Goal: Obtain resource: Download file/media

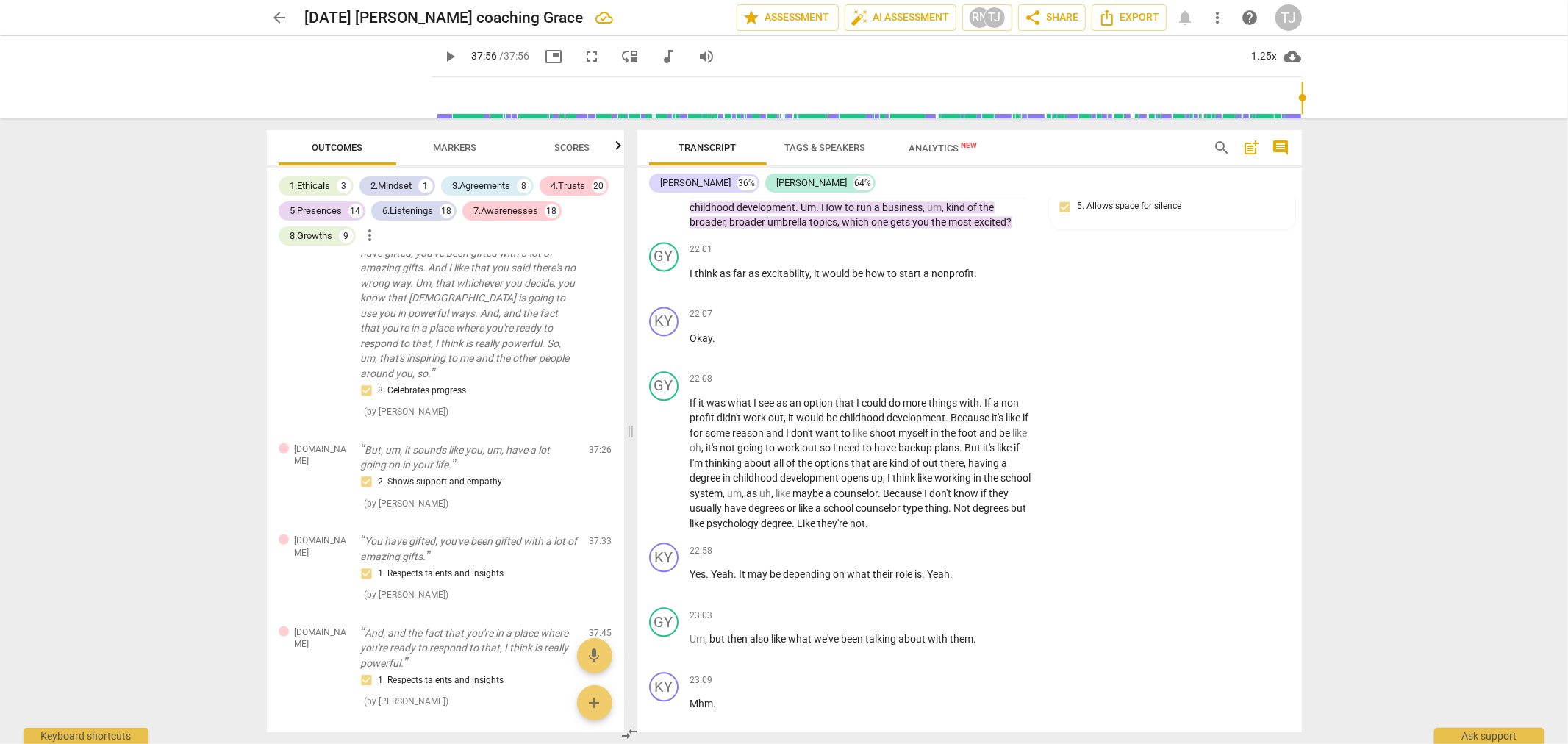
scroll to position [6918, 0]
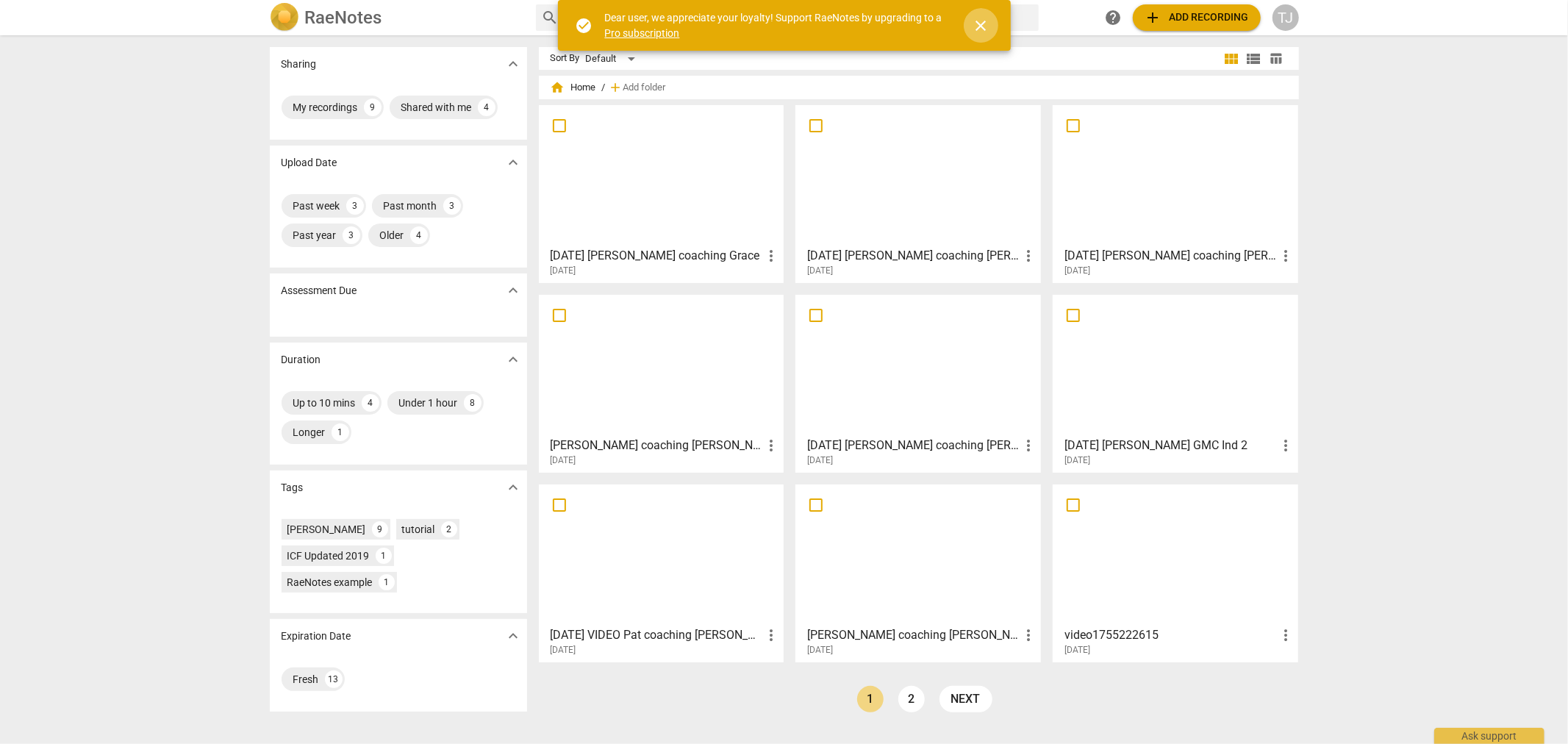
click at [982, 26] on span "close" at bounding box center [982, 25] width 17 height 17
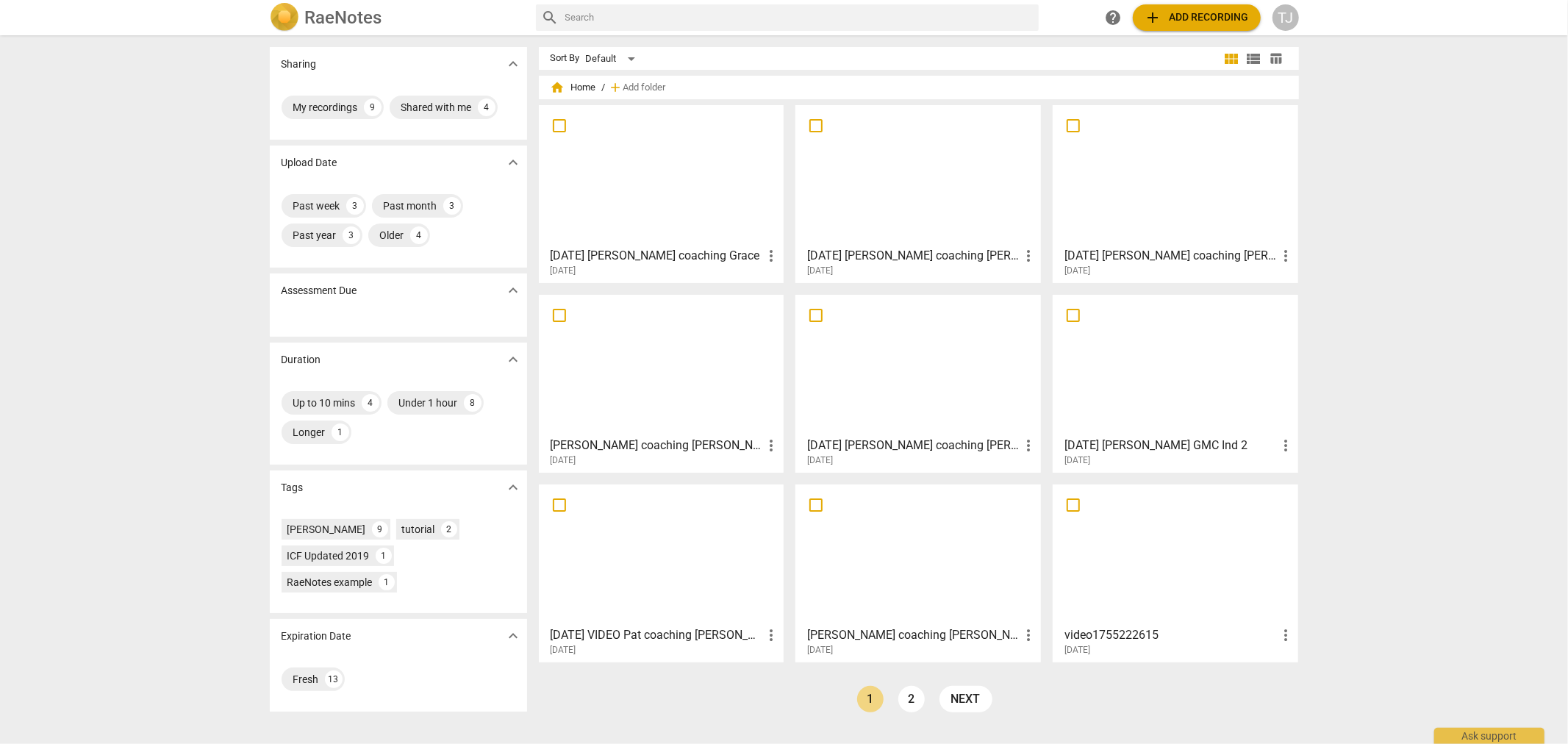
click at [1284, 635] on span "more_vert" at bounding box center [1286, 636] width 17 height 17
click at [1440, 540] on div at bounding box center [784, 372] width 1568 height 744
click at [645, 192] on div at bounding box center [662, 176] width 236 height 130
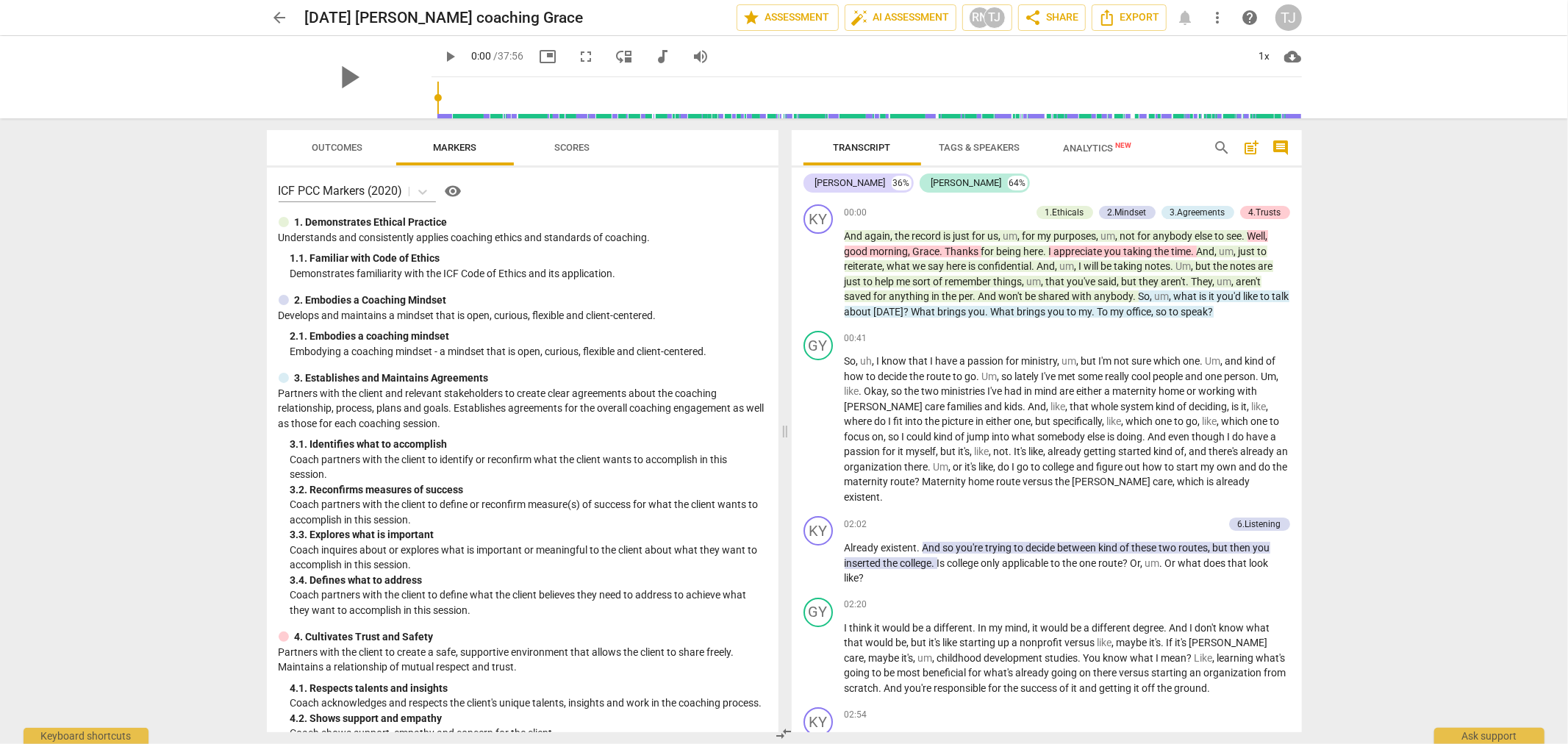
click at [978, 143] on span "Tags & Speakers" at bounding box center [980, 148] width 81 height 11
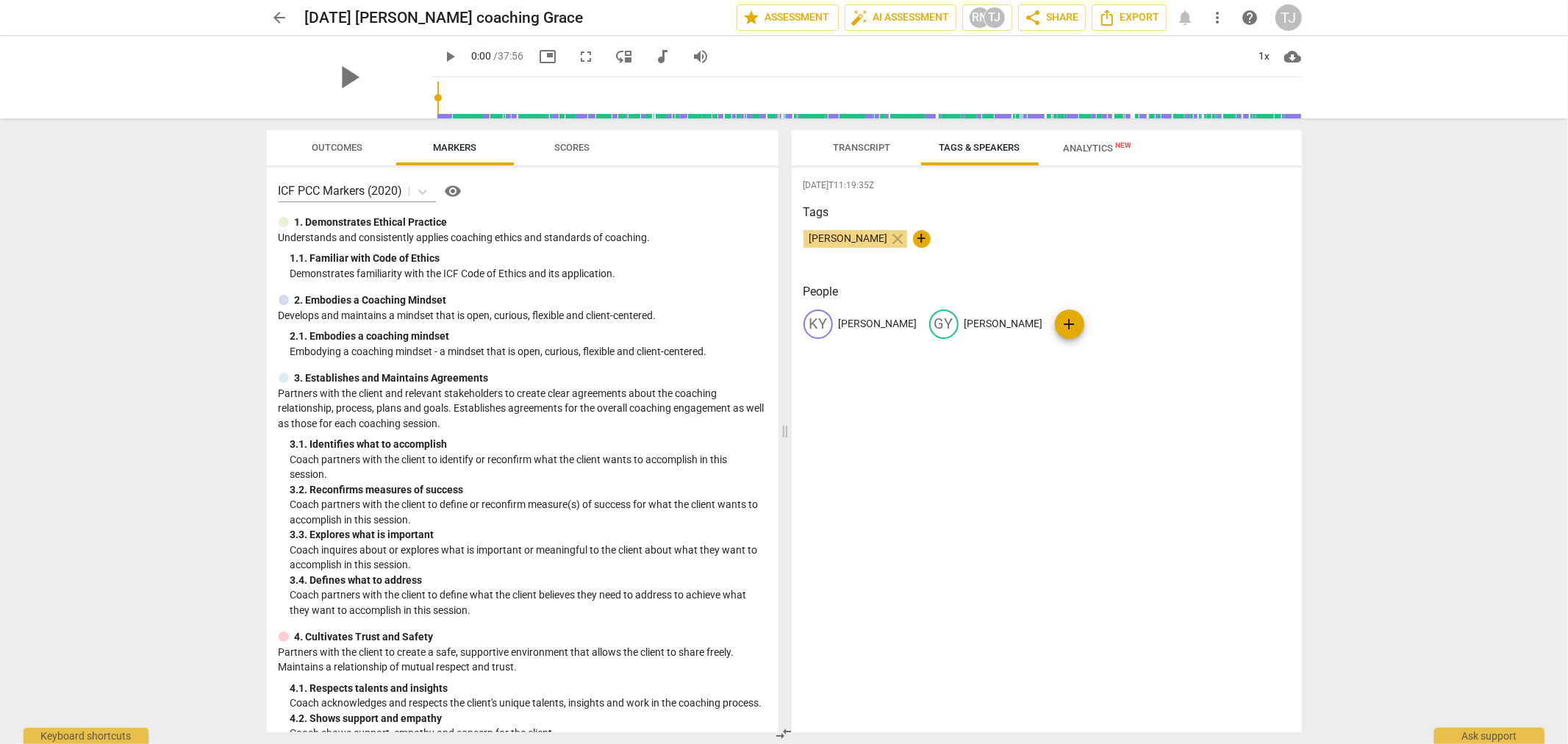
click at [869, 145] on span "Transcript" at bounding box center [862, 148] width 58 height 11
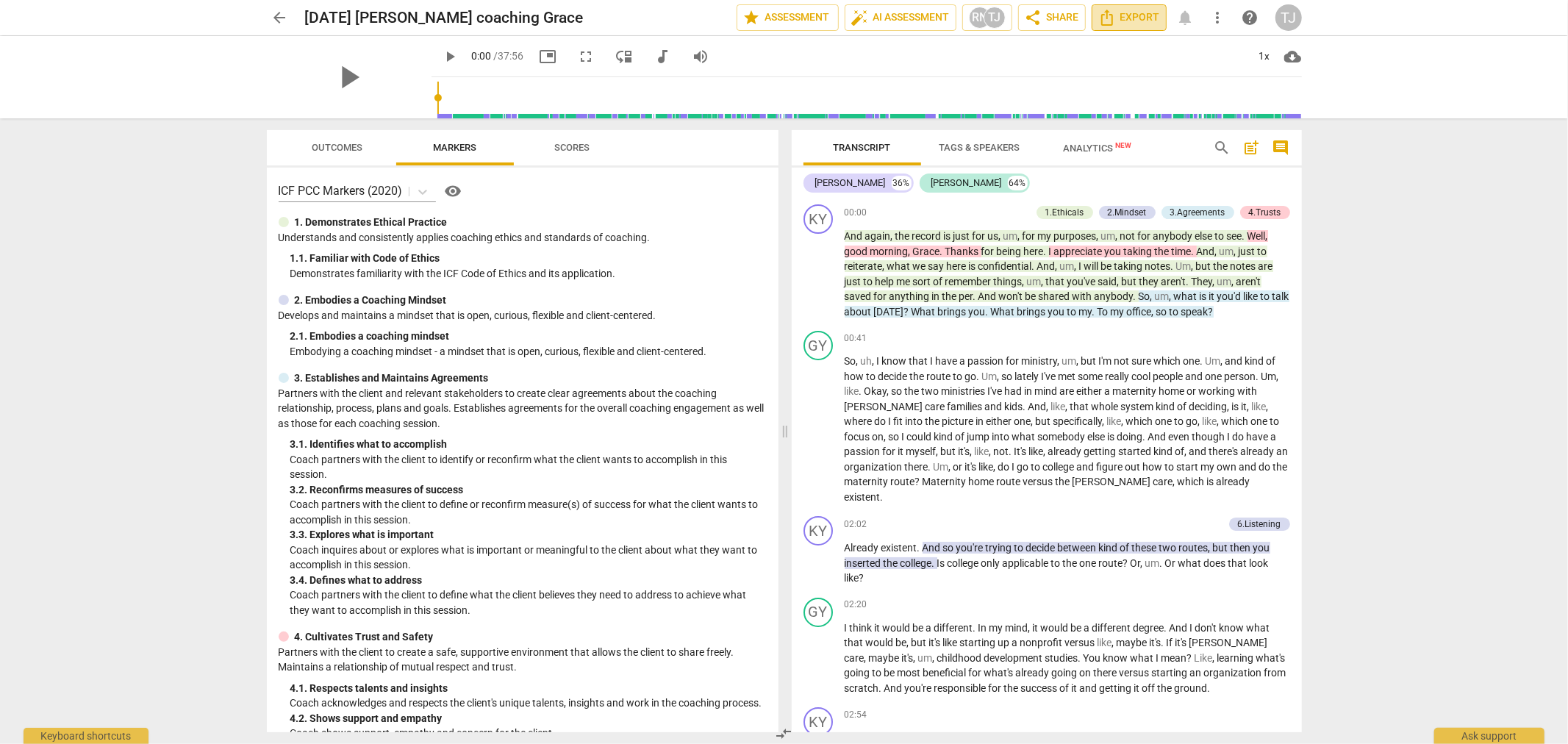
click at [1125, 15] on span "Export" at bounding box center [1129, 17] width 62 height 17
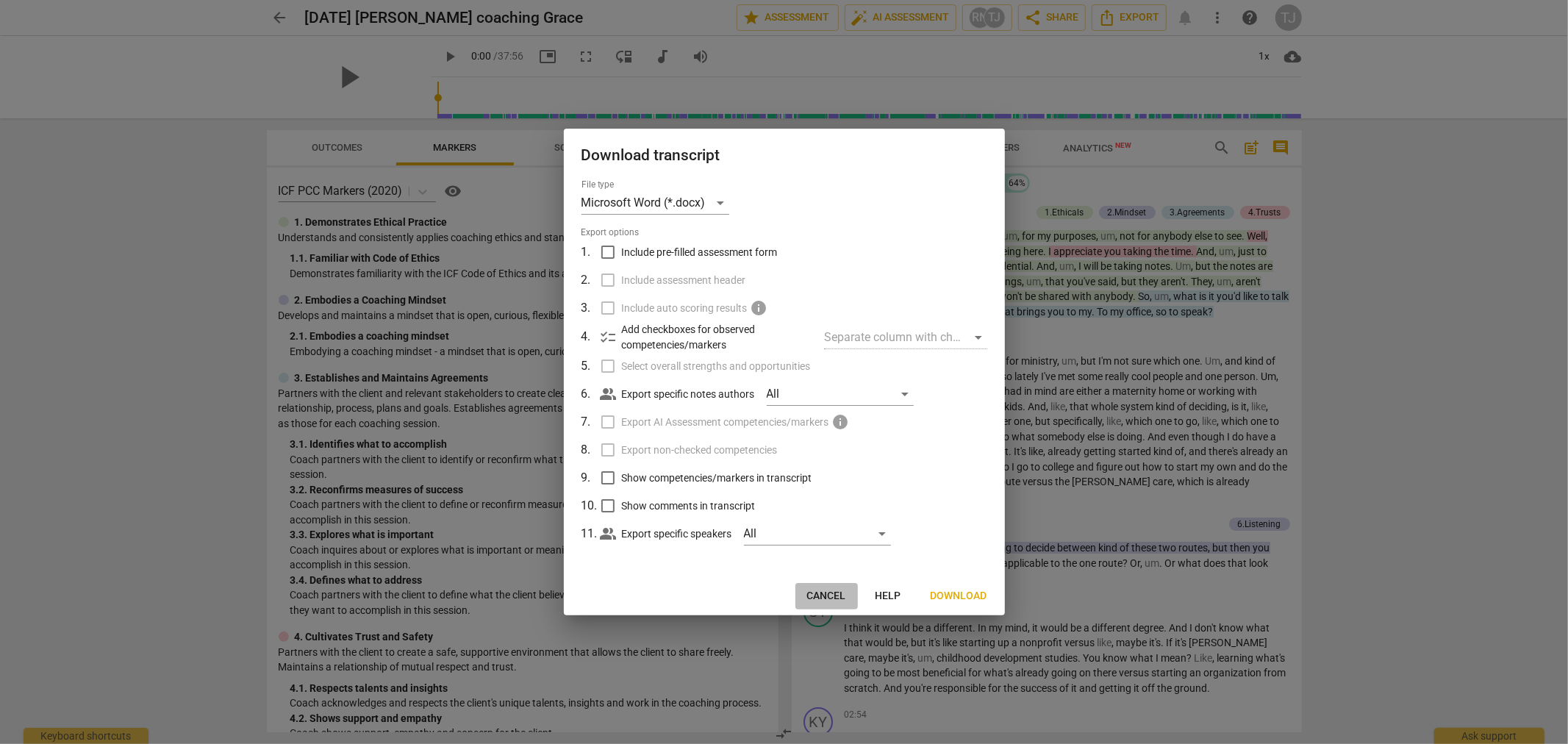
click at [828, 598] on span "Cancel" at bounding box center [826, 596] width 39 height 15
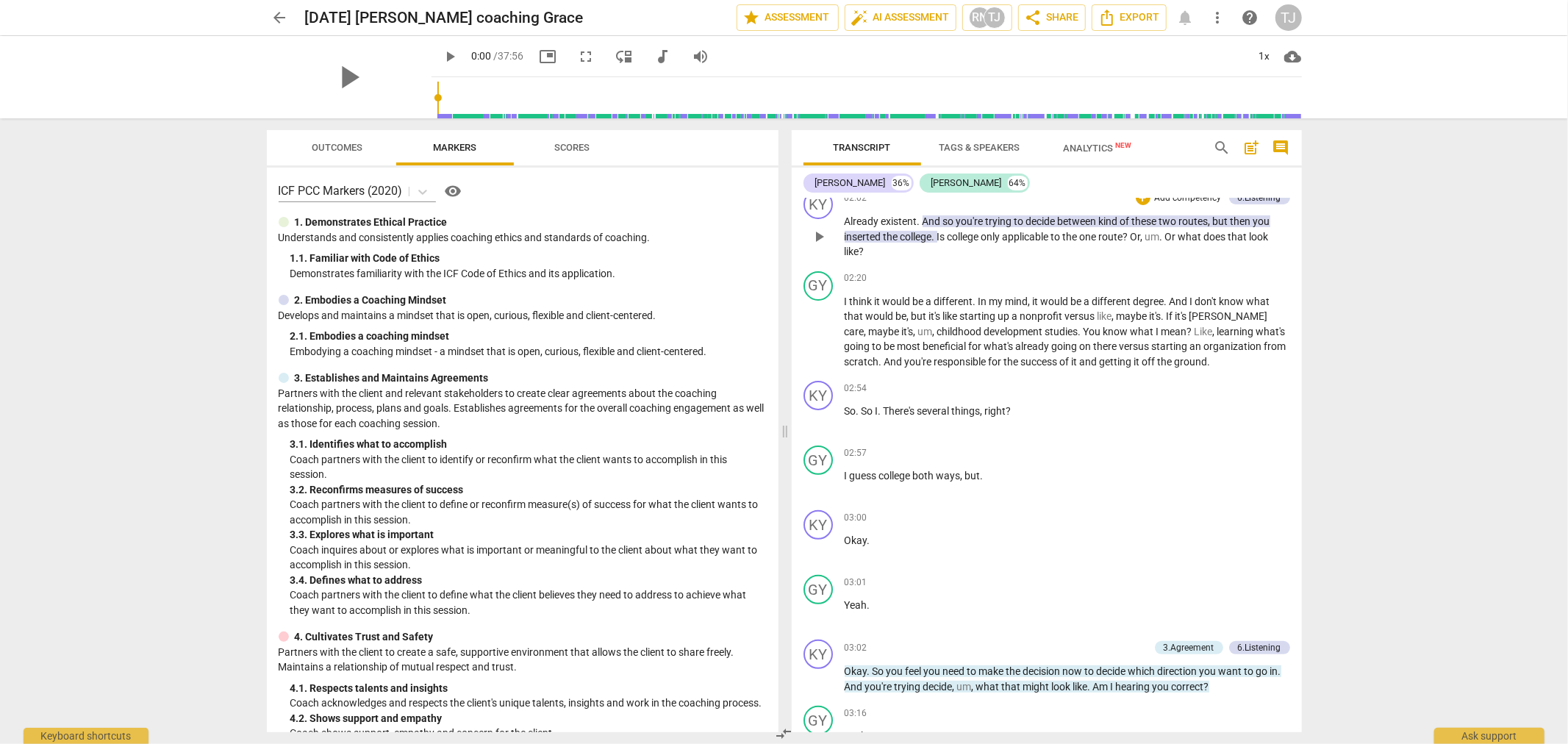
scroll to position [408, 0]
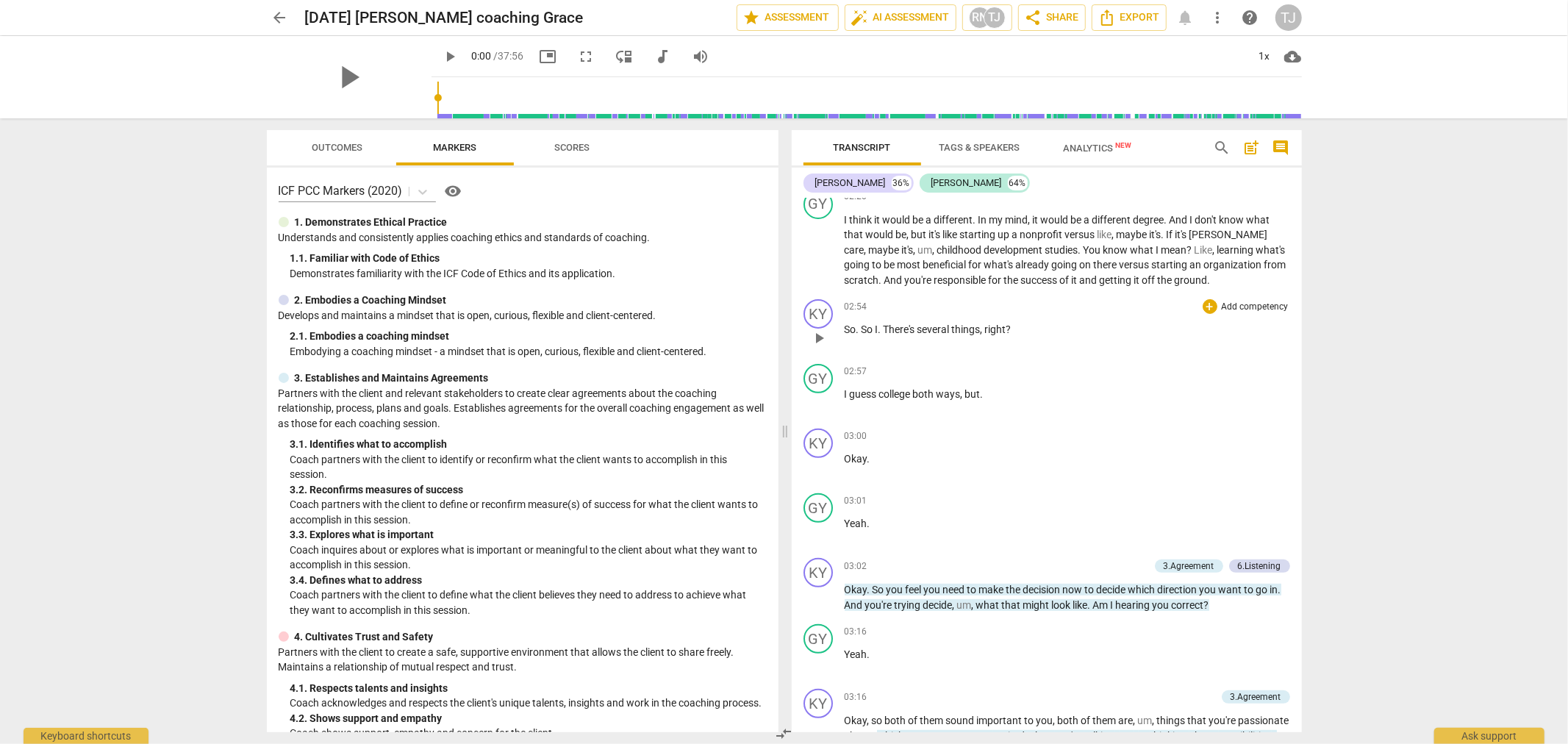
click at [865, 323] on span "So" at bounding box center [869, 329] width 14 height 12
click at [845, 323] on span "So" at bounding box center [850, 329] width 12 height 12
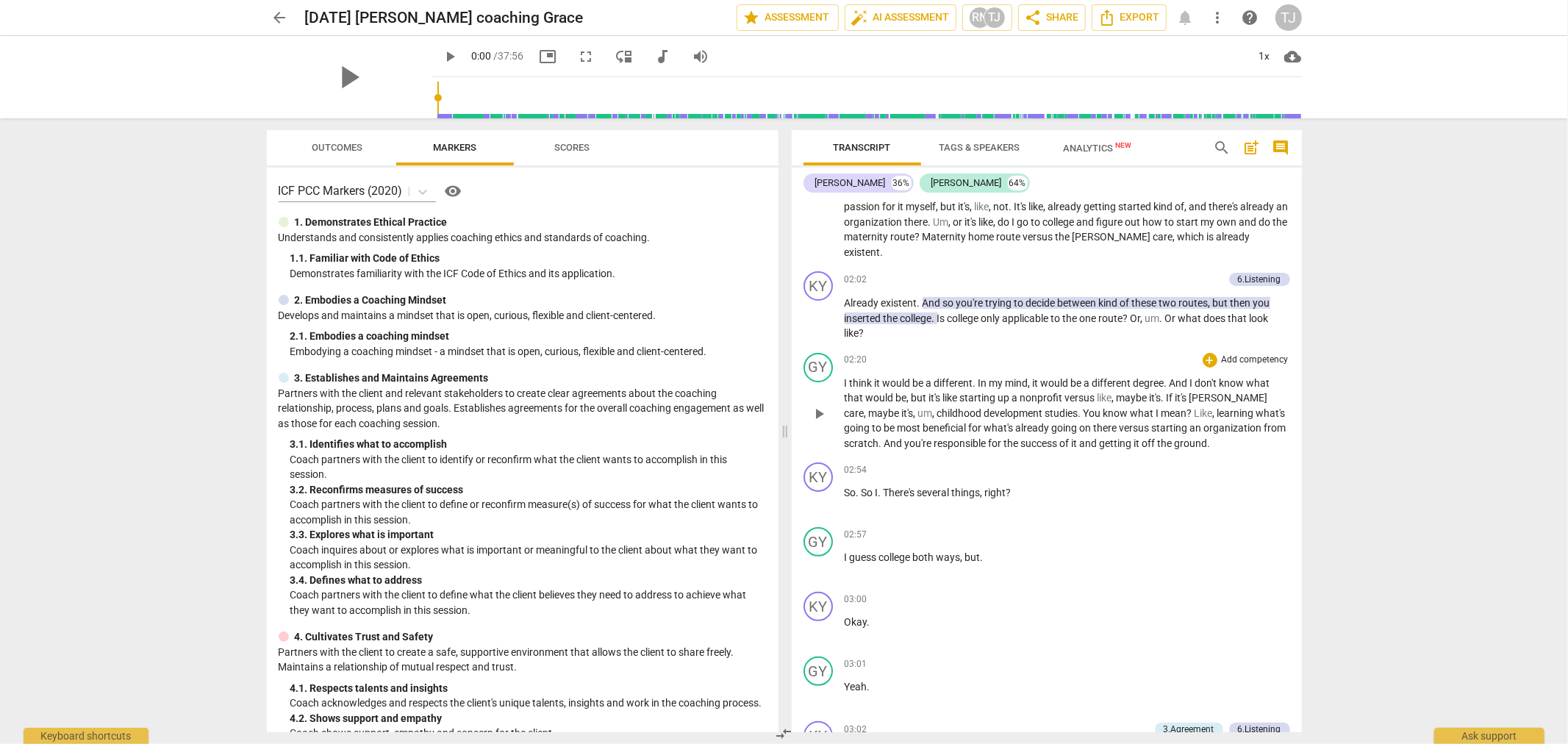
click at [1189, 429] on p "I think it would be a different . In my mind , it would be a different degree .…" at bounding box center [1068, 414] width 446 height 76
click at [1194, 432] on p "I think it would be a different . In my mind , it would be a different degree .…" at bounding box center [1068, 414] width 446 height 76
click at [846, 487] on span "So" at bounding box center [850, 493] width 12 height 12
click at [845, 552] on span "So" at bounding box center [850, 557] width 12 height 12
click at [875, 487] on span "So" at bounding box center [879, 493] width 12 height 12
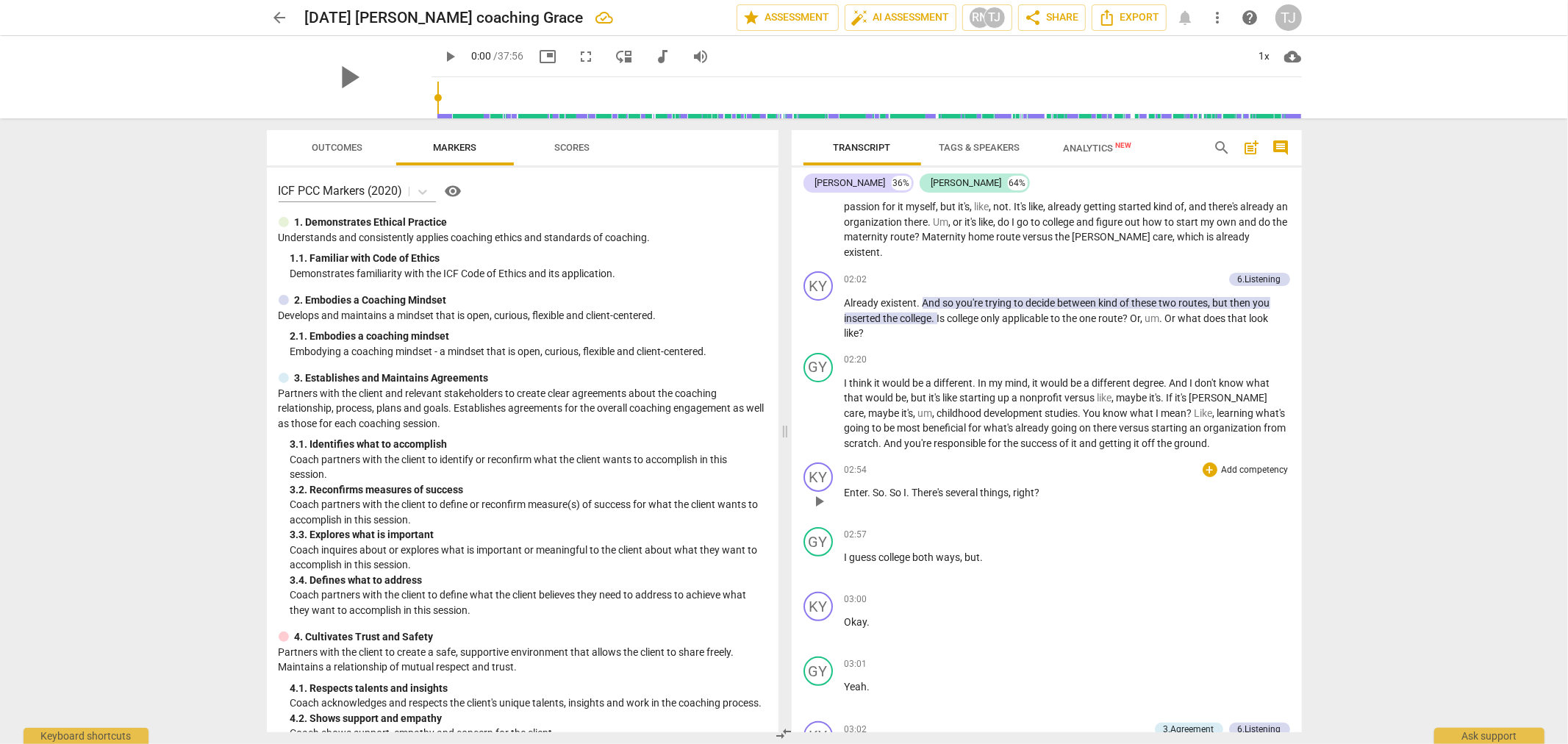
click at [870, 487] on span "." at bounding box center [871, 493] width 6 height 12
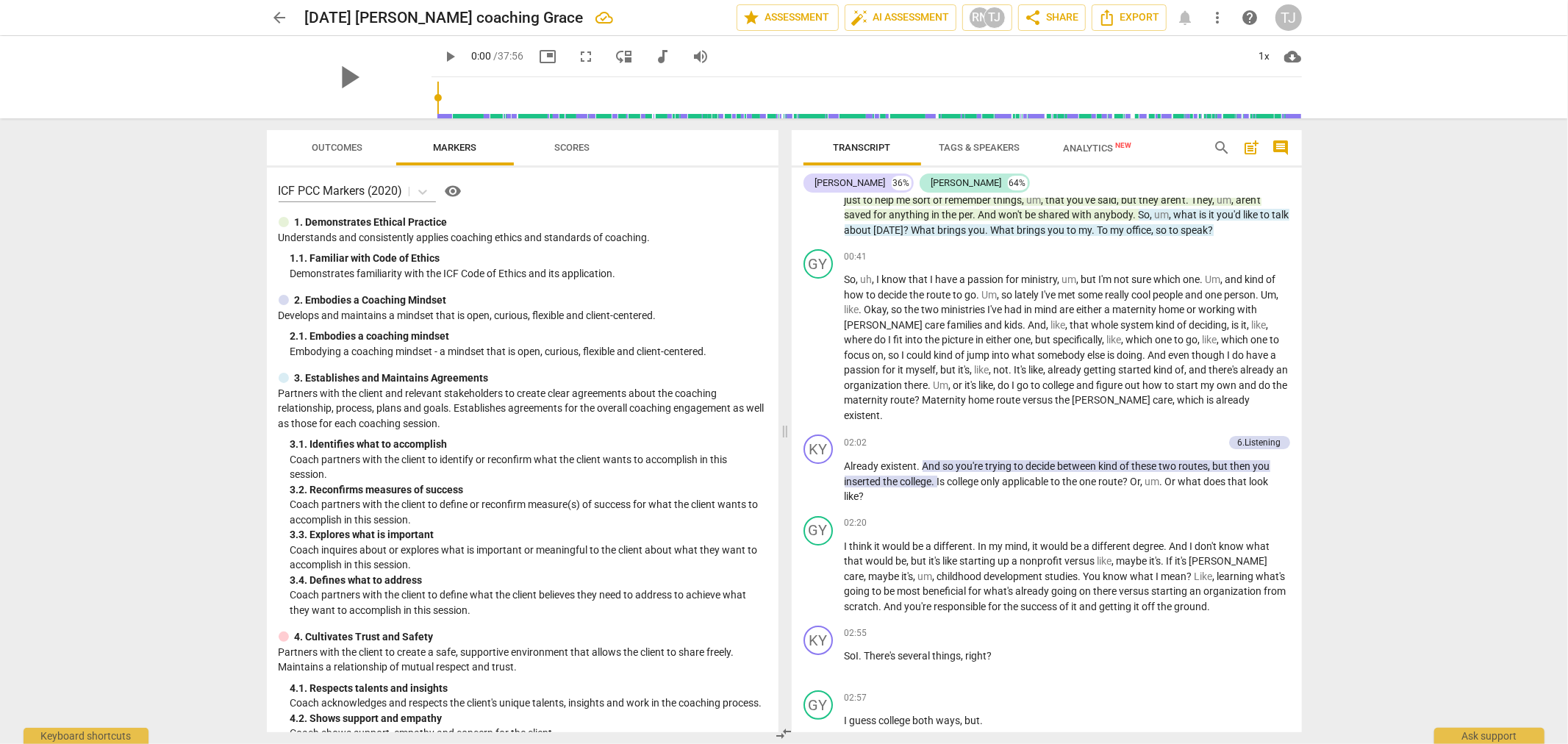
scroll to position [0, 0]
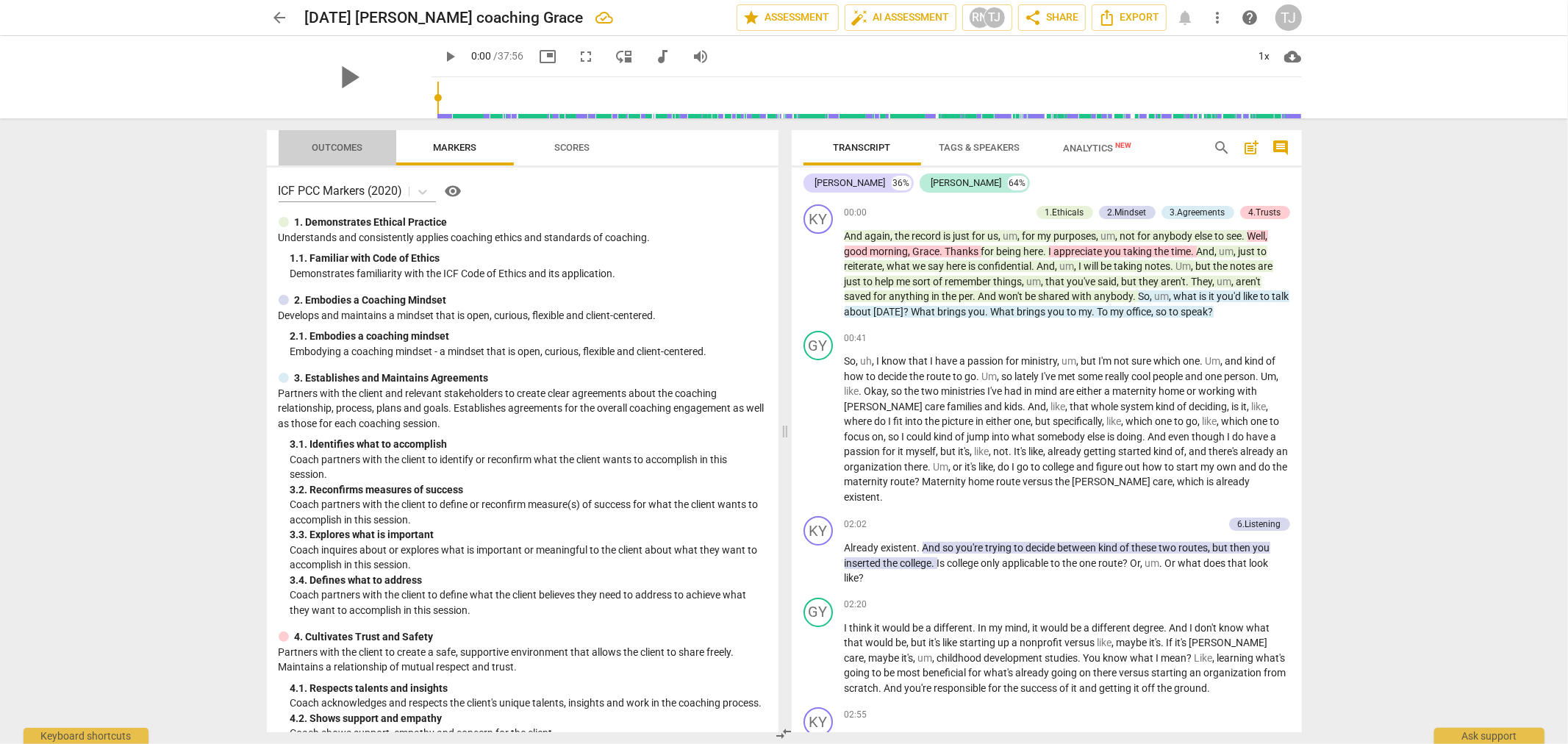
click at [330, 153] on span "Outcomes" at bounding box center [337, 148] width 51 height 11
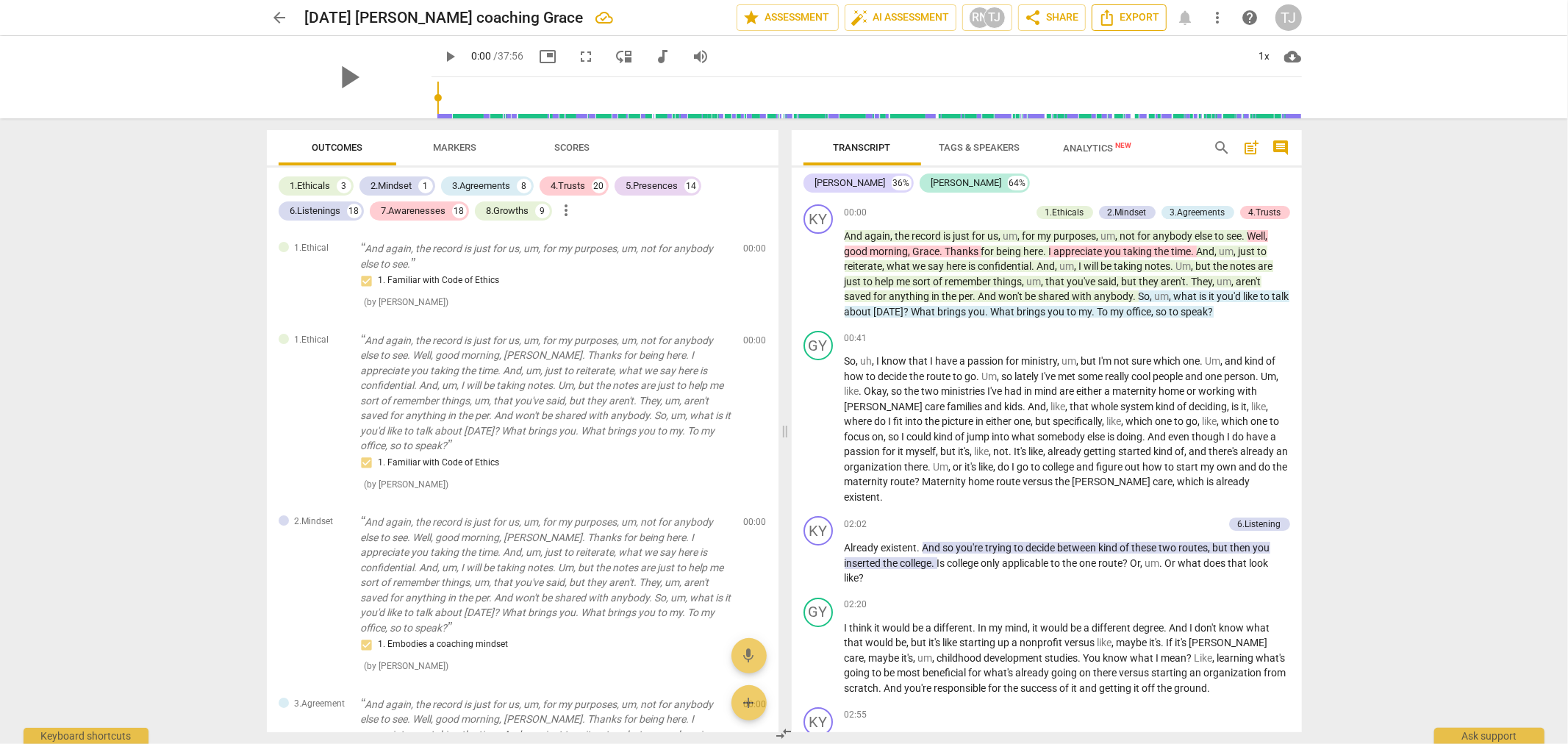
click at [1129, 20] on span "Export" at bounding box center [1129, 17] width 62 height 17
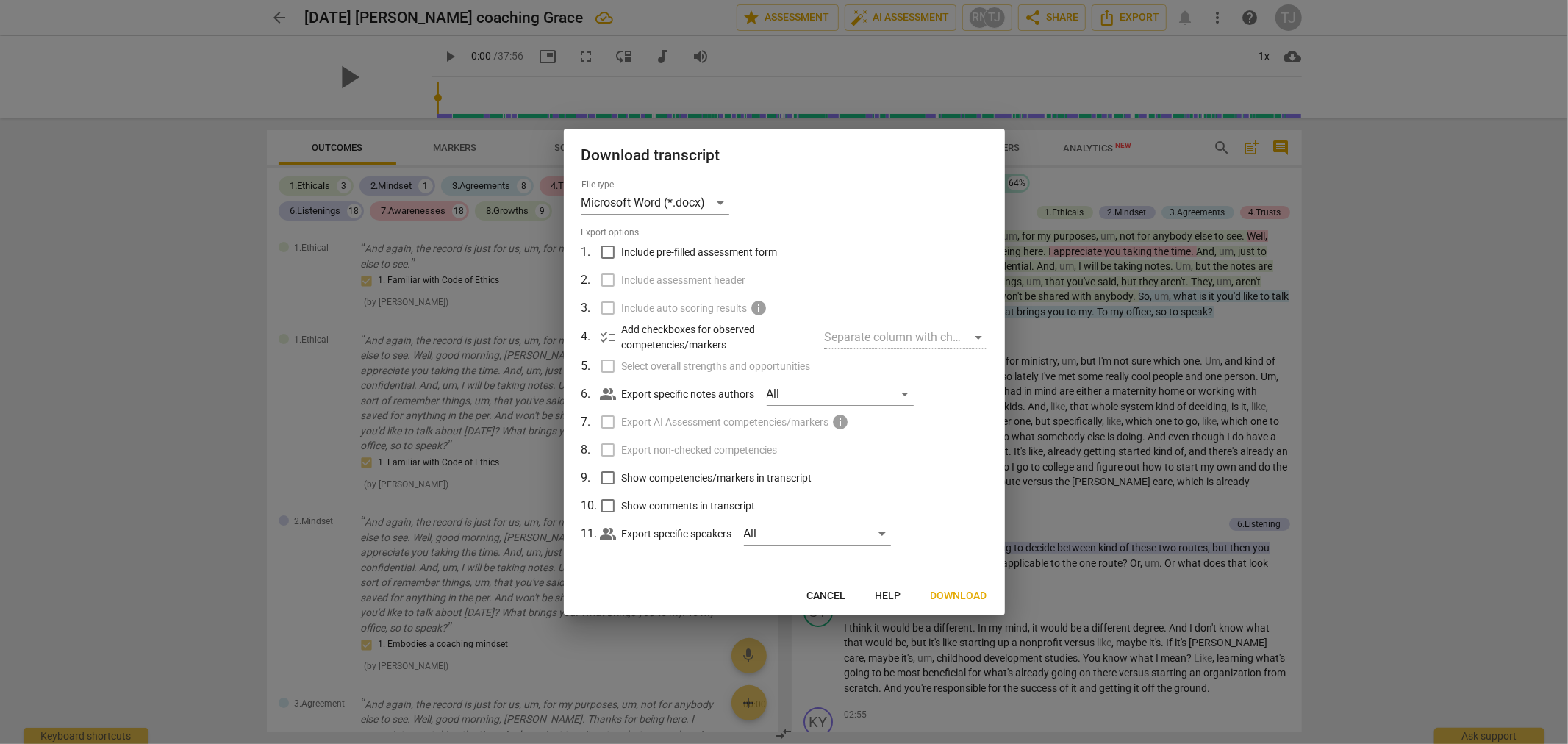
click at [604, 254] on input "Include pre-filled assessment form" at bounding box center [608, 251] width 28 height 28
checkbox input "true"
click at [610, 281] on input "Include assessment header" at bounding box center [608, 280] width 28 height 28
checkbox input "true"
click at [606, 369] on input "Select overall strengths and opportunities" at bounding box center [608, 366] width 28 height 28
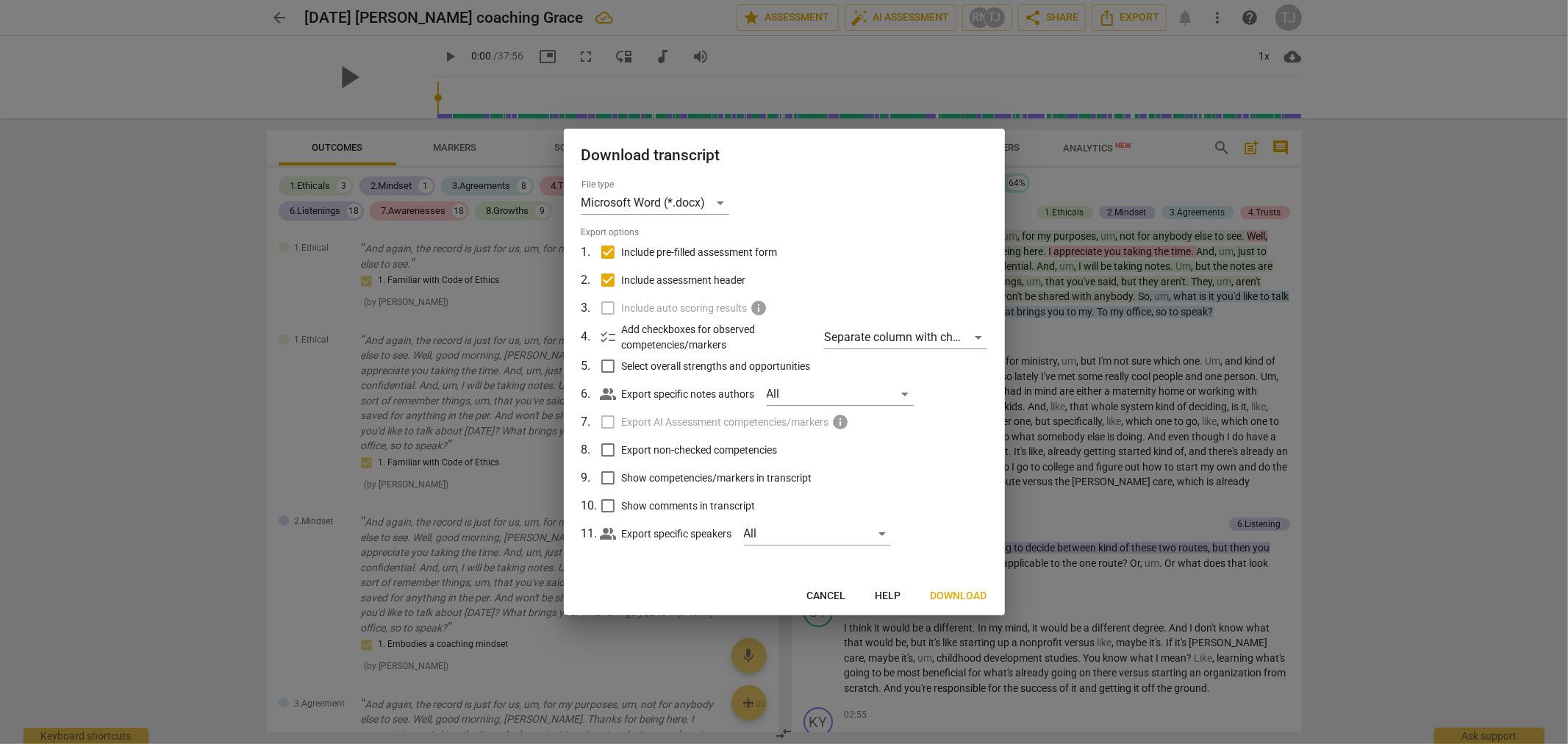
checkbox input "true"
click at [607, 448] on input "Export non-checked competencies" at bounding box center [608, 450] width 28 height 28
checkbox input "true"
click at [608, 480] on input "Show competencies/markers in transcript" at bounding box center [608, 478] width 28 height 28
checkbox input "true"
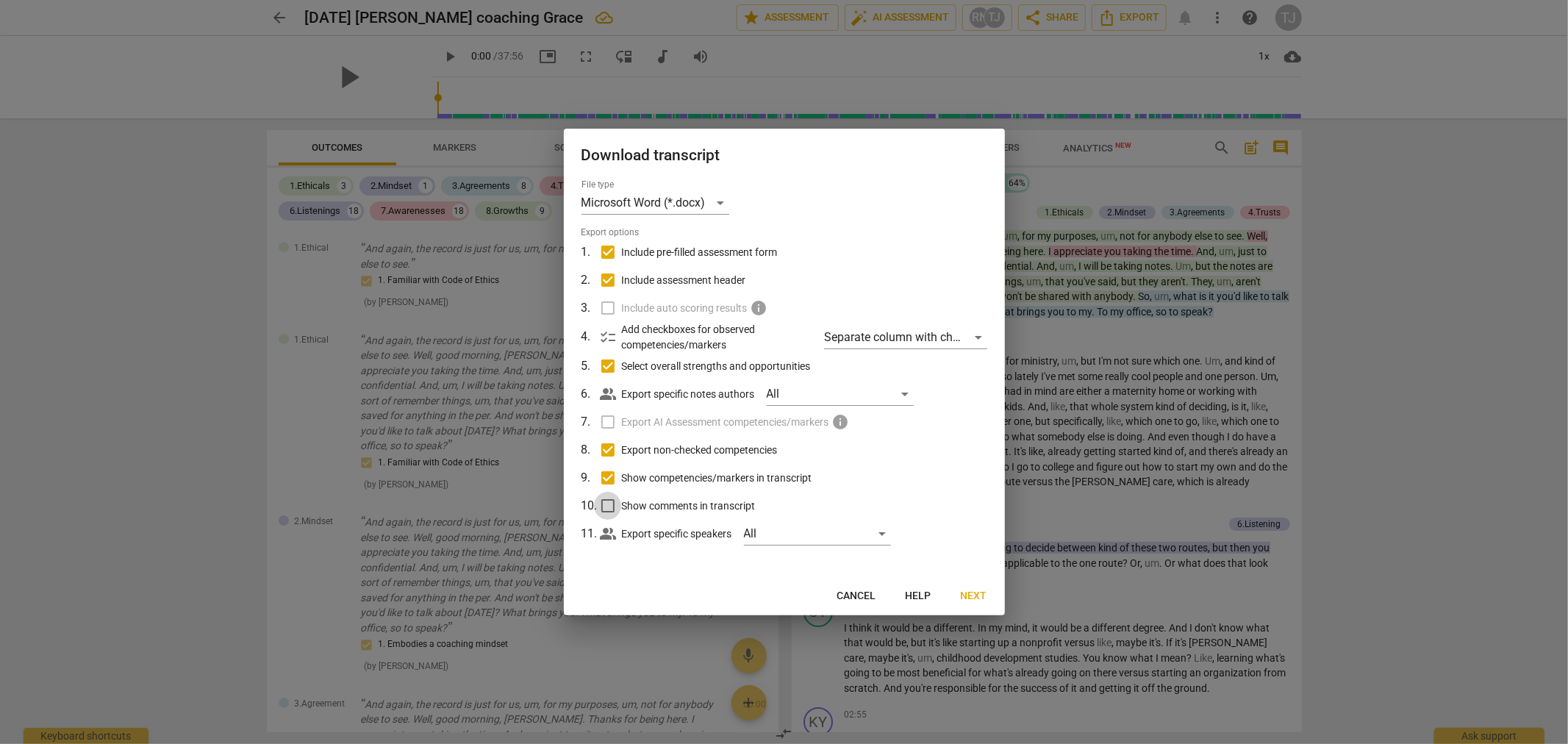
click at [607, 498] on input "Show comments in transcript" at bounding box center [608, 505] width 28 height 28
checkbox input "true"
click at [975, 596] on span "Next" at bounding box center [974, 596] width 26 height 15
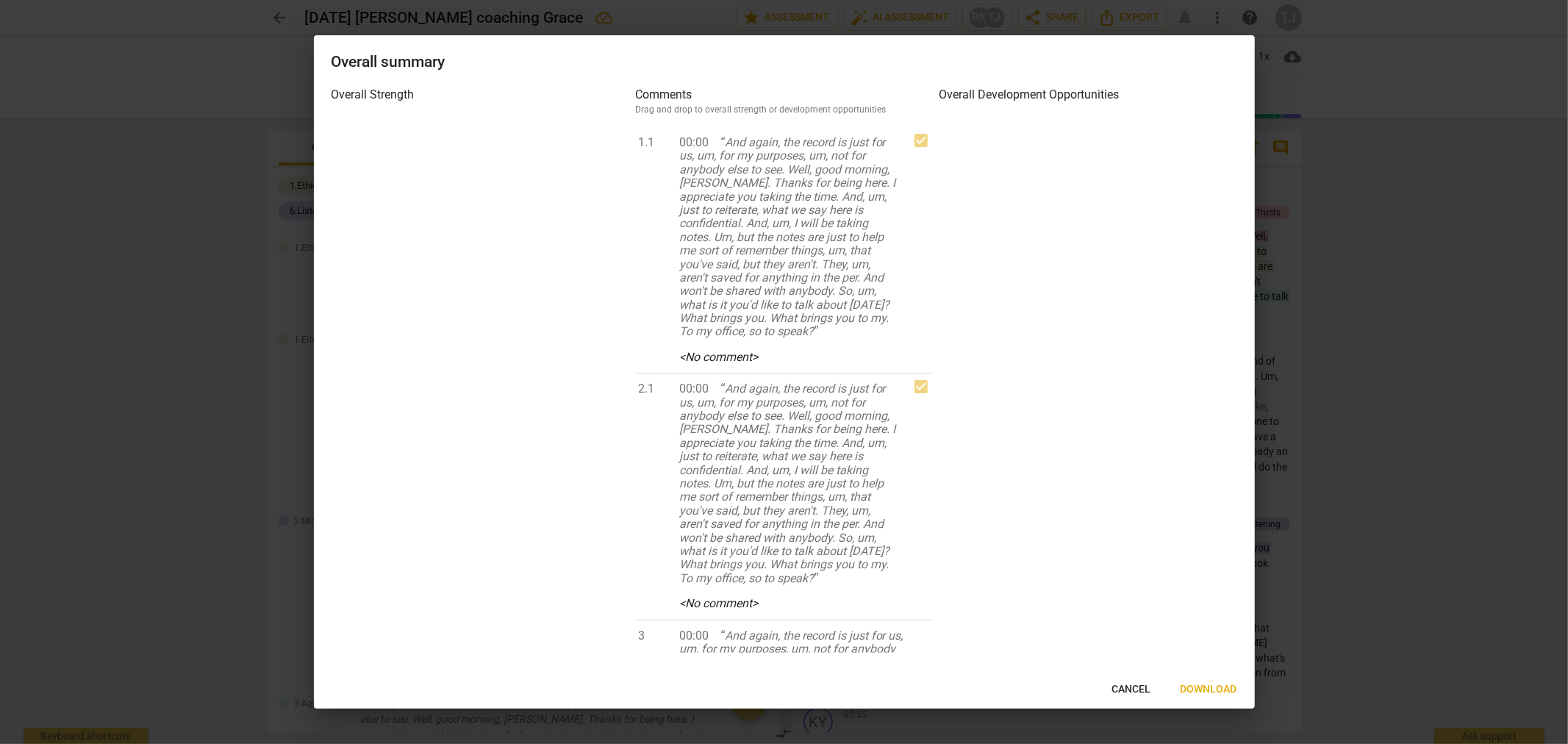
click at [1208, 690] on span "Download" at bounding box center [1209, 689] width 57 height 15
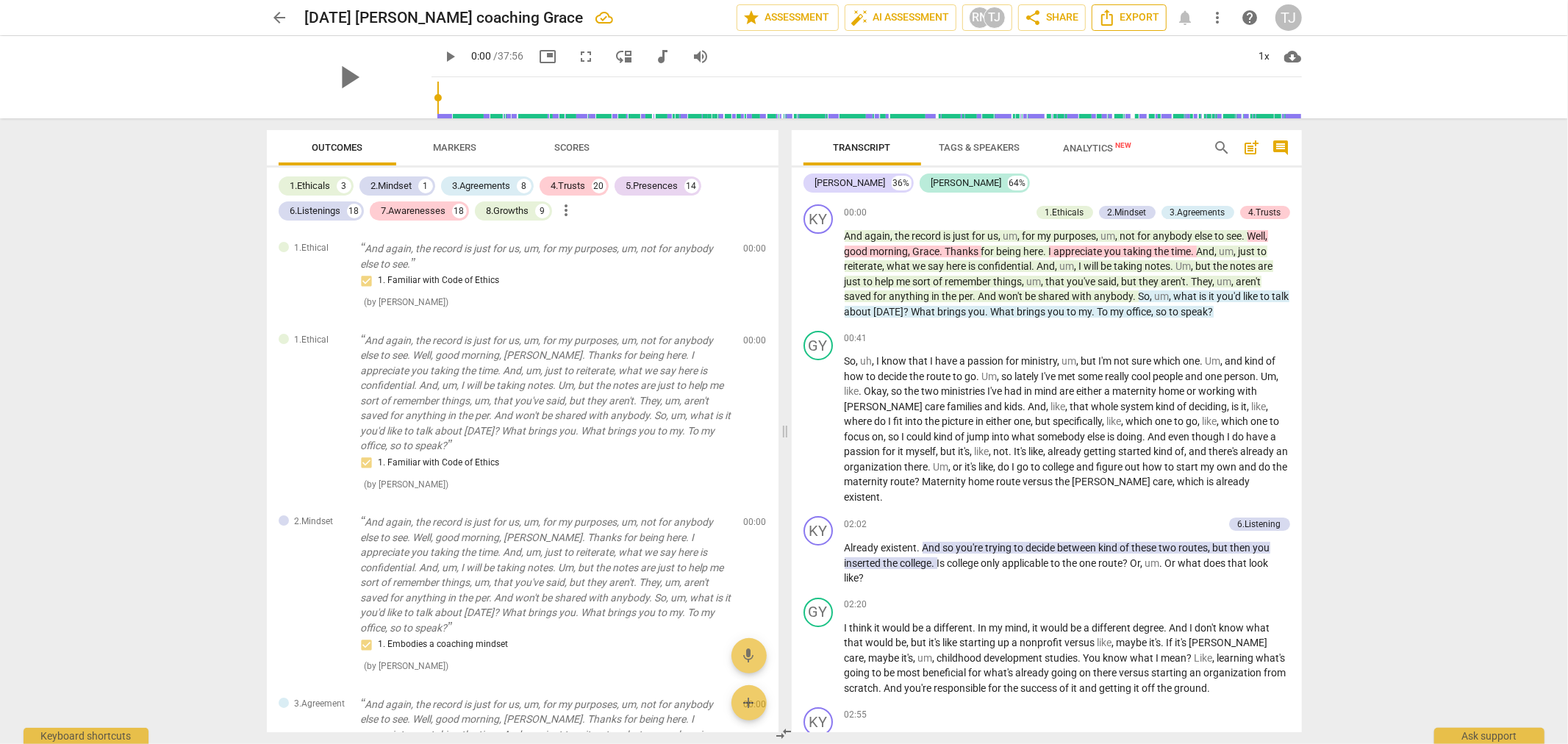
click at [1140, 21] on span "Export" at bounding box center [1129, 17] width 62 height 17
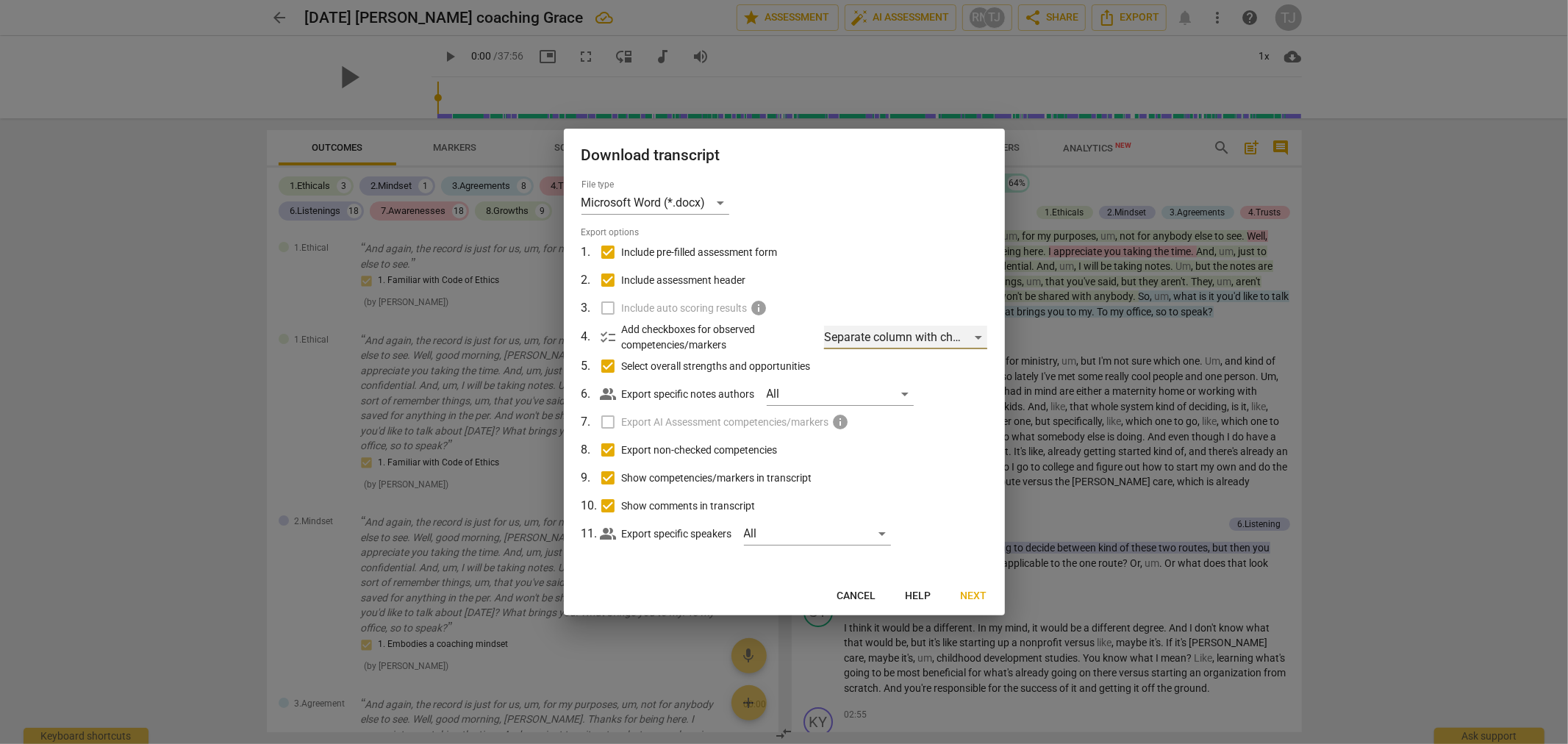
click at [975, 334] on div "Separate column with check marks" at bounding box center [906, 338] width 163 height 24
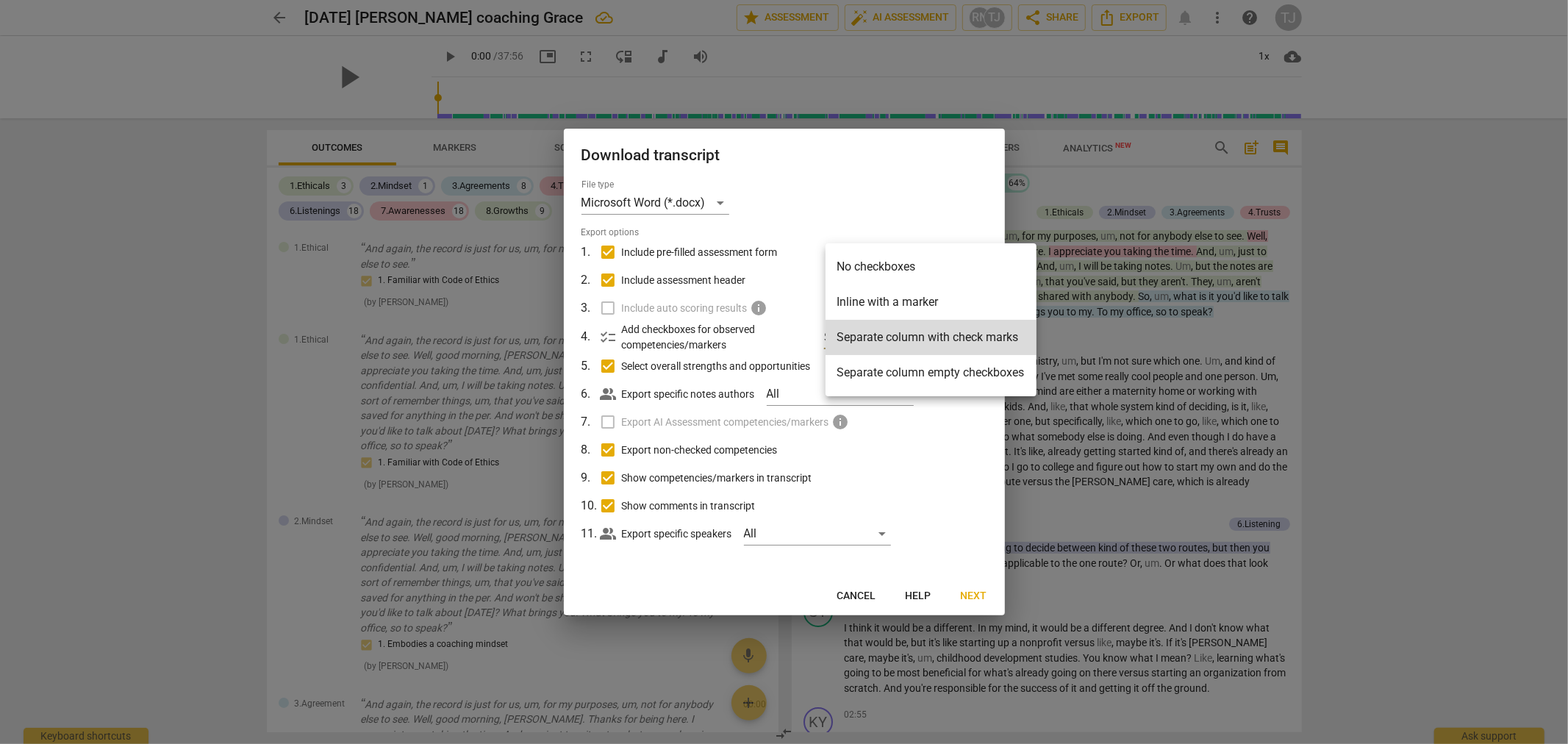
click at [938, 176] on div at bounding box center [784, 372] width 1568 height 744
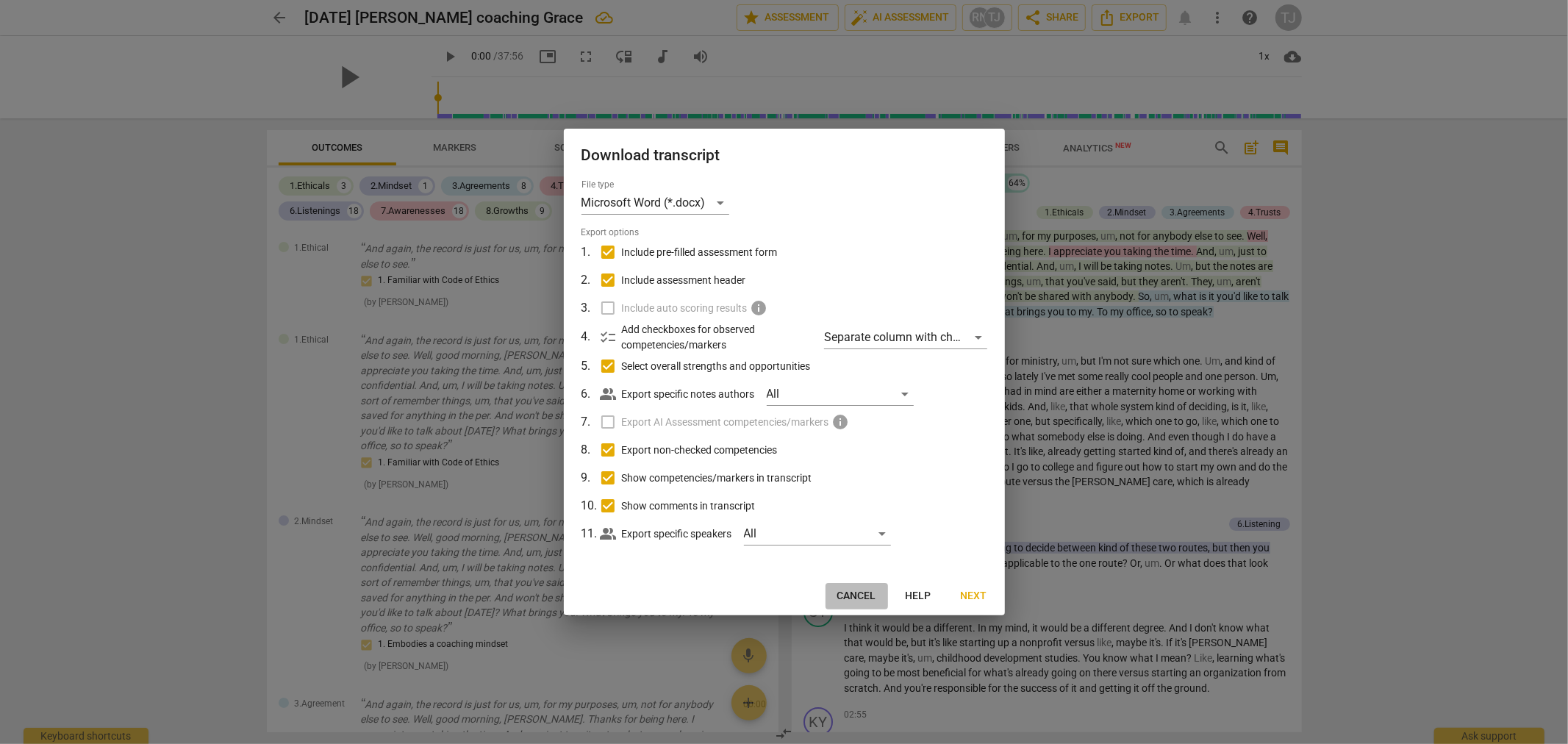
click at [853, 596] on span "Cancel" at bounding box center [857, 596] width 39 height 15
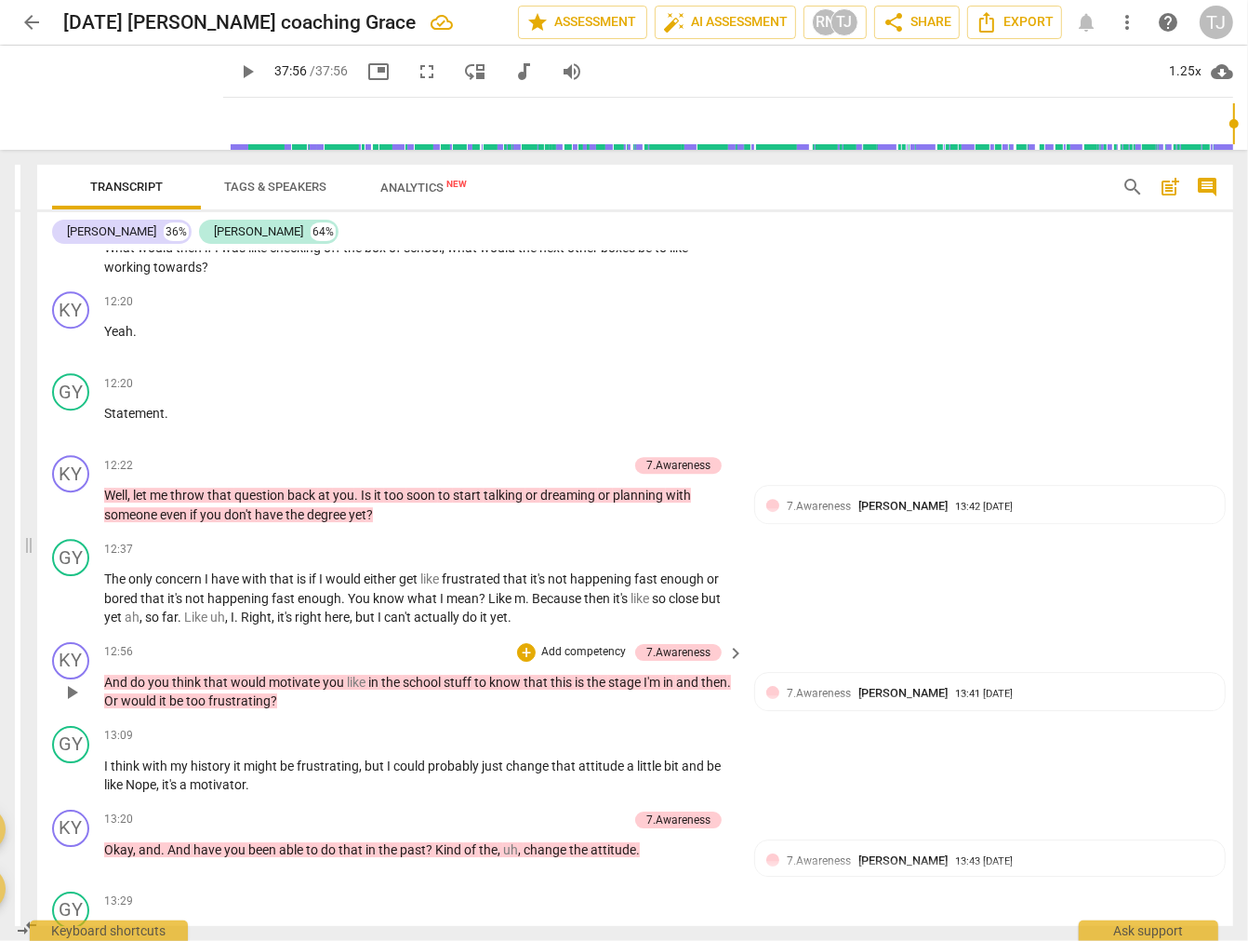
scroll to position [4640, 0]
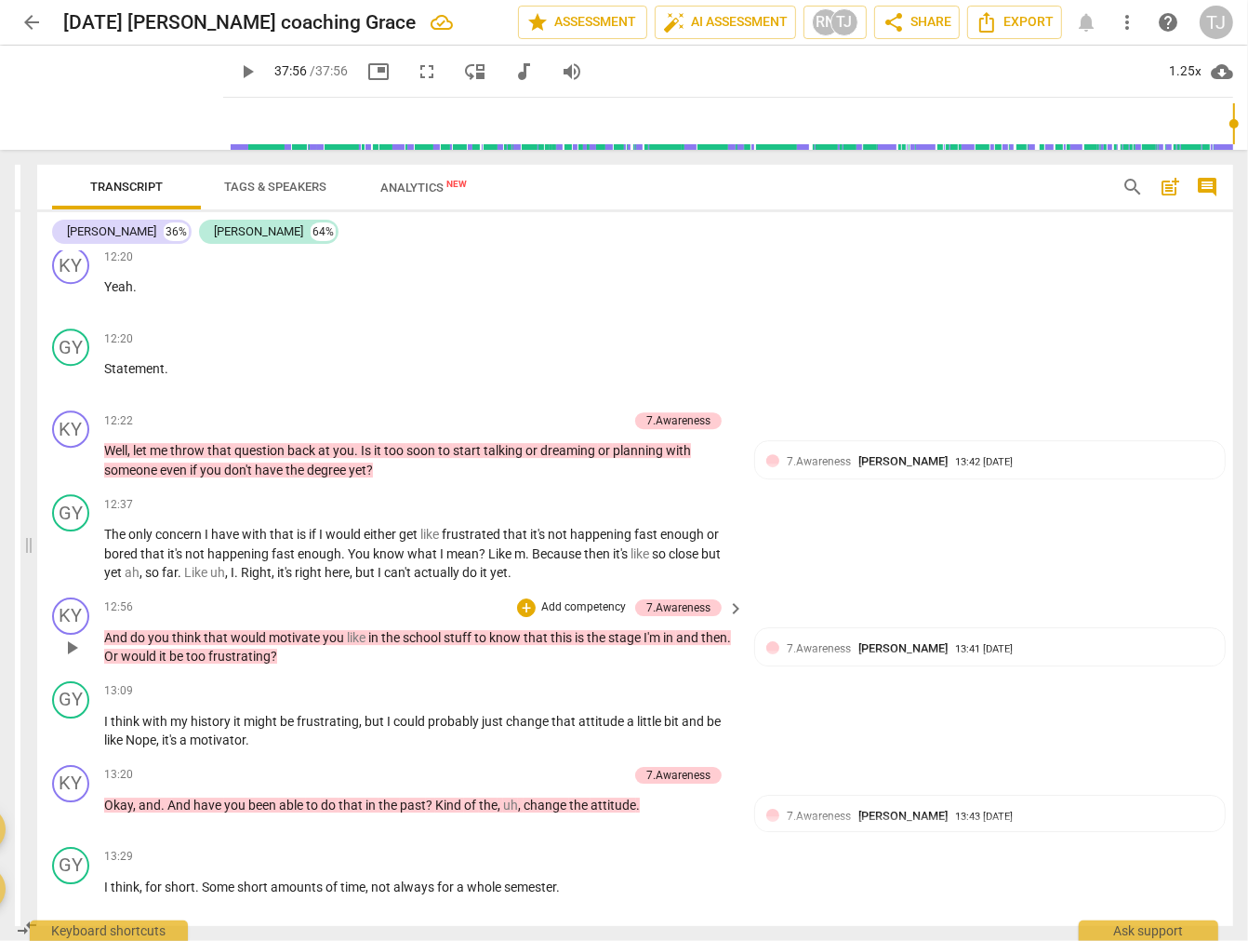
drag, startPoint x: 475, startPoint y: 544, endPoint x: 42, endPoint y: 554, distance: 433.6
click at [42, 554] on div "Outcomes Markers Scores 1.Ethicals 3 2.Mindset 1 3.Agreements 8 4.Trusts 20 5.P…" at bounding box center [624, 545] width 1248 height 791
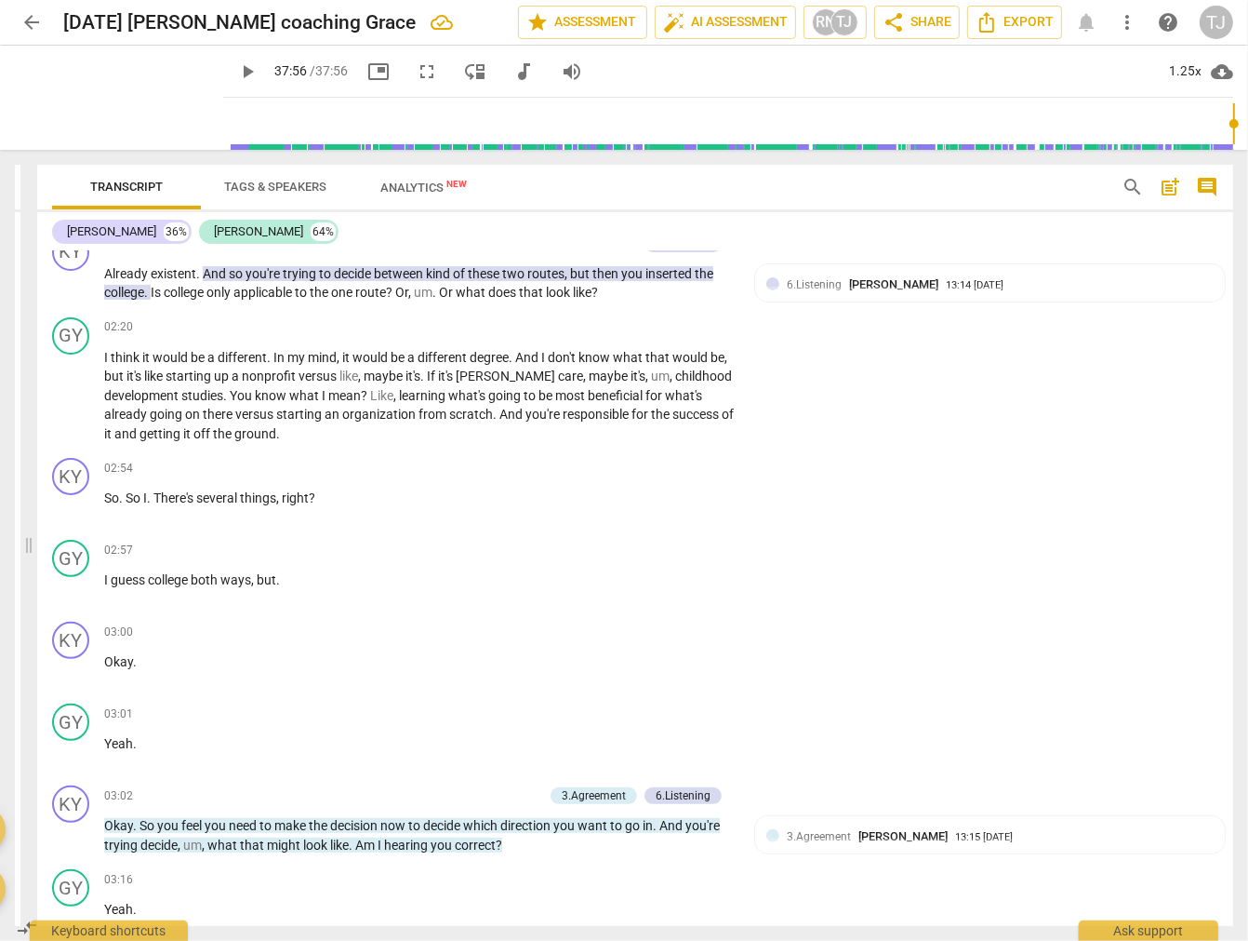
scroll to position [0, 0]
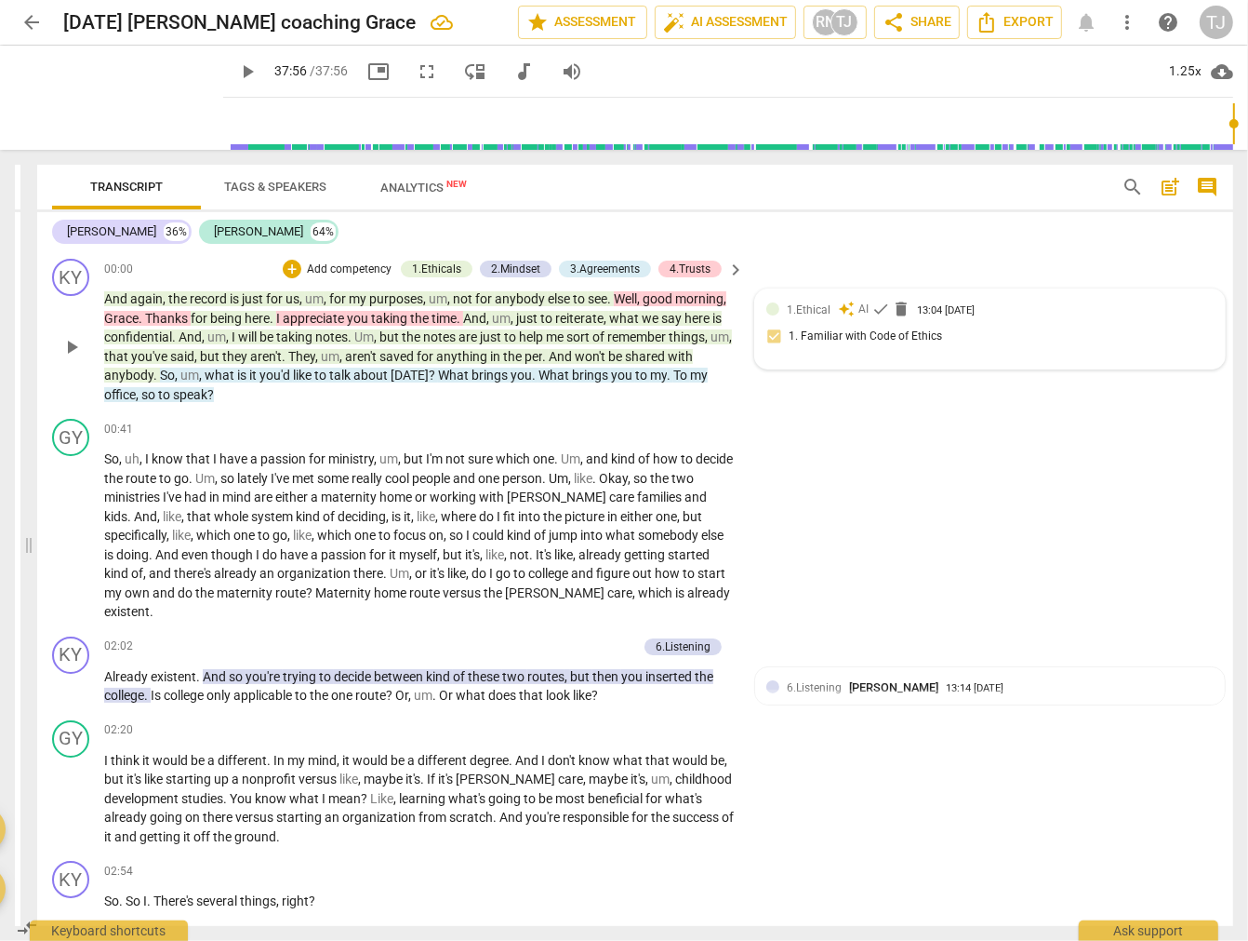
click at [839, 335] on div "1.Ethical auto_awesome AI check delete 13:04 [DATE] 1. Familiar with Code of Et…" at bounding box center [990, 328] width 447 height 57
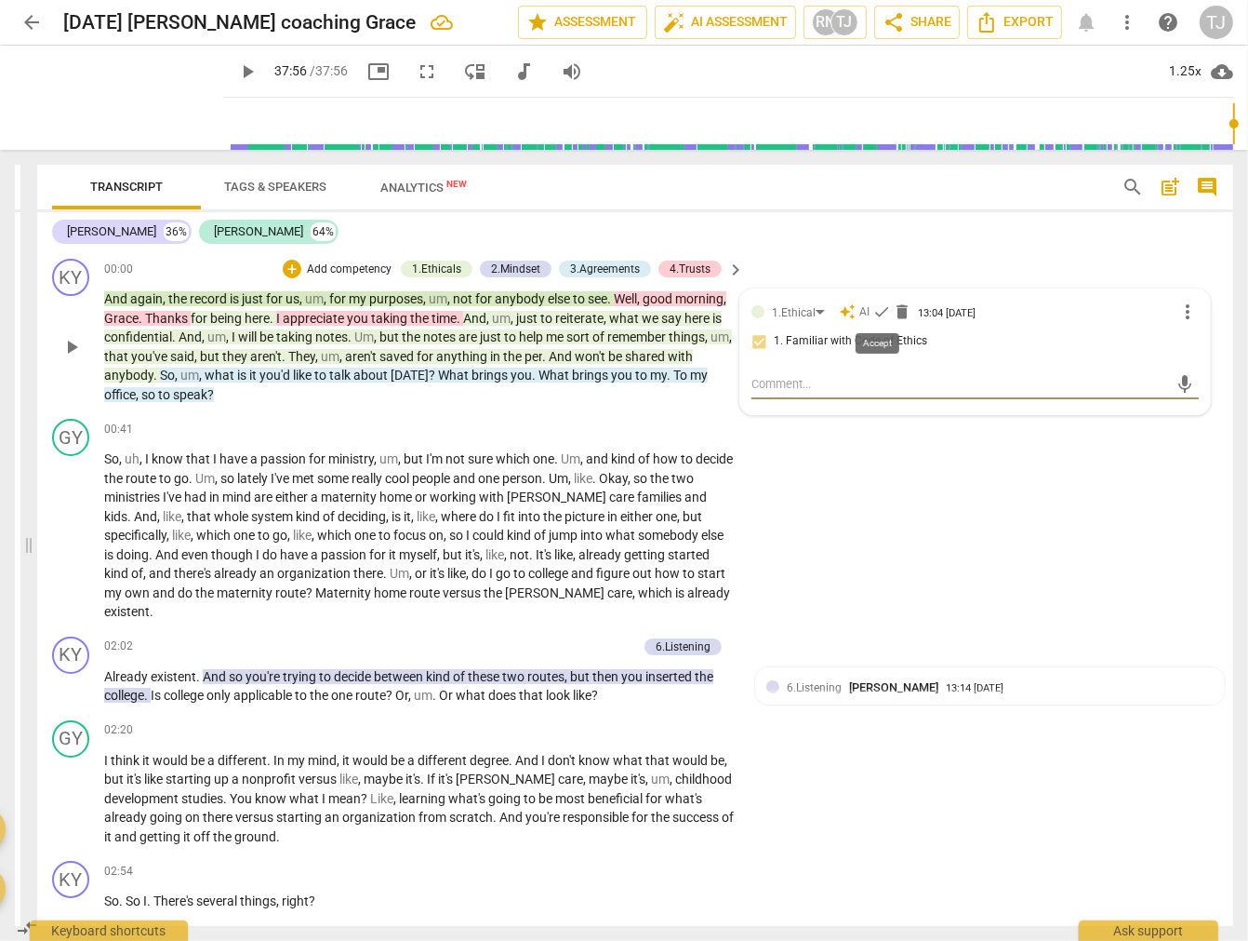
click at [873, 311] on span "check" at bounding box center [882, 311] width 19 height 19
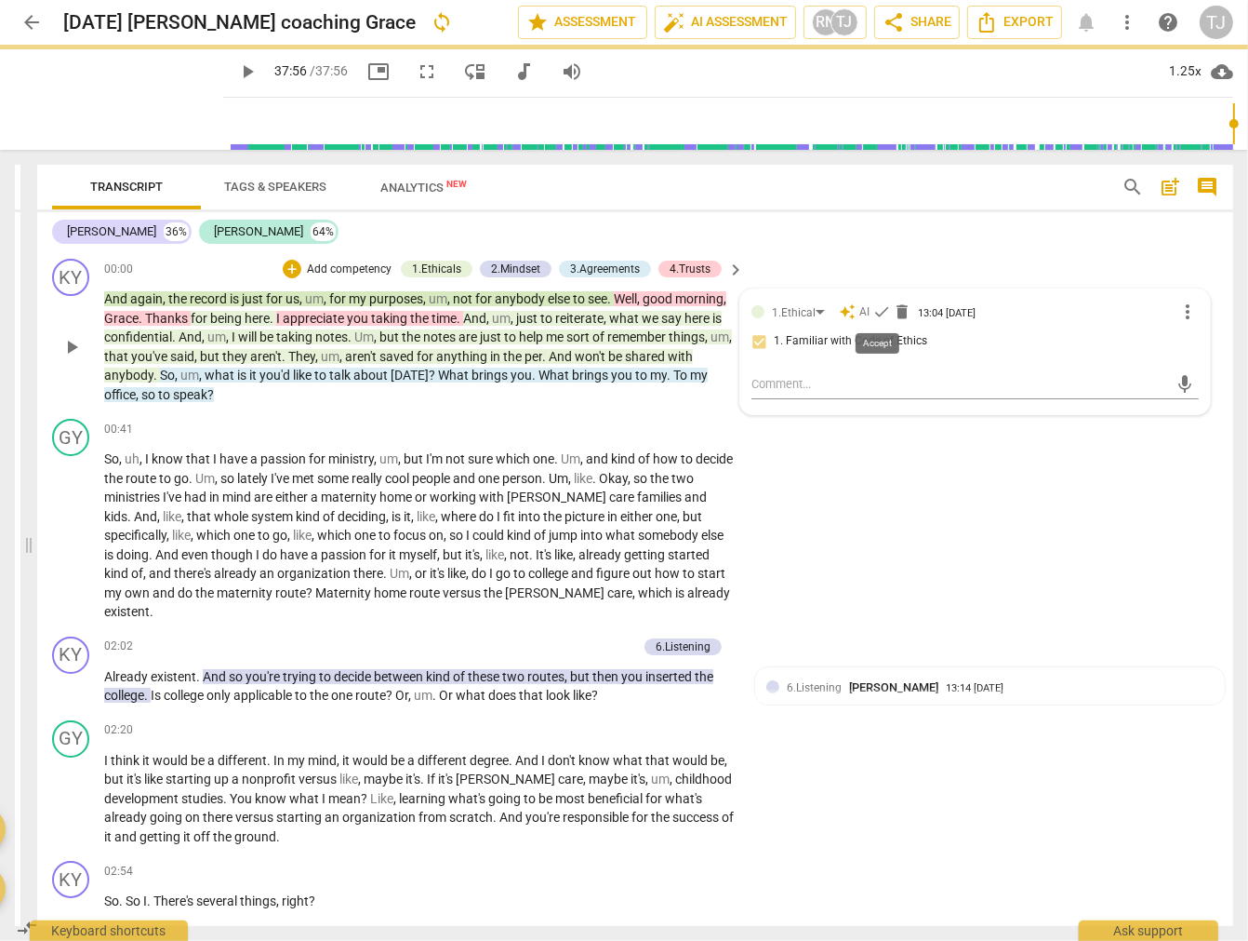
type input "2276"
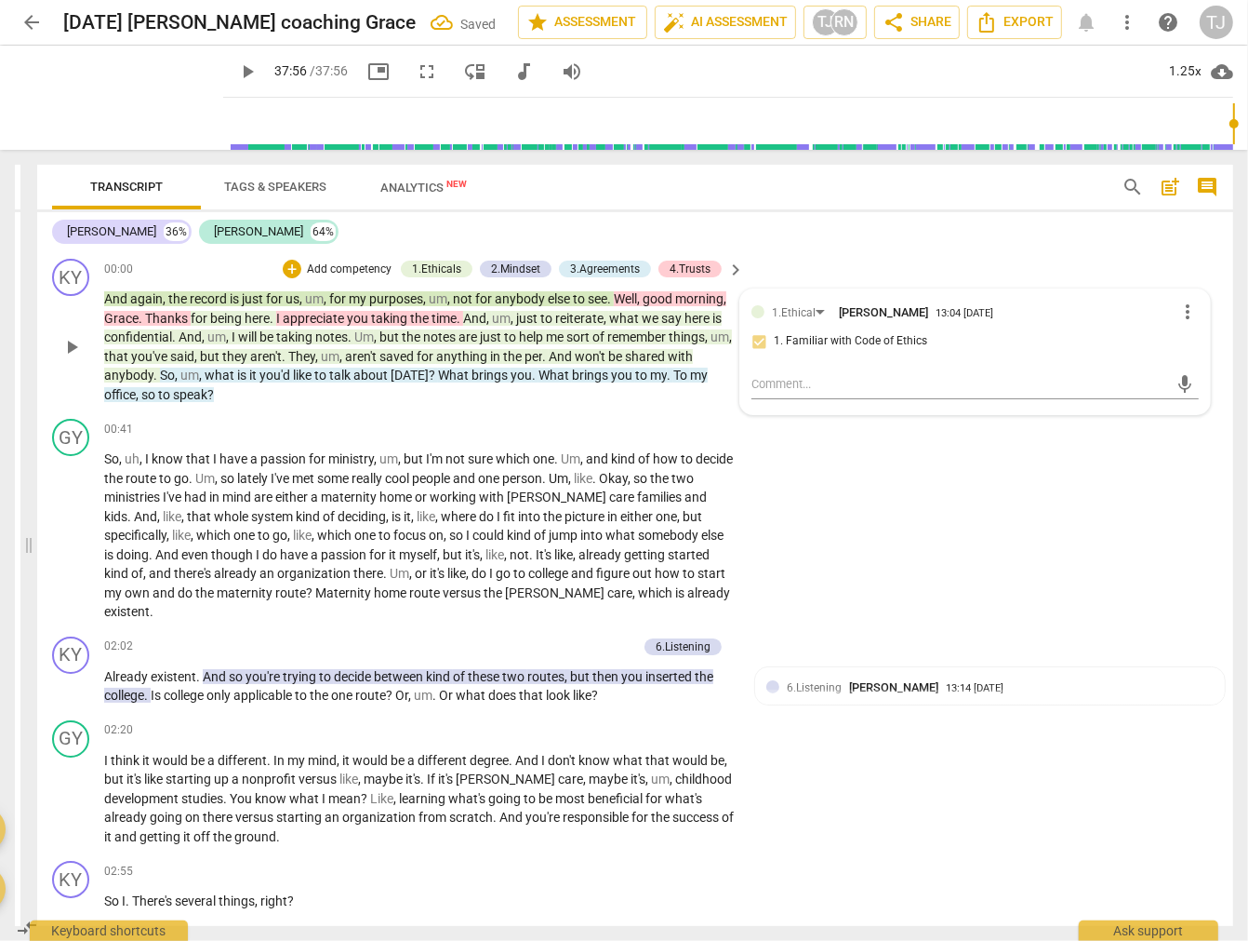
scroll to position [62311, 0]
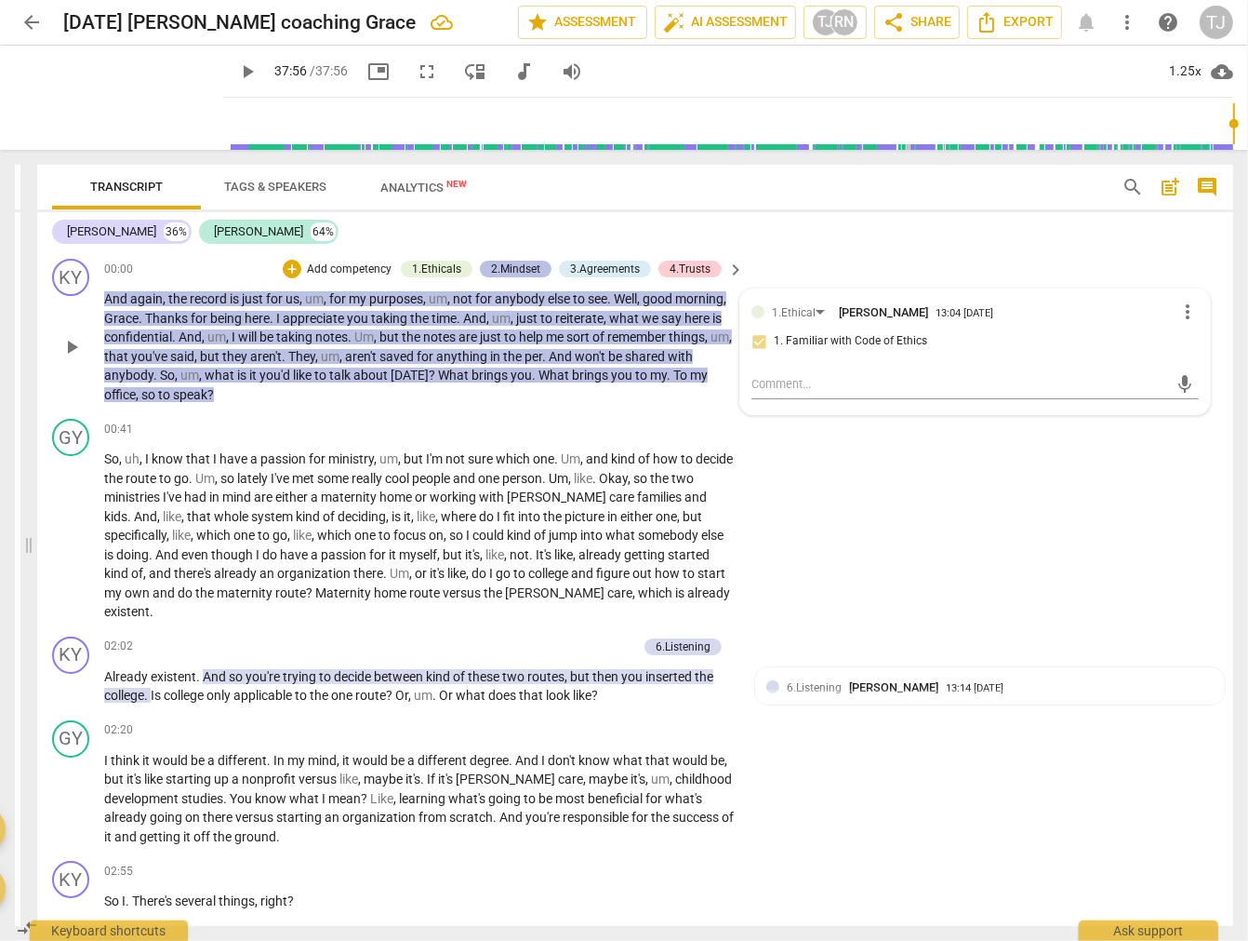
click at [519, 271] on div "2.Mindset" at bounding box center [515, 268] width 49 height 17
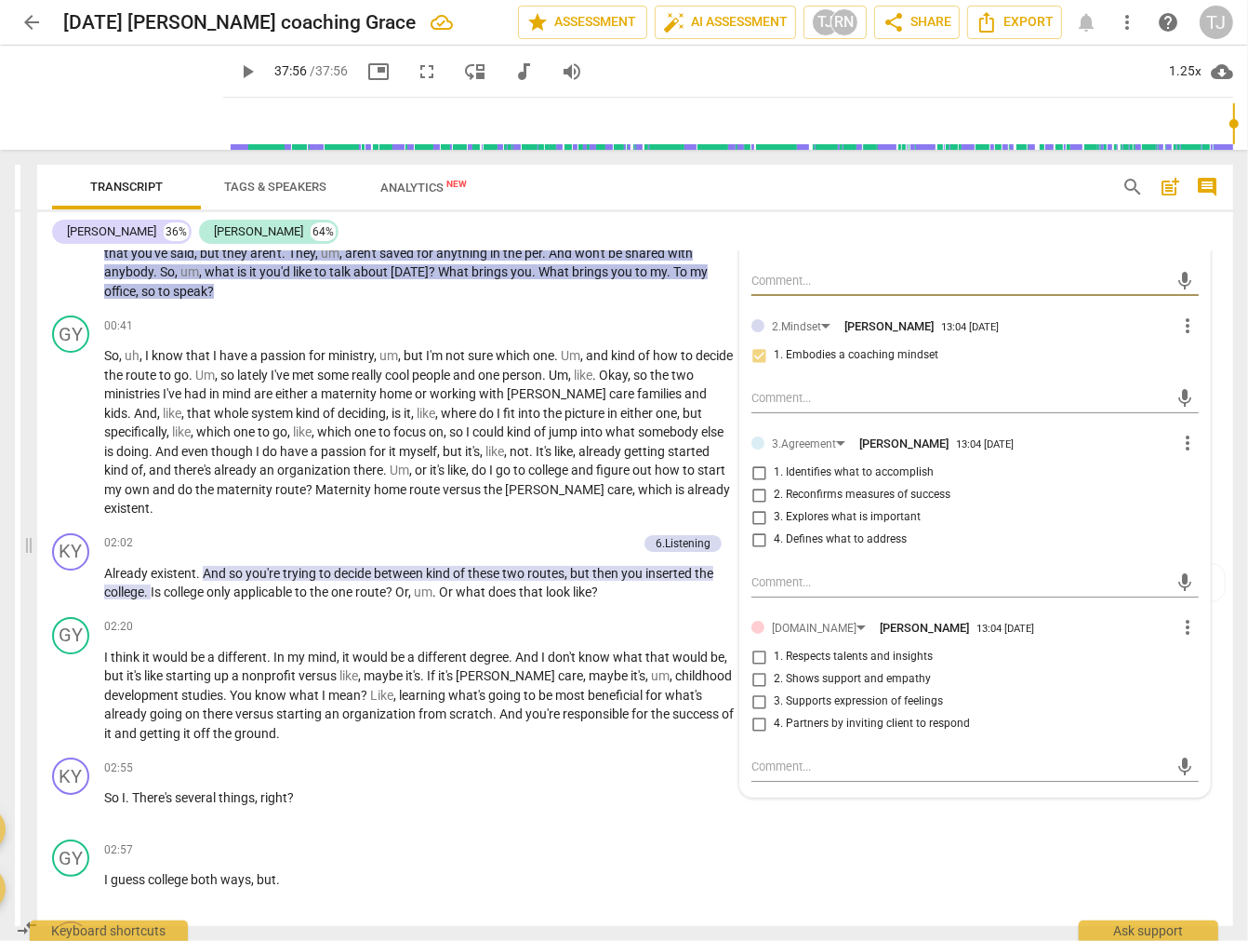
scroll to position [0, 0]
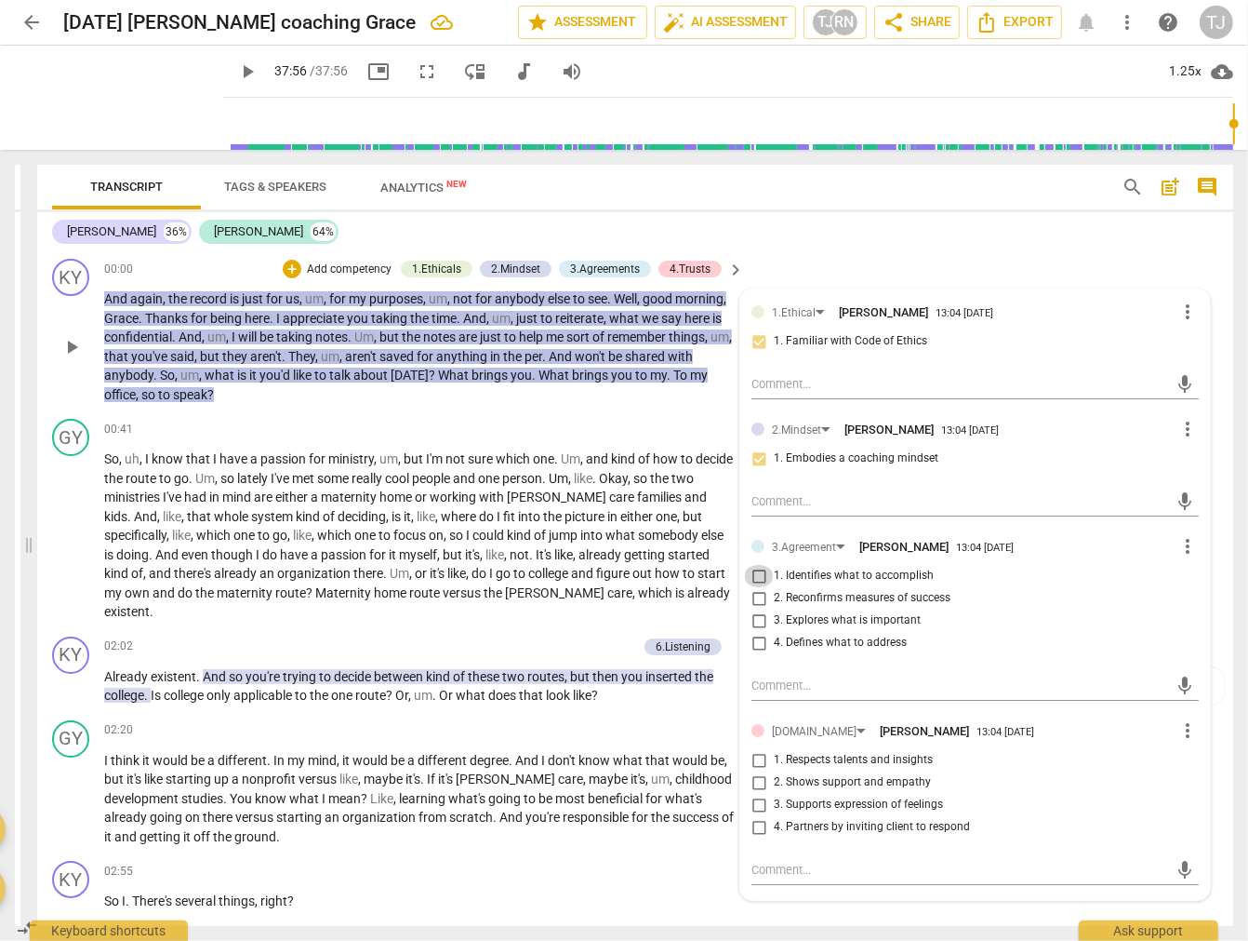
click at [752, 572] on input "1. Identifies what to accomplish" at bounding box center [759, 576] width 30 height 22
checkbox input "true"
click at [758, 781] on input "2. Shows support and empathy" at bounding box center [759, 782] width 30 height 22
checkbox input "true"
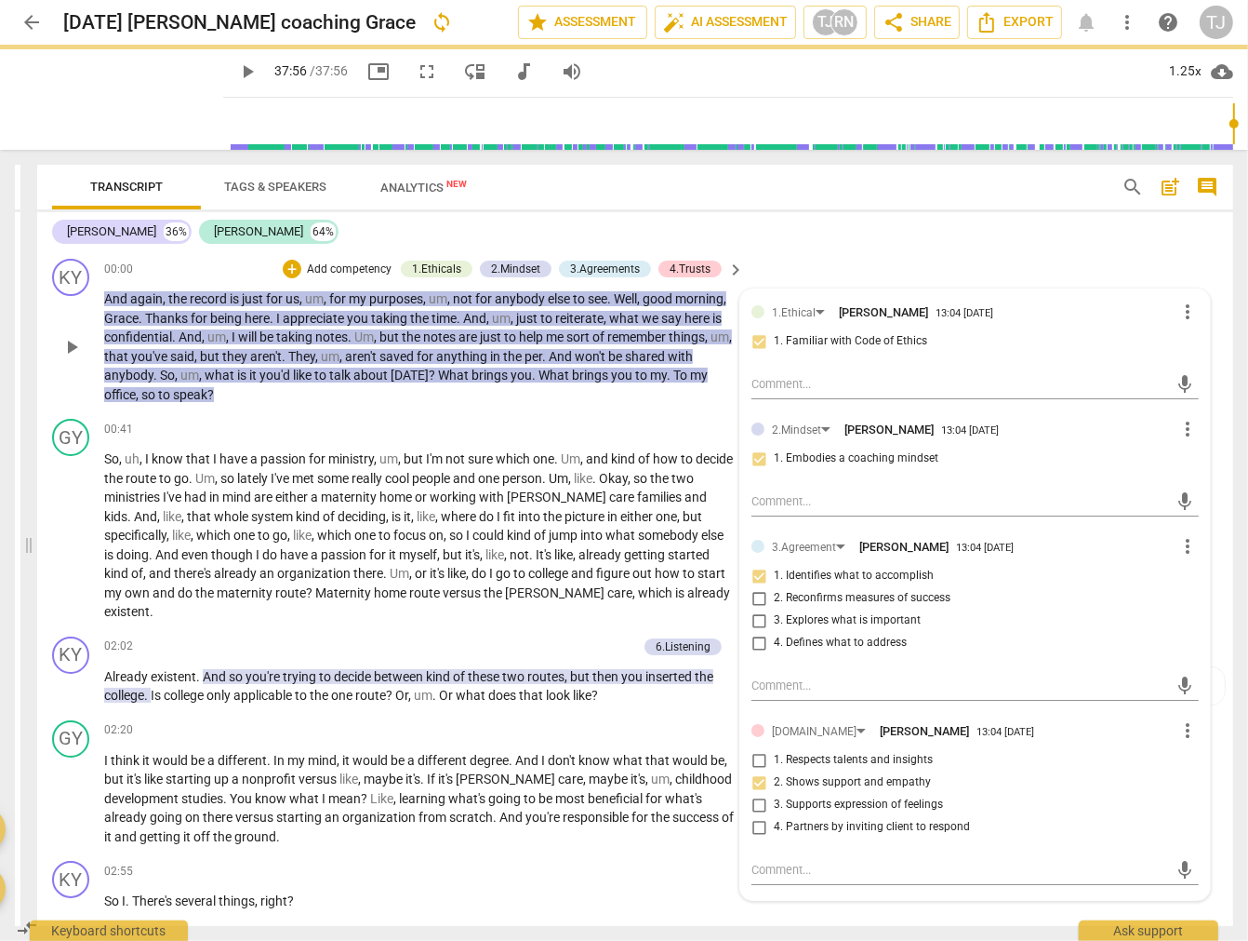
scroll to position [207, 0]
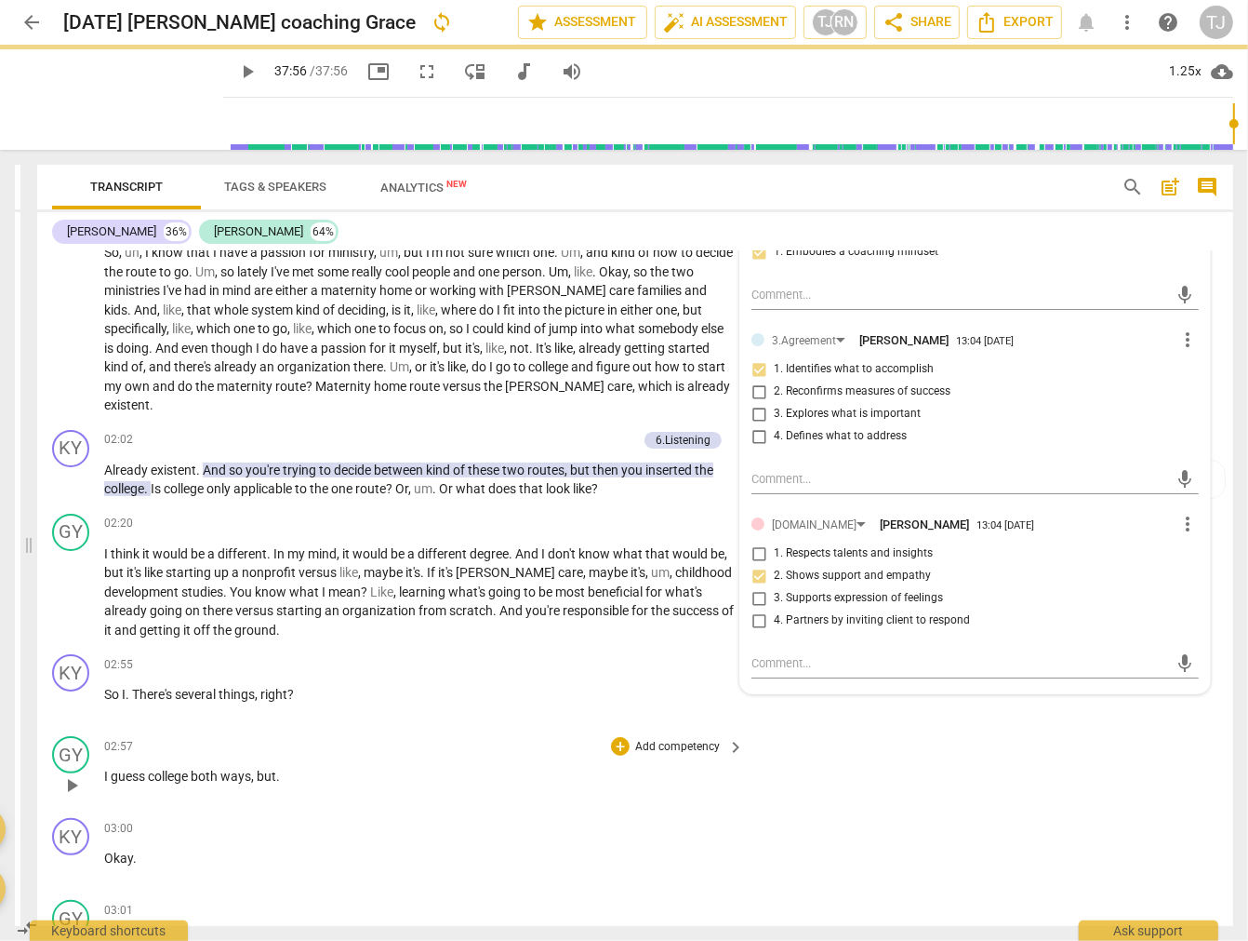
click at [1089, 767] on div "GY play_arrow pause 02:57 + Add competency keyboard_arrow_right I guess college…" at bounding box center [635, 769] width 1196 height 82
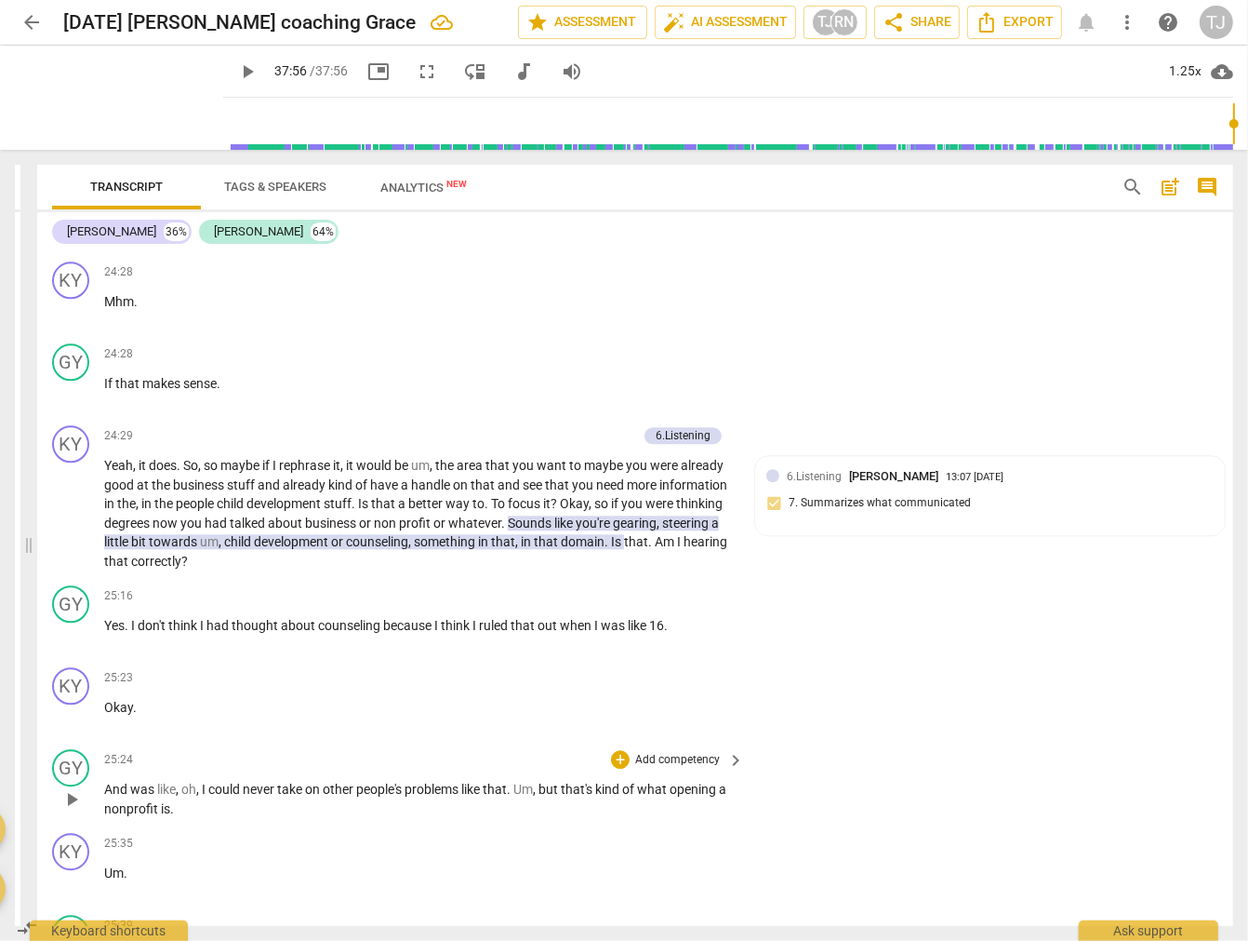
scroll to position [9303, 0]
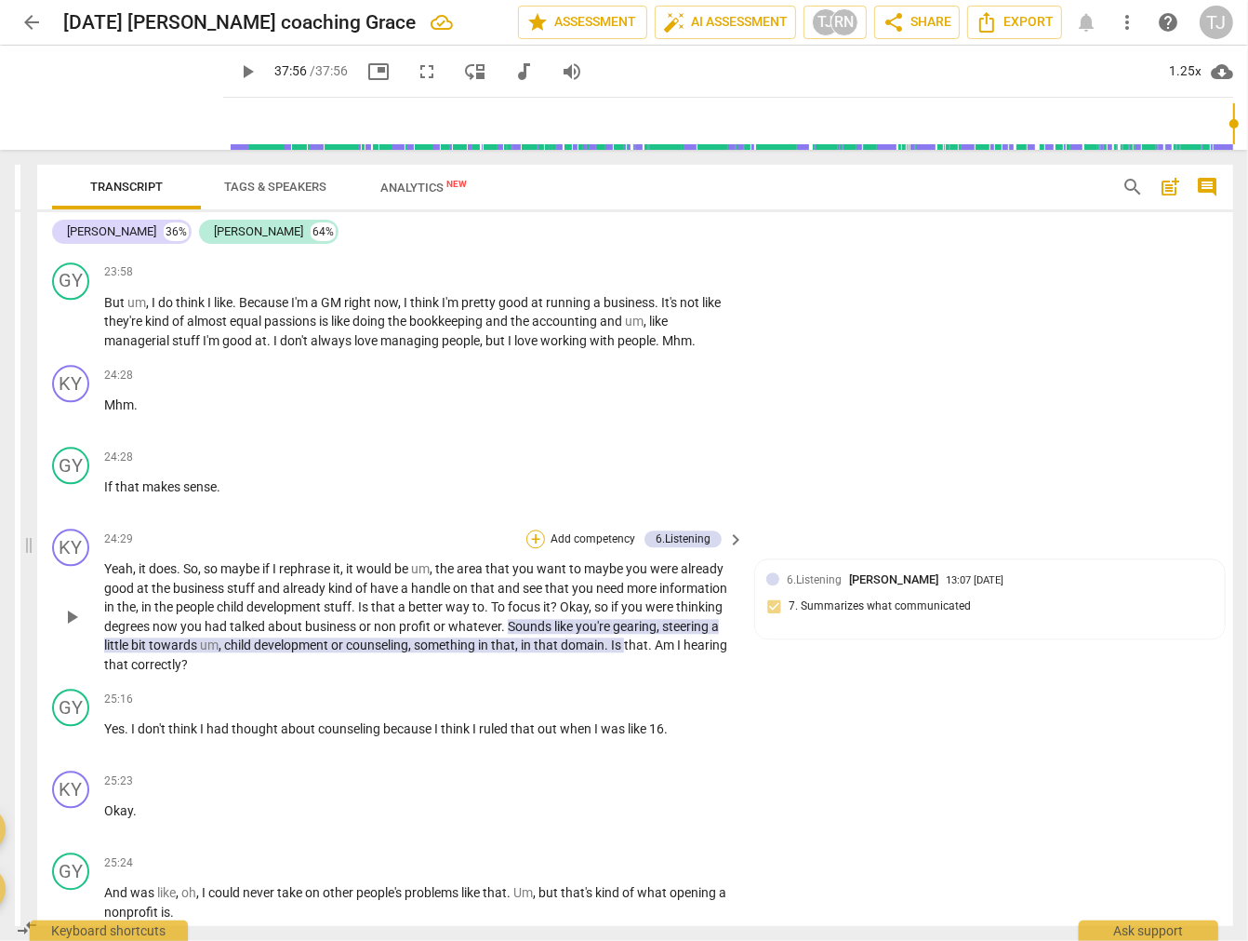
click at [531, 529] on div "+" at bounding box center [536, 538] width 19 height 19
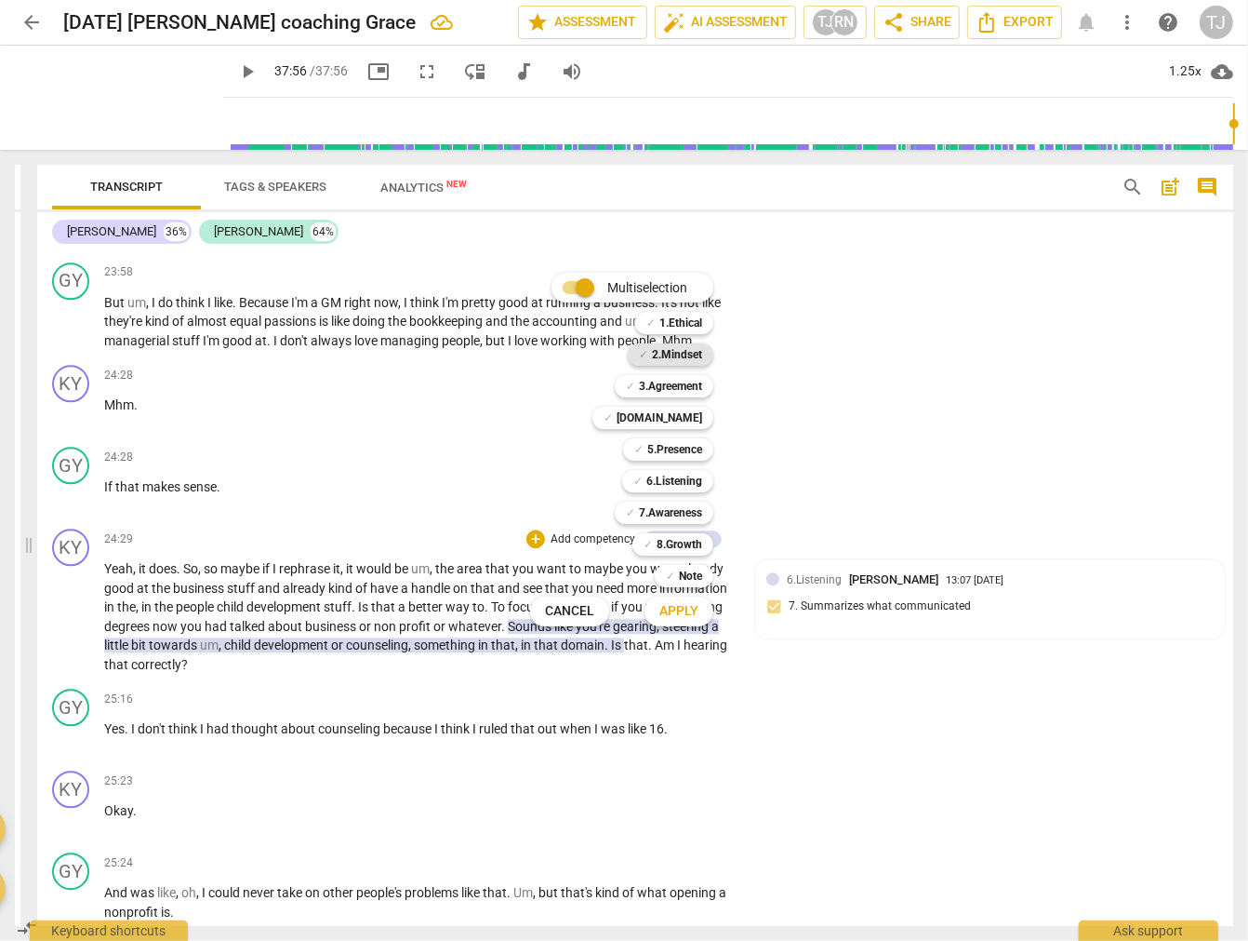
click at [677, 358] on b "2.Mindset" at bounding box center [677, 354] width 50 height 22
click at [681, 615] on span "Apply" at bounding box center [679, 611] width 39 height 19
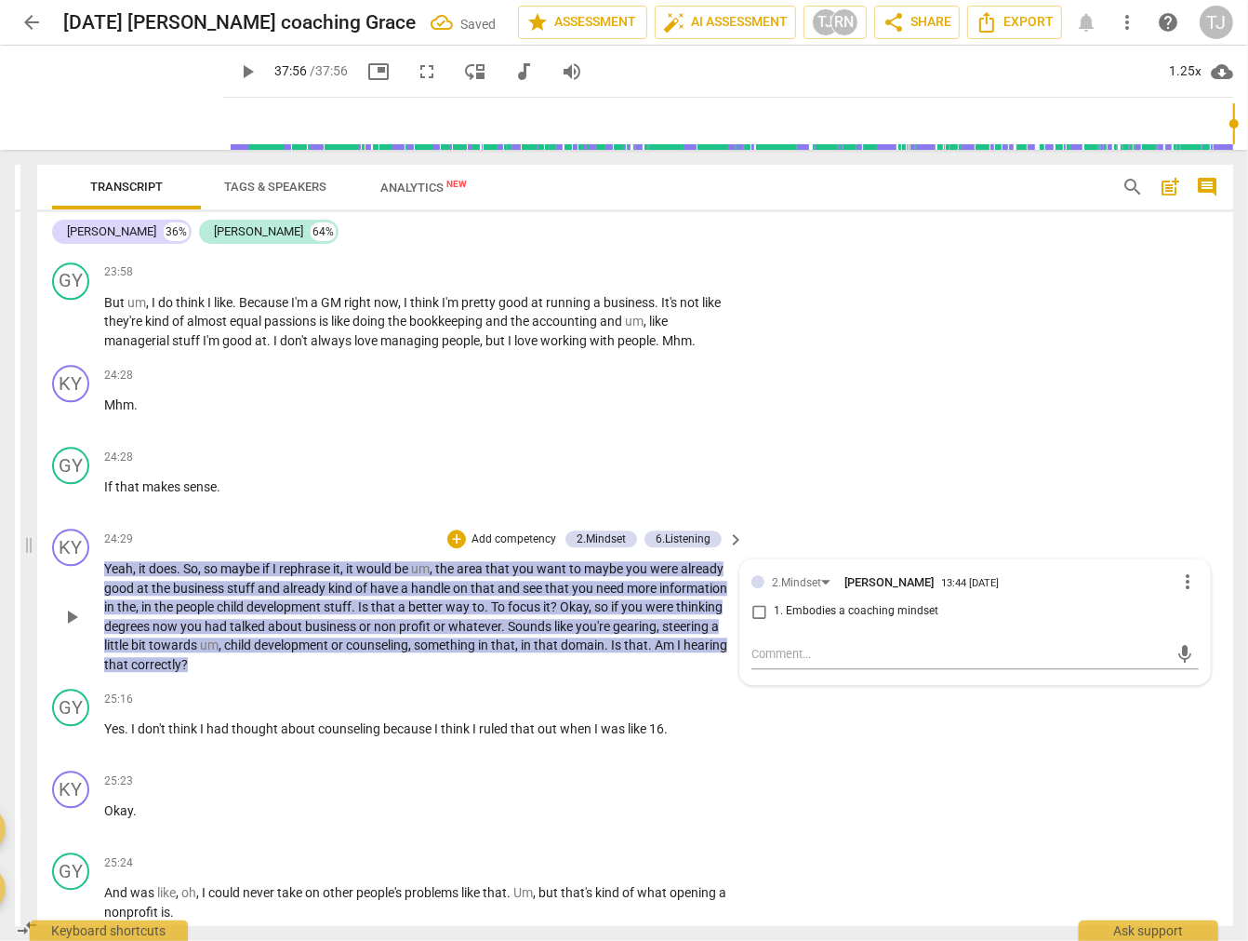
scroll to position [49083, 0]
click at [754, 600] on input "1. Embodies a coaching mindset" at bounding box center [759, 611] width 30 height 22
click at [787, 645] on textarea at bounding box center [961, 654] width 418 height 18
click at [754, 600] on input "1. Embodies a coaching mindset" at bounding box center [759, 611] width 30 height 22
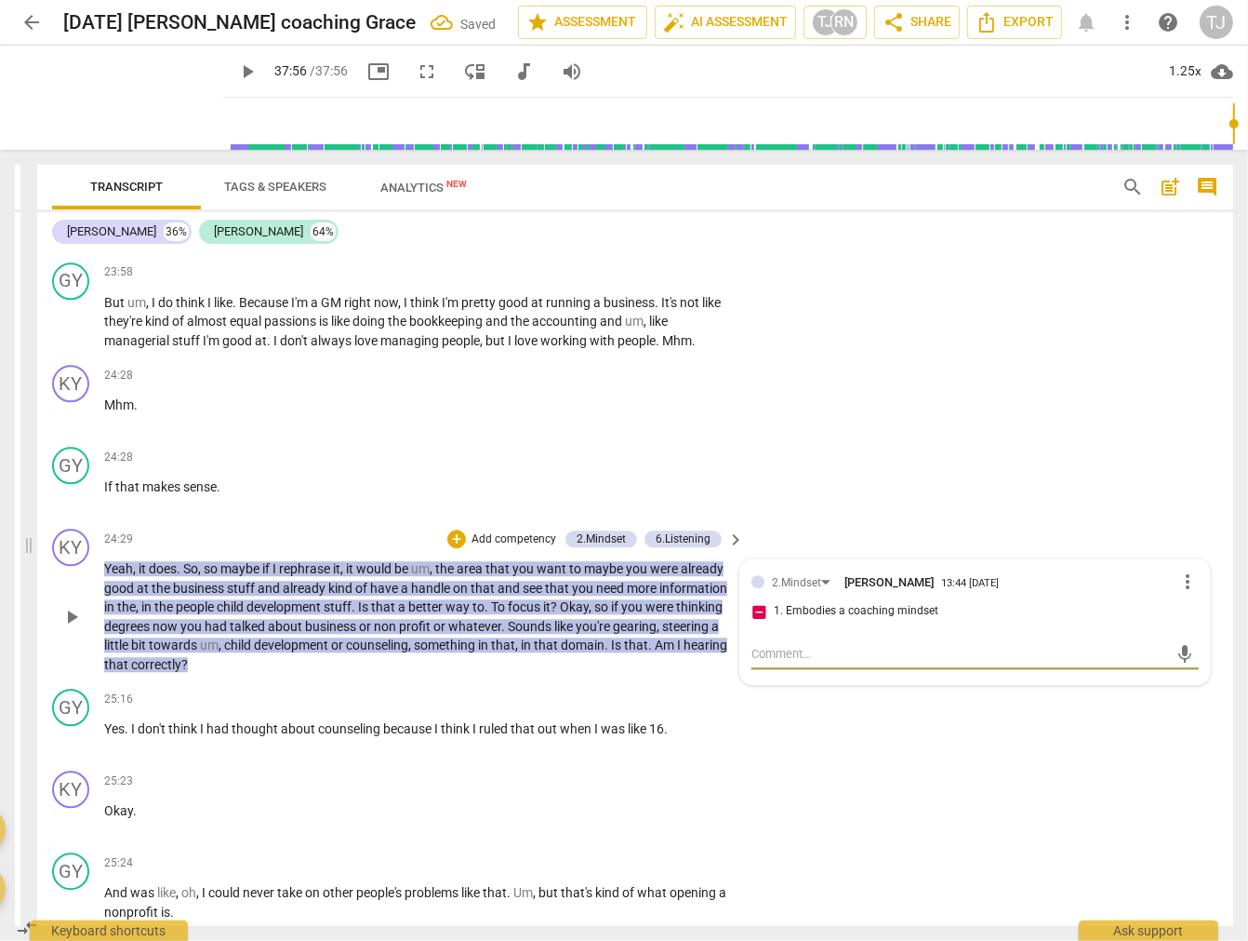
checkbox input "false"
click at [1182, 570] on span "more_vert" at bounding box center [1188, 581] width 22 height 22
click at [1200, 523] on li "Delete" at bounding box center [1200, 527] width 64 height 35
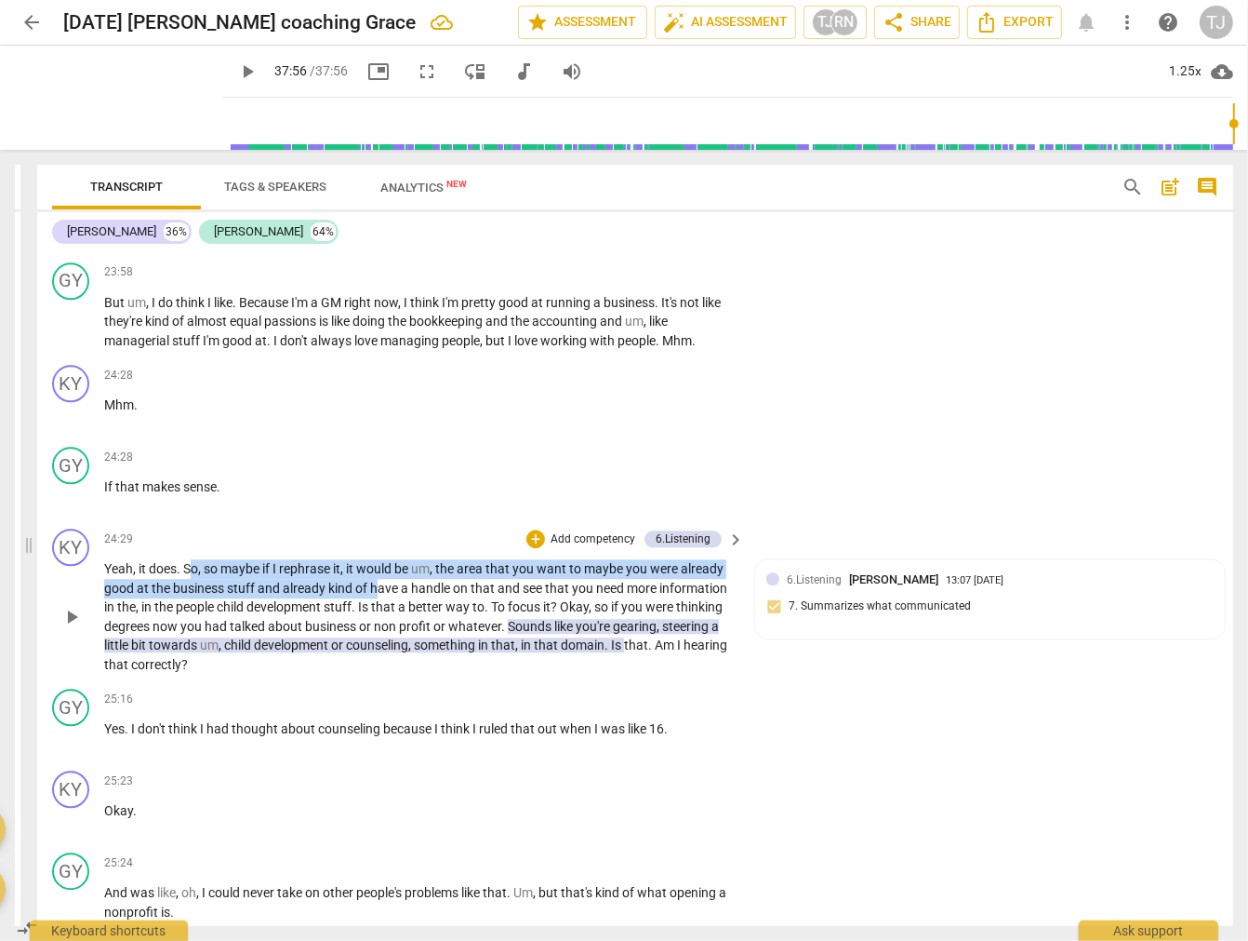
drag, startPoint x: 187, startPoint y: 476, endPoint x: 379, endPoint y: 495, distance: 192.5
click at [379, 559] on p "Yeah , it does . So , so maybe if I rephrase it , it would be um , the area tha…" at bounding box center [419, 616] width 631 height 114
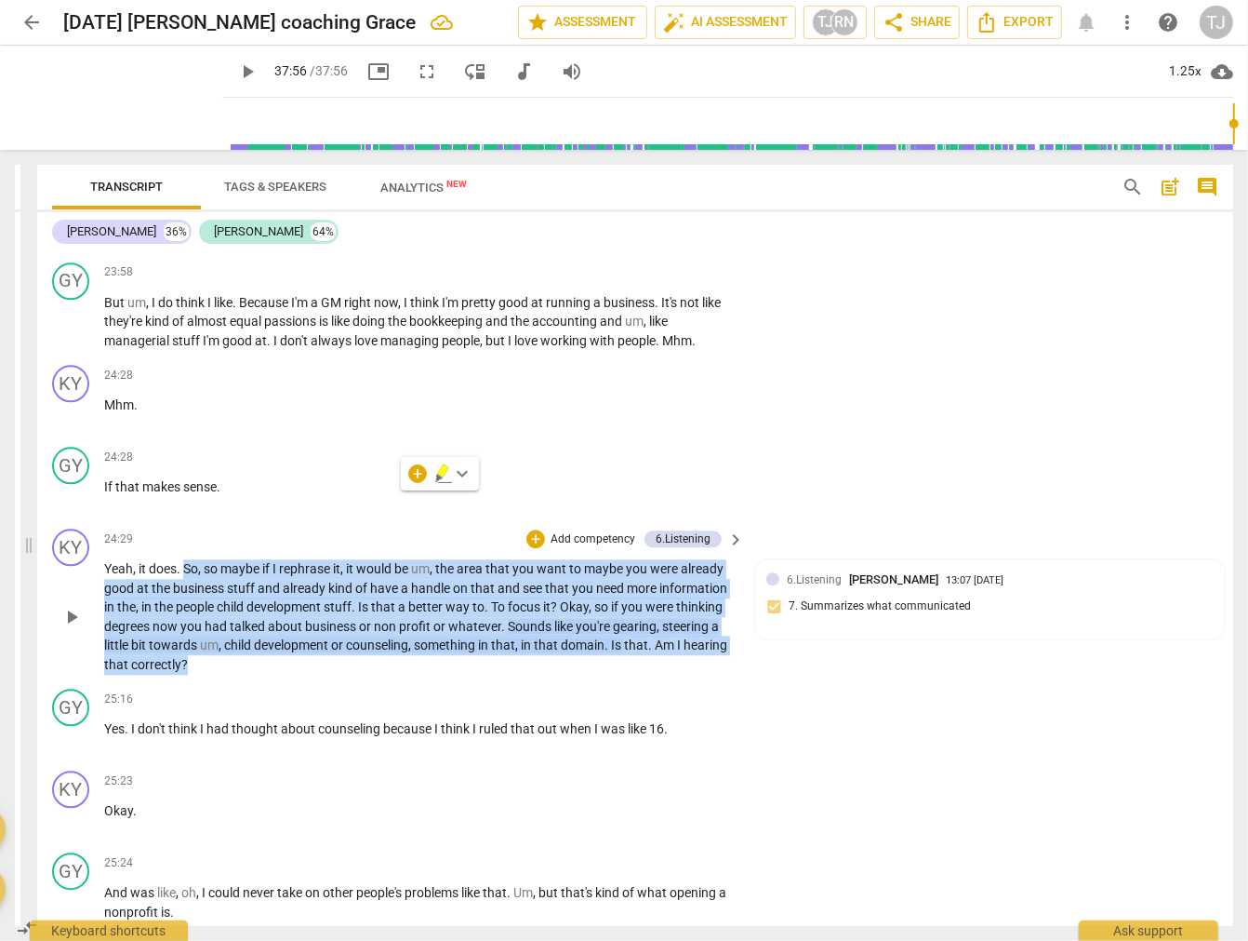
drag, startPoint x: 186, startPoint y: 477, endPoint x: 562, endPoint y: 568, distance: 386.7
click at [562, 568] on p "Yeah , it does . So , so maybe if I rephrase it , it would be um , the area tha…" at bounding box center [419, 616] width 631 height 114
click at [530, 529] on div "+" at bounding box center [536, 538] width 19 height 19
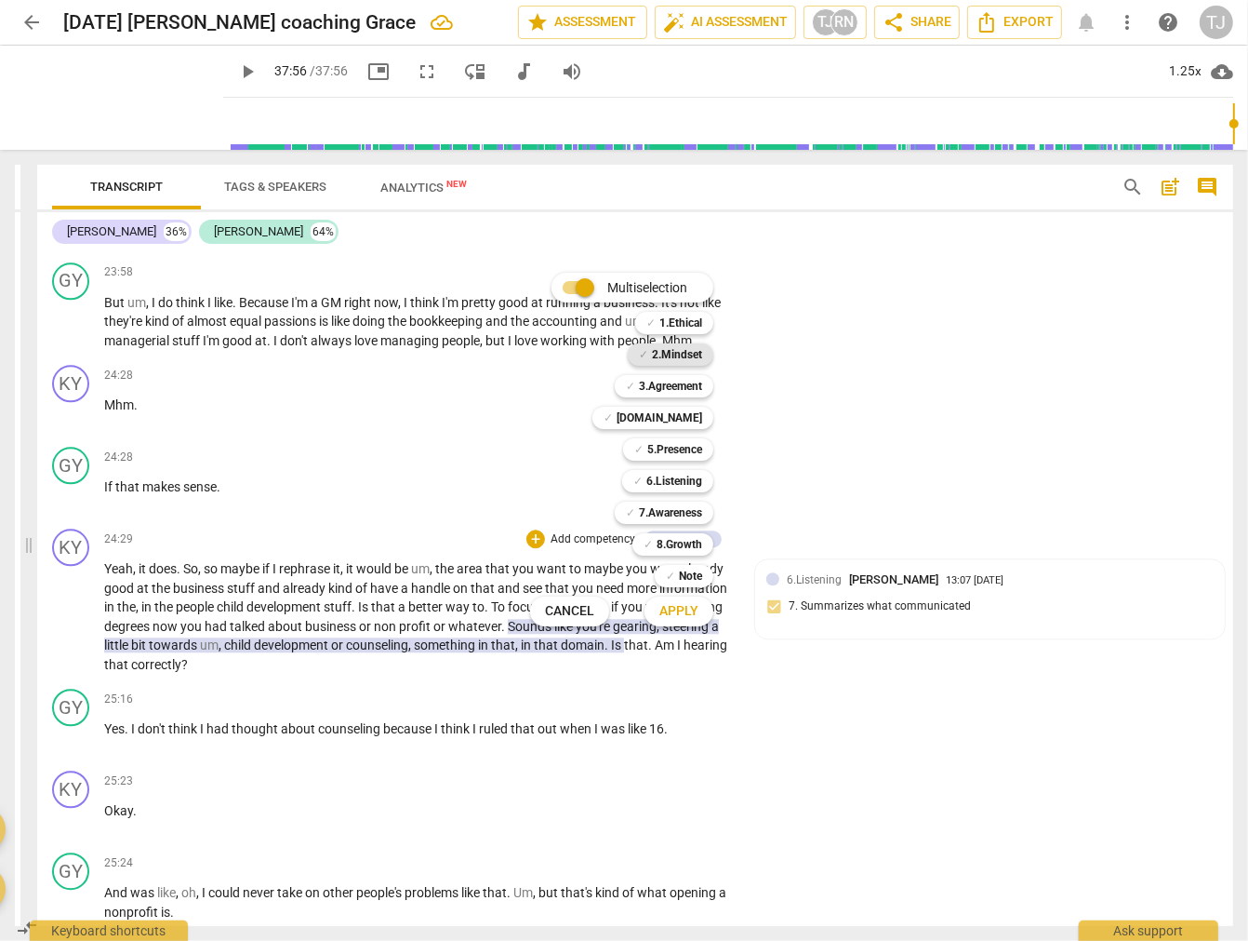
click at [673, 357] on b "2.Mindset" at bounding box center [677, 354] width 50 height 22
click at [666, 612] on span "Apply" at bounding box center [679, 611] width 39 height 19
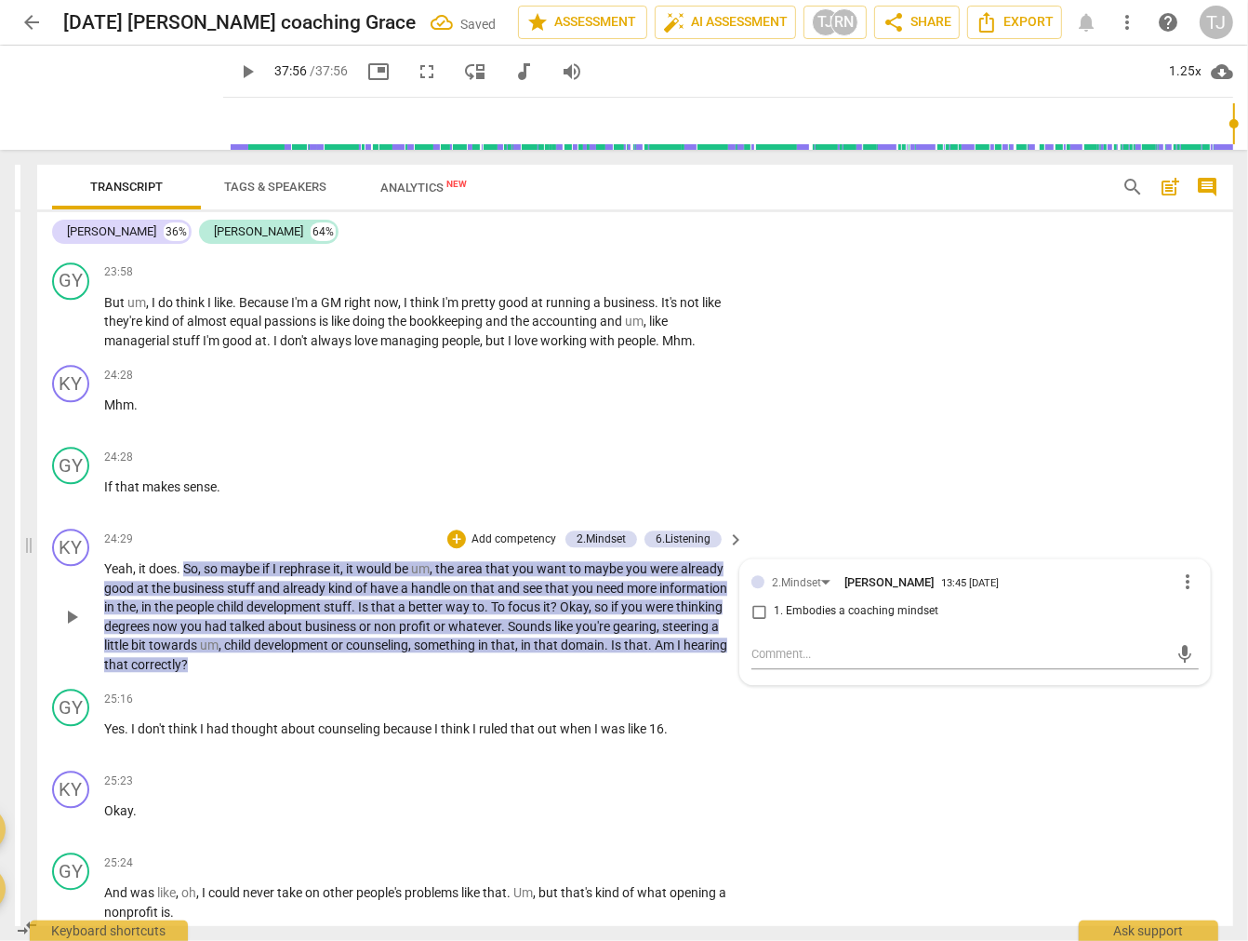
scroll to position [49054, 0]
click at [752, 600] on input "1. Embodies a coaching mindset" at bounding box center [759, 611] width 30 height 22
checkbox input "true"
click at [770, 645] on textarea at bounding box center [961, 654] width 418 height 18
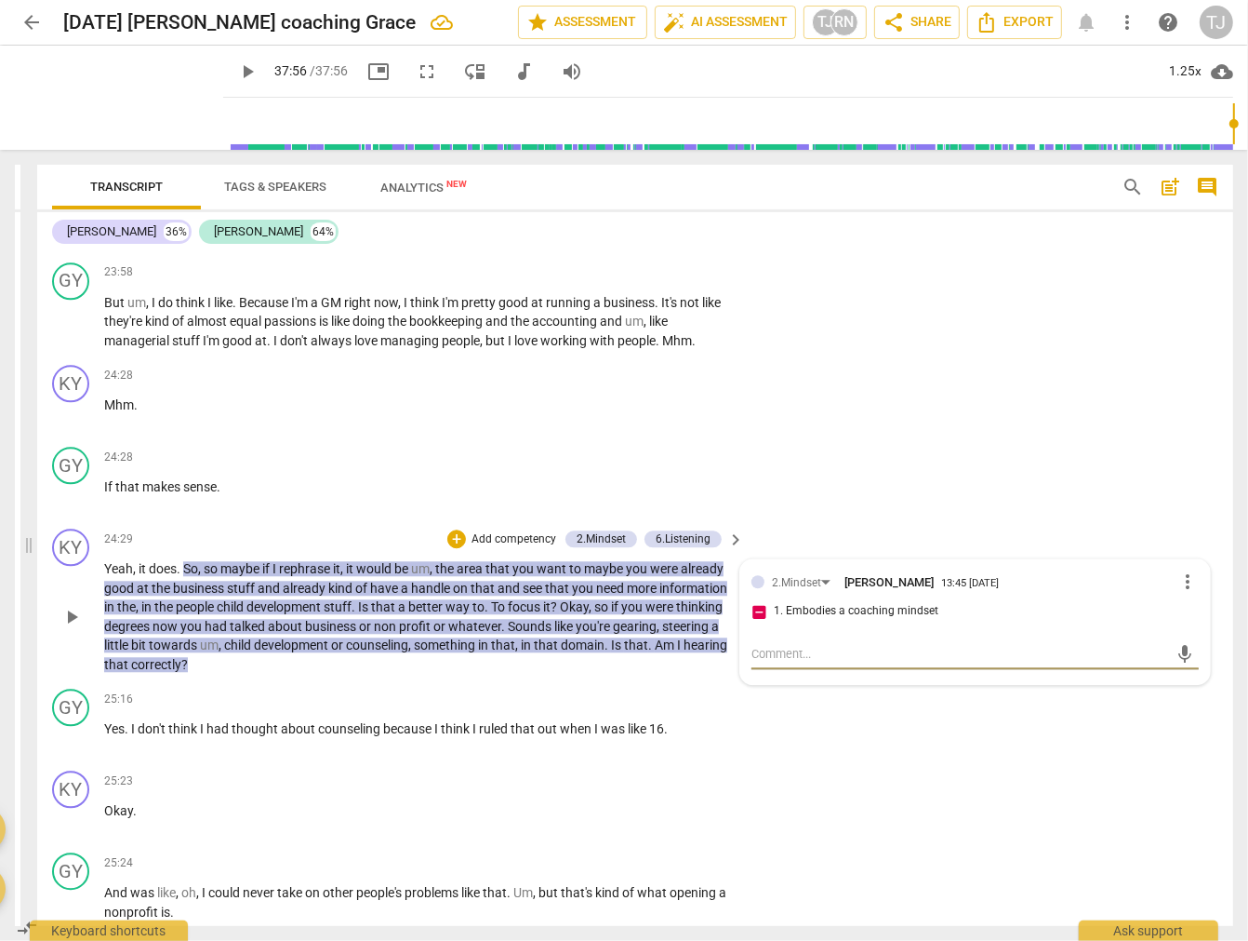
paste textarea "In a few moments, [PERSON_NAME] slightly leads the client toward an answer (24:…"
type textarea "In a few moments, [PERSON_NAME] slightly leads the client toward an answer (24:…"
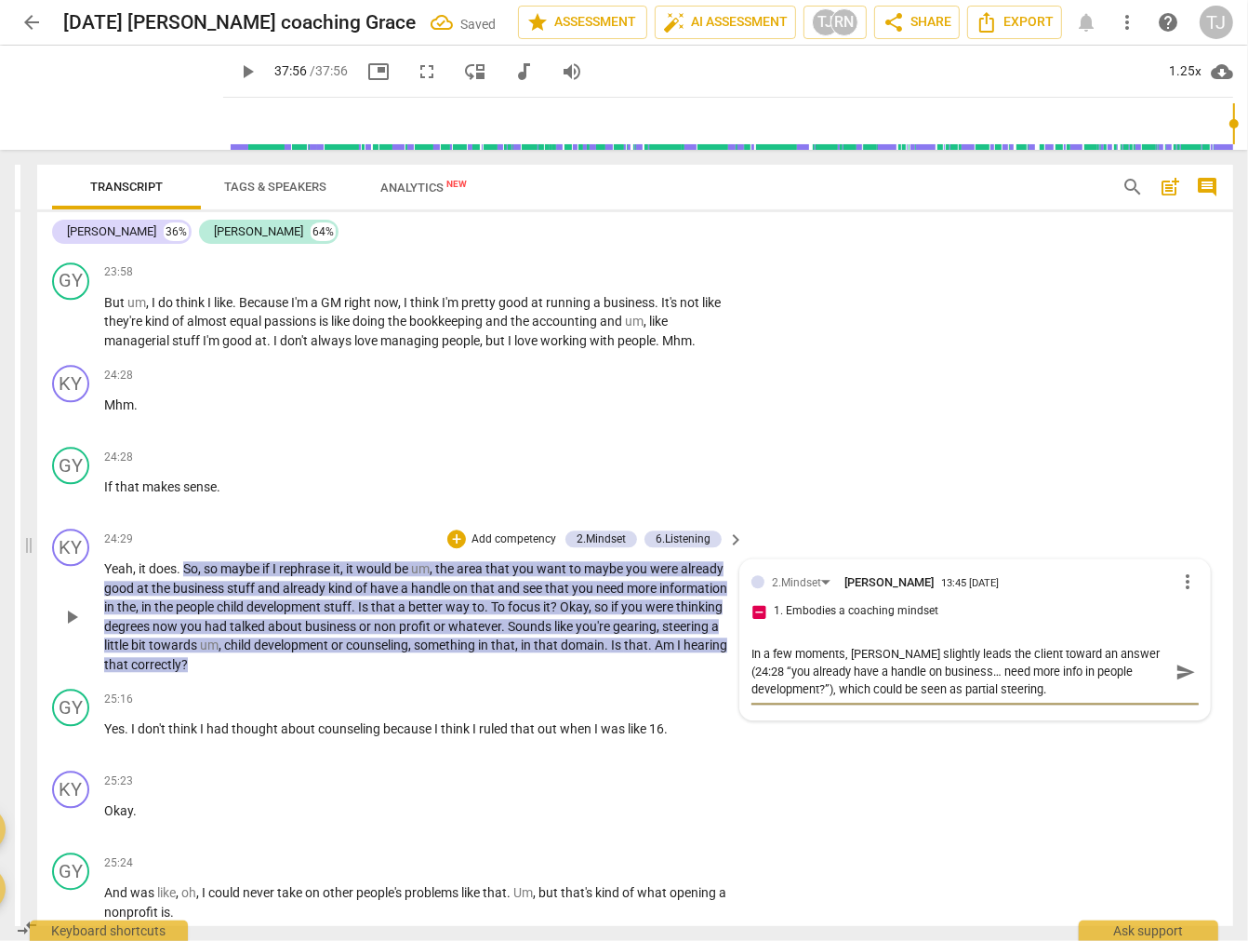
click at [879, 645] on textarea "In a few moments, [PERSON_NAME] slightly leads the client toward an answer (24:…" at bounding box center [961, 671] width 418 height 53
type textarea "In a few moments, [PERSON_NAME] slightly leads the client toward an answer (24:…"
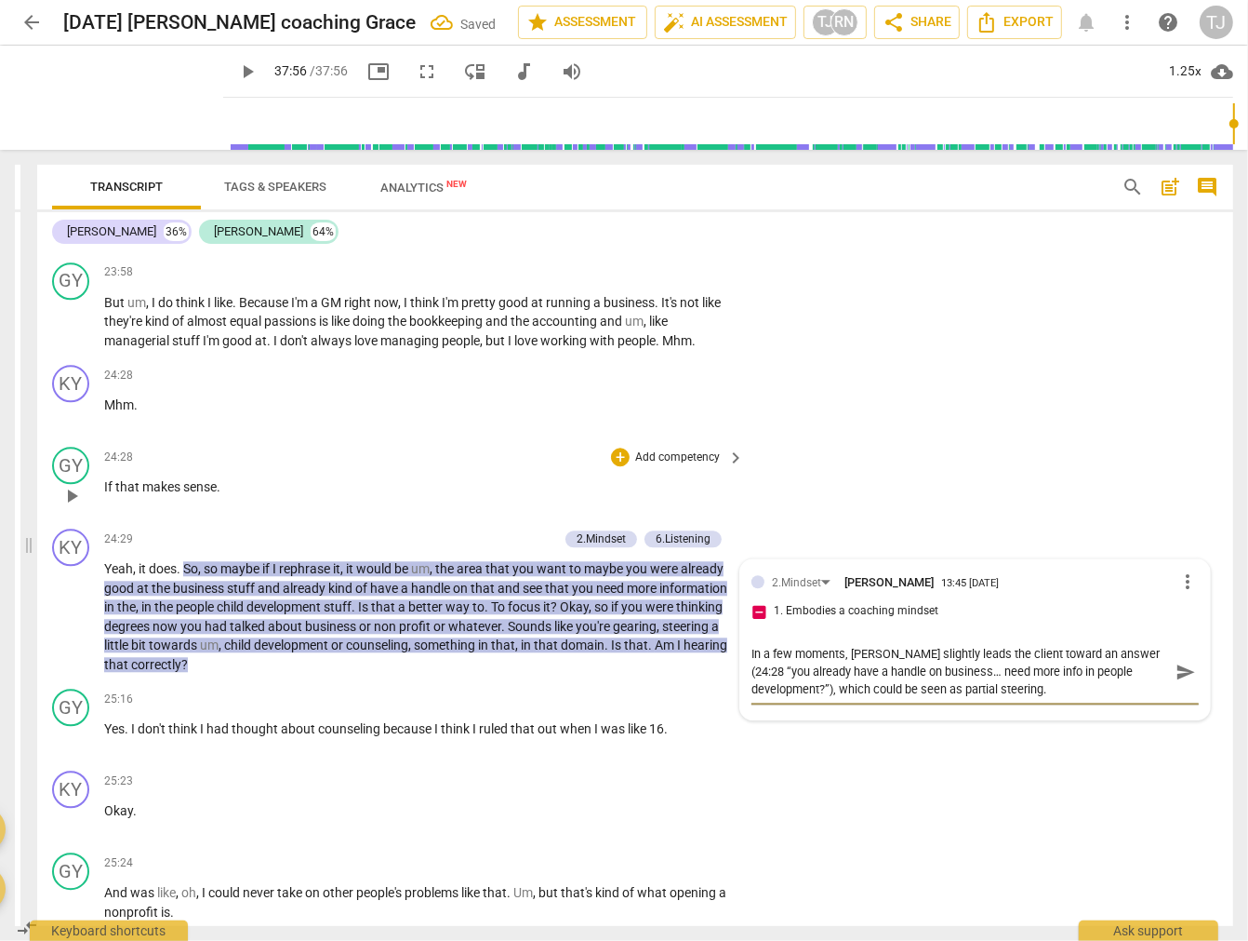
type textarea "In a few moments, [PERSON_NAME] slightly leads the client toward an answer (24:…"
type textarea "In a few moments, K slightly leads the client toward an answer (24:28 “you alre…"
type textarea "In a few moments, slightly leads the client toward an answer (24:28 “you alread…"
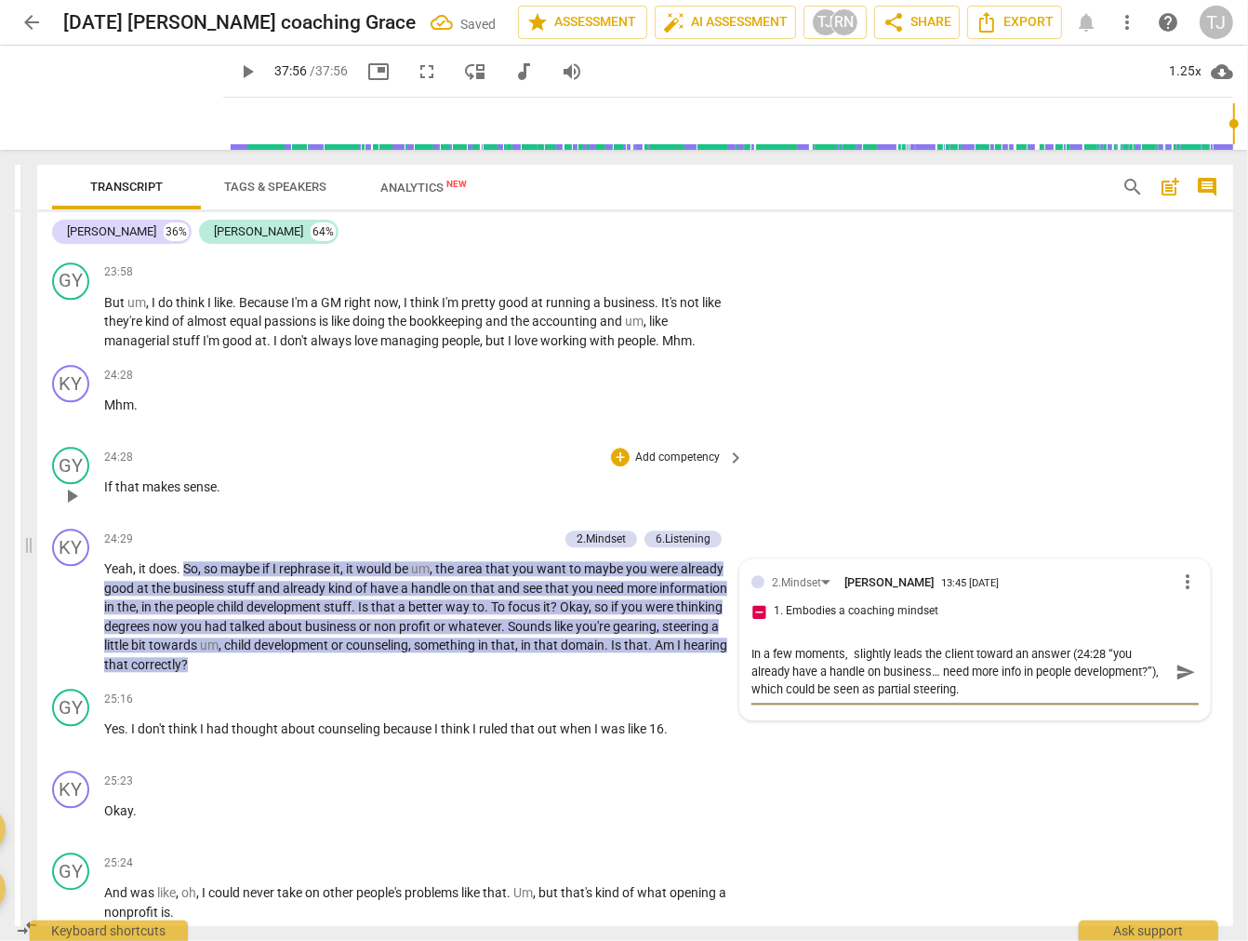
type textarea "In a few moments, C slightly leads the client toward an answer (24:28 “you alre…"
type textarea "In a few moments, Co slightly leads the client toward an answer (24:28 “you alr…"
type textarea "In a few moments, Coa slightly leads the client toward an answer (24:28 “you al…"
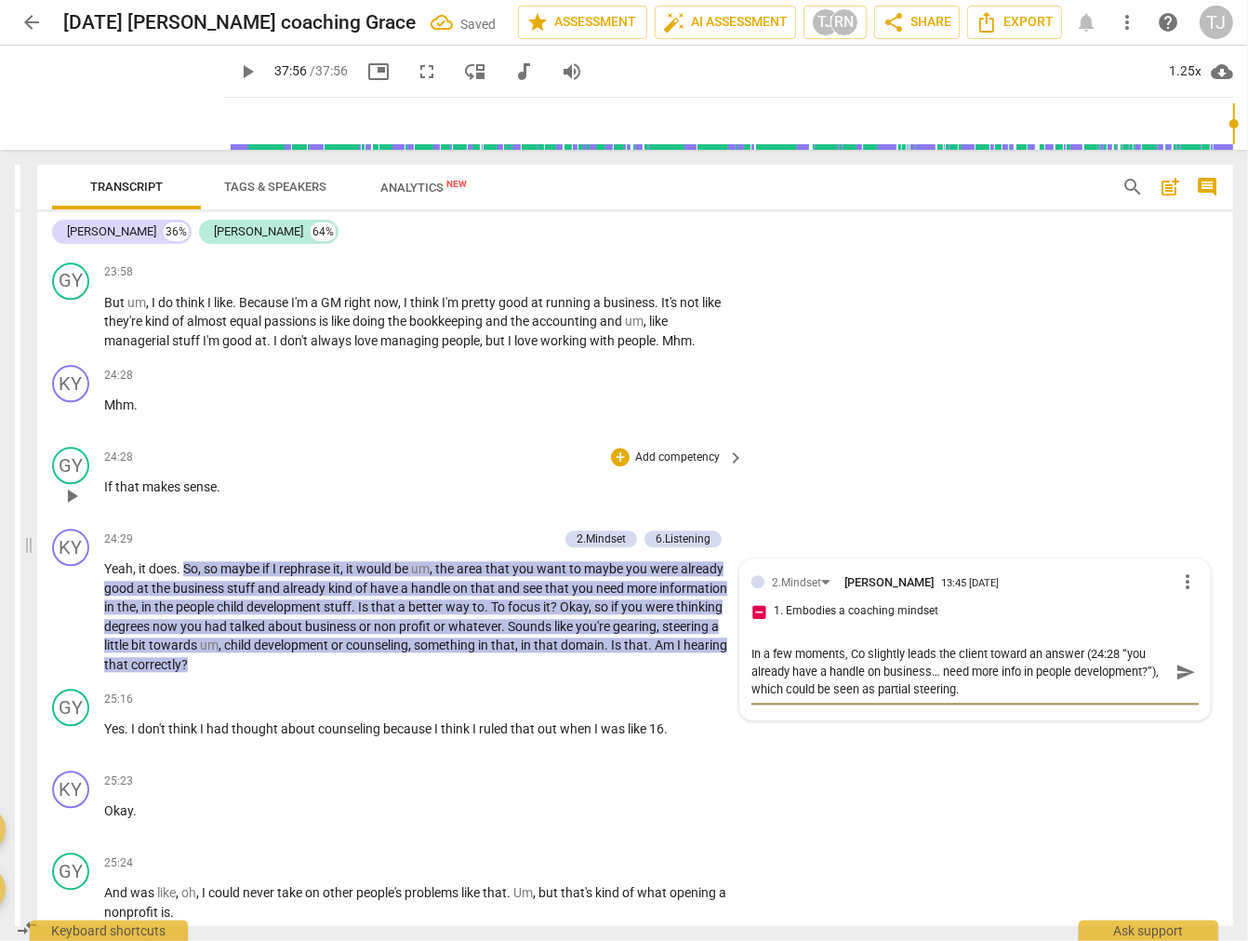
type textarea "In a few moments, Coa slightly leads the client toward an answer (24:28 “you al…"
type textarea "In a few moments, Coac slightly leads the client toward an answer (24:28 “you a…"
type textarea "In a few moments, Coach slightly leads the client toward an answer (24:28 “you …"
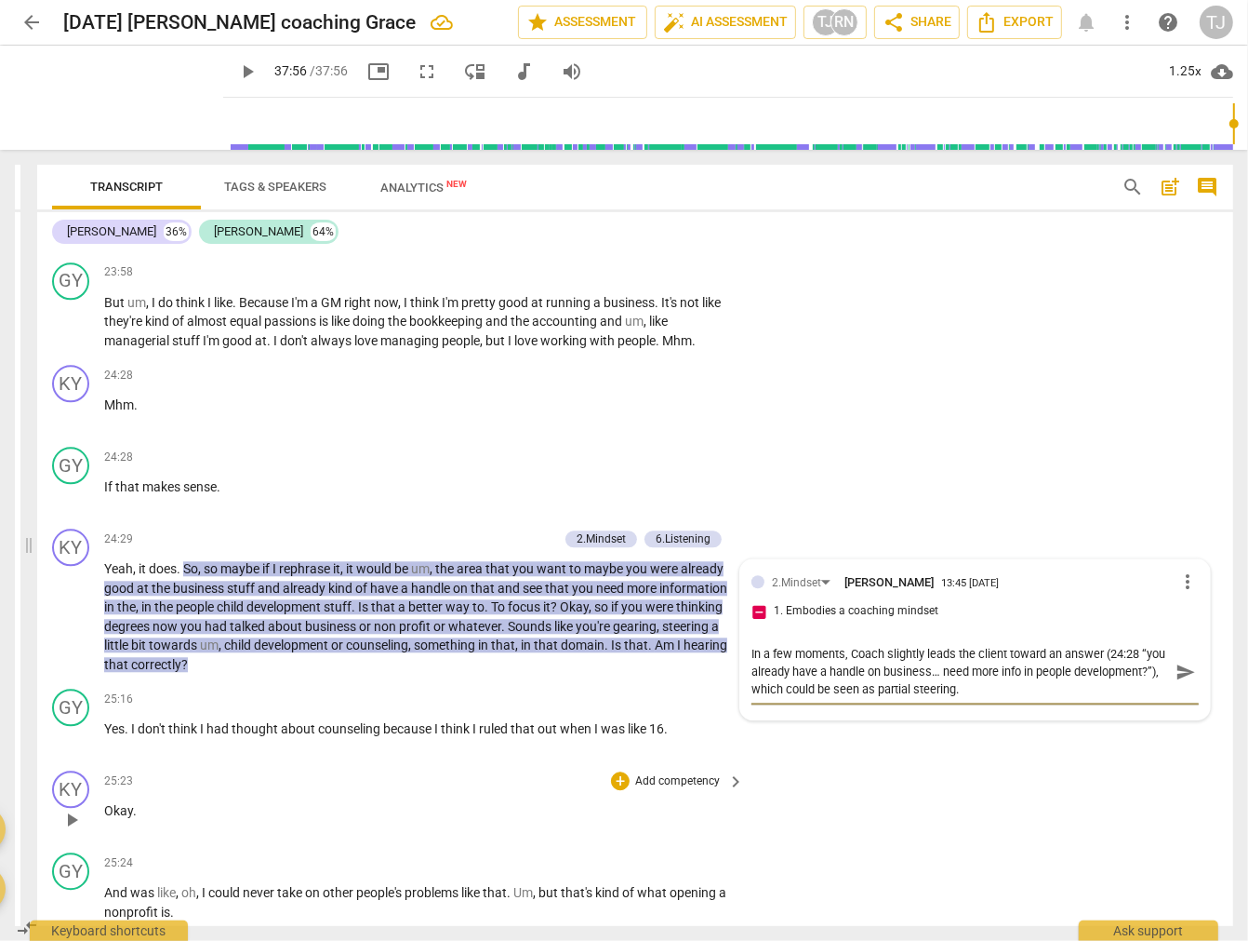
click at [1021, 763] on div "KY play_arrow pause 25:23 + Add competency keyboard_arrow_right Okay ." at bounding box center [635, 804] width 1196 height 82
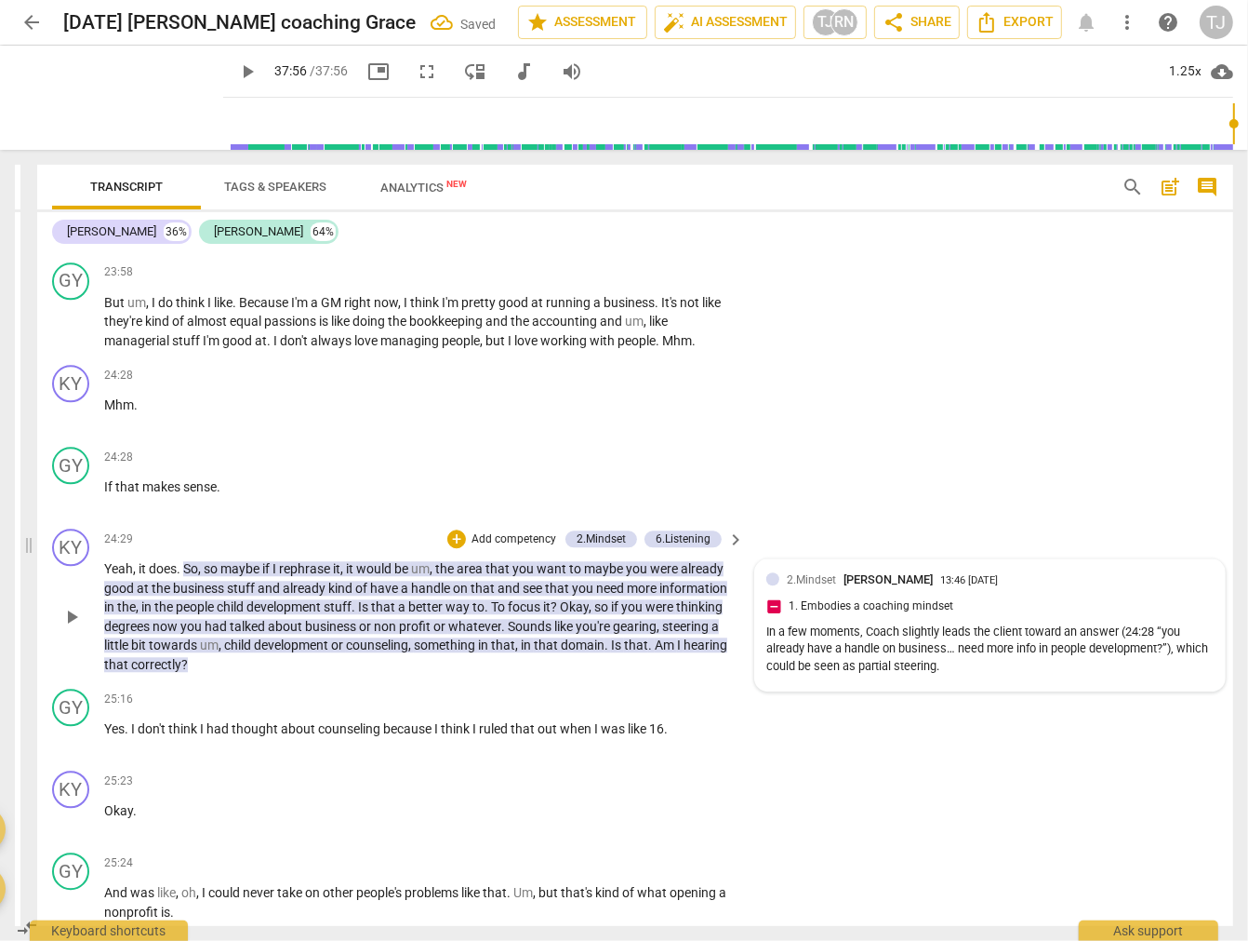
click at [770, 570] on div "2.Mindset [PERSON_NAME] 13:46 [DATE] 1. Embodies a coaching mindset In a few mo…" at bounding box center [990, 624] width 447 height 109
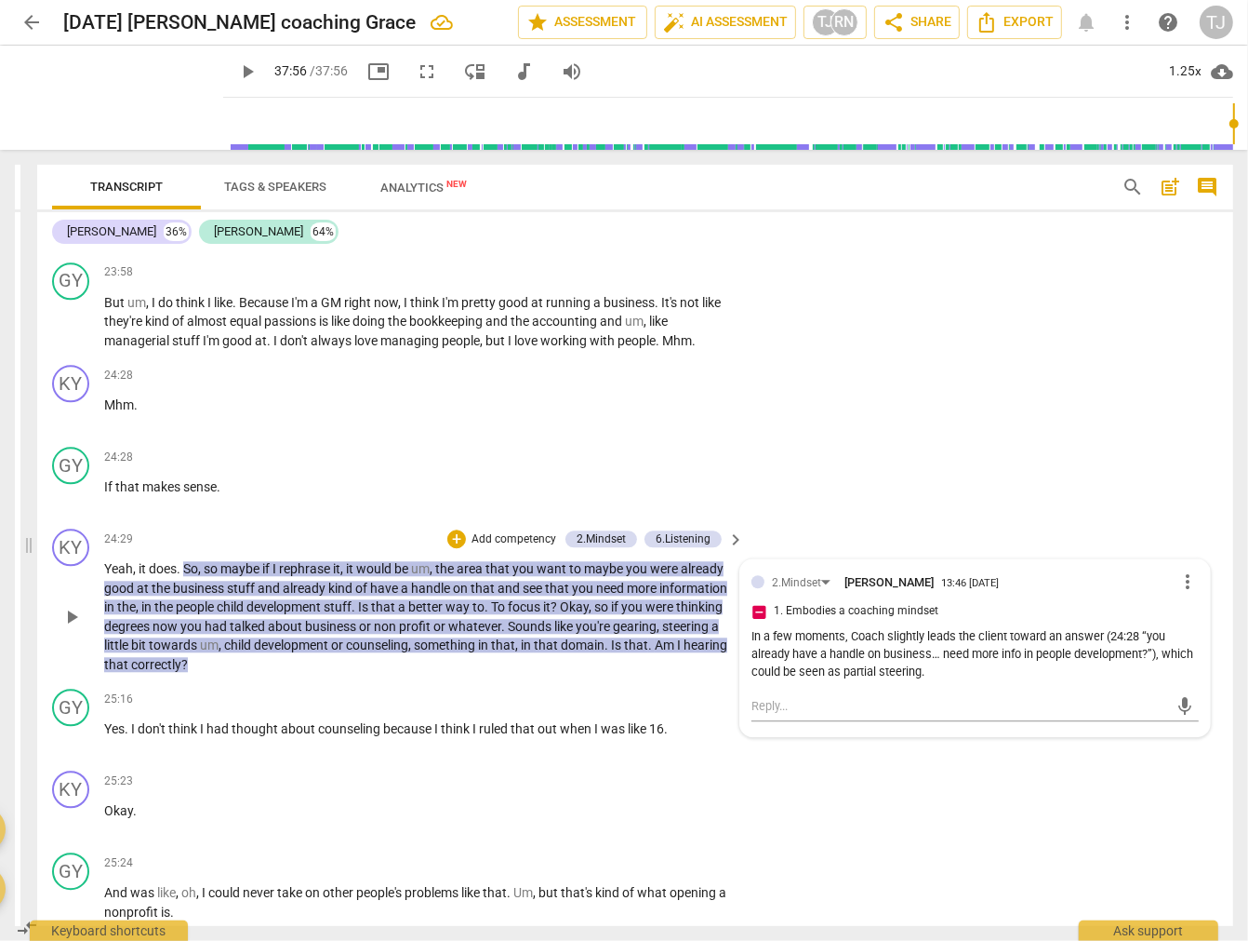
click at [754, 600] on input "1. Embodies a coaching mindset" at bounding box center [759, 611] width 30 height 22
checkbox input "false"
click at [1021, 763] on div "KY play_arrow pause 25:23 + Add competency keyboard_arrow_right Okay ." at bounding box center [635, 804] width 1196 height 82
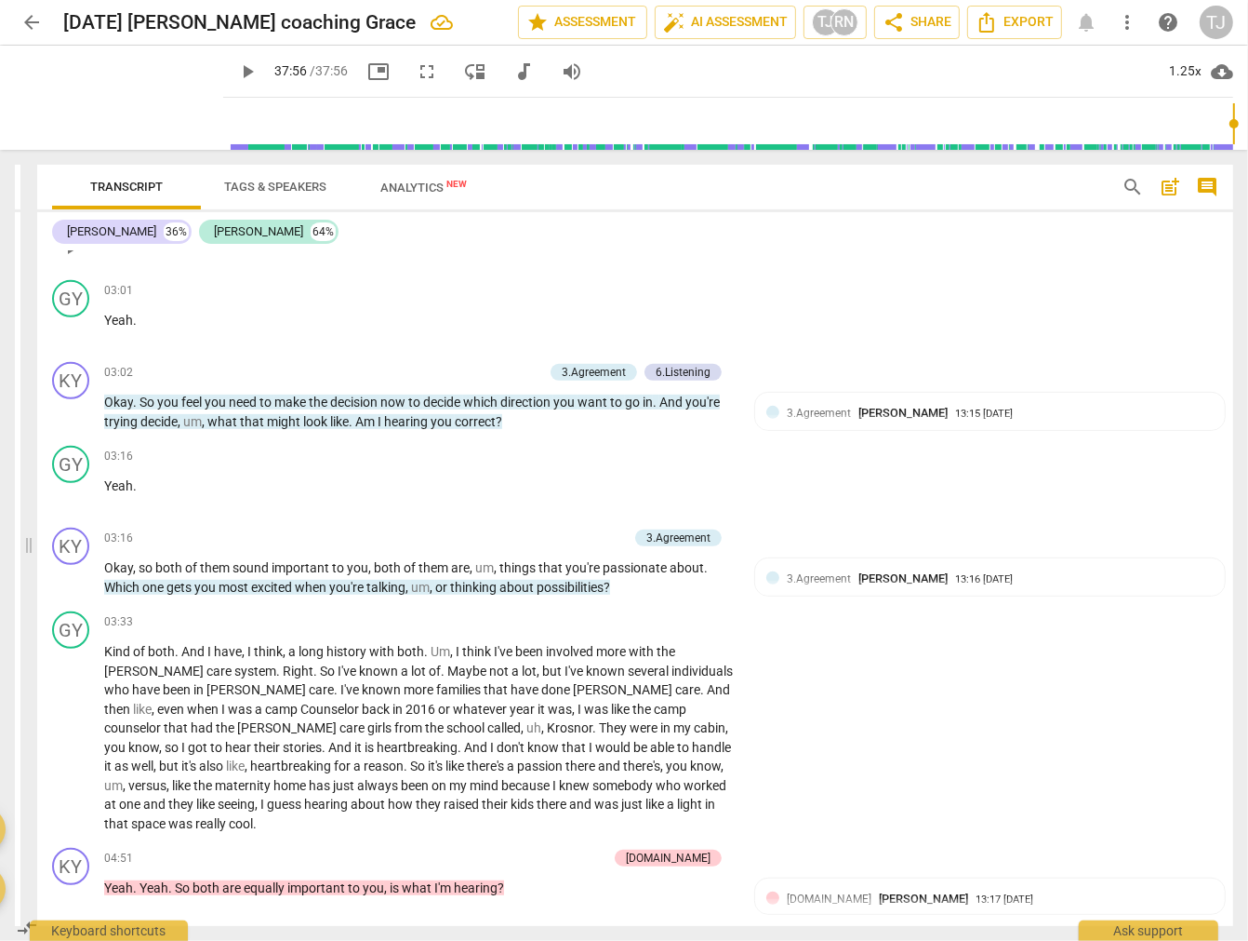
scroll to position [930, 0]
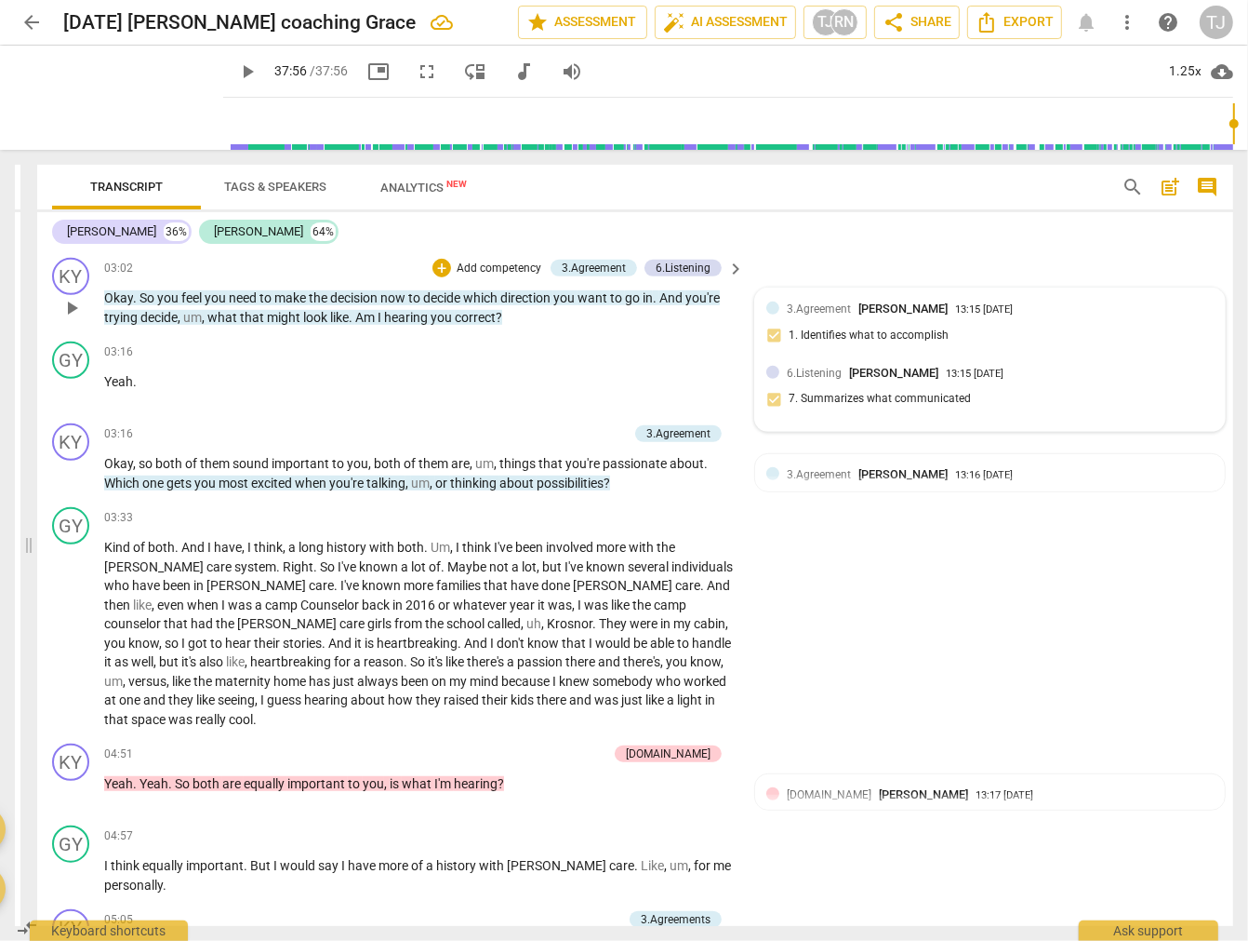
click at [989, 304] on div "13:15 [DATE]" at bounding box center [984, 310] width 58 height 12
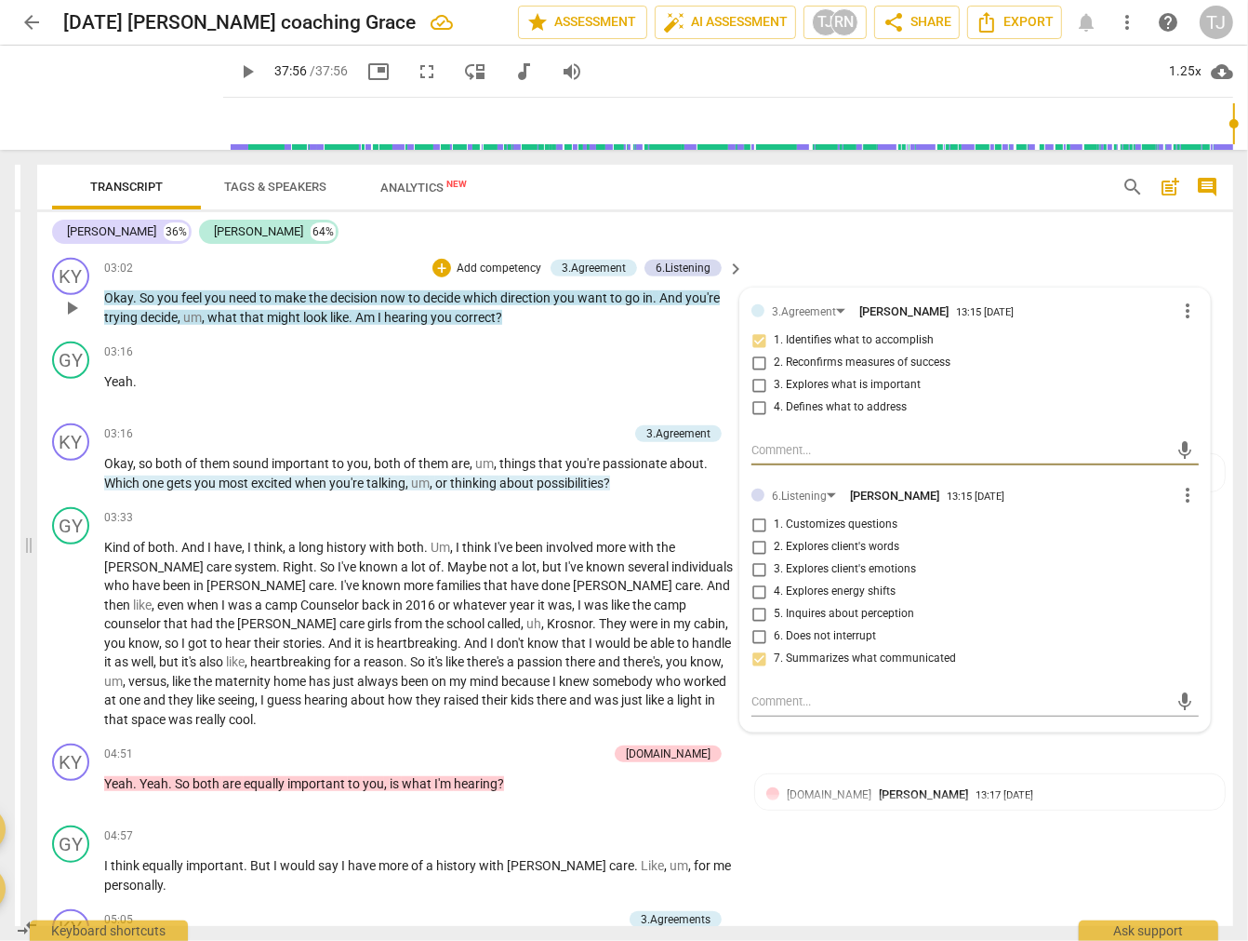
click at [823, 441] on textarea at bounding box center [961, 450] width 418 height 18
type textarea "[PERSON_NAME] clarifies session focus multiple times (03:02–06:44), refining fr…"
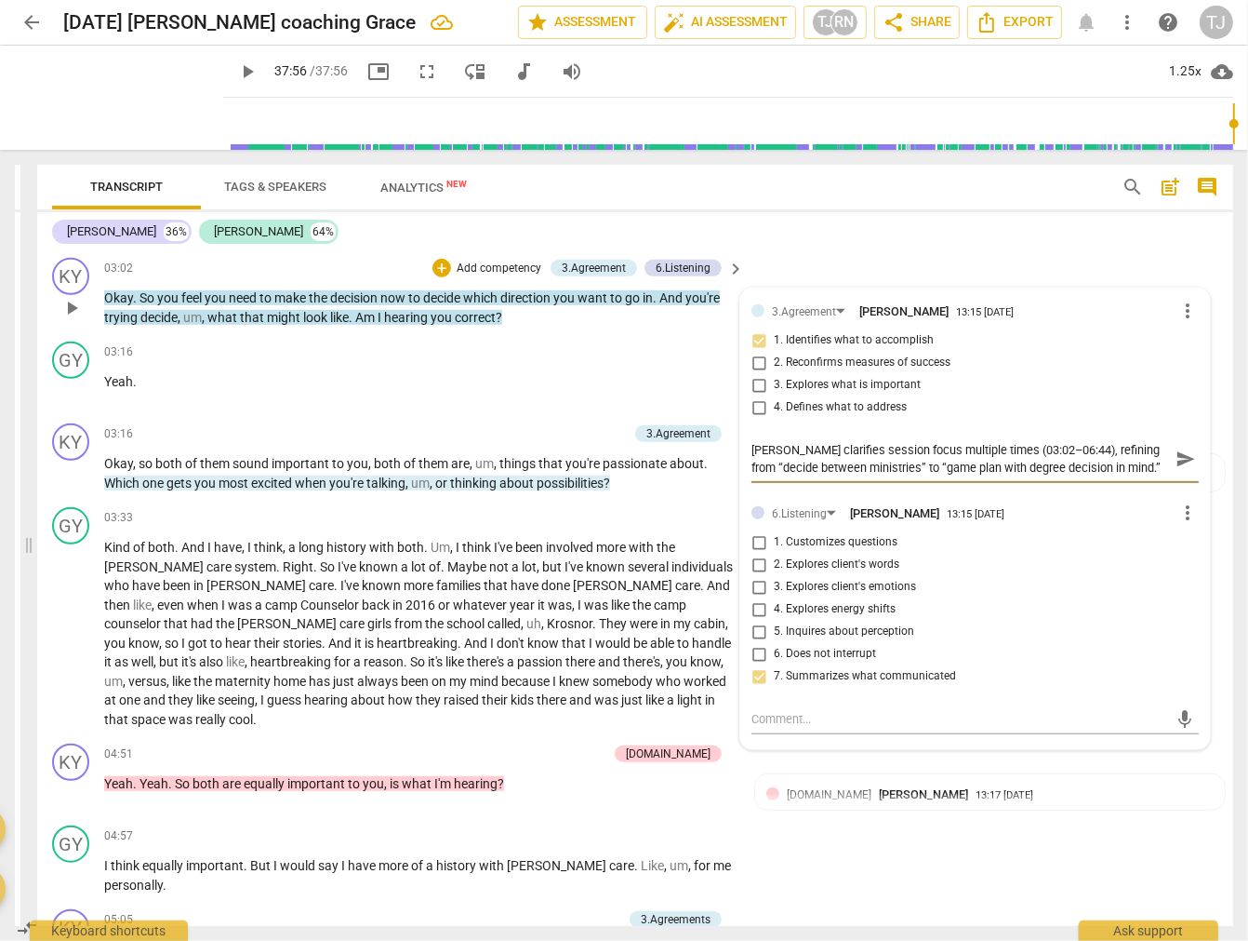
click at [780, 444] on textarea "[PERSON_NAME] clarifies session focus multiple times (03:02–06:44), refining fr…" at bounding box center [961, 458] width 418 height 35
type textarea "C clarifies session focus multiple times (03:02–06:44), refining from “decide b…"
type textarea "Co clarifies session focus multiple times (03:02–06:44), refining from “decide …"
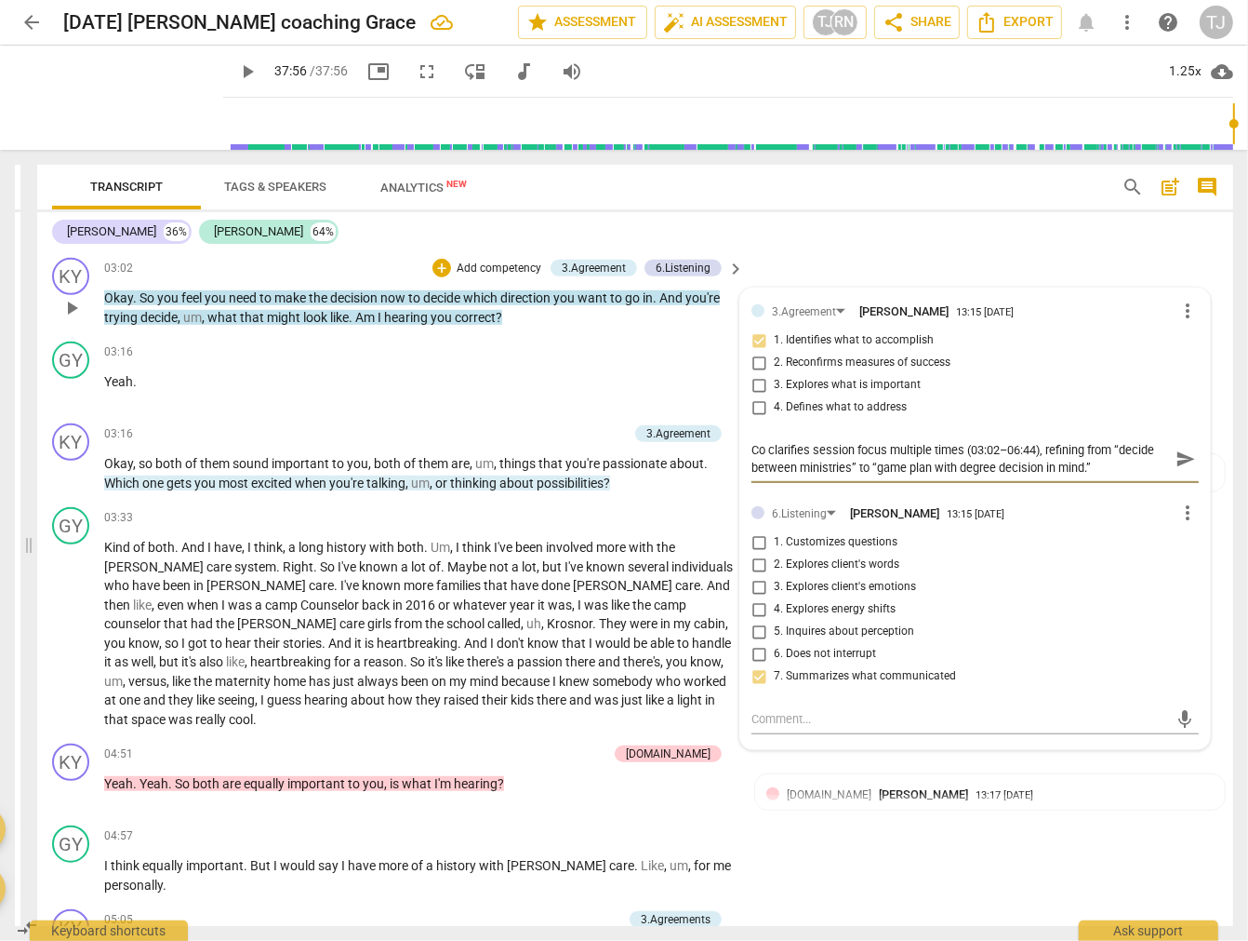
type textarea "Coa clarifies session focus multiple times (03:02–06:44), refining from “decide…"
type textarea "Coac clarifies session focus multiple times (03:02–06:44), refining from “decid…"
type textarea "Coach clarifies session focus multiple times (03:02–06:44), refining from “deci…"
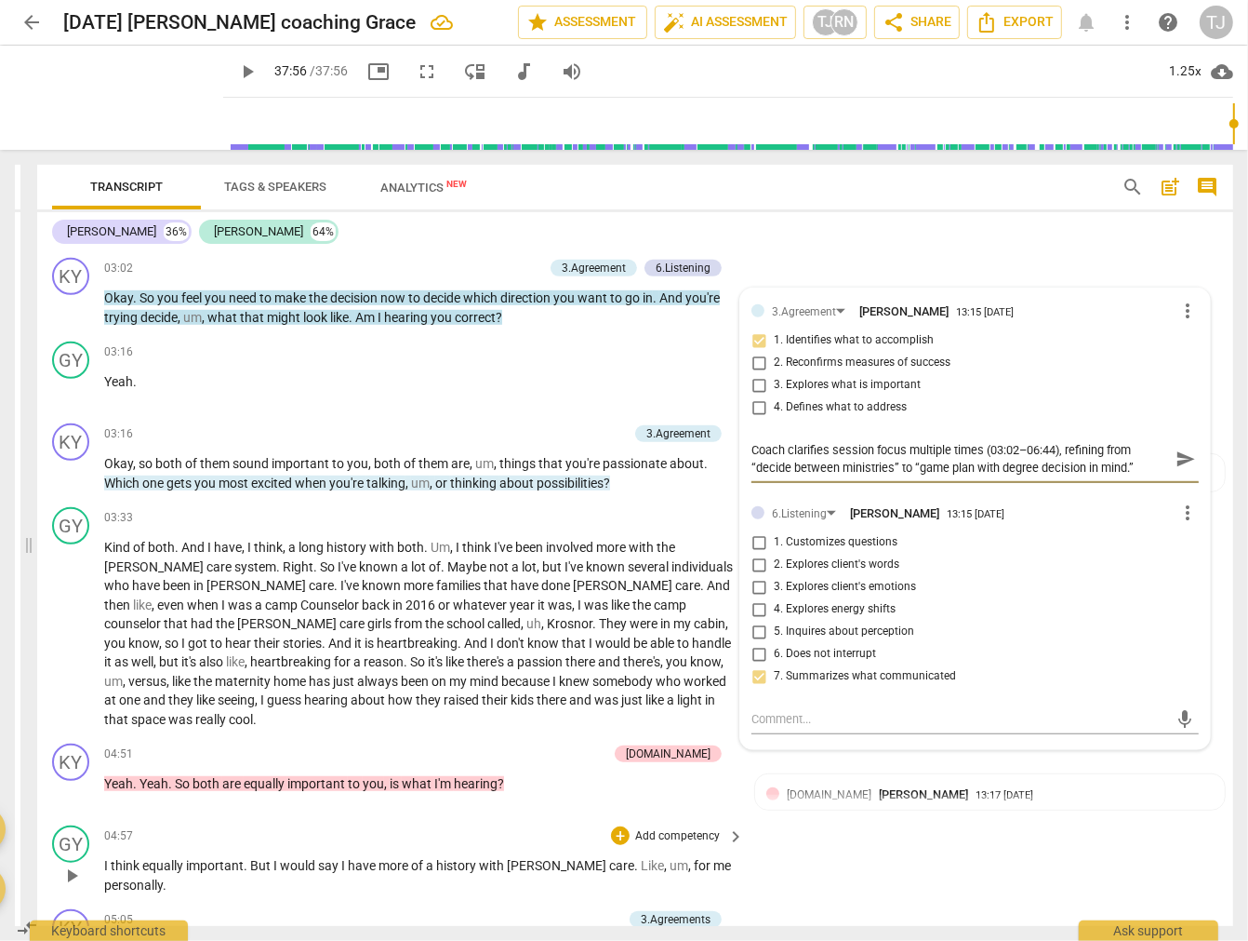
type textarea "Coach clarifies session focus multiple times (03:02–06:44), refining from “deci…"
click at [1098, 870] on div "GY play_arrow pause 04:57 + Add competency keyboard_arrow_right I think equally…" at bounding box center [635, 860] width 1196 height 84
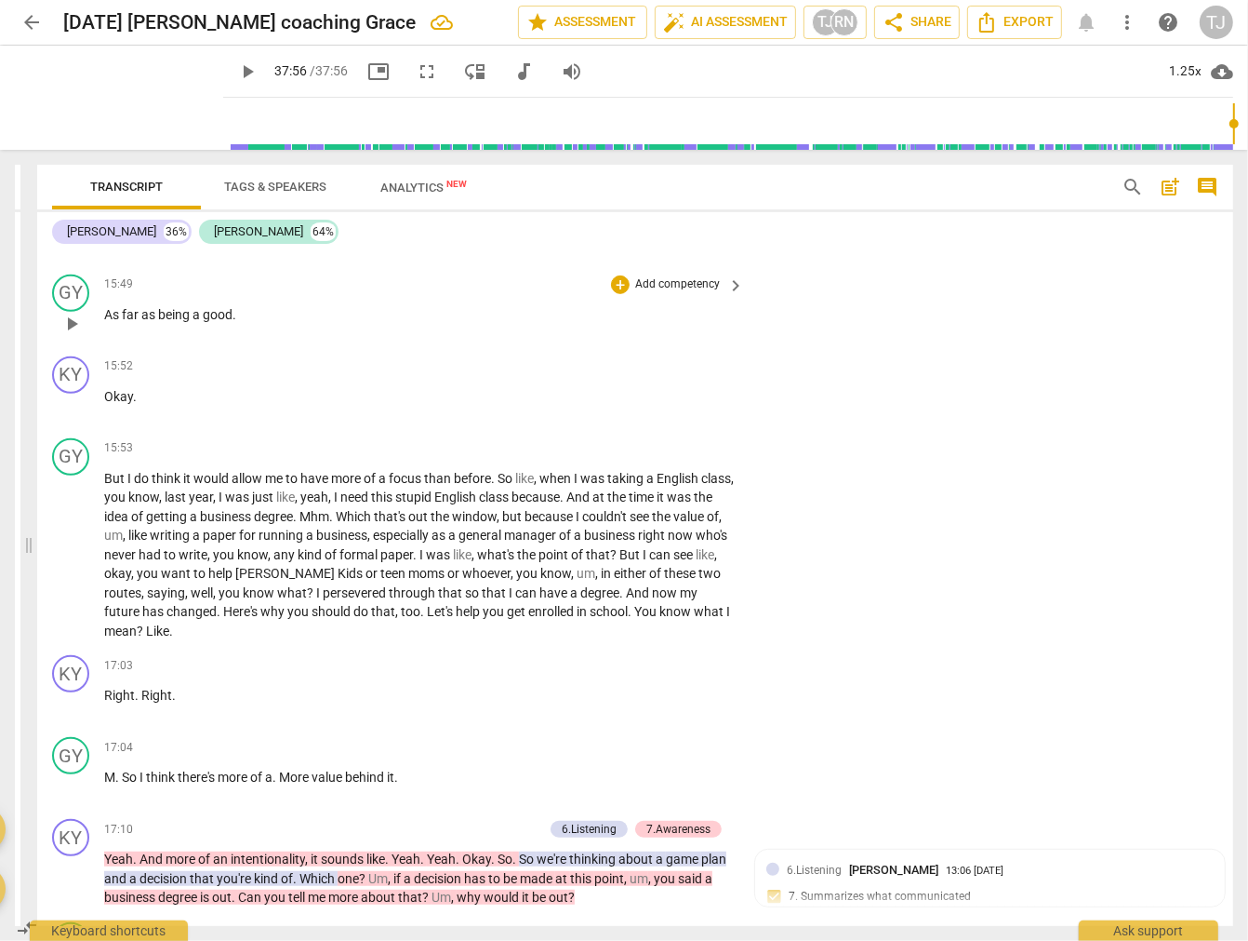
scroll to position [6615, 0]
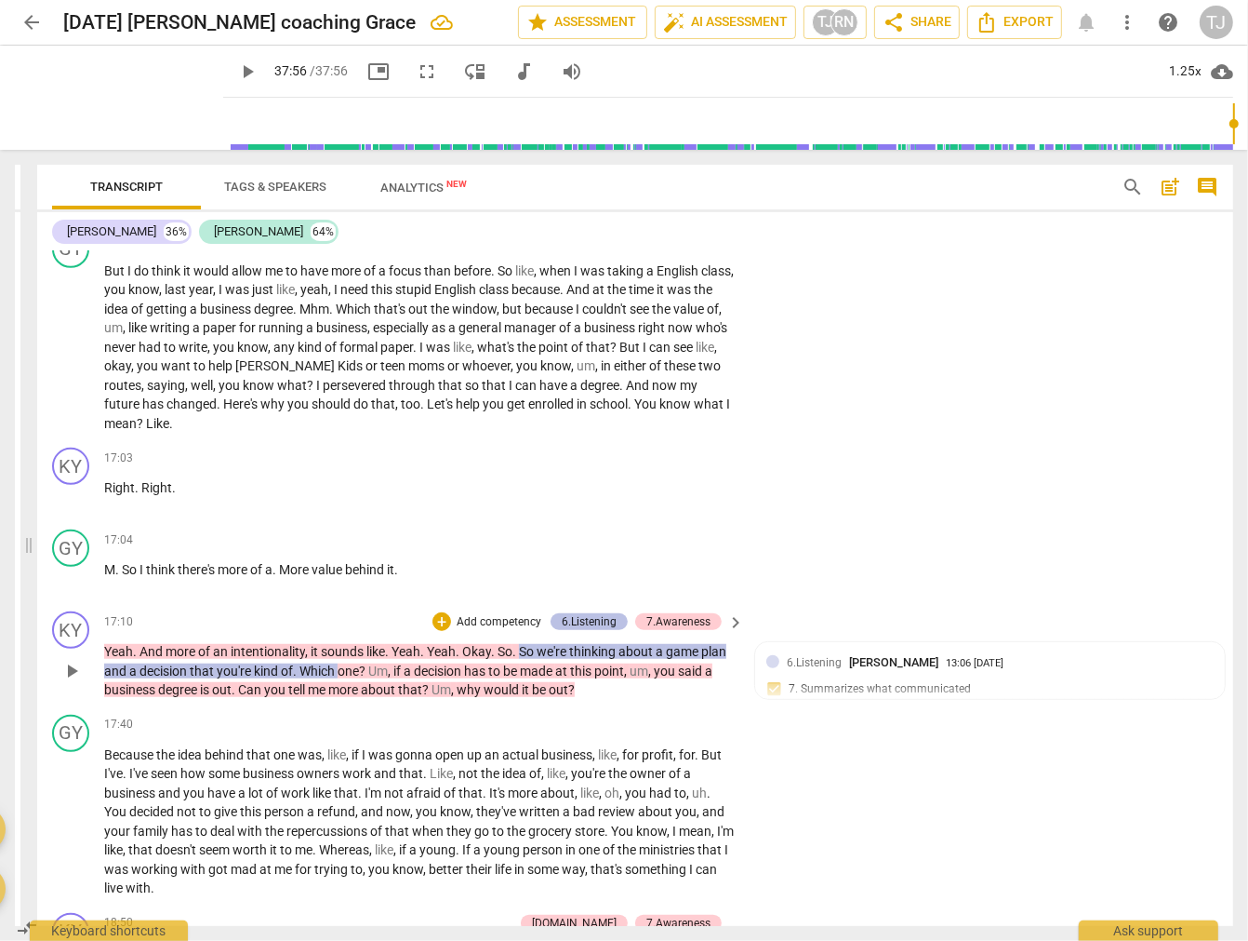
click at [580, 613] on div "6.Listening" at bounding box center [589, 621] width 55 height 17
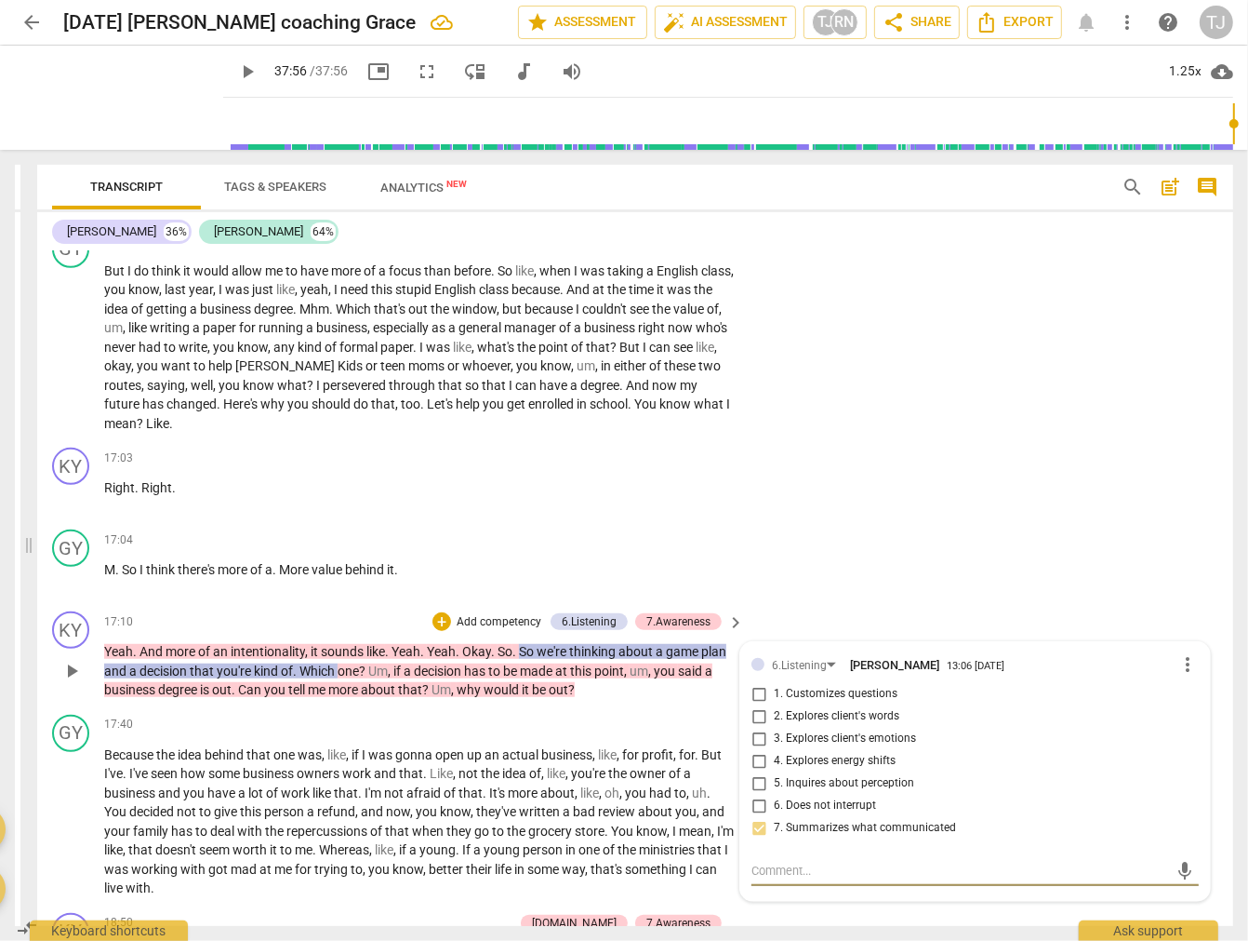
scroll to position [40362, 0]
click at [754, 750] on input "4. Explores energy shifts" at bounding box center [759, 761] width 30 height 22
click at [752, 750] on input "4. Explores energy shifts" at bounding box center [759, 761] width 30 height 22
click at [751, 750] on input "4. Explores energy shifts" at bounding box center [759, 761] width 30 height 22
checkbox input "false"
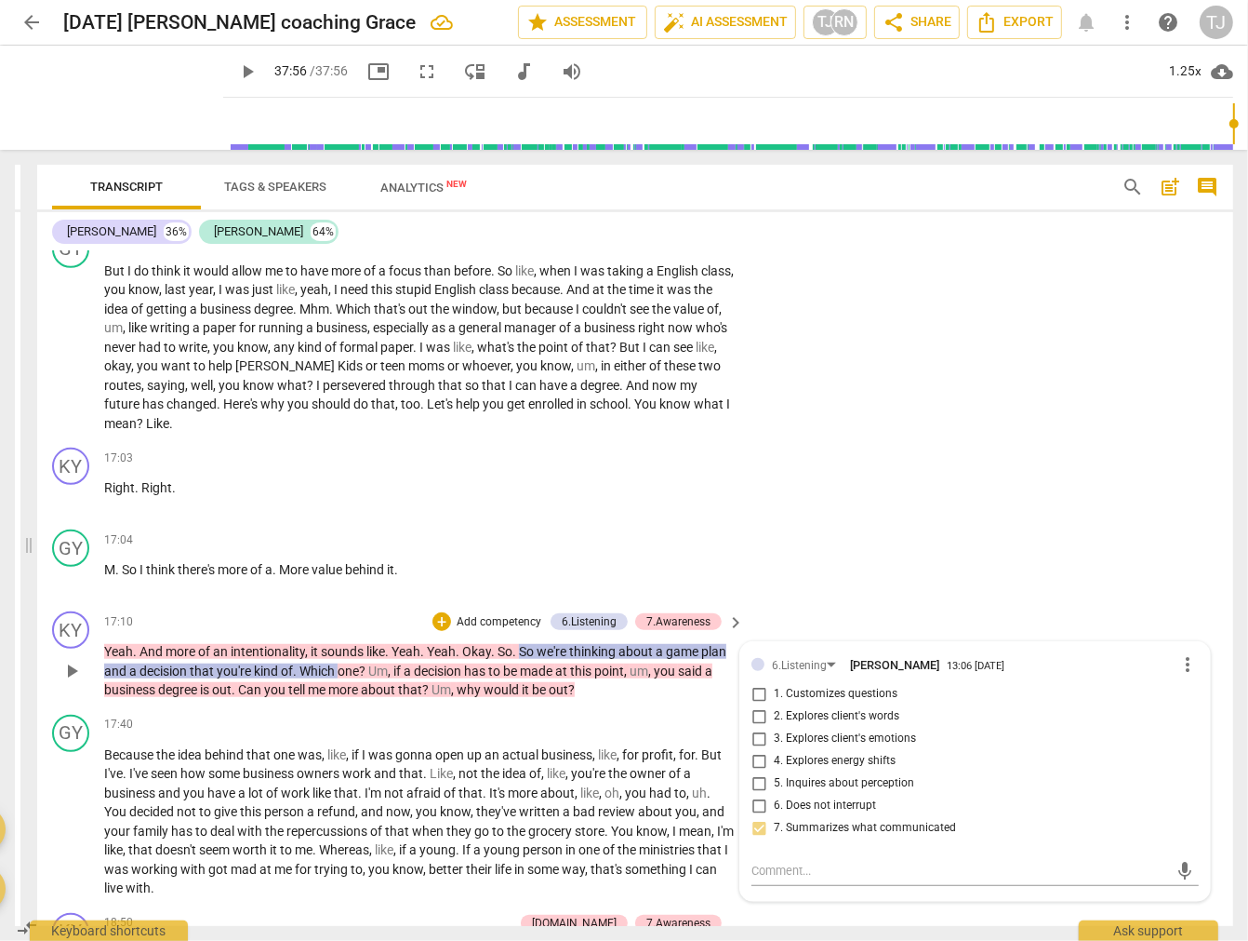
click at [755, 727] on input "3. Explores client's emotions" at bounding box center [759, 738] width 30 height 22
checkbox input "true"
click at [783, 861] on textarea at bounding box center [961, 870] width 418 height 18
paste textarea "[PERSON_NAME] stays fully engaged, responds fluidly to client’s evolving focus …"
type textarea "[PERSON_NAME] stays fully engaged, responds fluidly to client’s evolving focus …"
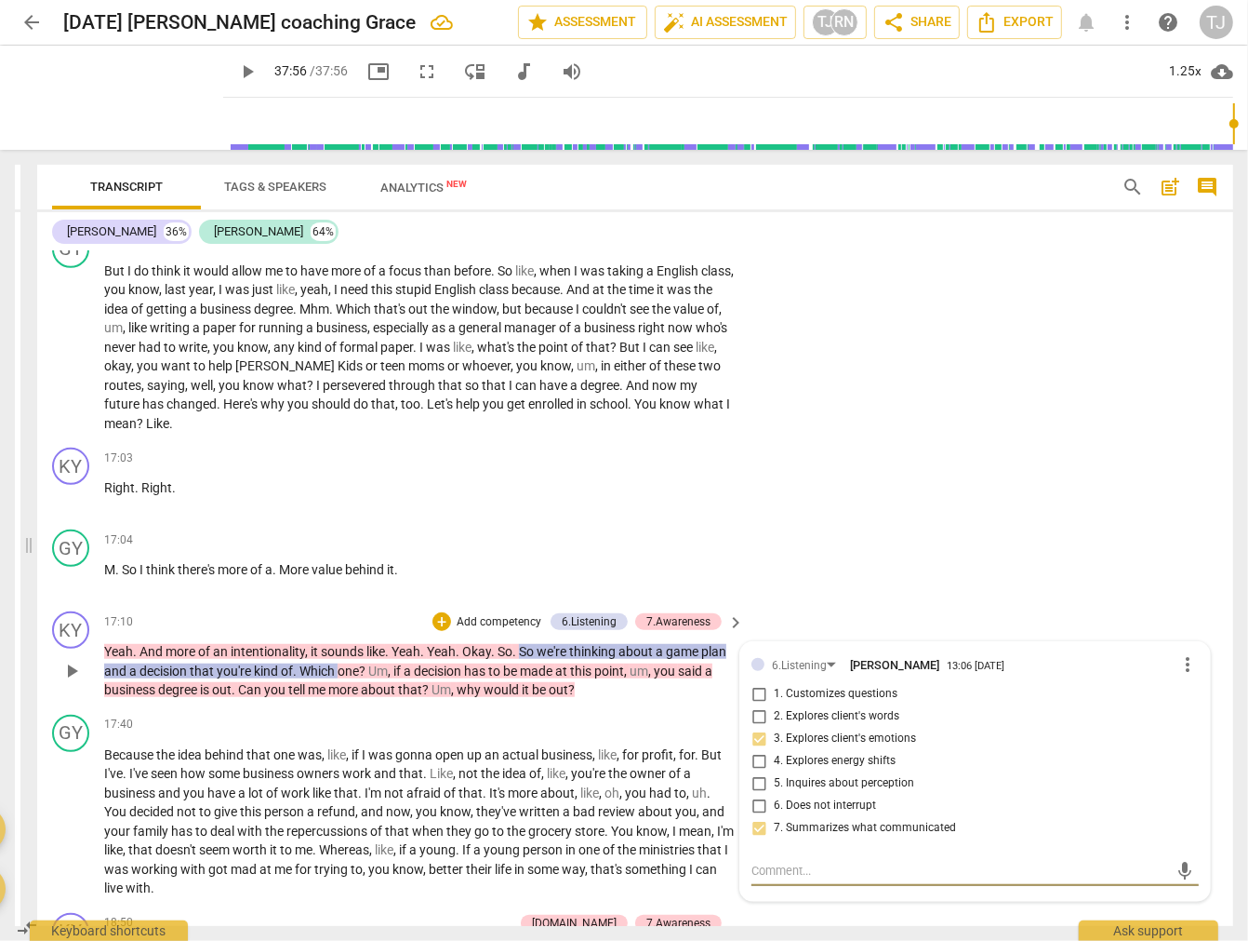
type textarea "[PERSON_NAME] stays fully engaged, responds fluidly to client’s evolving focus …"
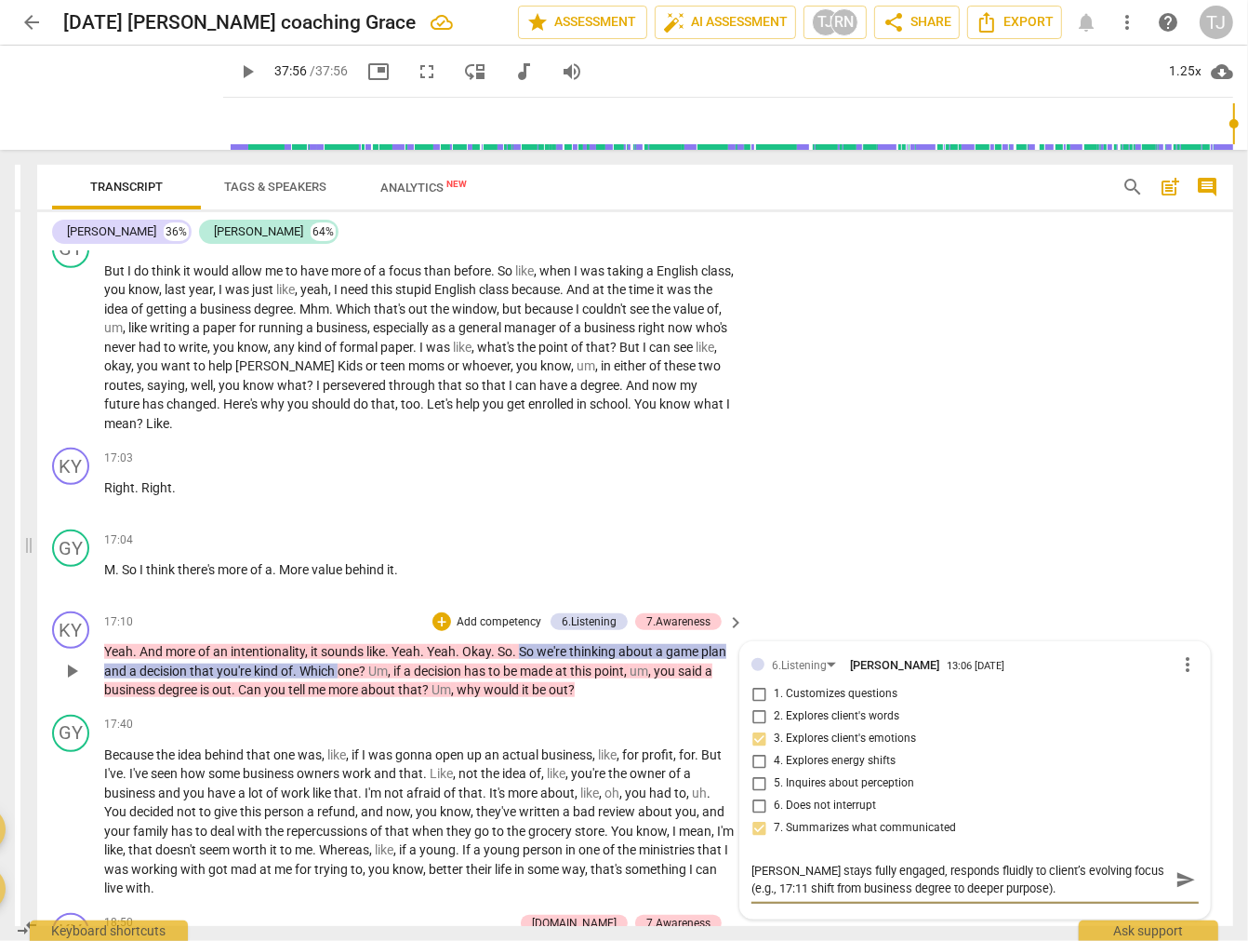
drag, startPoint x: 778, startPoint y: 807, endPoint x: 737, endPoint y: 807, distance: 40.9
click at [741, 807] on div "6.Listening [PERSON_NAME] 13:06 [DATE] more_vert 1. Customizes questions 2. Exp…" at bounding box center [976, 780] width 470 height 276
type textarea "C stays fully engaged, responds fluidly to client’s evolving focus (e.g., 17:11…"
type textarea "Co stays fully engaged, responds fluidly to client’s evolving focus (e.g., 17:1…"
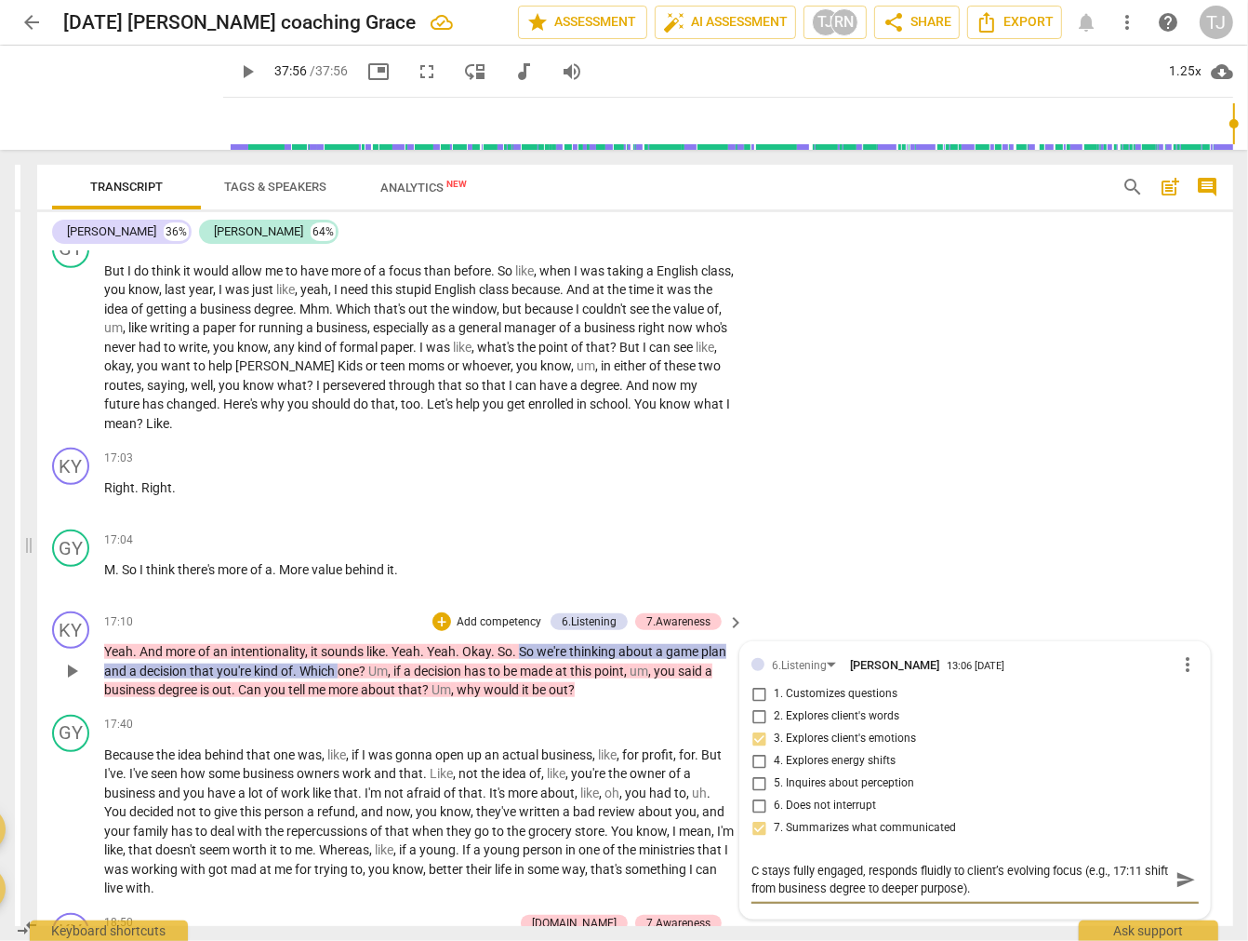
type textarea "Co stays fully engaged, responds fluidly to client’s evolving focus (e.g., 17:1…"
type textarea "Coa stays fully engaged, responds fluidly to client’s evolving focus (e.g., 17:…"
type textarea "Coac stays fully engaged, responds fluidly to client’s evolving focus (e.g., 17…"
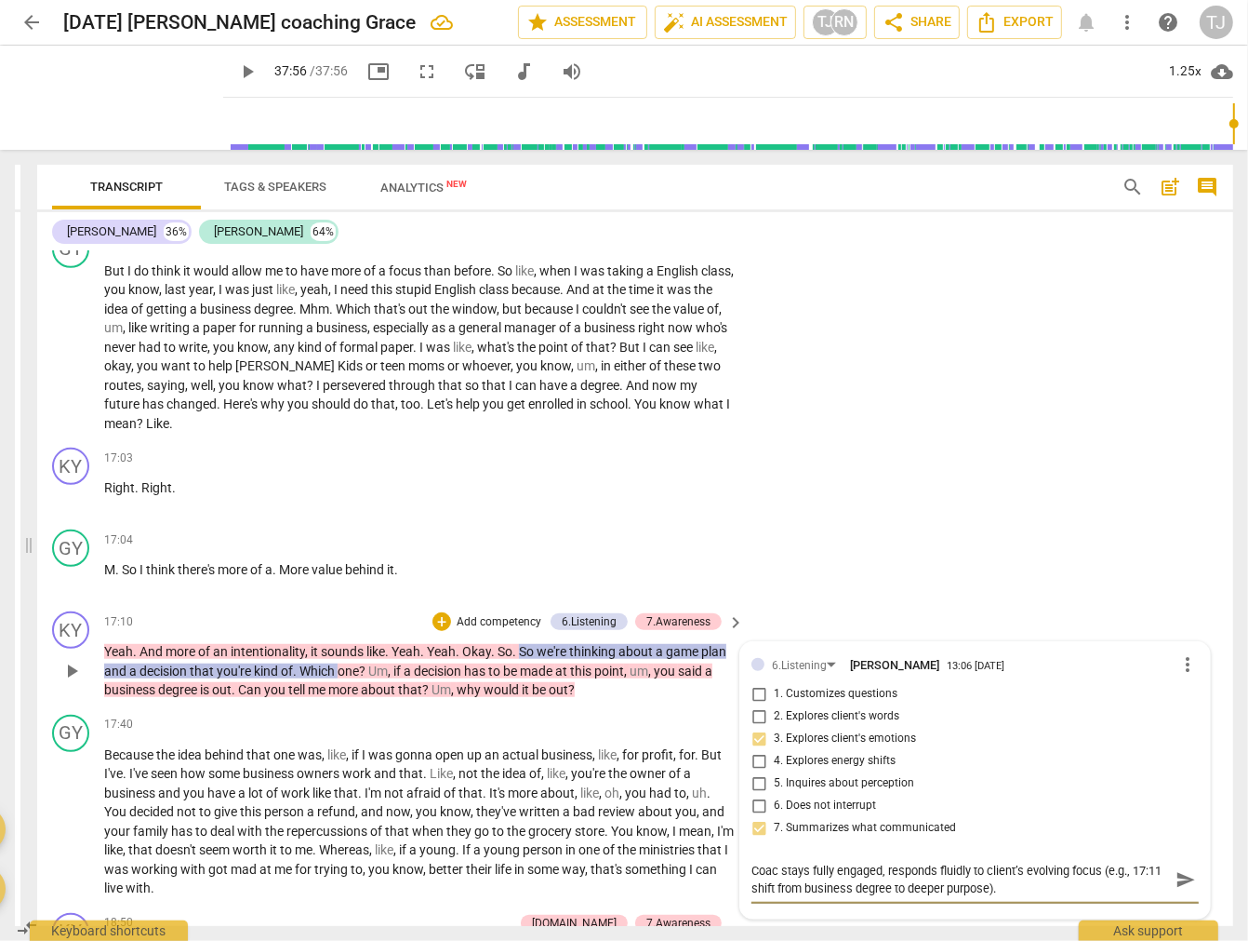
type textarea "Coach stays fully engaged, responds fluidly to client’s evolving focus (e.g., 1…"
click at [773, 861] on textarea "Coach stays fully engaged, responds fluidly to client’s evolving focus (e.g., 1…" at bounding box center [961, 878] width 418 height 35
type textarea "Coach stays fully engaged, responds fluidly to client’s evolving focus (e.g., 1…"
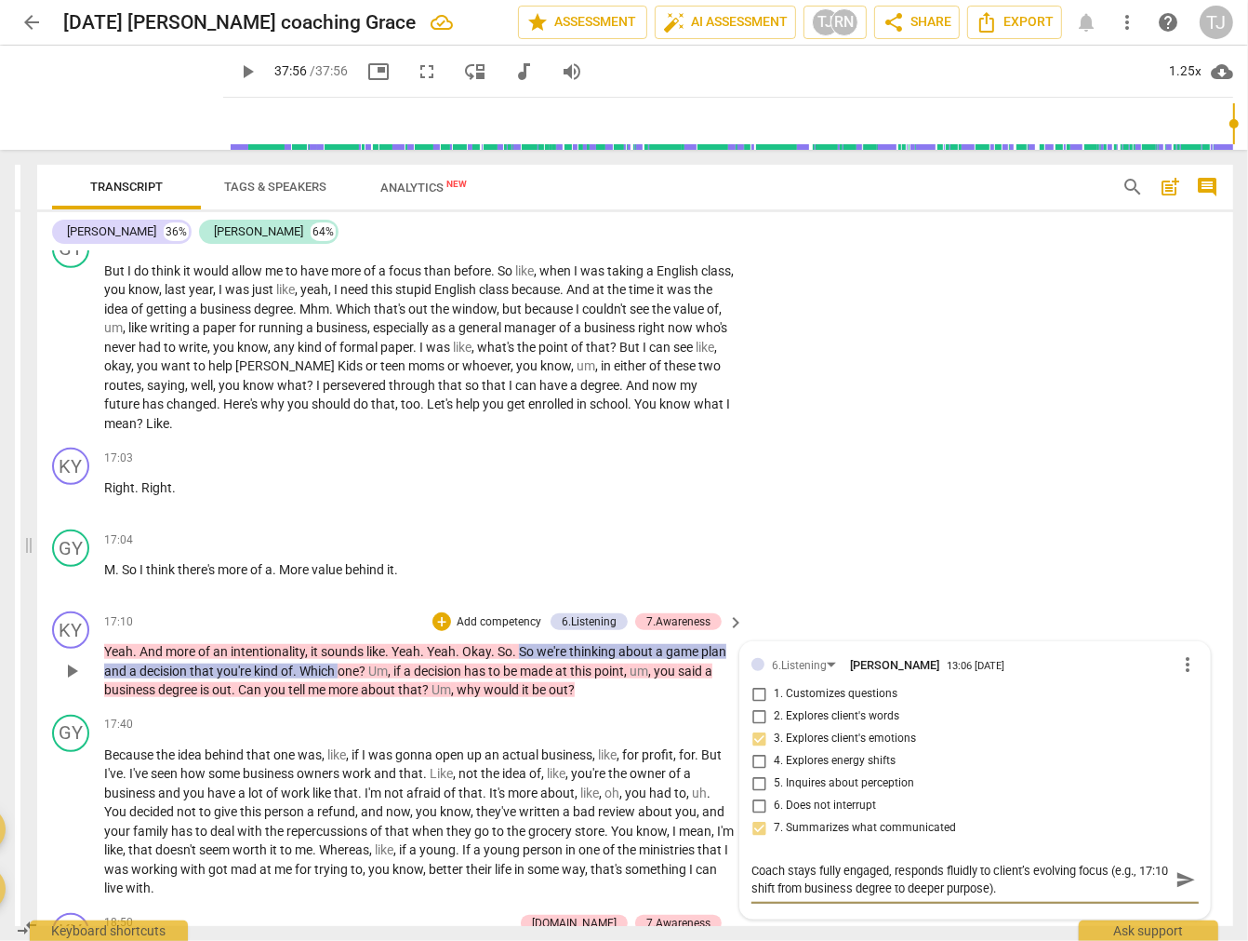
type textarea "Coach stays fully engaged, responds fluidly to client’s evolving focus (e.g., 1…"
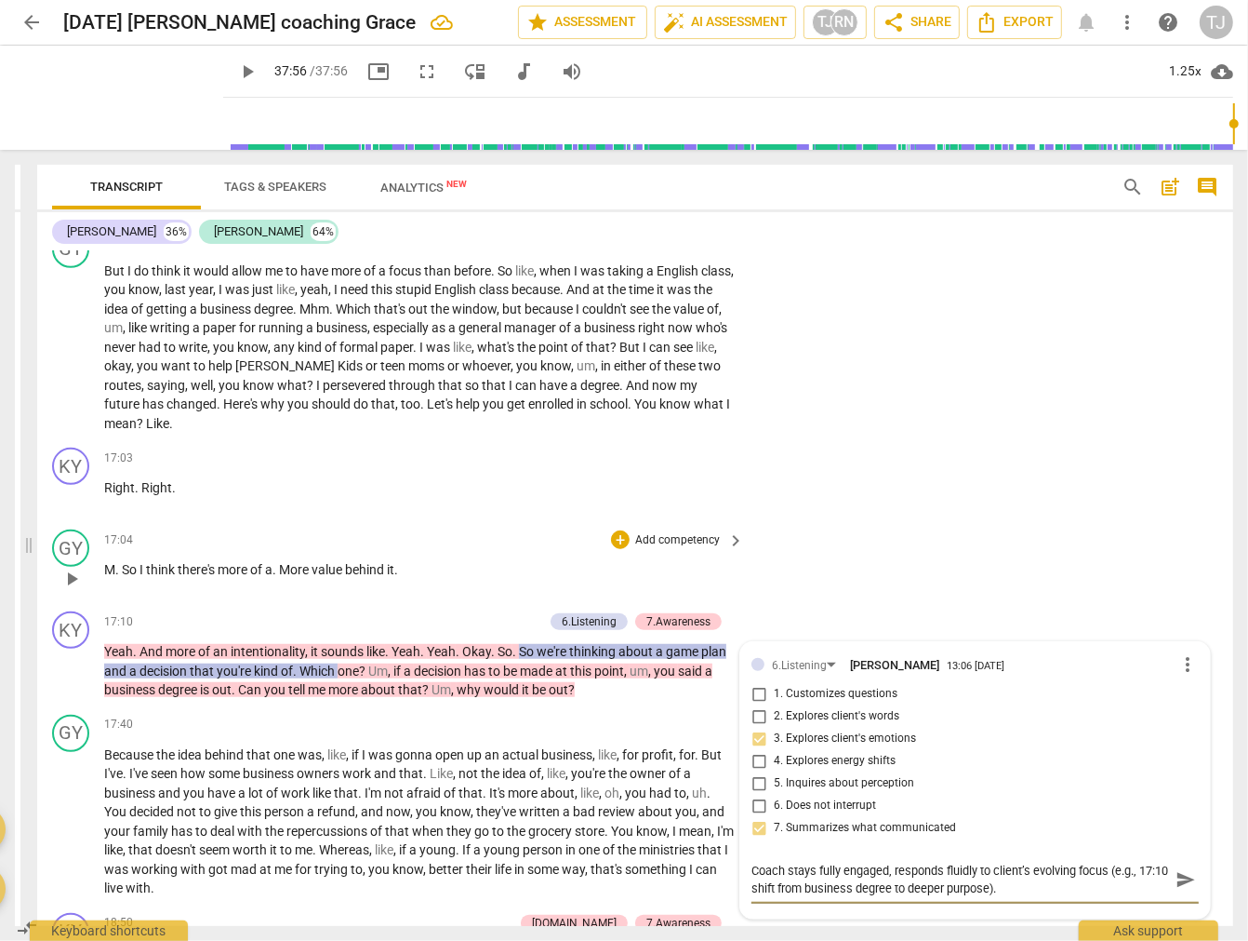
type textarea "Coach stays fully engaged, responds fluidly to client’s evolving focus (e.g., 1…"
click at [1003, 528] on div "GY play_arrow pause 17:04 + Add competency keyboard_arrow_right M . So I think …" at bounding box center [635, 563] width 1196 height 82
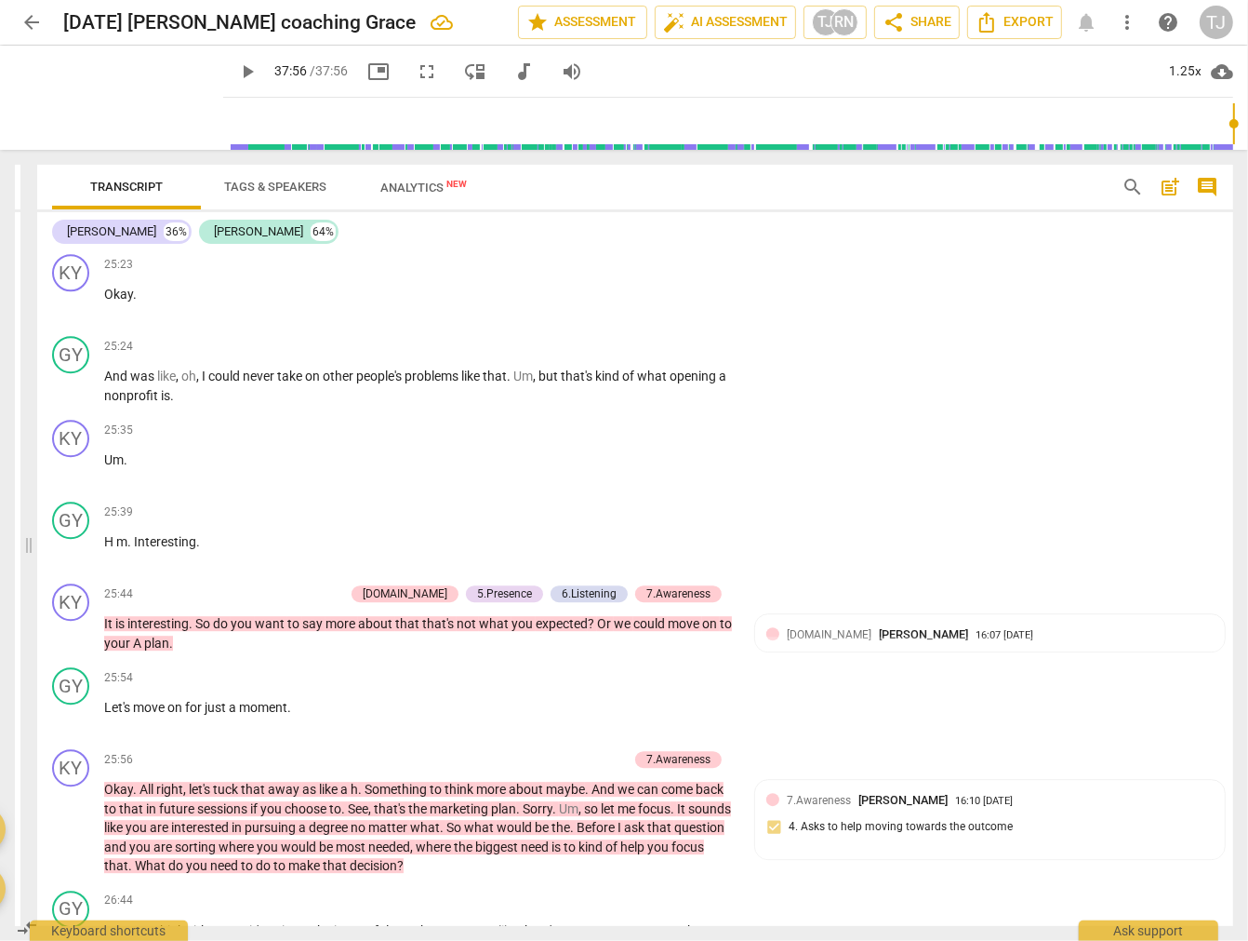
scroll to position [9716, 0]
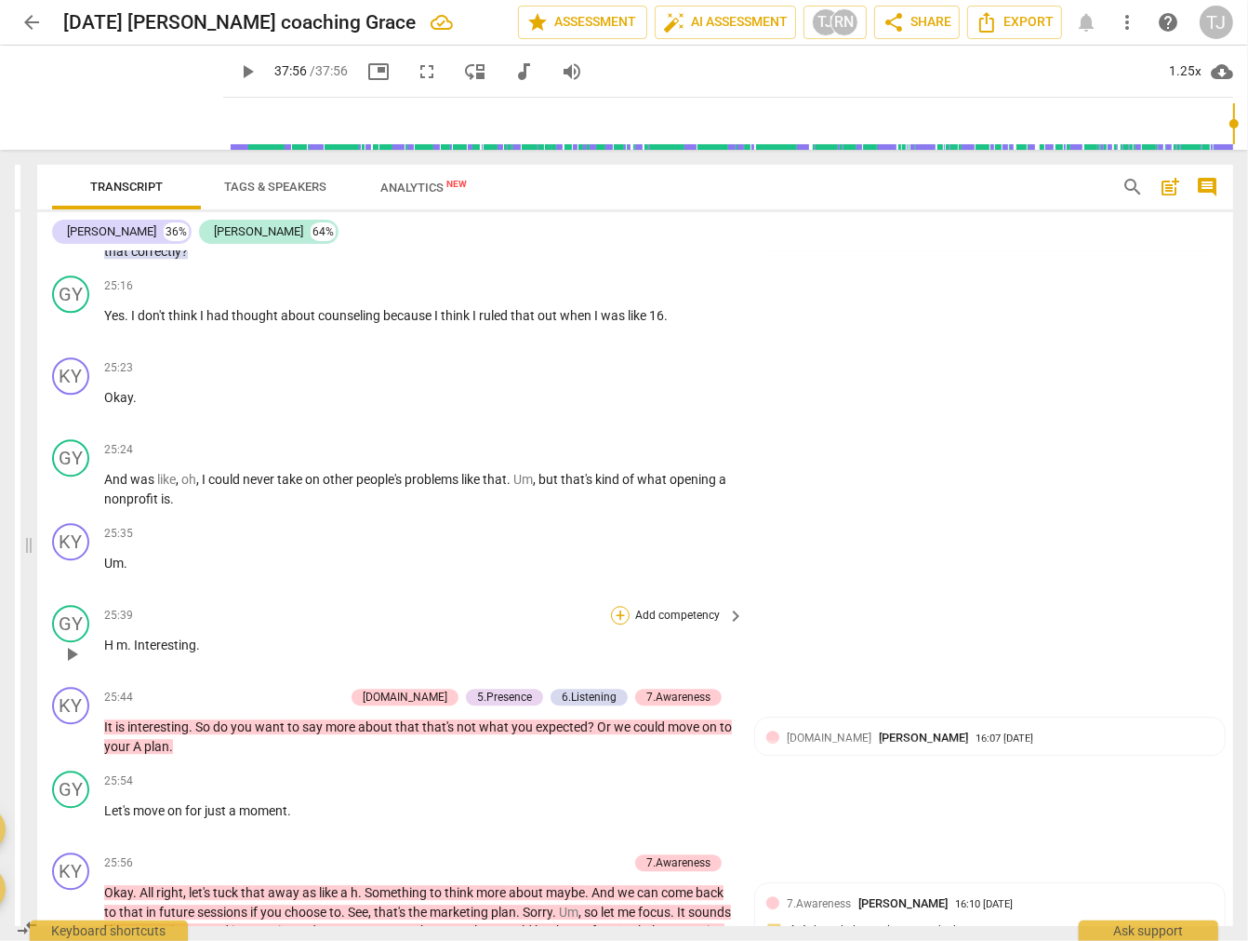
click at [611, 606] on div "+" at bounding box center [620, 615] width 19 height 19
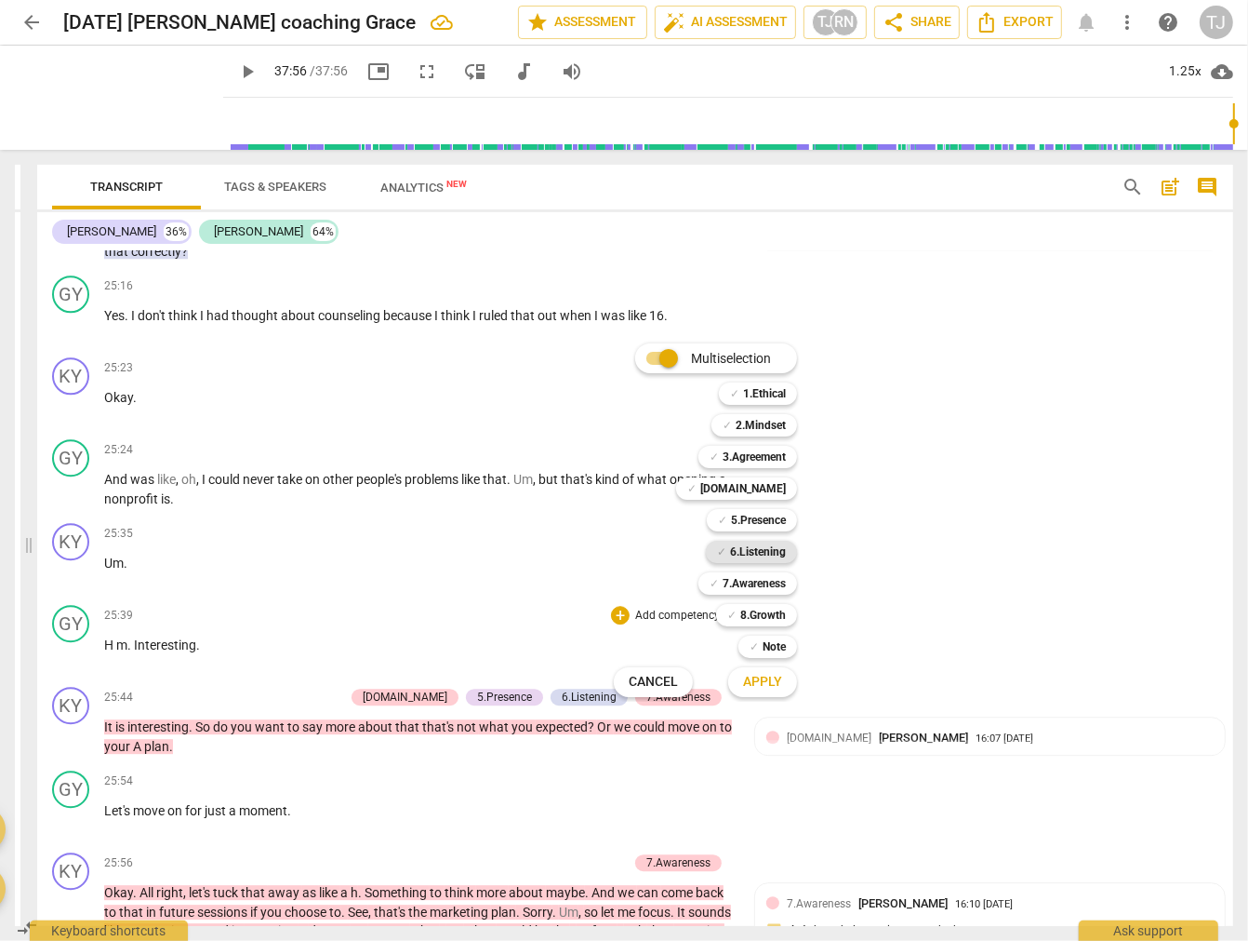
click at [760, 553] on b "6.Listening" at bounding box center [758, 551] width 56 height 22
click at [781, 677] on span "Apply" at bounding box center [762, 682] width 39 height 19
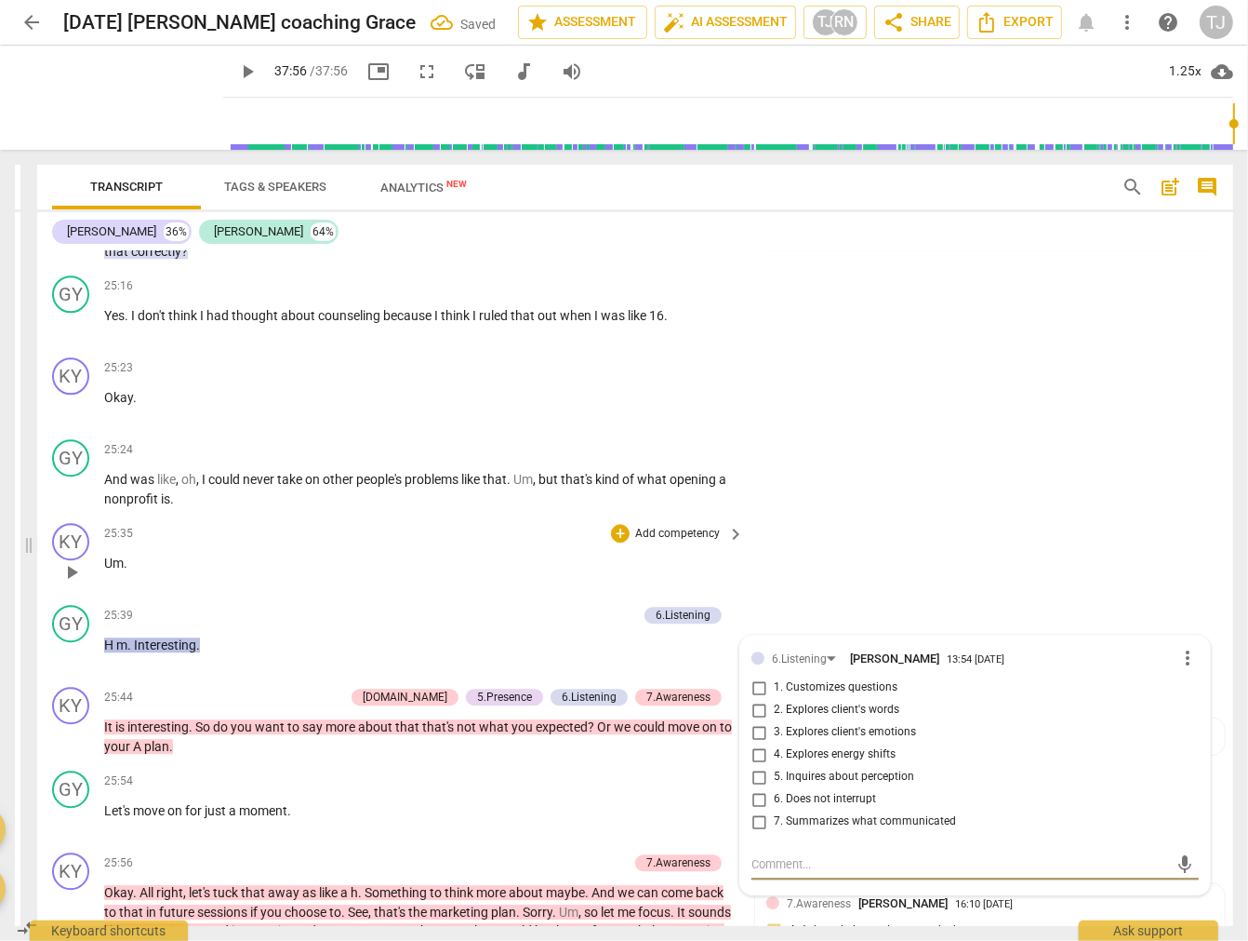
scroll to position [58453, 0]
click at [1180, 647] on span "more_vert" at bounding box center [1188, 658] width 22 height 22
click at [1196, 596] on li "Delete" at bounding box center [1200, 598] width 64 height 35
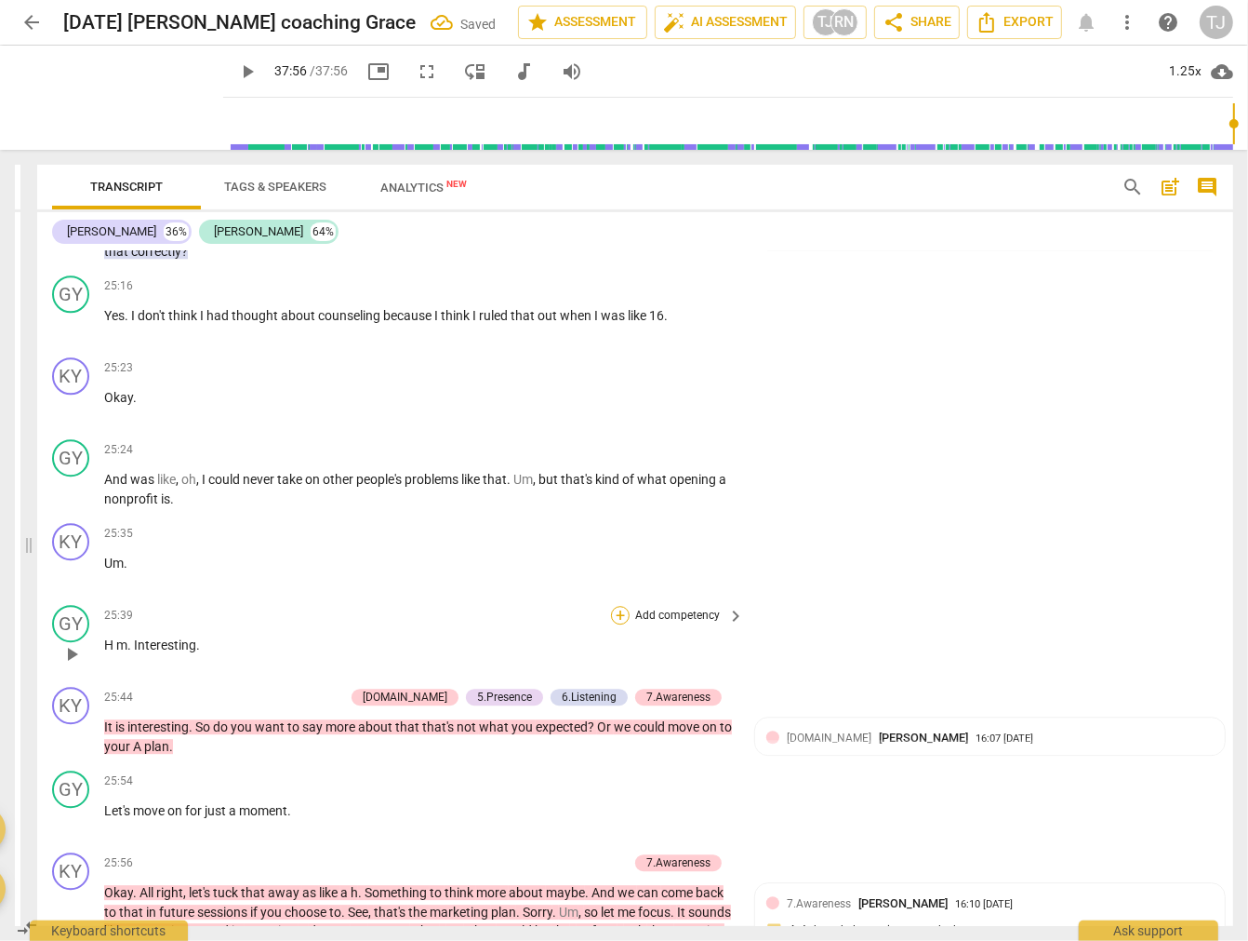
click at [614, 606] on div "+" at bounding box center [620, 615] width 19 height 19
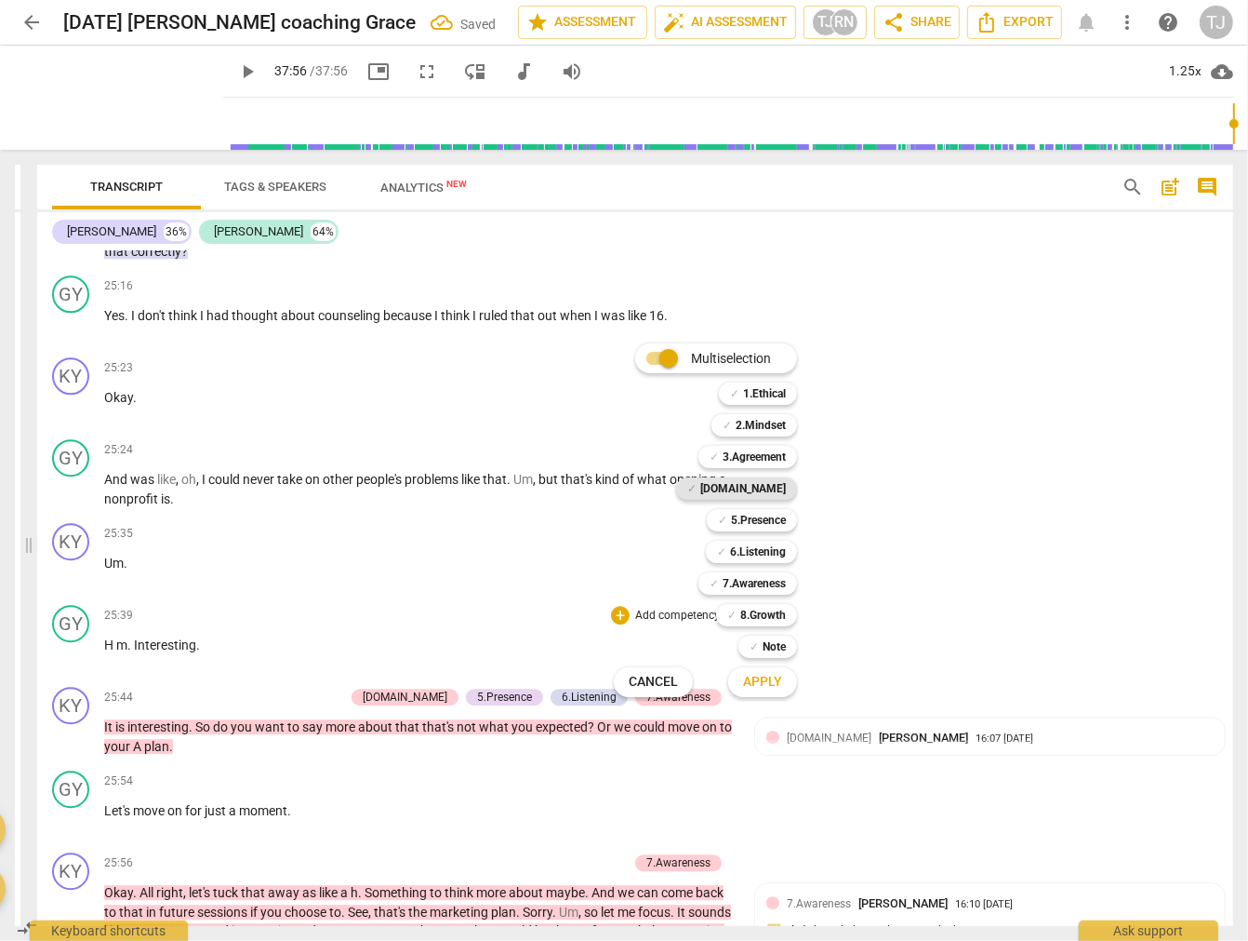
click at [767, 486] on b "[DOMAIN_NAME]" at bounding box center [744, 488] width 86 height 22
click at [766, 691] on button "Apply" at bounding box center [762, 681] width 69 height 33
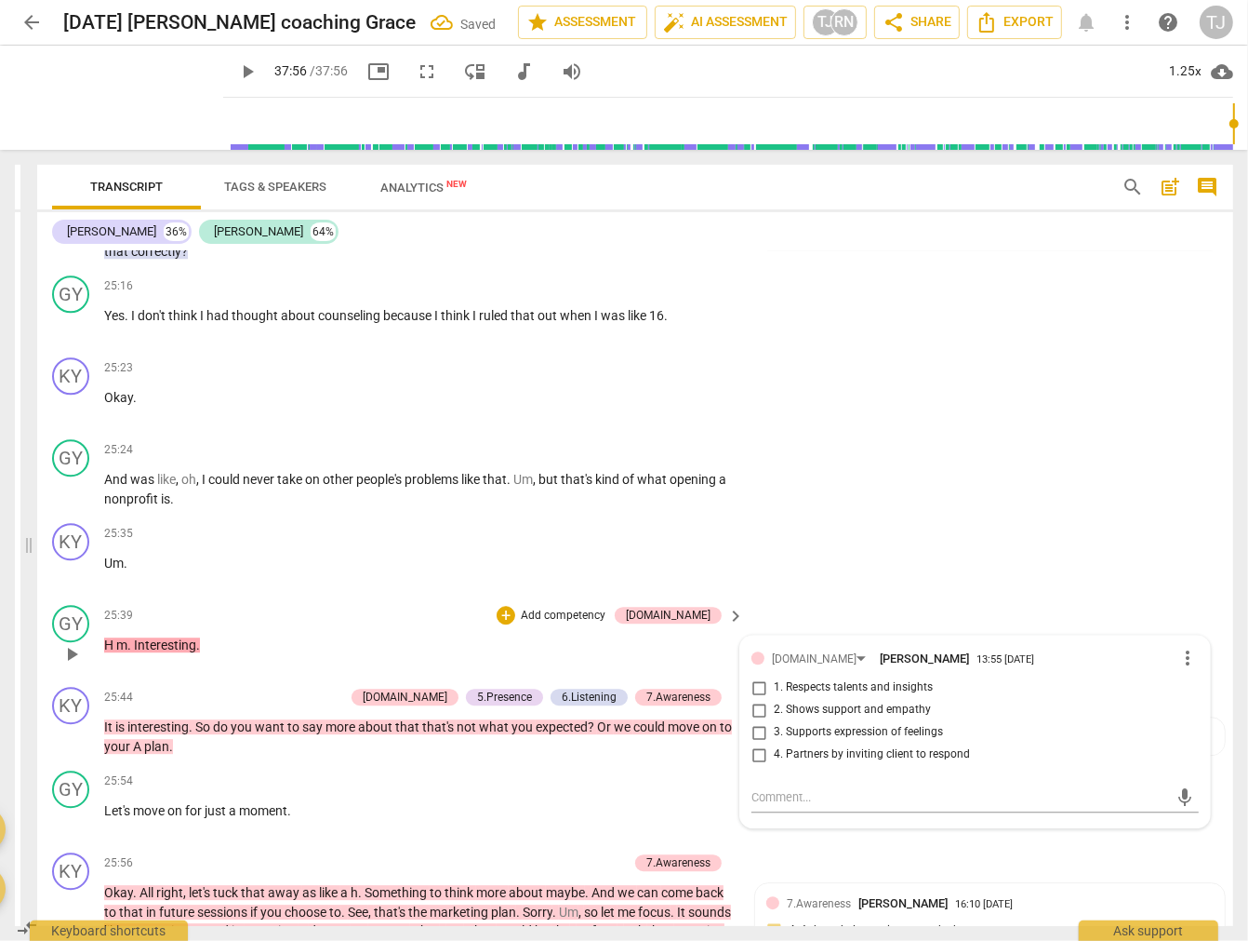
scroll to position [58444, 0]
click at [759, 699] on input "2. Shows support and empathy" at bounding box center [759, 710] width 30 height 22
drag, startPoint x: 754, startPoint y: 610, endPoint x: 752, endPoint y: 594, distance: 16.8
click at [752, 699] on input "2. Shows support and empathy" at bounding box center [759, 710] width 30 height 22
checkbox input "true"
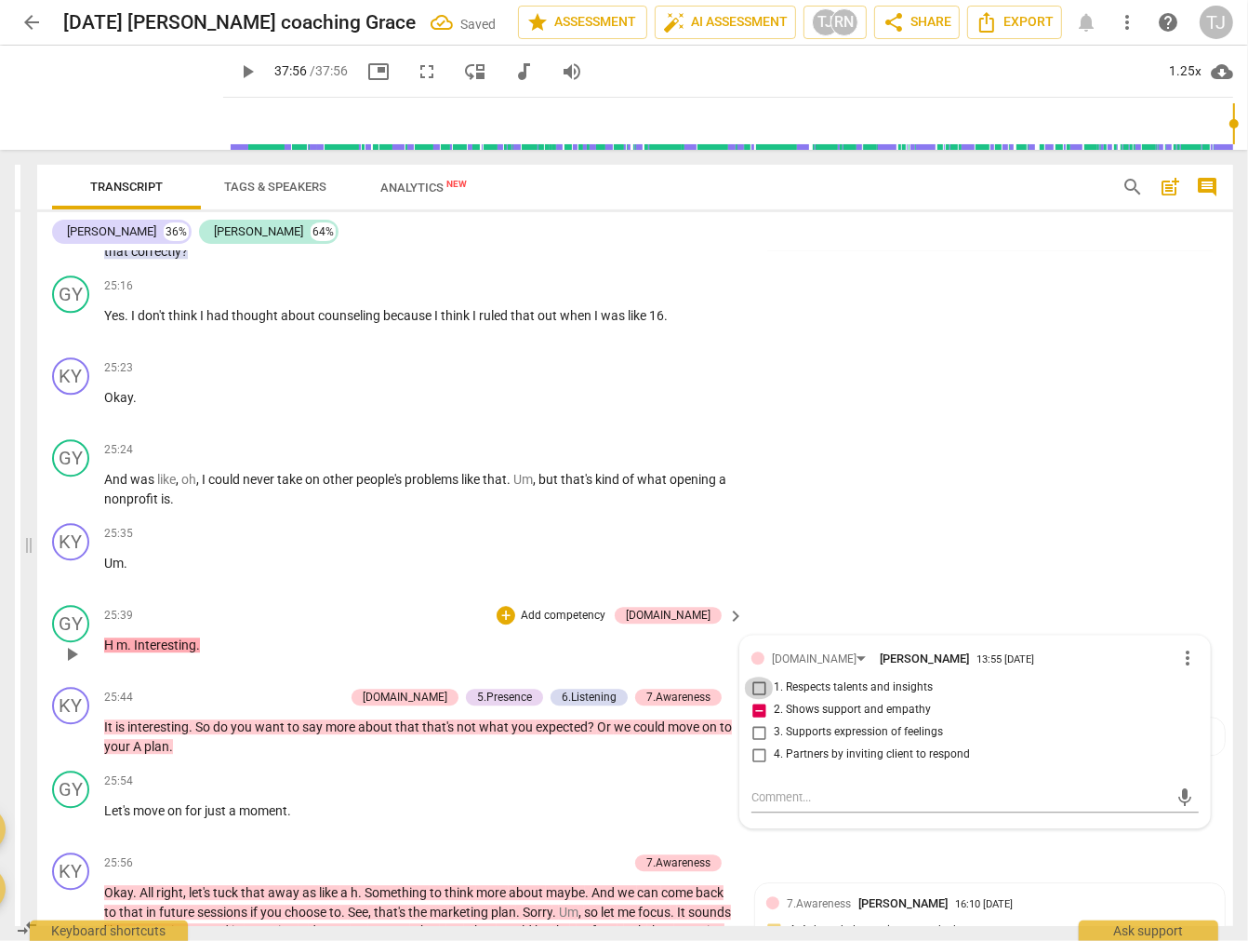
click at [755, 676] on input "1. Respects talents and insights" at bounding box center [759, 687] width 30 height 22
checkbox input "true"
click at [750, 699] on input "2. Shows support and empathy" at bounding box center [759, 710] width 30 height 22
checkbox input "false"
click at [1042, 515] on div "KY play_arrow pause 25:35 + Add competency keyboard_arrow_right Um ." at bounding box center [635, 556] width 1196 height 82
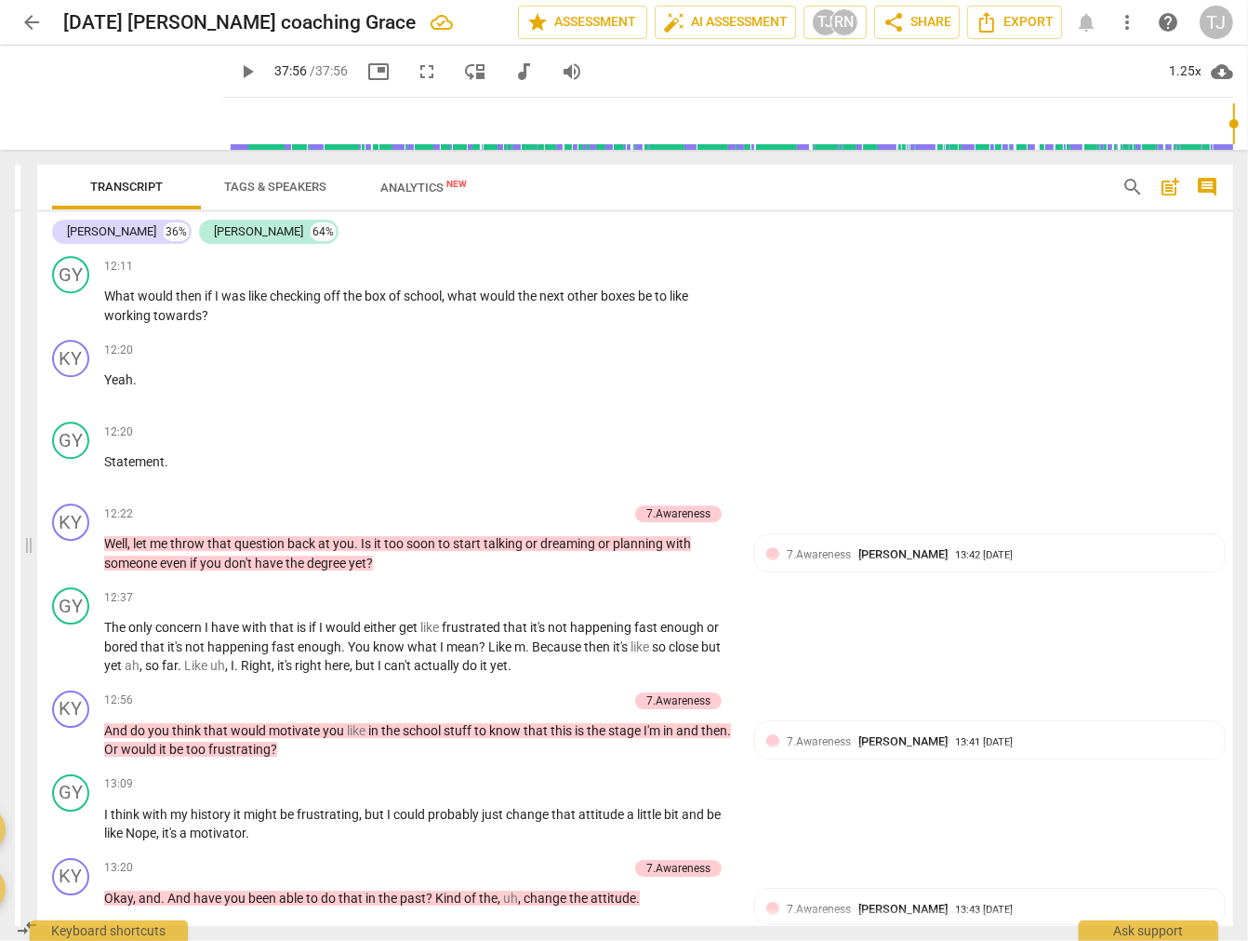
scroll to position [4755, 0]
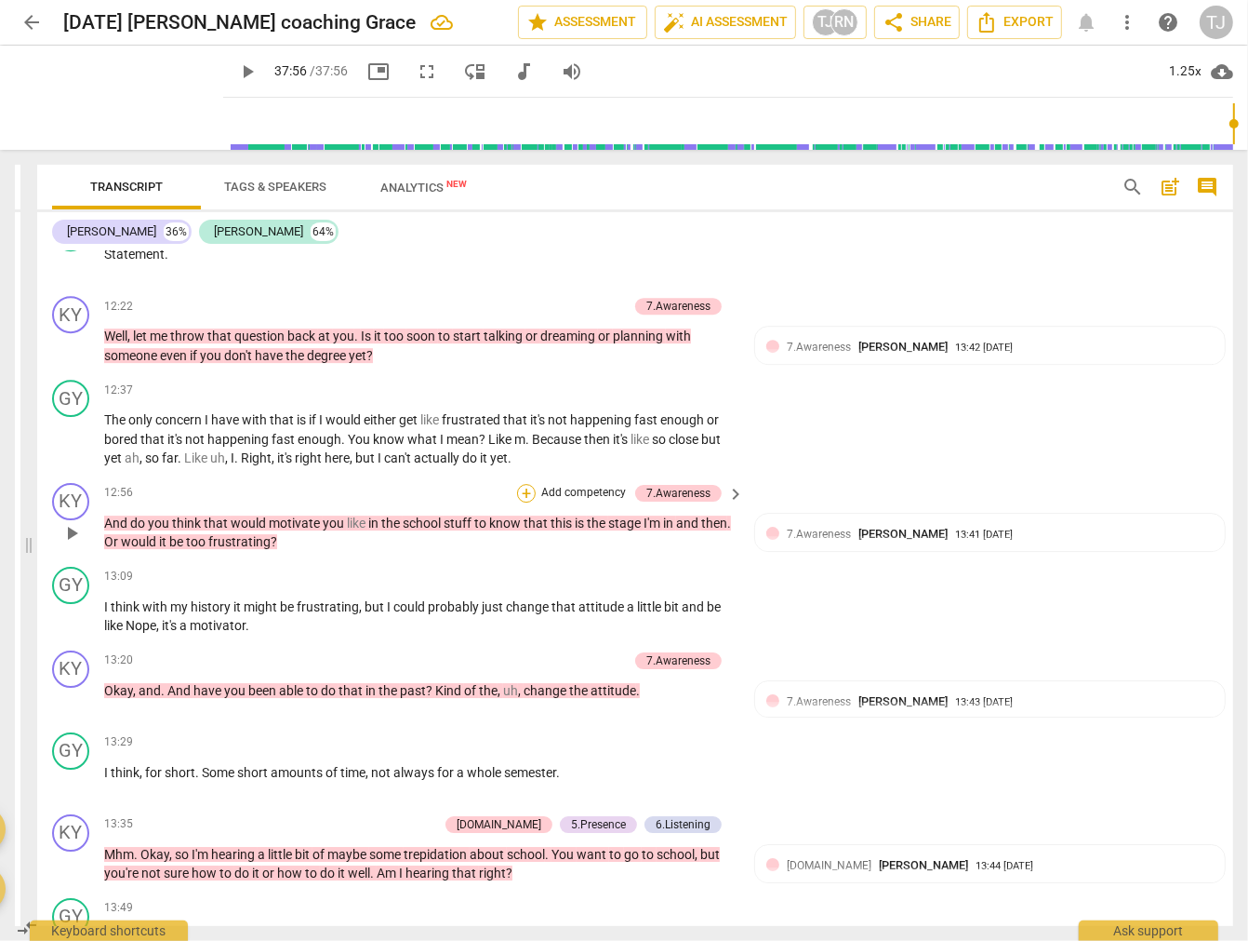
click at [528, 484] on div "+" at bounding box center [526, 493] width 19 height 19
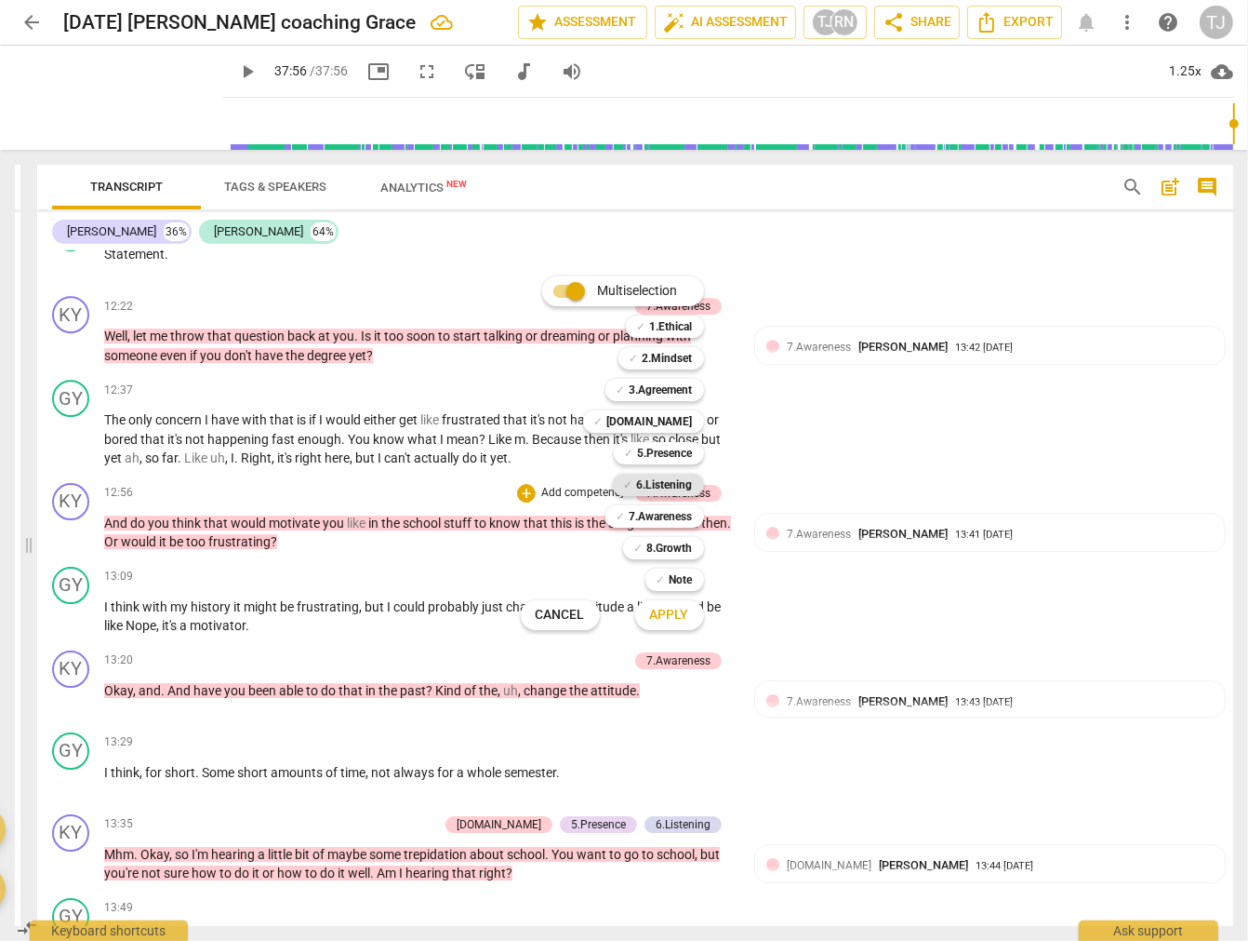
click at [657, 487] on b "6.Listening" at bounding box center [665, 485] width 56 height 22
click at [674, 615] on span "Apply" at bounding box center [669, 615] width 39 height 19
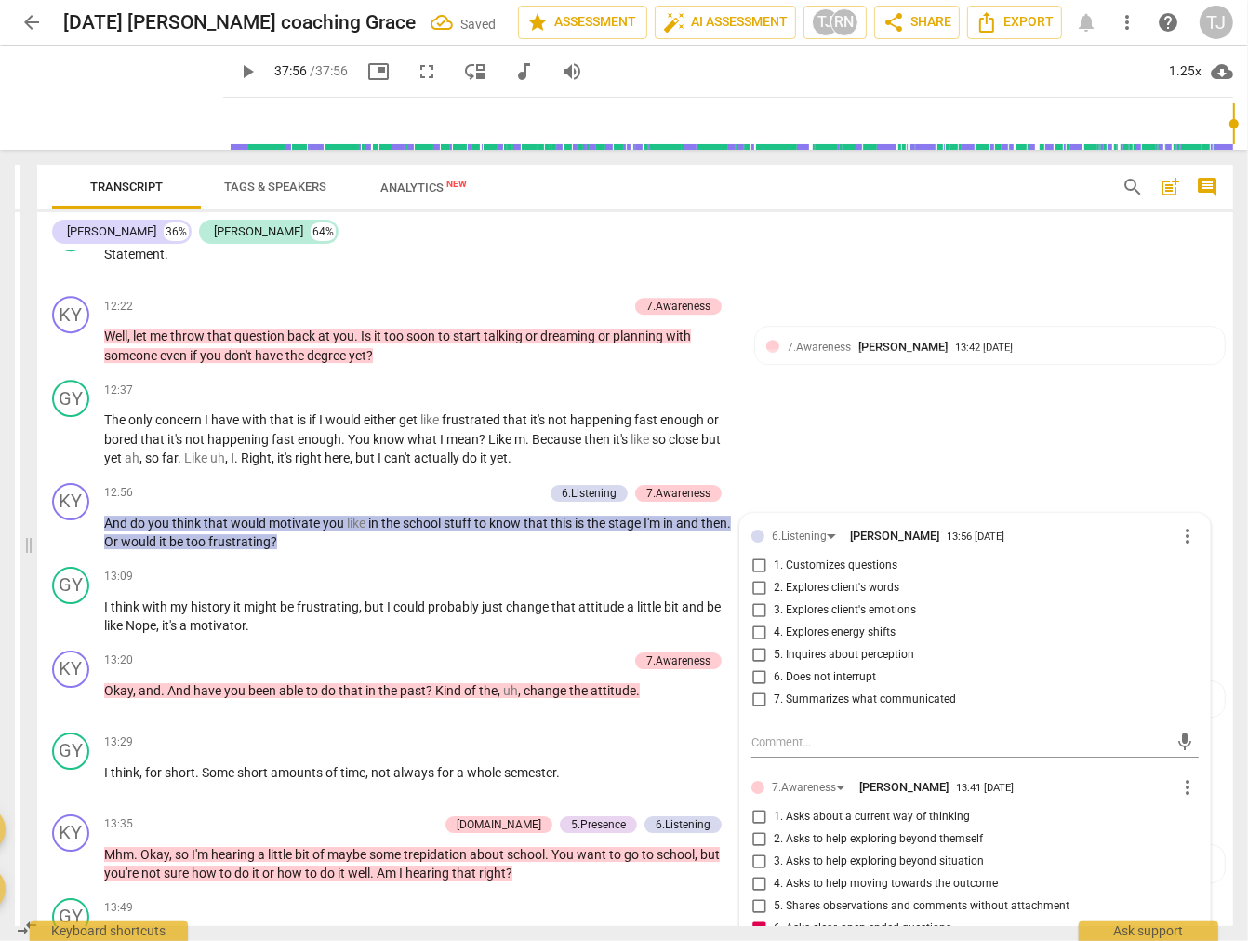
scroll to position [27189, 0]
click at [847, 733] on textarea at bounding box center [961, 742] width 418 height 18
paste textarea "Occasionally misses deeper emotional shifts (e.g., when [PERSON_NAME] expresses…"
type textarea "Occasionally misses deeper emotional shifts (e.g., when [PERSON_NAME] expresses…"
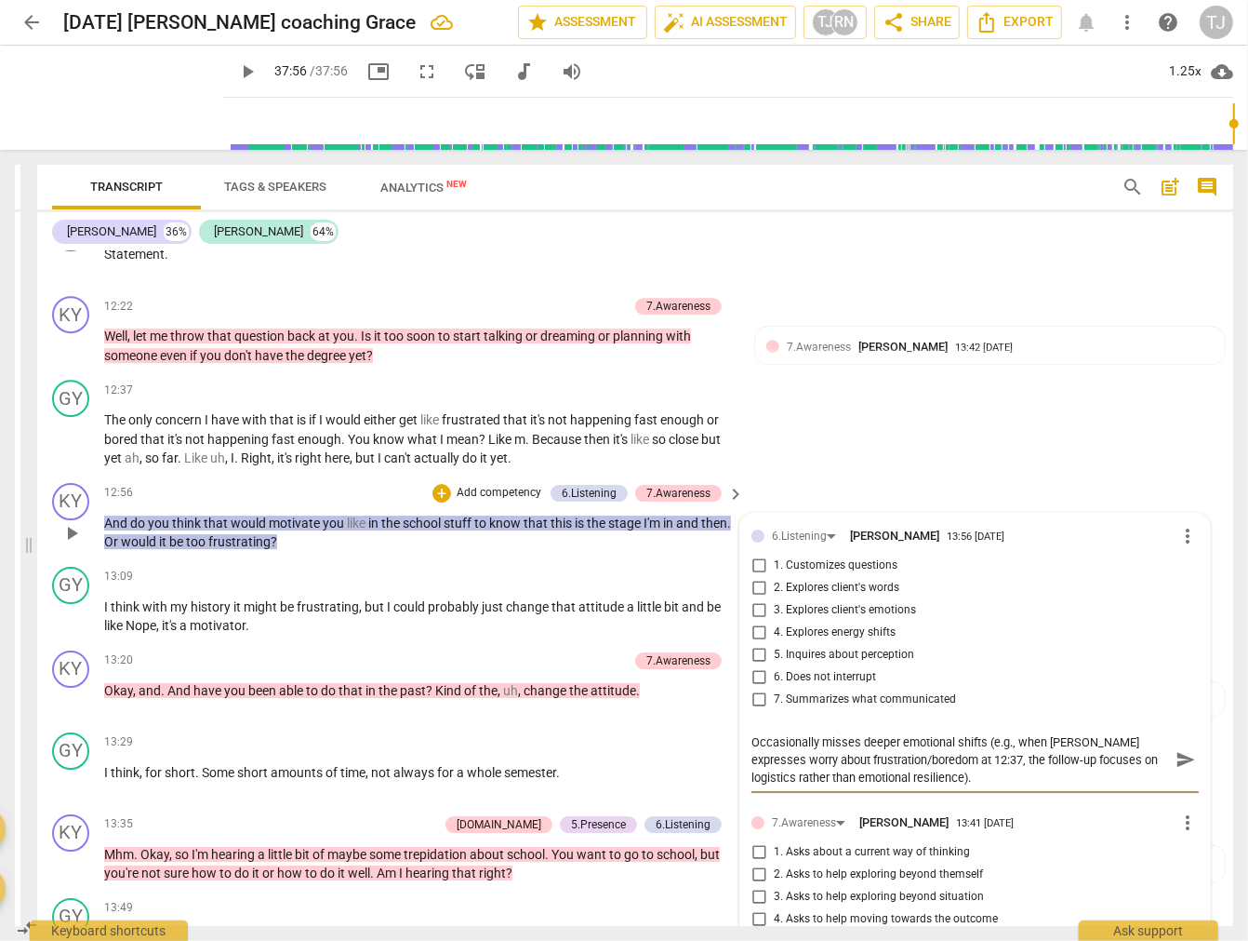
type textarea "Occasionally misses deeper emotional shifts (e.g., when [PERSON_NAME] expresses…"
click at [755, 599] on input "3. Explores client's emotions" at bounding box center [759, 610] width 30 height 22
checkbox input "true"
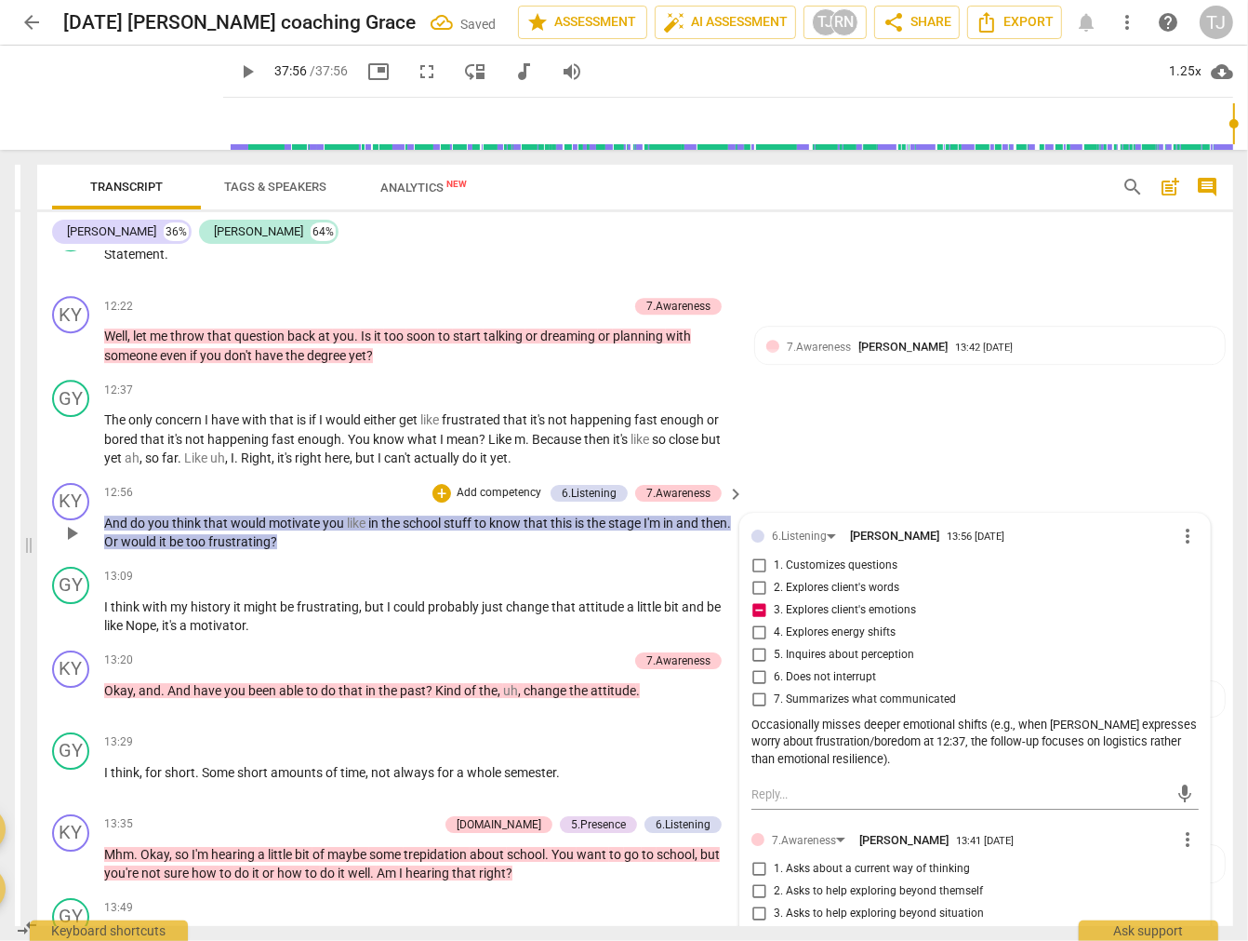
click at [752, 716] on div "Occasionally misses deeper emotional shifts (e.g., when [PERSON_NAME] expresses…" at bounding box center [975, 742] width 447 height 52
click at [758, 716] on div "Occasionally misses deeper emotional shifts (e.g., when [PERSON_NAME] expresses…" at bounding box center [975, 742] width 447 height 52
click at [977, 716] on div "Occasionally misses deeper emotional shifts (e.g., when [PERSON_NAME] expresses…" at bounding box center [975, 742] width 447 height 52
drag, startPoint x: 891, startPoint y: 727, endPoint x: 861, endPoint y: 761, distance: 44.8
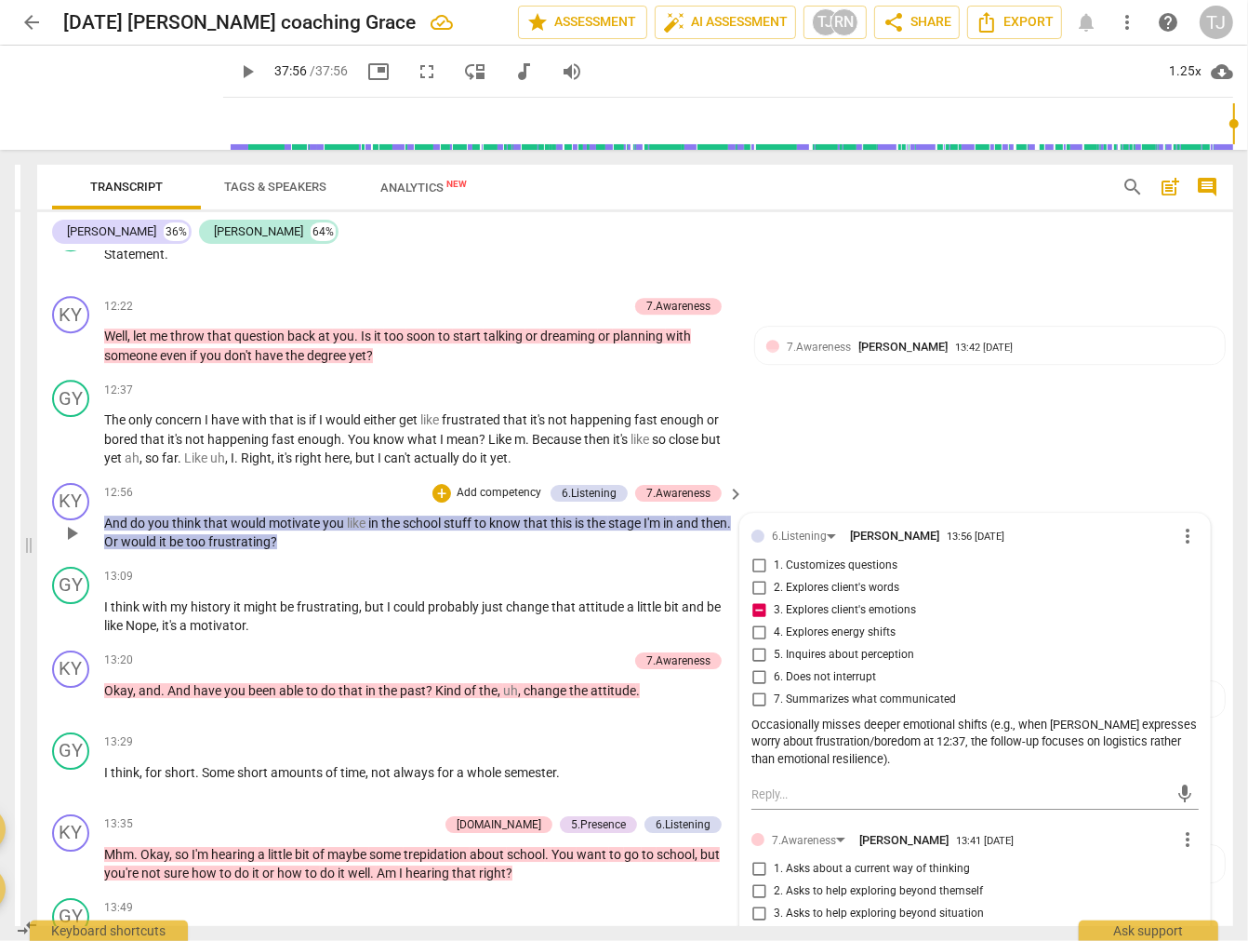
click at [890, 728] on div "6.Listening [PERSON_NAME] 13:56 [DATE] more_vert 1. Customizes questions 2. Exp…" at bounding box center [975, 648] width 447 height 247
click at [769, 785] on textarea at bounding box center [961, 794] width 418 height 18
click at [831, 716] on div "Occasionally misses deeper emotional shifts (e.g., when [PERSON_NAME] expresses…" at bounding box center [975, 742] width 447 height 52
click at [1187, 525] on span "more_vert" at bounding box center [1188, 536] width 22 height 22
click at [1193, 487] on li "Edit" at bounding box center [1200, 495] width 64 height 35
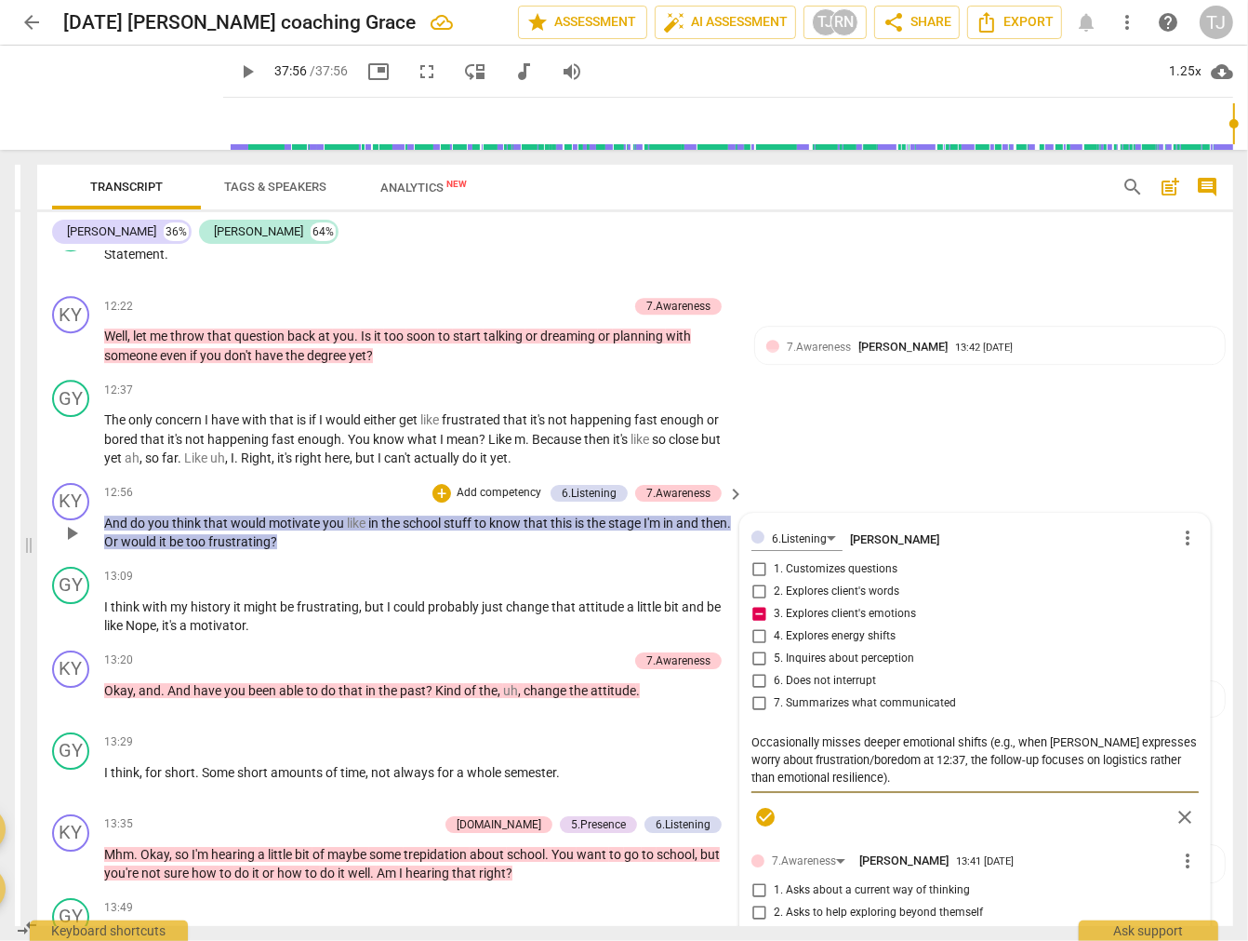
type textarea "MOccasionally misses deeper emotional shifts (e.g., when [PERSON_NAME] expresse…"
type textarea "MIOccasionally misses deeper emotional shifts (e.g., when [PERSON_NAME] express…"
type textarea "MISOccasionally misses deeper emotional shifts (e.g., when [PERSON_NAME] expres…"
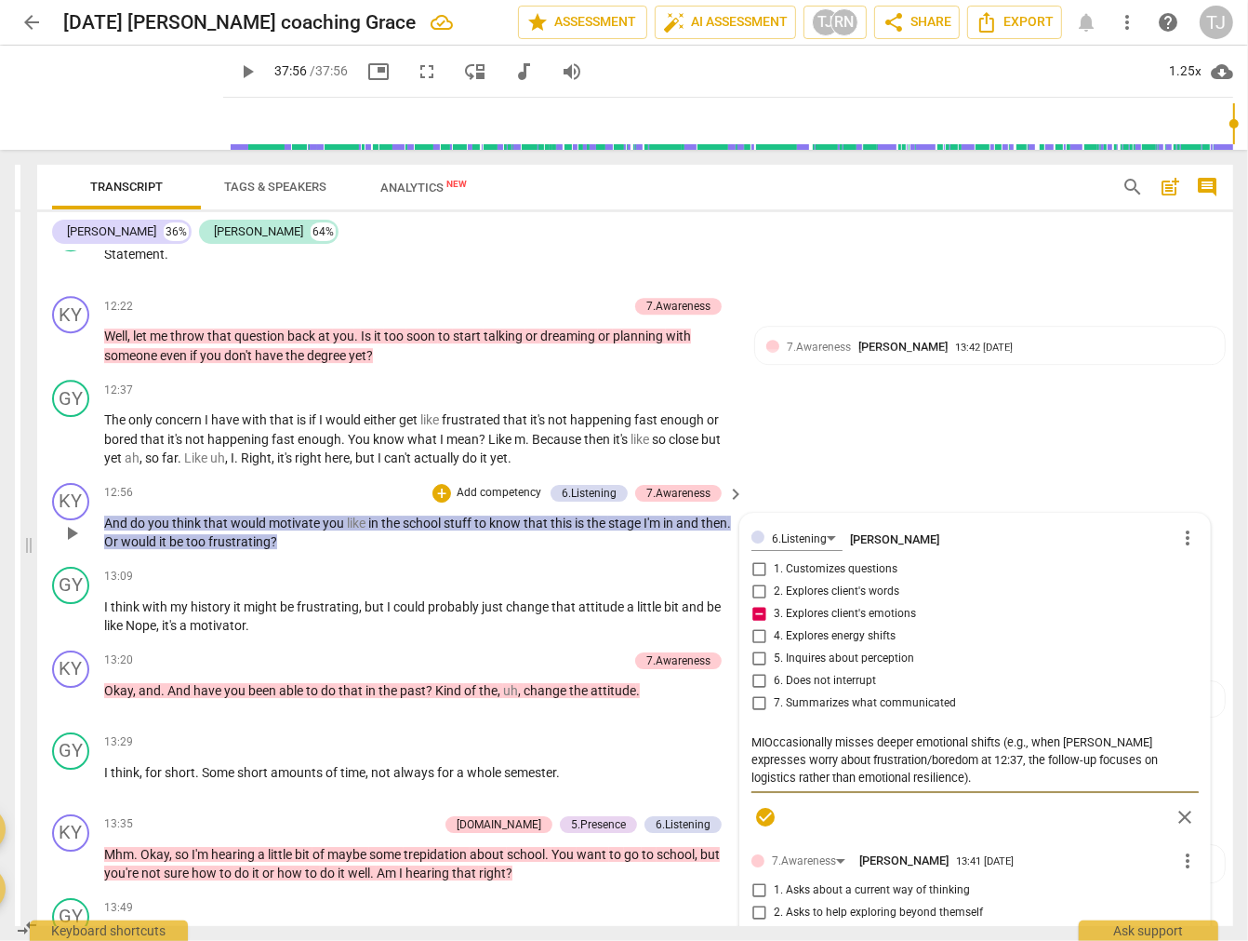
type textarea "MISOccasionally misses deeper emotional shifts (e.g., when [PERSON_NAME] expres…"
type textarea "MISSOccasionally misses deeper emotional shifts (e.g., when [PERSON_NAME] expre…"
type textarea "MISSEOccasionally misses deeper emotional shifts (e.g., when [PERSON_NAME] expr…"
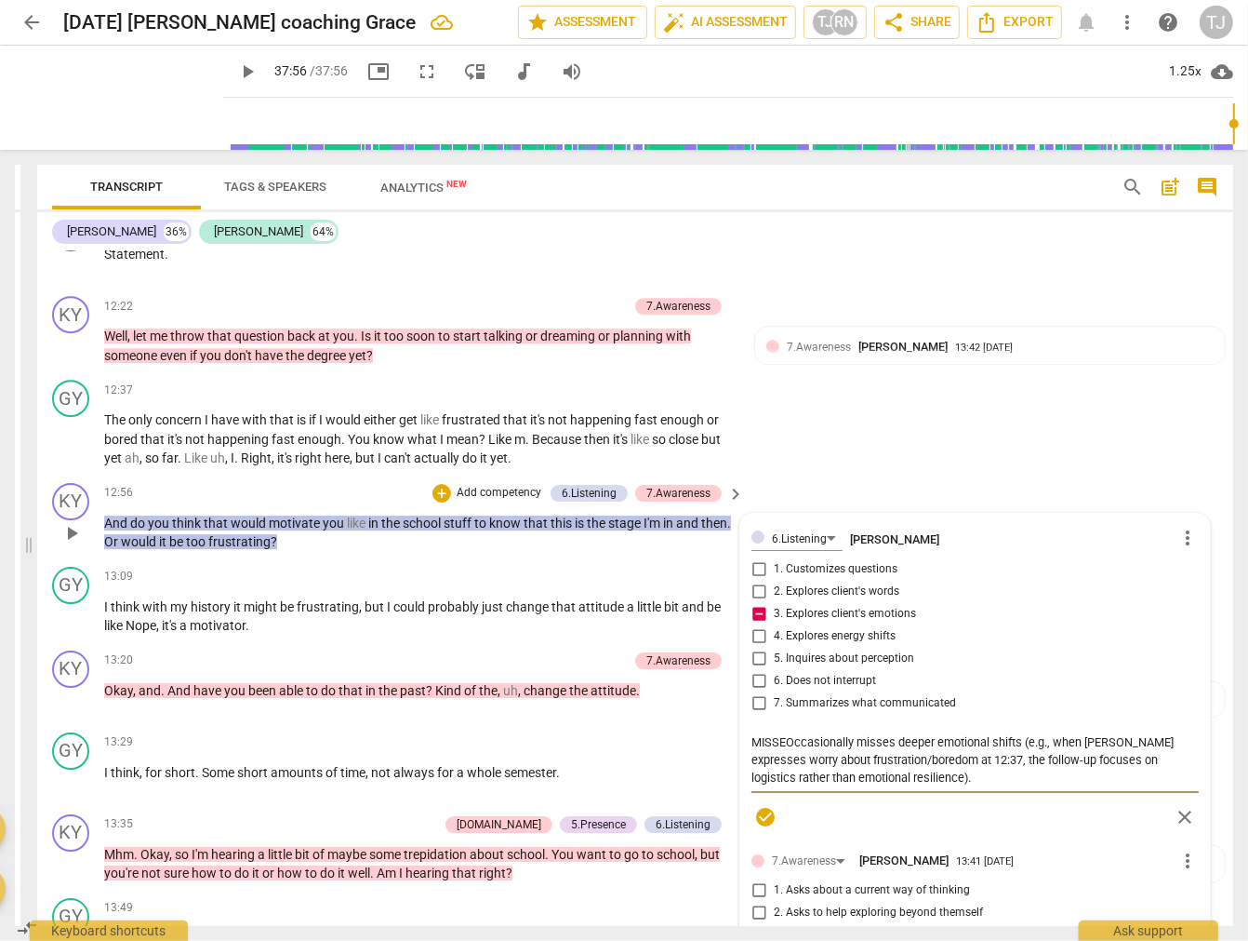
type textarea "MISSEDOccasionally misses deeper emotional shifts (e.g., when [PERSON_NAME] exp…"
type textarea "MISSED Occasionally misses deeper emotional shifts (e.g., when [PERSON_NAME] ex…"
type textarea "MISSED OOccasionally misses deeper emotional shifts (e.g., when [PERSON_NAME] e…"
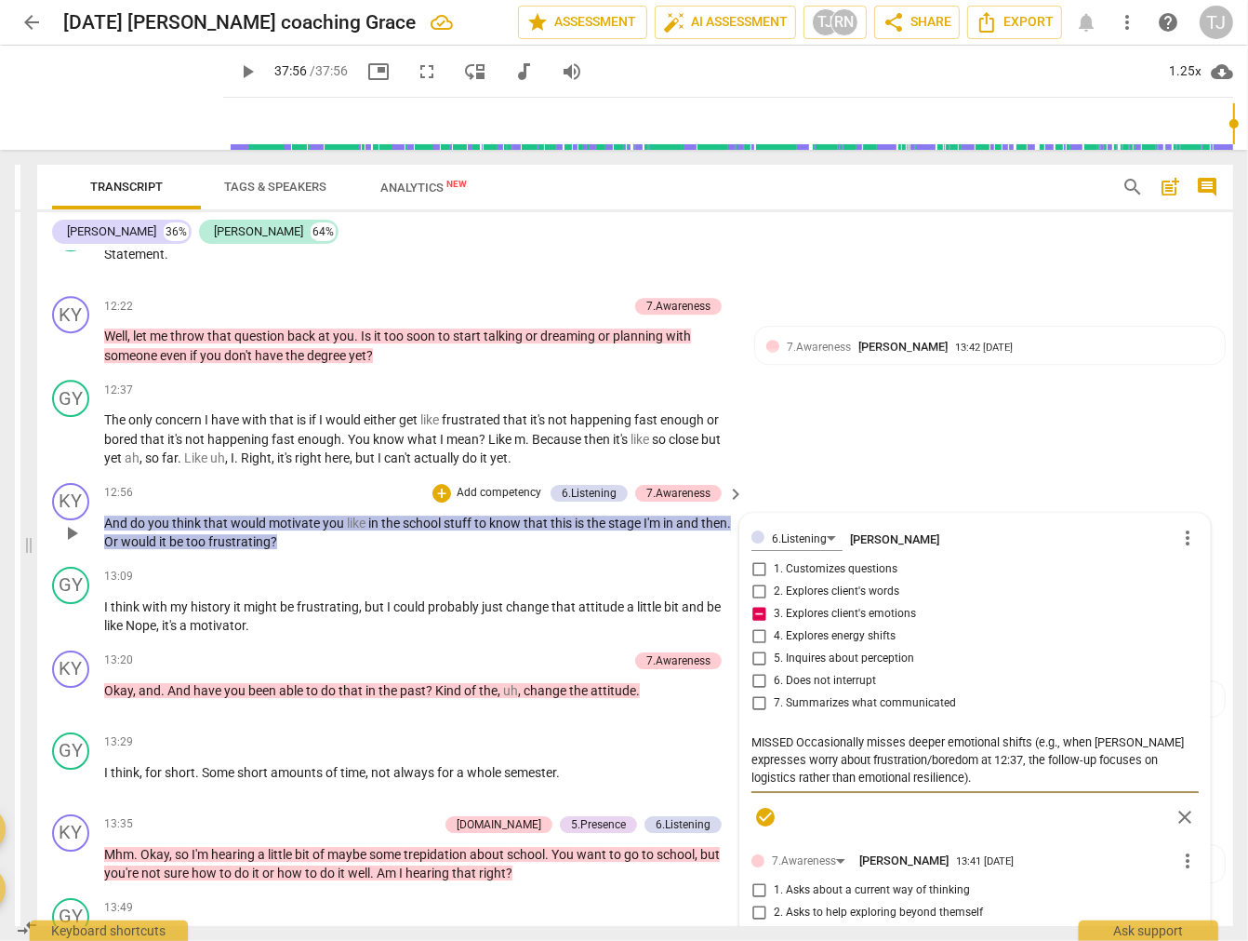
type textarea "MISSED OOccasionally misses deeper emotional shifts (e.g., when [PERSON_NAME] e…"
type textarea "MISSED OPOccasionally misses deeper emotional shifts (e.g., when [PERSON_NAME] …"
type textarea "MISSED OPPOccasionally misses deeper emotional shifts (e.g., when [PERSON_NAME]…"
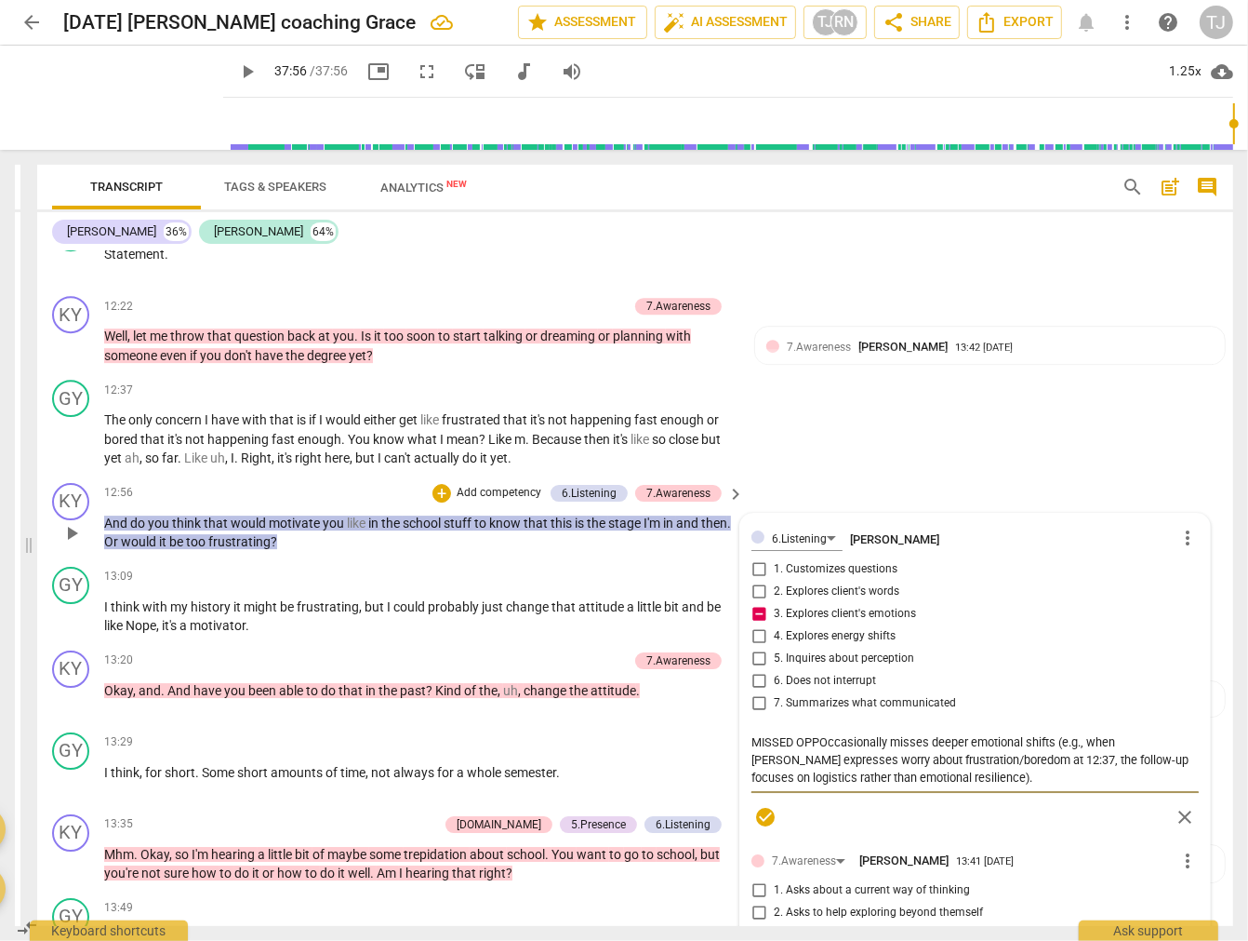
type textarea "MISSED OPPOOccasionally misses deeper emotional shifts (e.g., when [PERSON_NAME…"
type textarea "MISSED OPPOROccasionally misses deeper emotional shifts (e.g., when [PERSON_NAM…"
type textarea "MISSED OPPORTOccasionally misses deeper emotional shifts (e.g., when [PERSON_NA…"
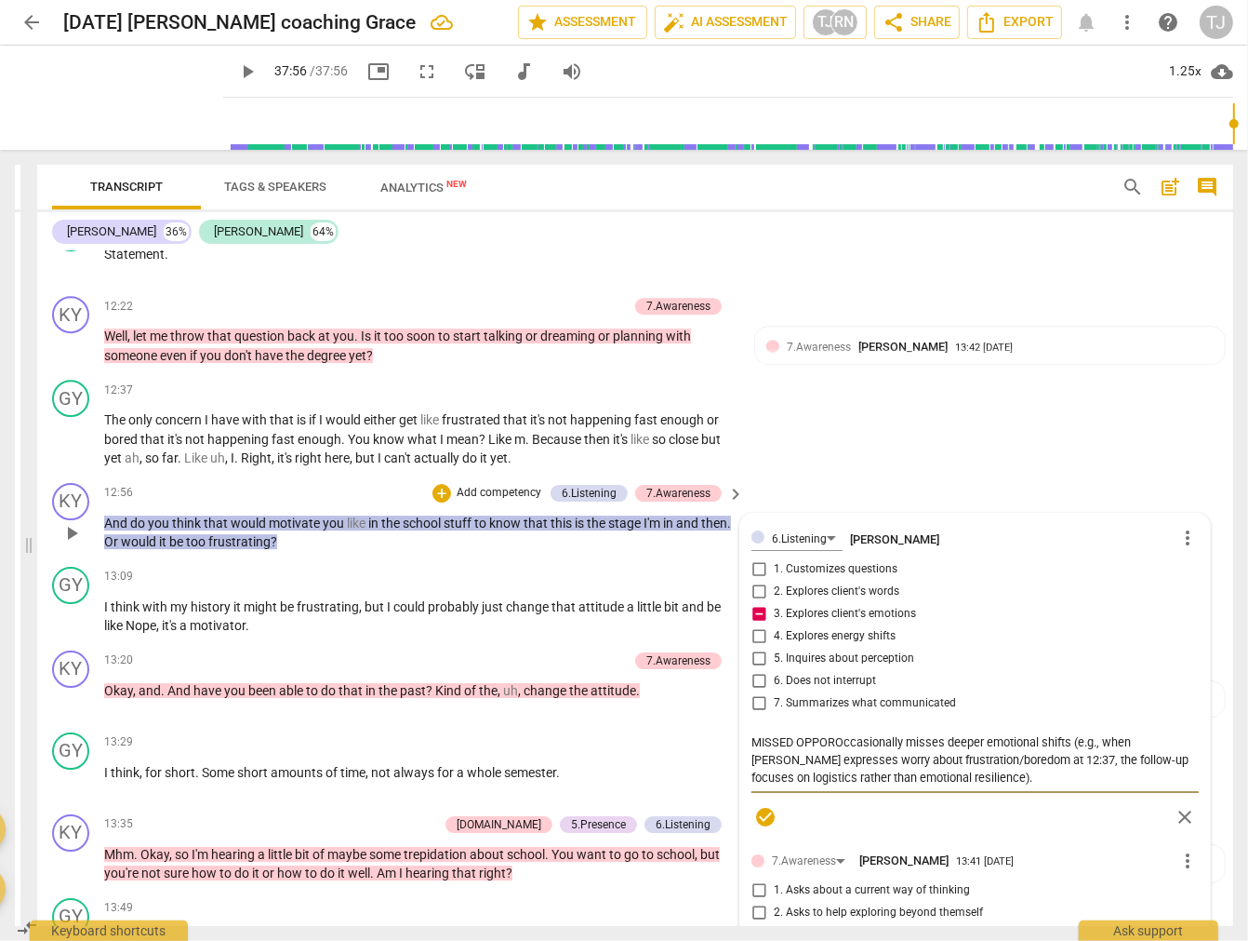
type textarea "MISSED OPPORTOccasionally misses deeper emotional shifts (e.g., when [PERSON_NA…"
type textarea "MISSED OPPORTUOccasionally misses deeper emotional shifts (e.g., when [PERSON_N…"
type textarea "MISSED OPPORTUNOccasionally misses deeper emotional shifts (e.g., when [PERSON_…"
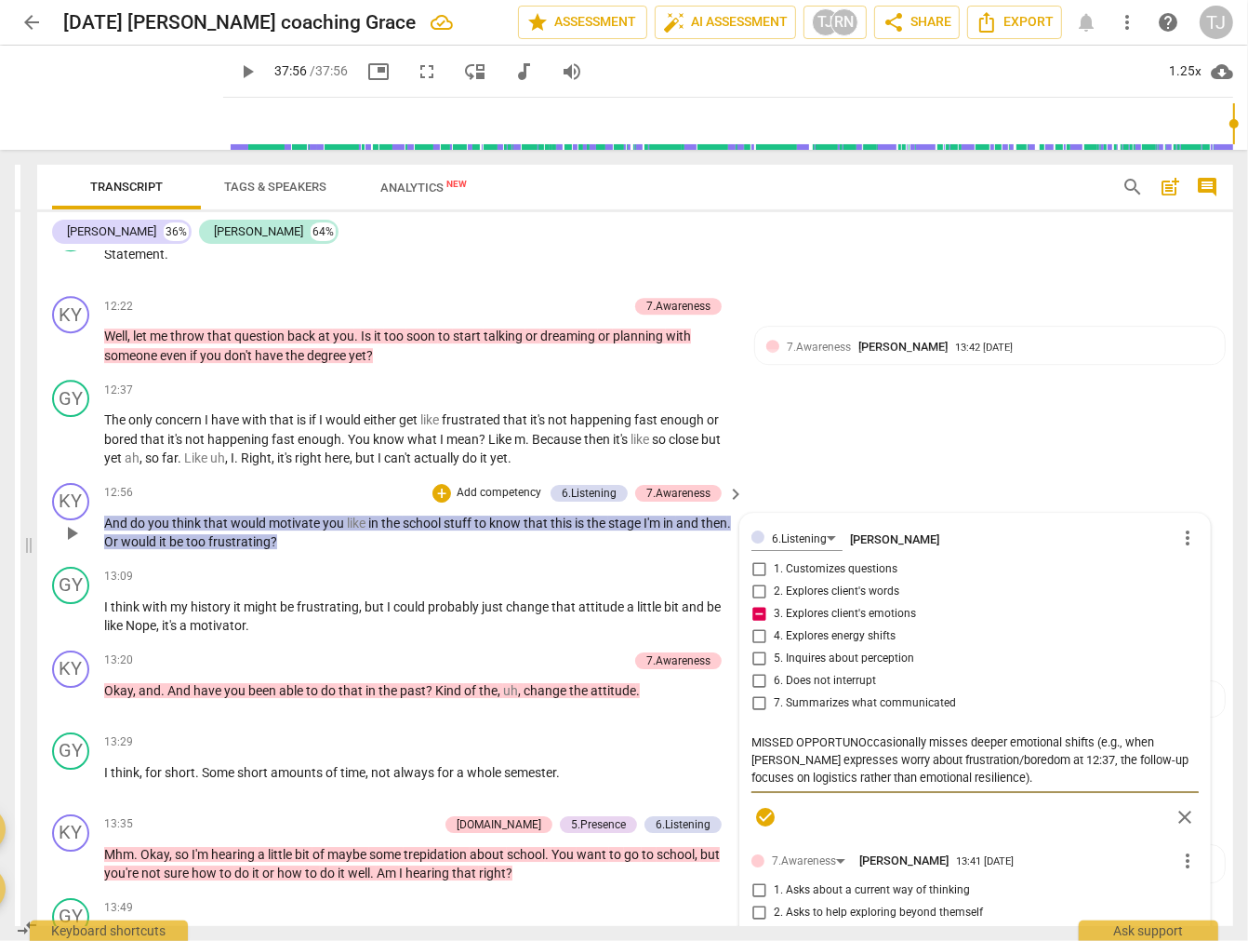
type textarea "MISSED OPPORTUNIOccasionally misses deeper emotional shifts (e.g., when [PERSON…"
type textarea "MISSED OPPORTUNITOccasionally misses deeper emotional shifts (e.g., when [PERSO…"
type textarea "MISSED OPPORTUNITYOccasionally misses deeper emotional shifts (e.g., when [PERS…"
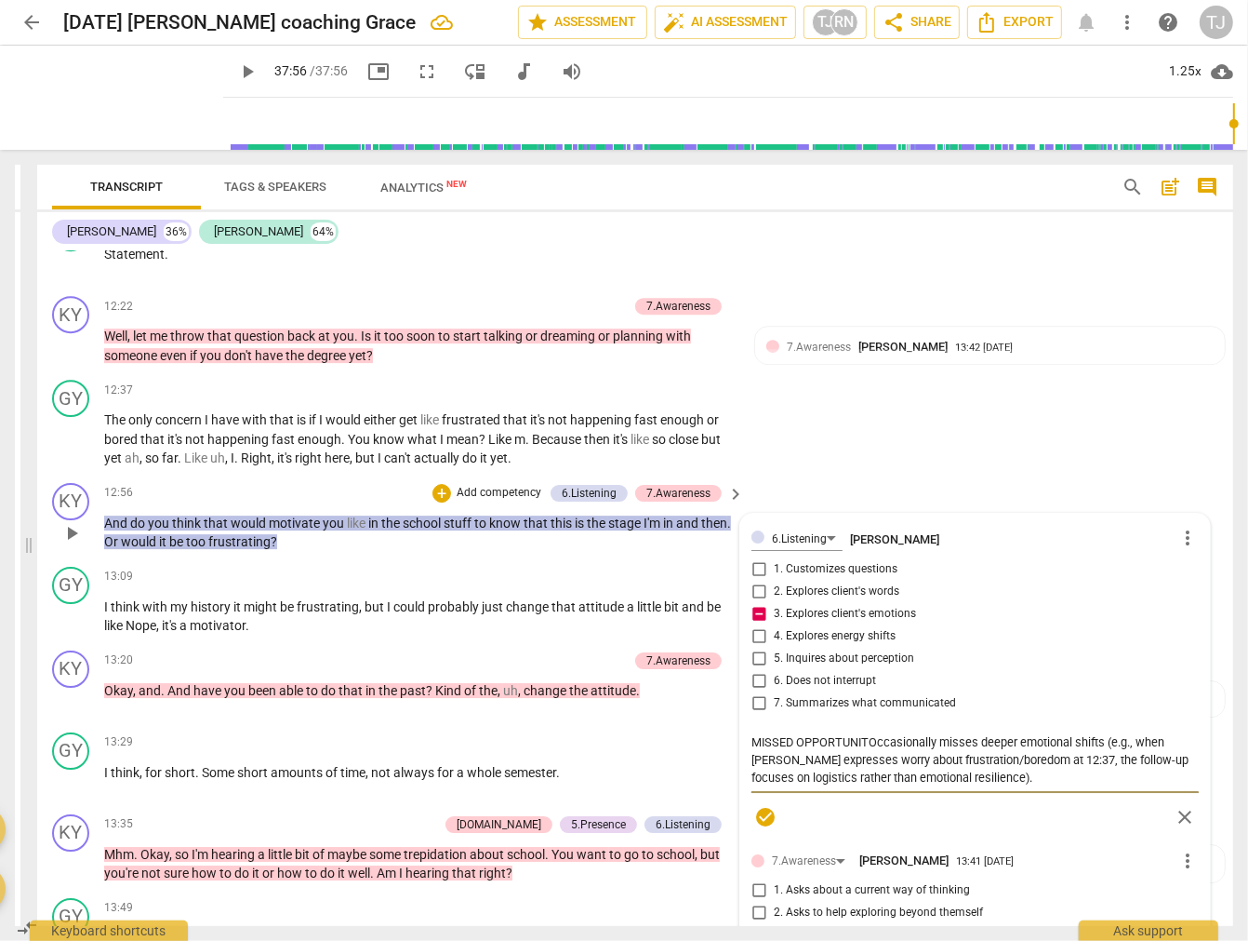
type textarea "MISSED OPPORTUNITYOccasionally misses deeper emotional shifts (e.g., when [PERS…"
type textarea "MISSED OPPORTUNITY:Occasionally misses deeper emotional shifts (e.g., when [PER…"
type textarea "MISSED OPPORTUNITY: Occasionally misses deeper emotional shifts (e.g., when [PE…"
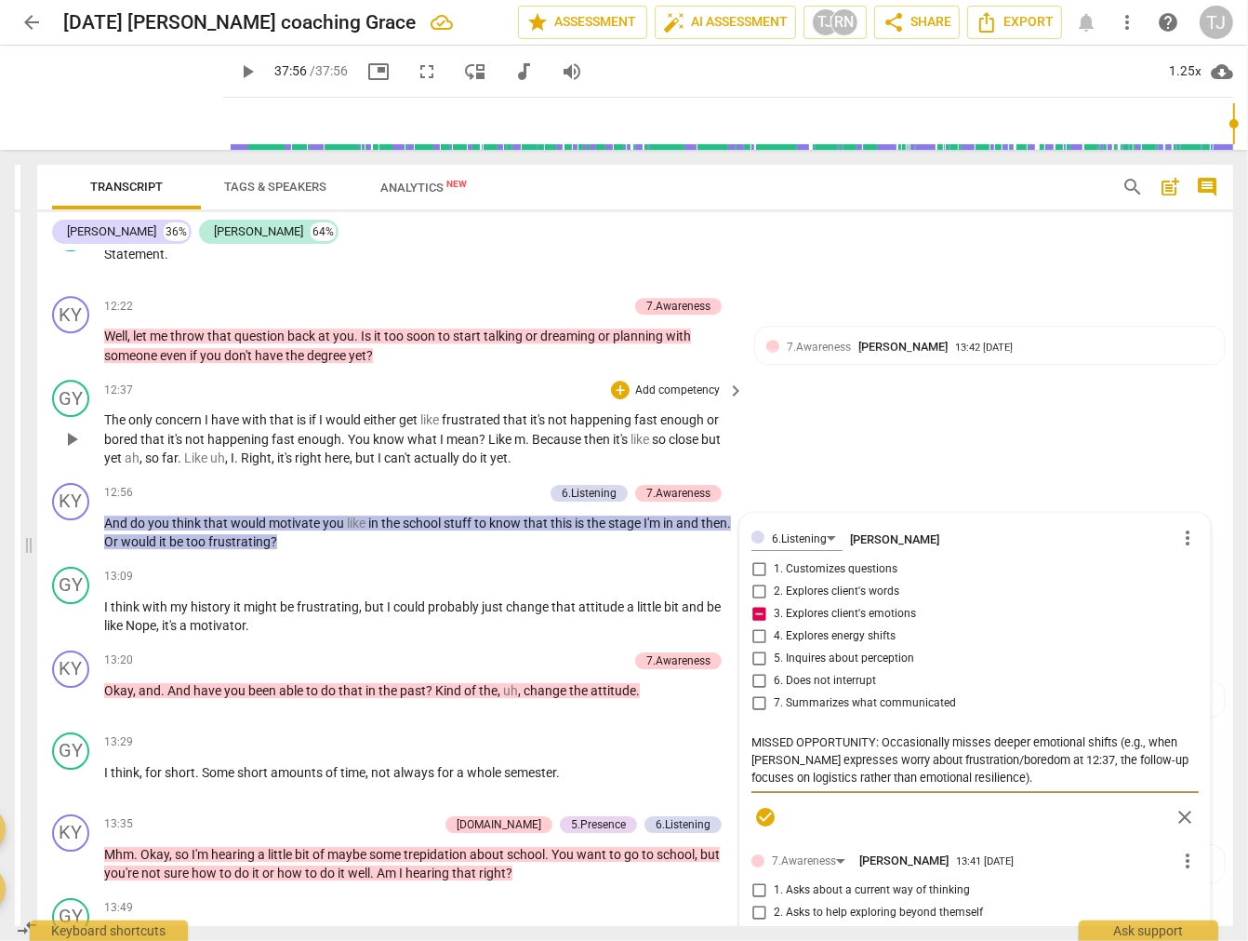
click at [995, 402] on div "GY play_arrow pause 12:37 + Add competency keyboard_arrow_right The only concer…" at bounding box center [635, 423] width 1196 height 103
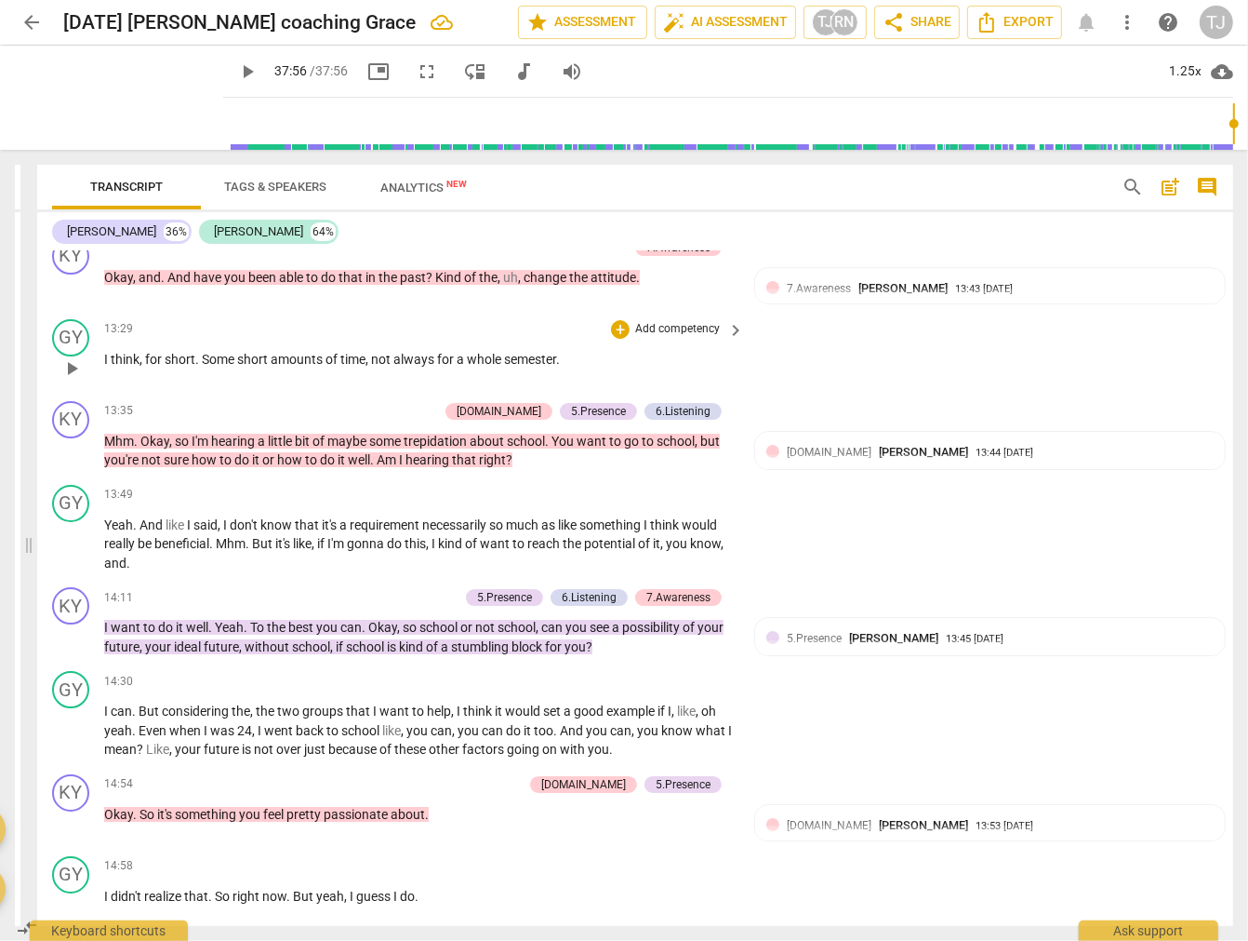
scroll to position [5374, 0]
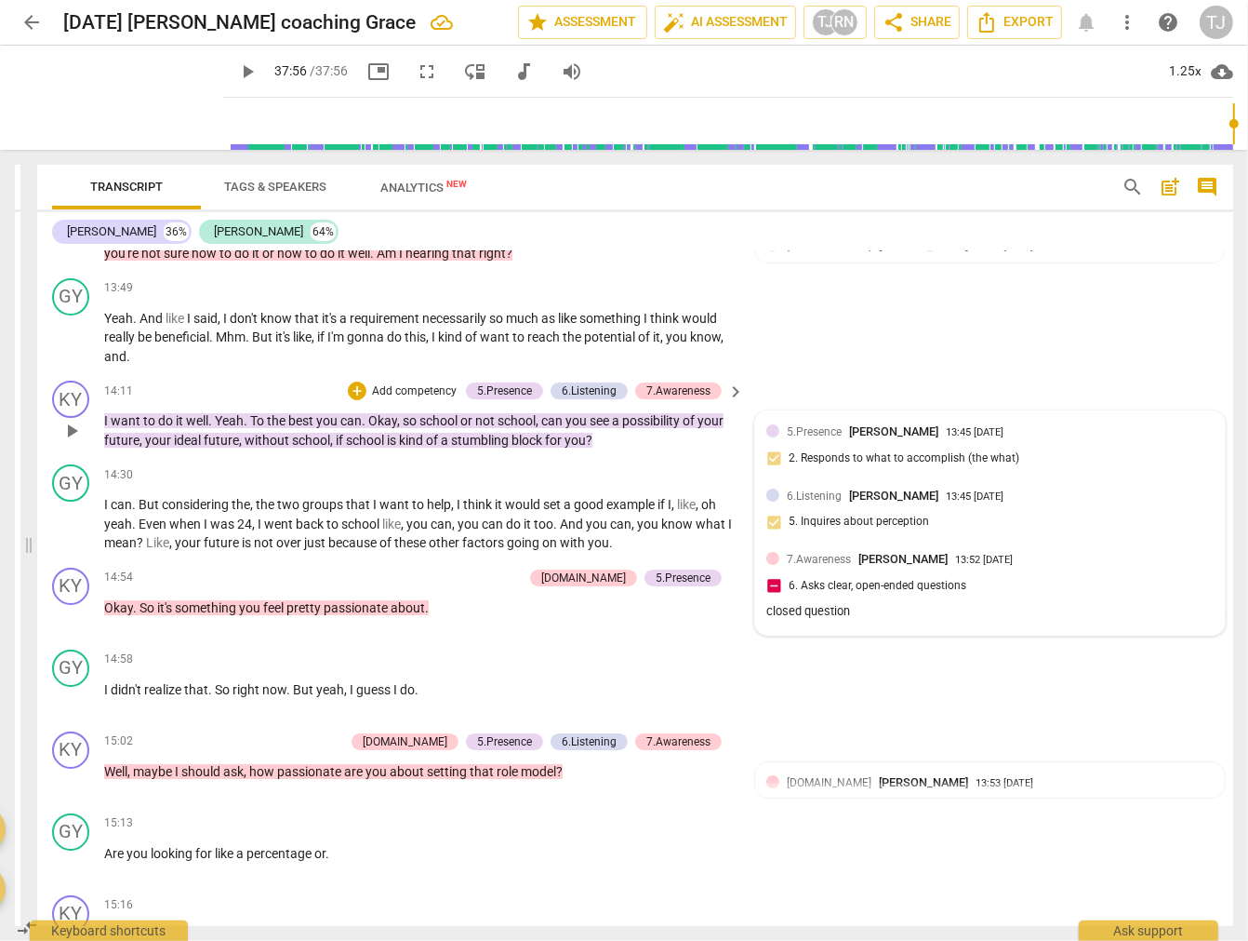
click at [828, 553] on span "7.Awareness" at bounding box center [819, 559] width 64 height 13
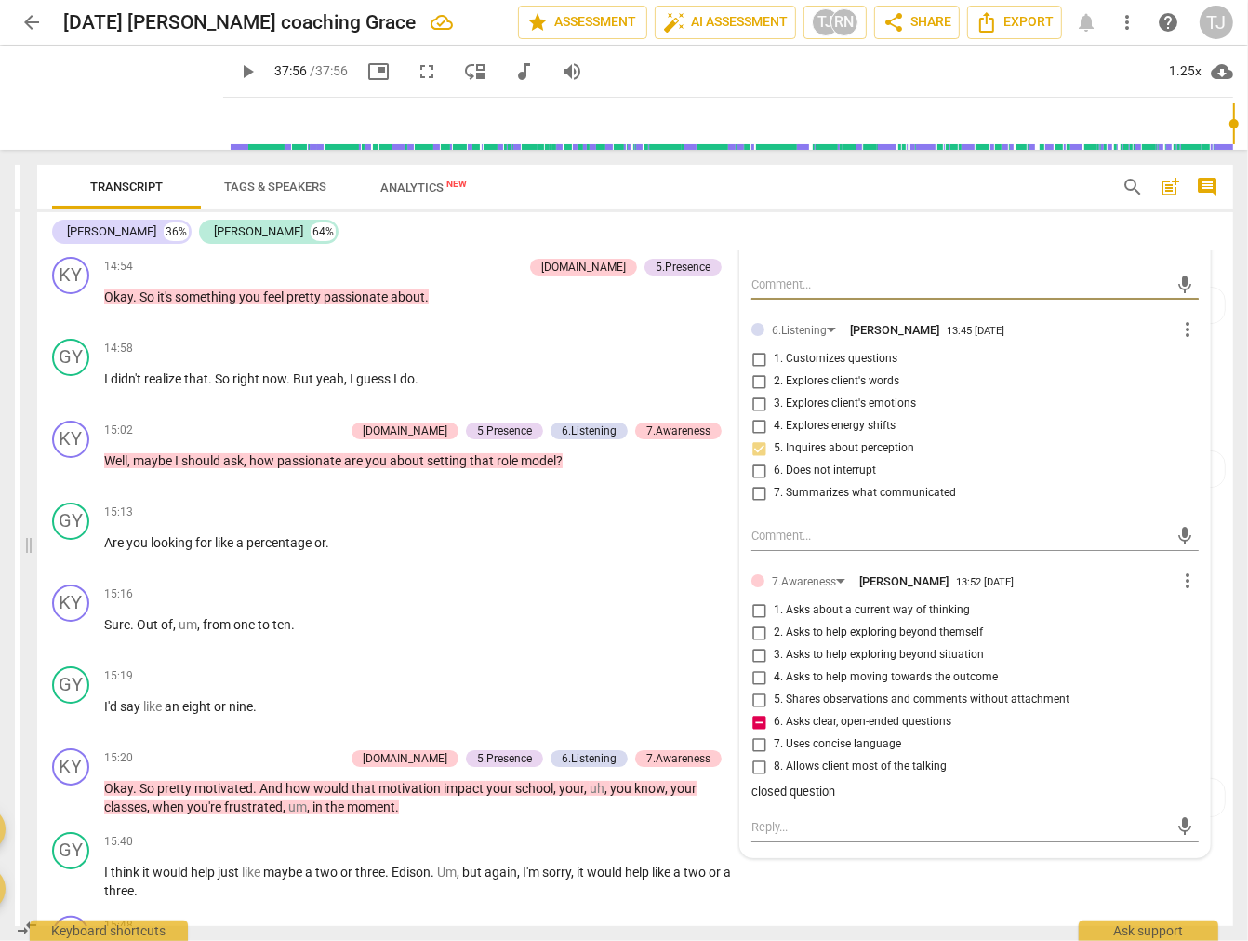
scroll to position [5892, 0]
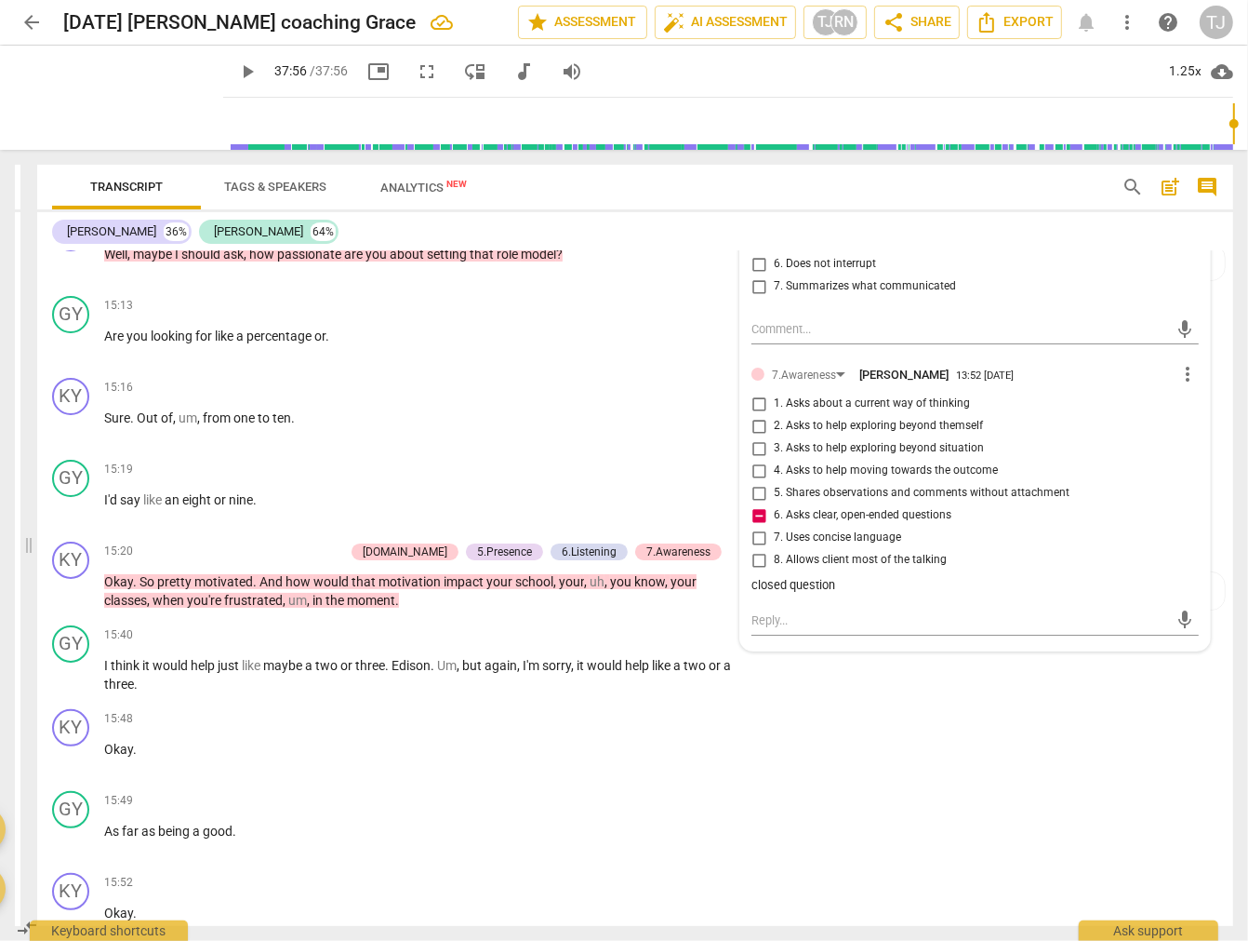
click at [751, 393] on input "1. Asks about a current way of thinking" at bounding box center [759, 404] width 30 height 22
checkbox input "true"
click at [752, 504] on input "6. Asks clear, open-ended questions" at bounding box center [759, 515] width 30 height 22
checkbox input "true"
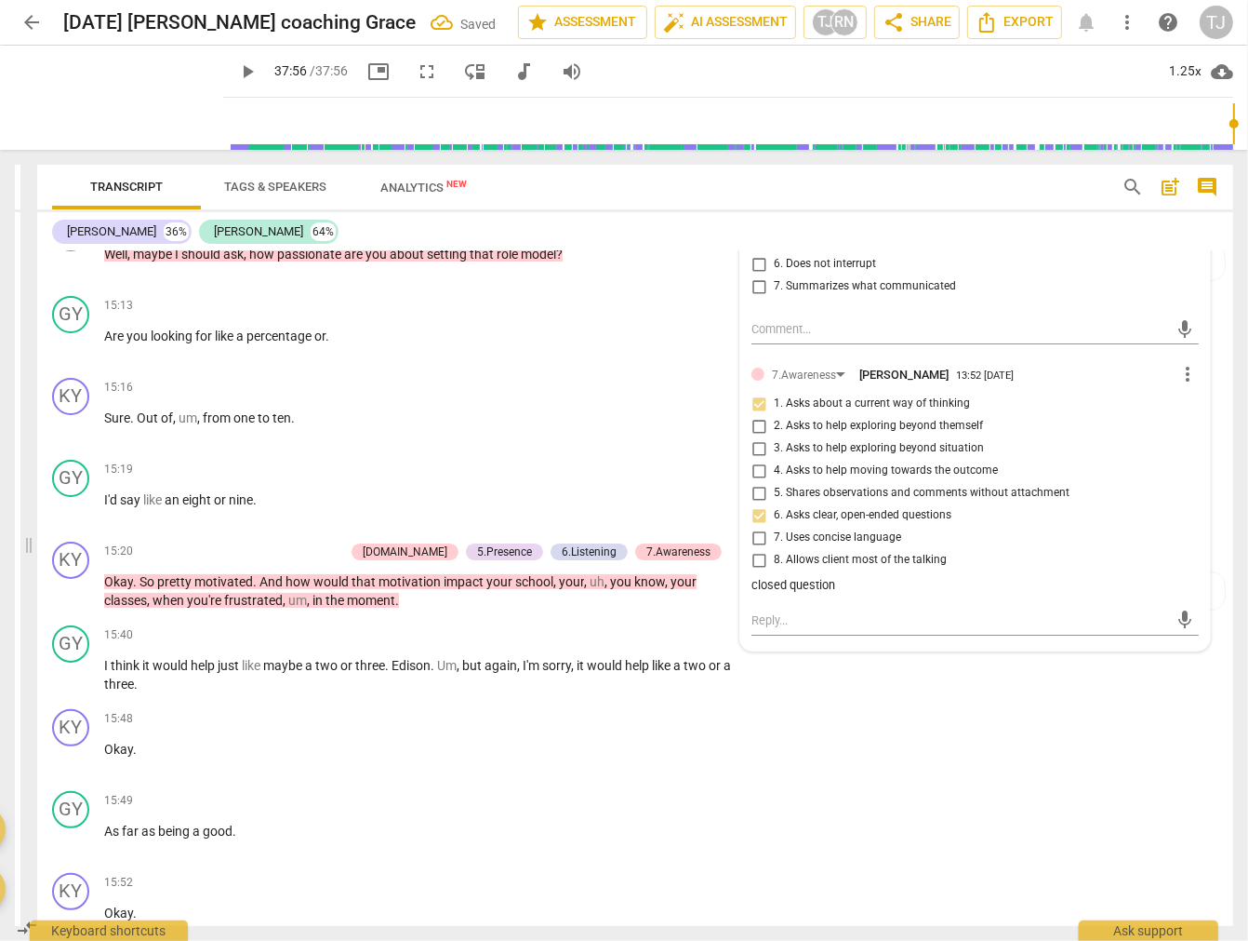
click at [848, 577] on div "closed question" at bounding box center [975, 586] width 447 height 18
click at [828, 577] on div "closed question" at bounding box center [975, 586] width 447 height 18
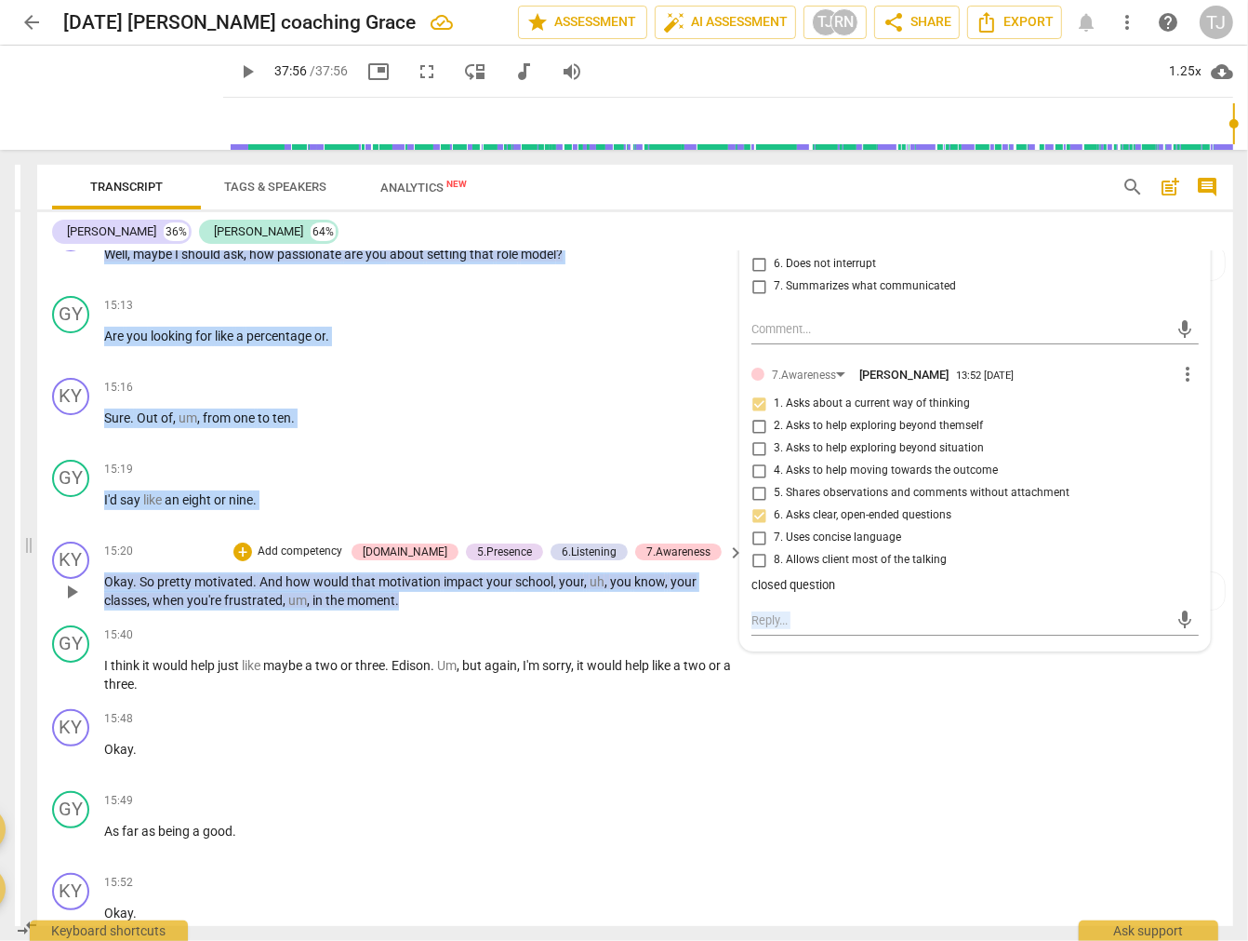
drag, startPoint x: 837, startPoint y: 541, endPoint x: 733, endPoint y: 541, distance: 104.2
click at [733, 541] on div "KY play_arrow pause 00:00 + Add competency 1.Ethicals 2.Mindset 3.Agreements 4.…" at bounding box center [635, 588] width 1196 height 674
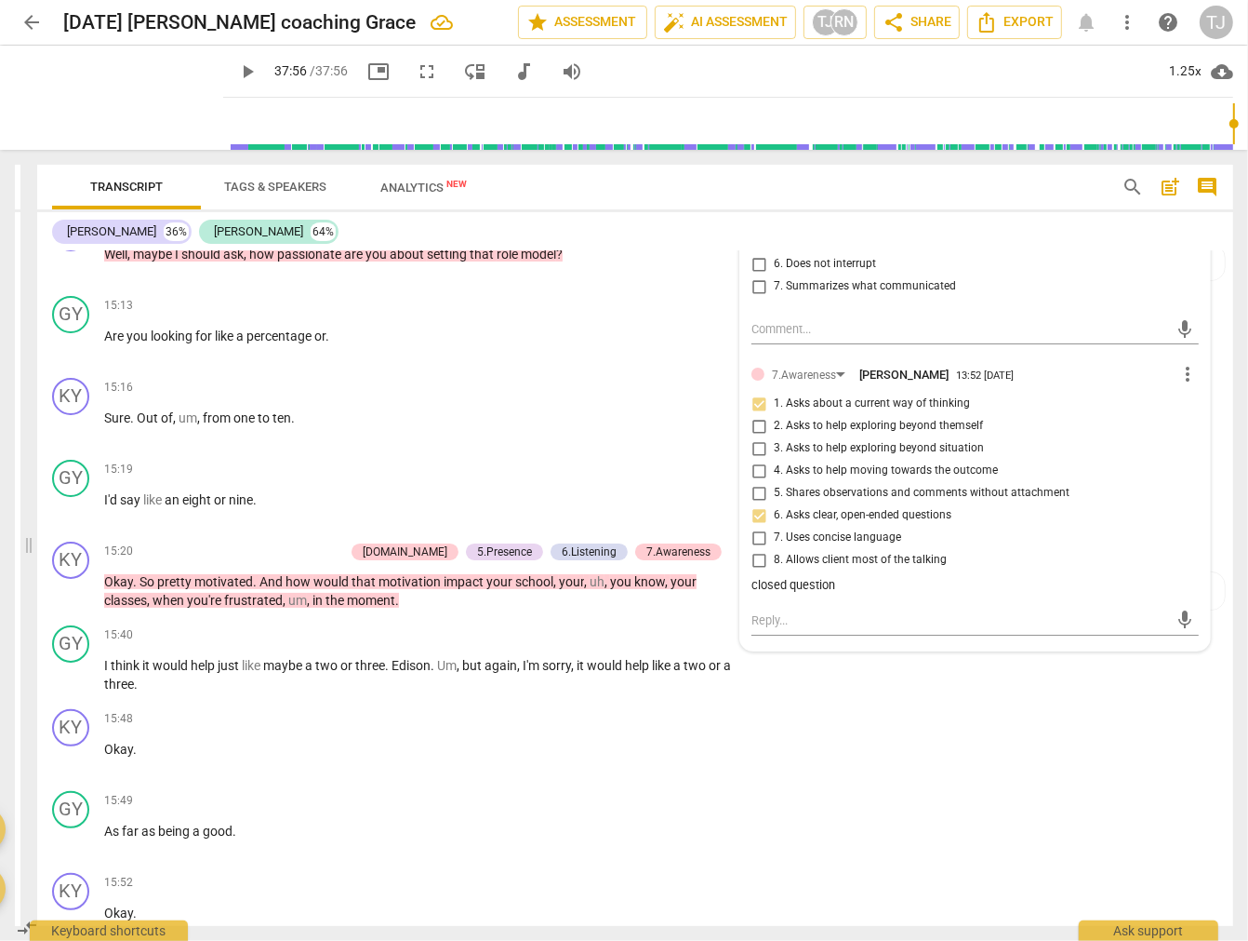
click at [797, 577] on div "closed question" at bounding box center [975, 586] width 447 height 18
drag, startPoint x: 830, startPoint y: 540, endPoint x: 748, endPoint y: 537, distance: 81.9
click at [752, 577] on div "closed question" at bounding box center [975, 586] width 447 height 18
click at [1182, 363] on span "more_vert" at bounding box center [1188, 374] width 22 height 22
click at [1193, 327] on li "Edit" at bounding box center [1200, 330] width 64 height 35
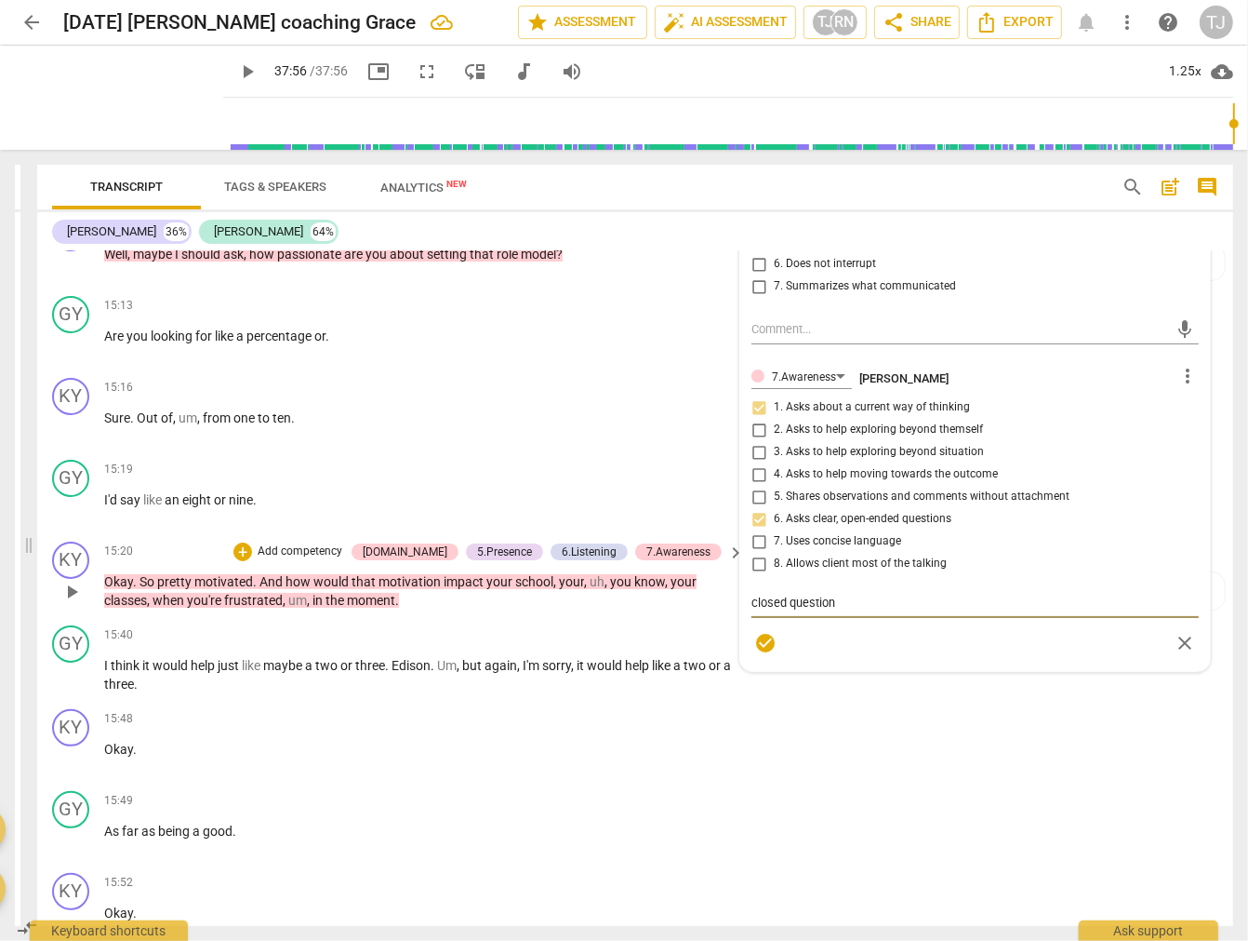
drag, startPoint x: 841, startPoint y: 555, endPoint x: 726, endPoint y: 549, distance: 115.5
click at [726, 549] on div "KY play_arrow pause 00:00 + Add competency 1.Ethicals 2.Mindset 3.Agreements 4.…" at bounding box center [635, 588] width 1196 height 674
click at [755, 632] on span "check_circle" at bounding box center [765, 643] width 22 height 22
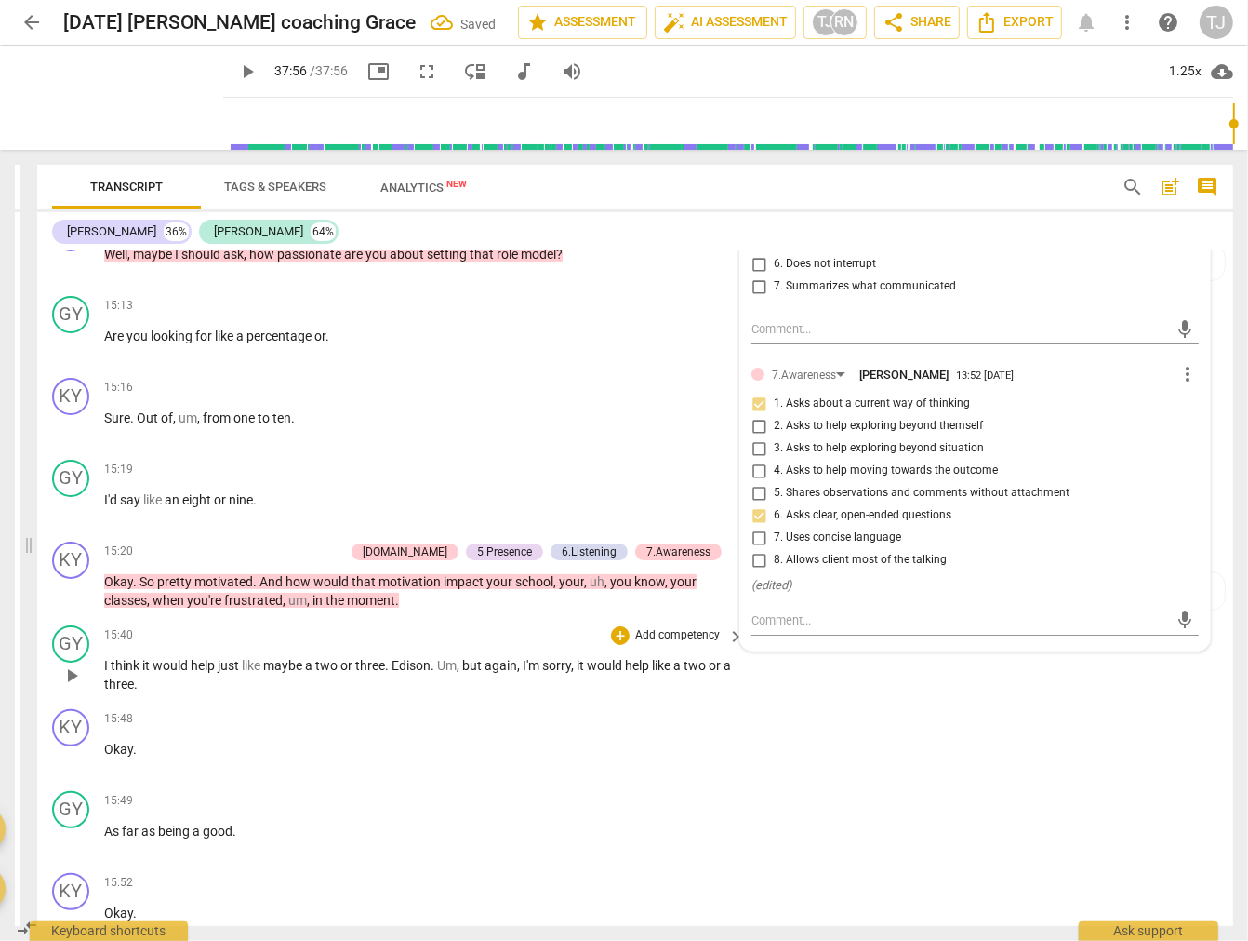
click at [919, 633] on div "GY play_arrow pause 15:40 + Add competency keyboard_arrow_right I think it woul…" at bounding box center [635, 660] width 1196 height 84
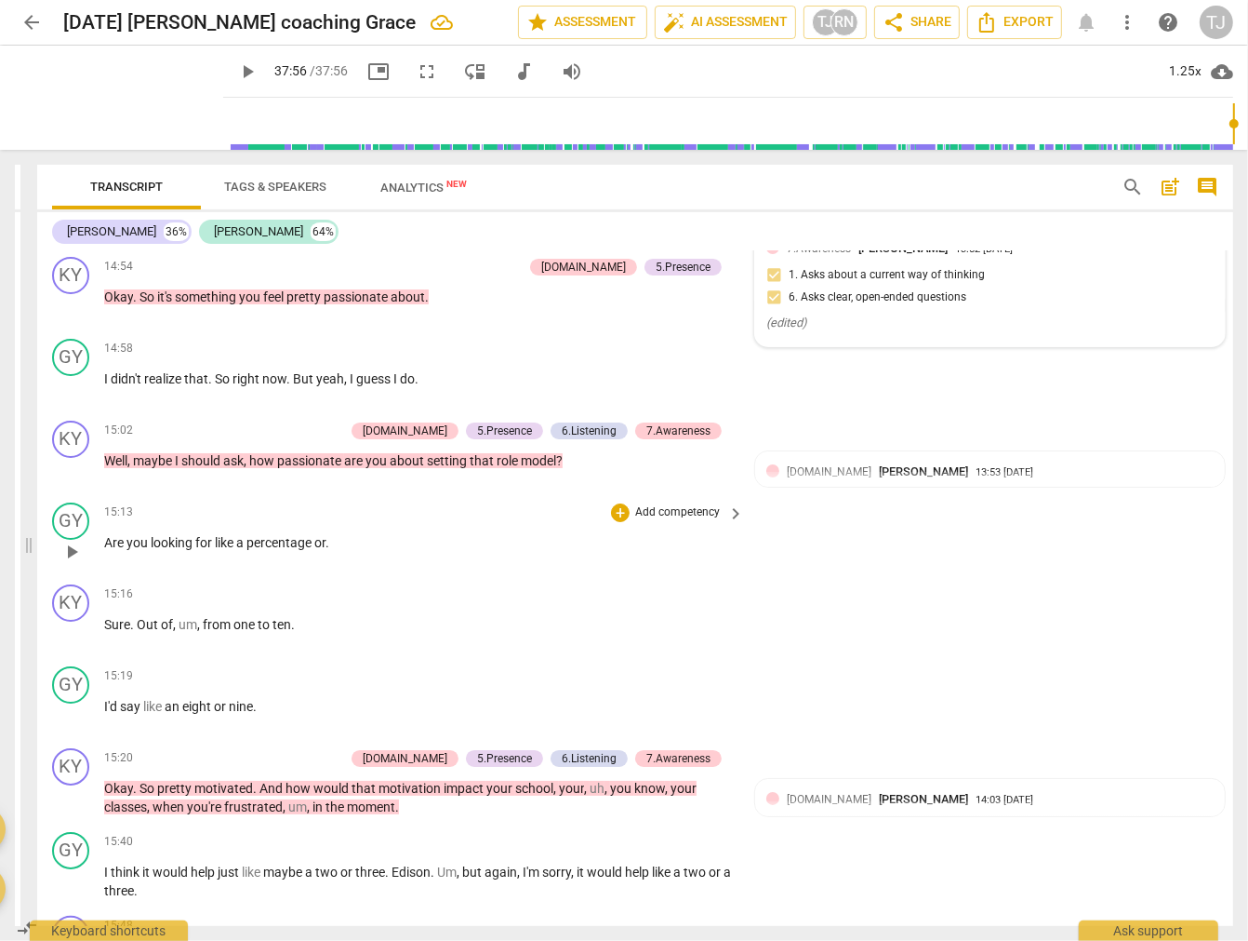
scroll to position [5582, 0]
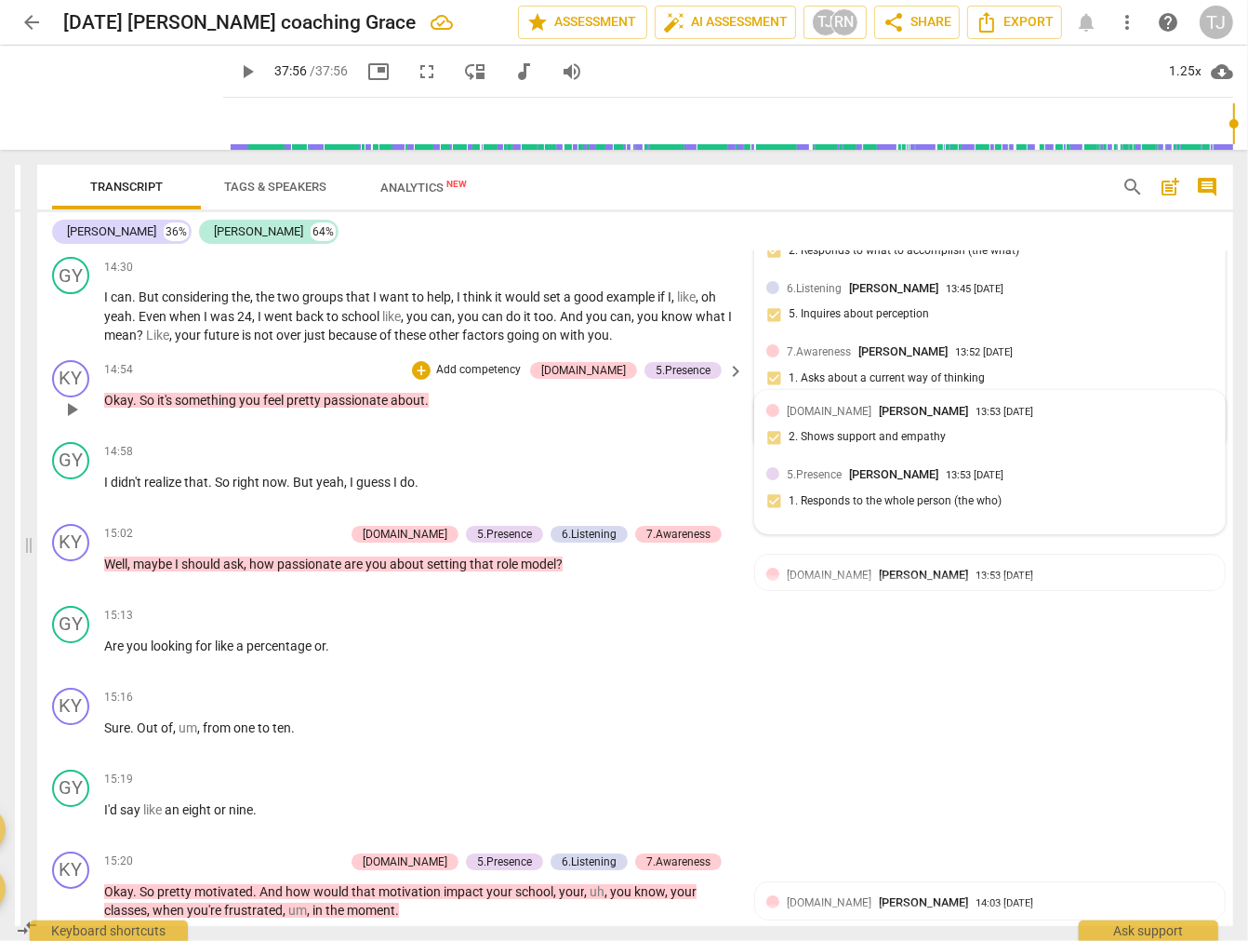
click at [879, 404] on span "[PERSON_NAME]" at bounding box center [923, 411] width 89 height 14
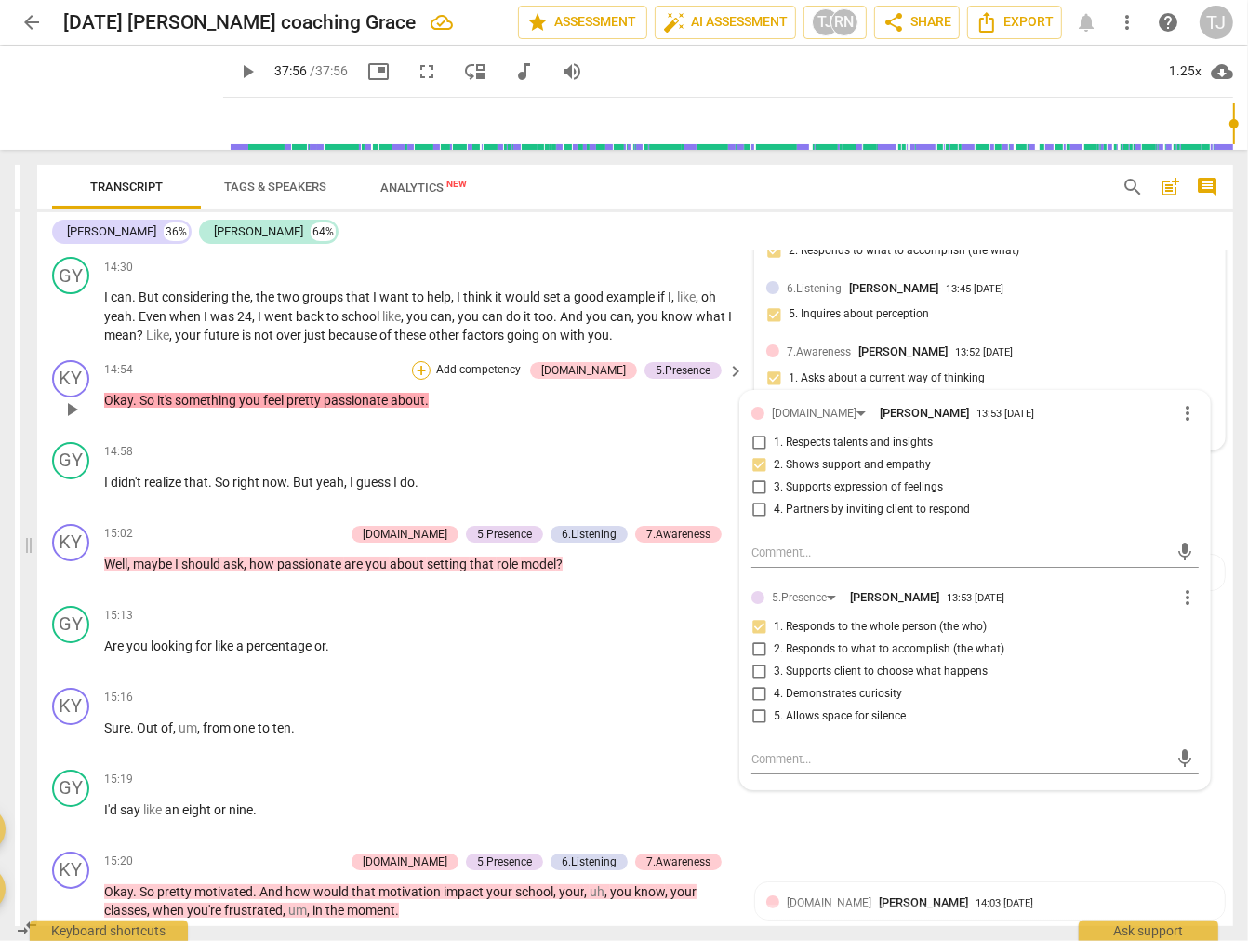
click at [431, 361] on div "+" at bounding box center [421, 370] width 19 height 19
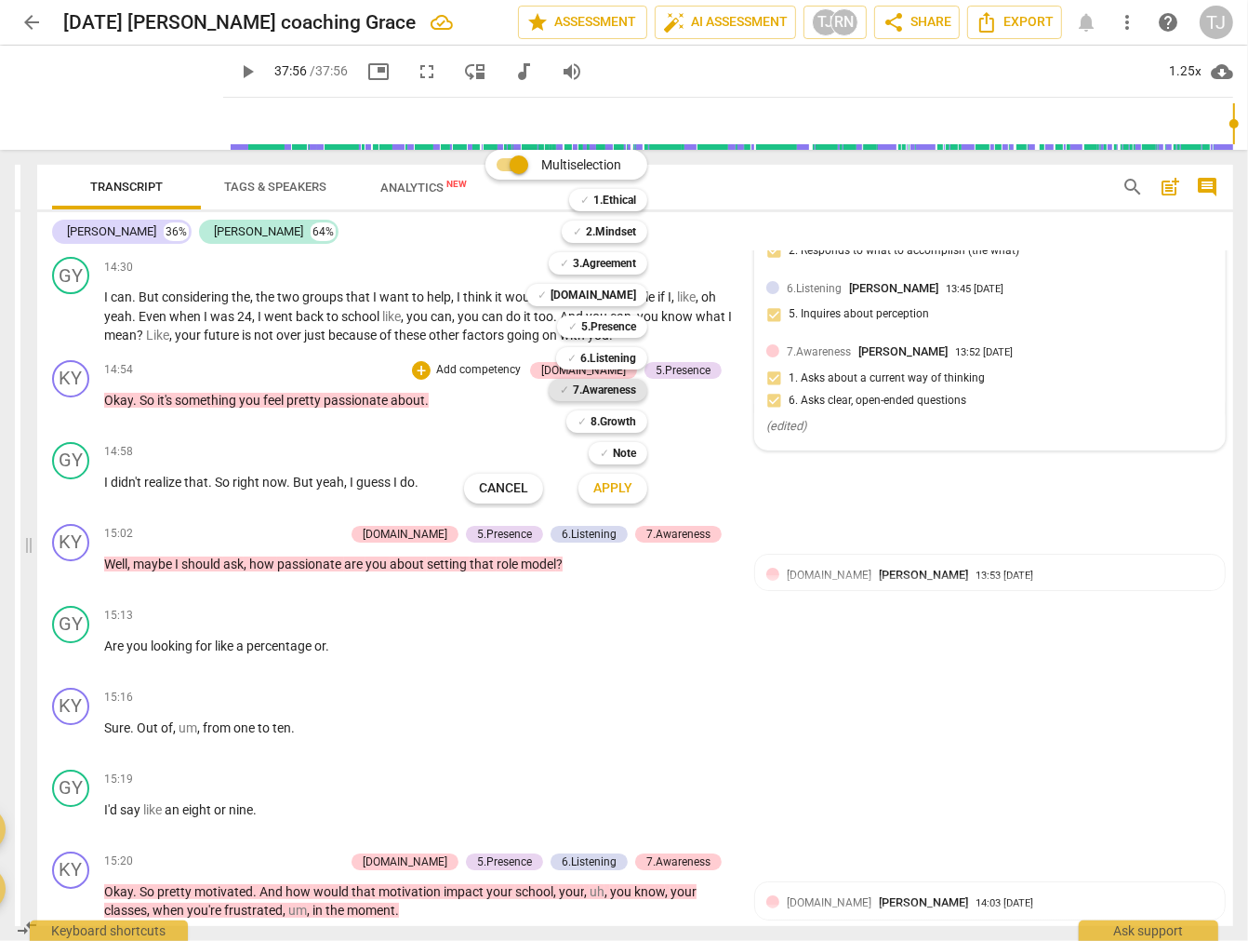
click at [599, 387] on b "7.Awareness" at bounding box center [604, 390] width 63 height 22
click at [617, 494] on span "Apply" at bounding box center [613, 488] width 39 height 19
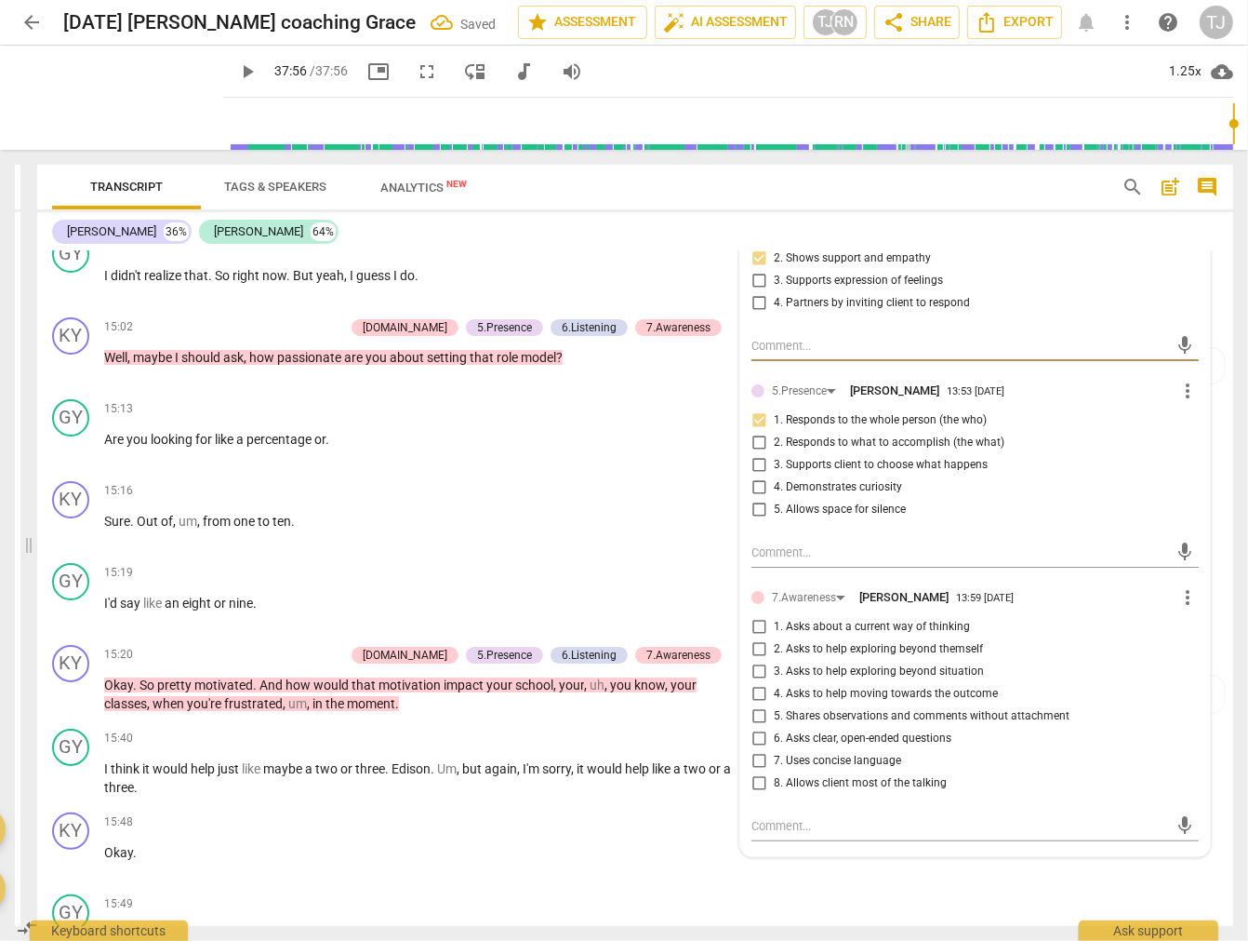
scroll to position [5995, 0]
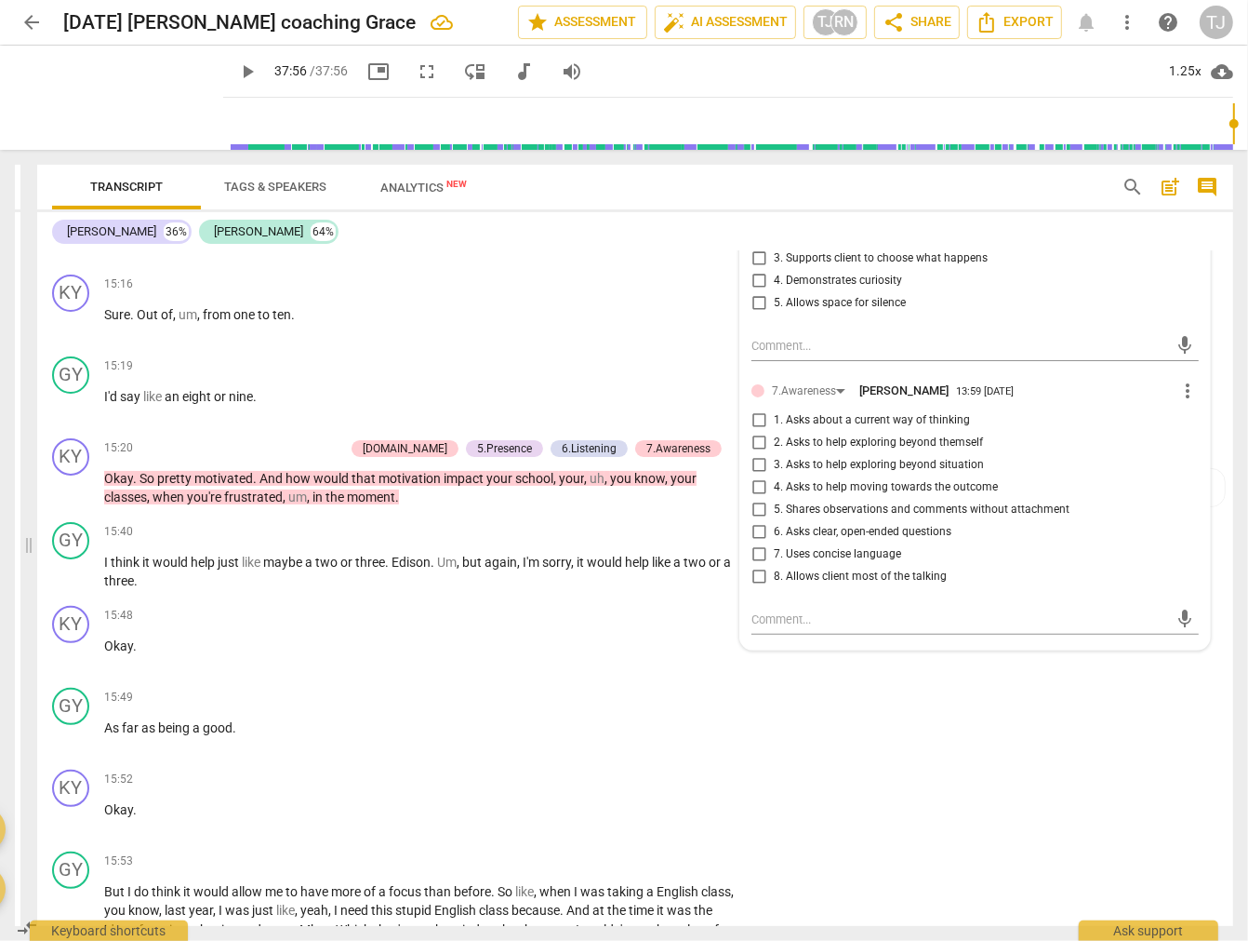
click at [754, 432] on input "2. Asks to help exploring beyond themself" at bounding box center [759, 443] width 30 height 22
checkbox input "true"
click at [563, 293] on div "KY play_arrow pause 15:16 + Add competency keyboard_arrow_right Sure . Out of ,…" at bounding box center [635, 308] width 1196 height 82
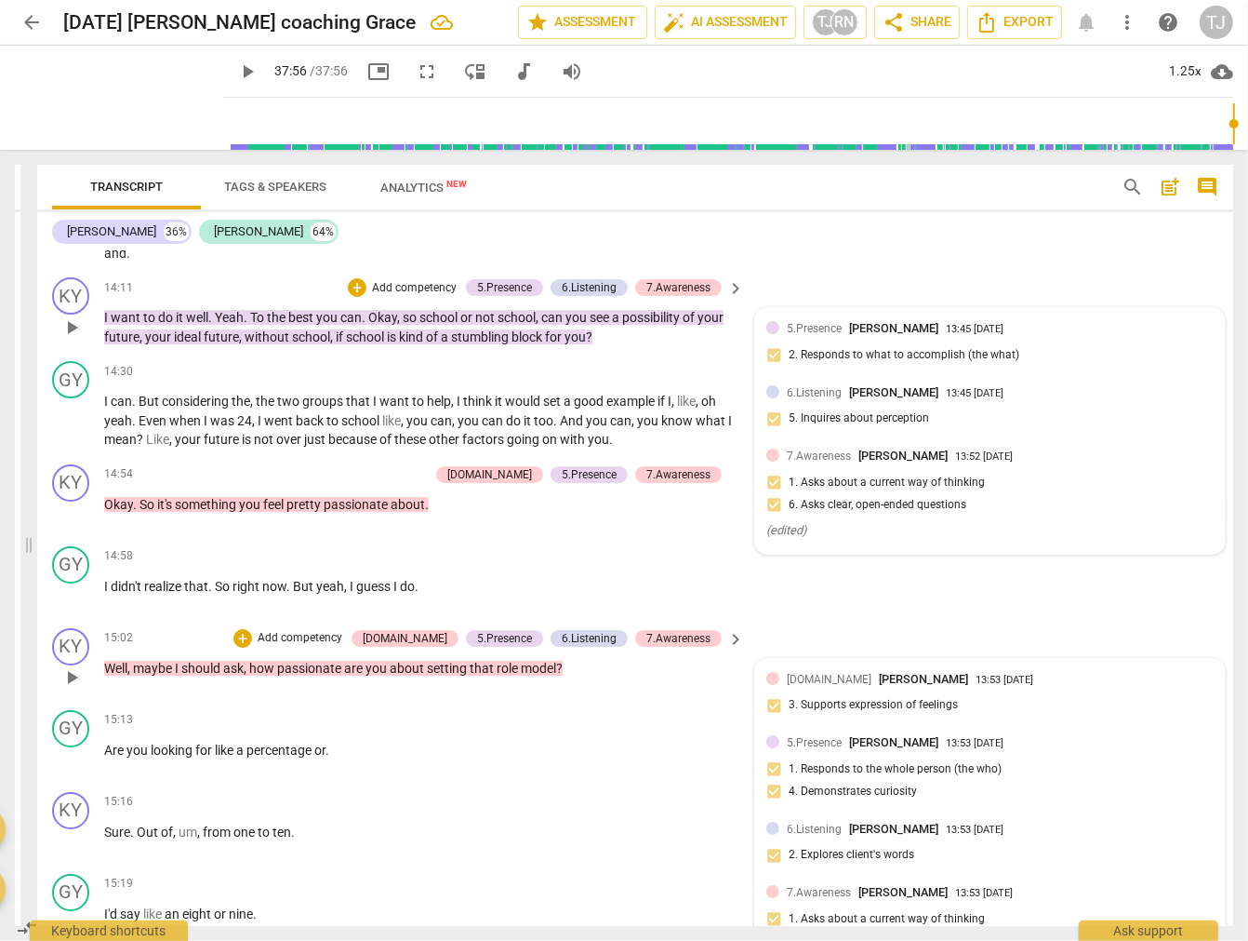
scroll to position [5374, 0]
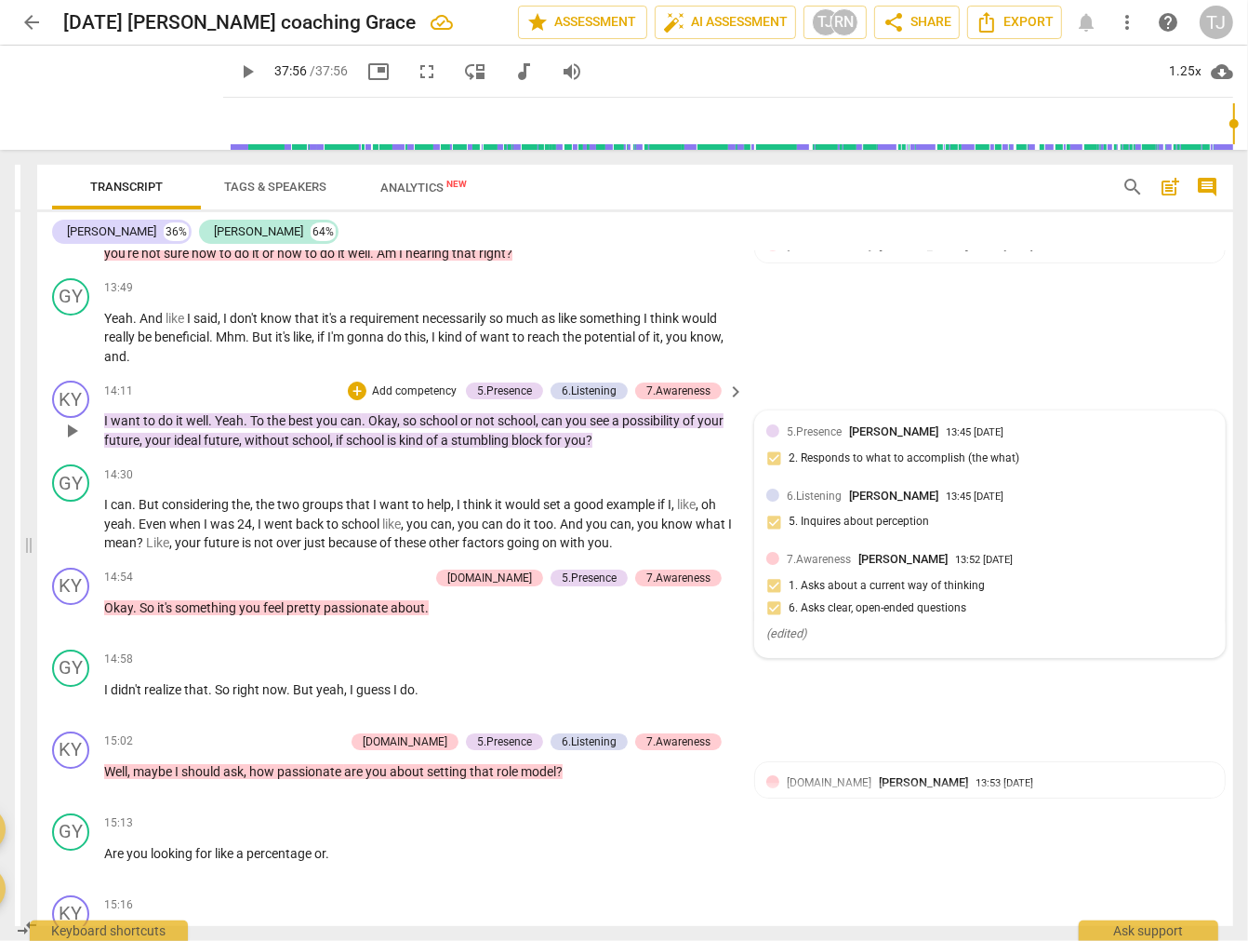
click at [800, 560] on div "7.Awareness [PERSON_NAME] 13:52 [DATE] 1. Asks about a current way of thinking …" at bounding box center [990, 598] width 447 height 96
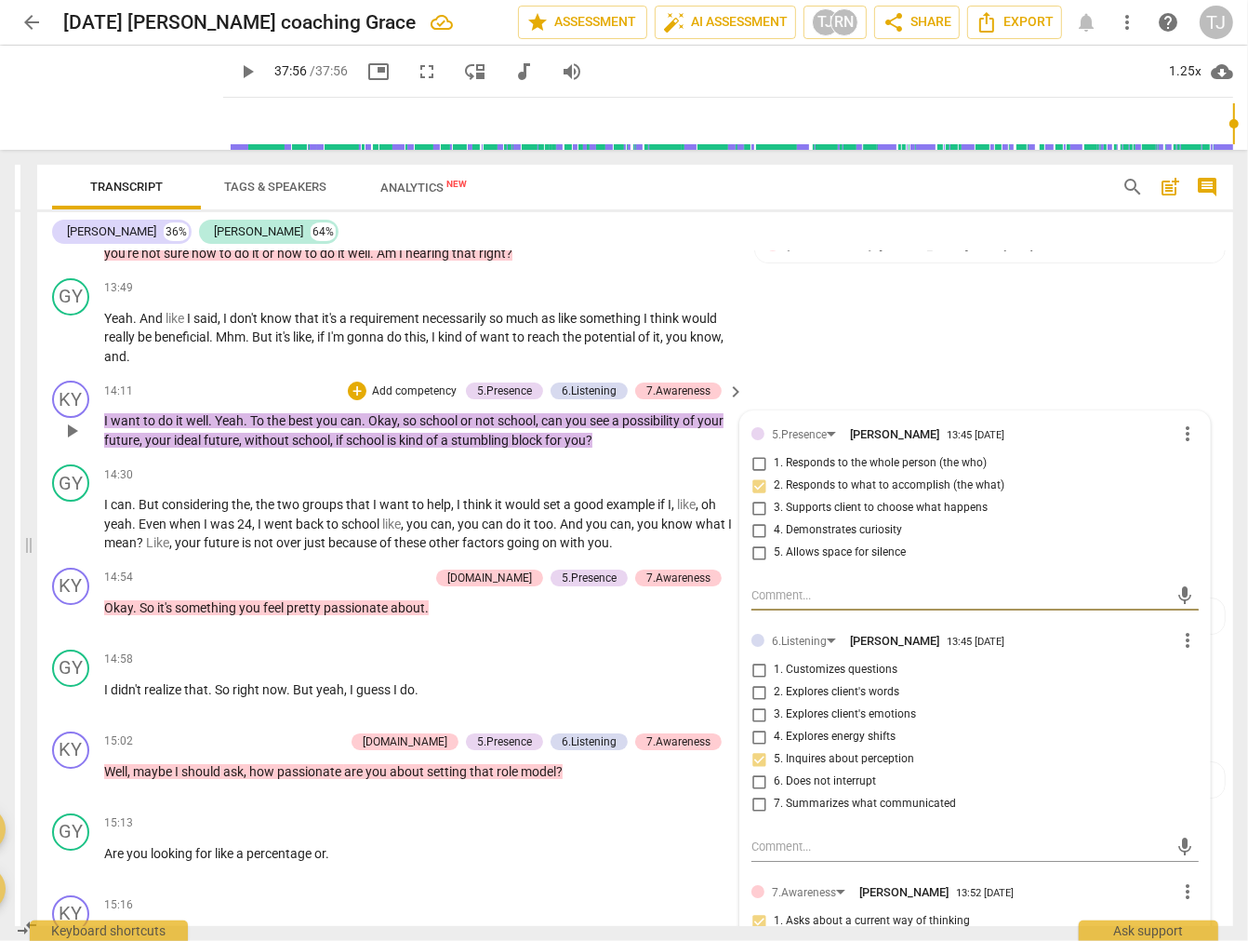
scroll to position [5788, 0]
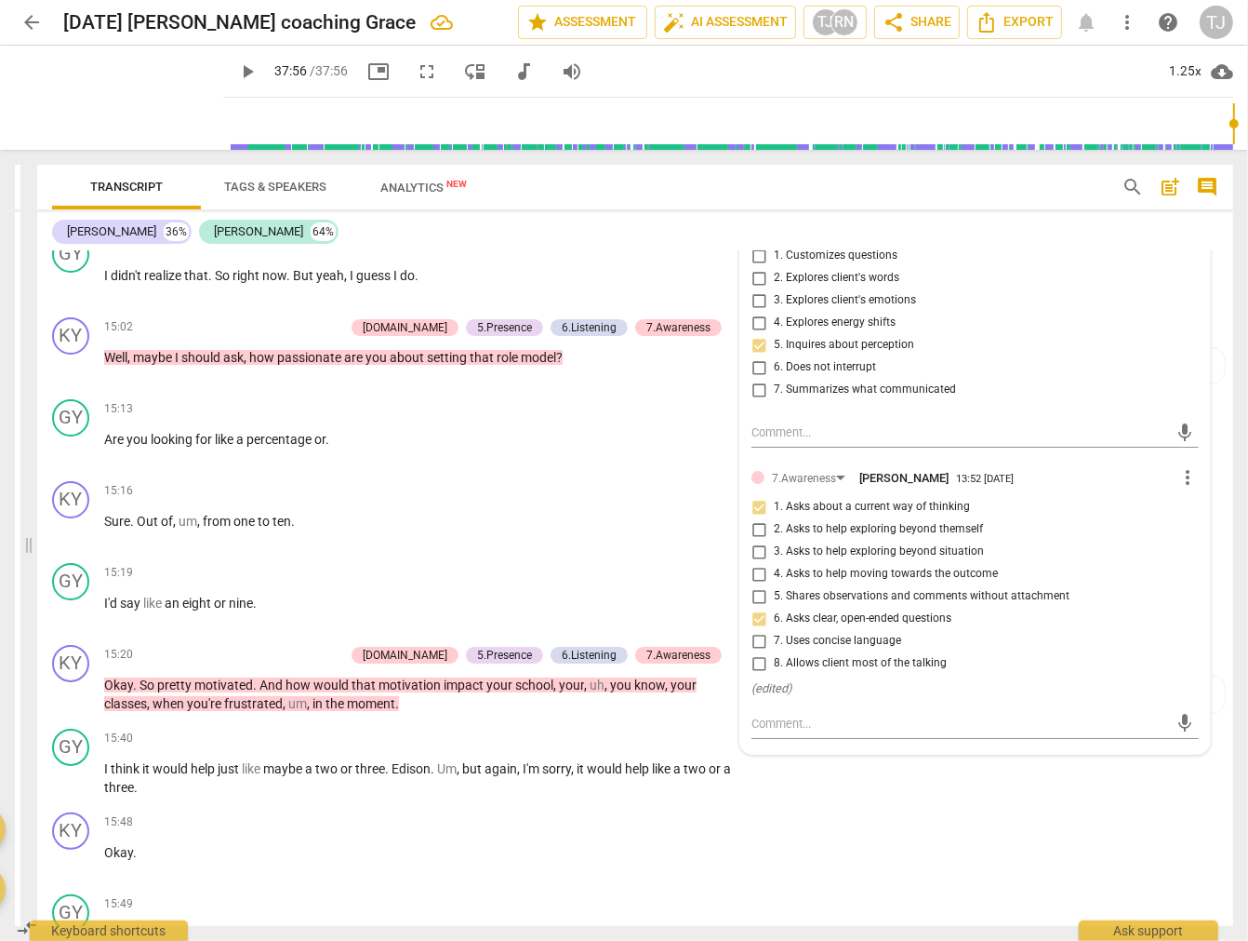
click at [754, 607] on input "6. Asks clear, open-ended questions" at bounding box center [759, 618] width 30 height 22
checkbox input "true"
click at [778, 714] on textarea at bounding box center [961, 723] width 418 height 18
type textarea "C"
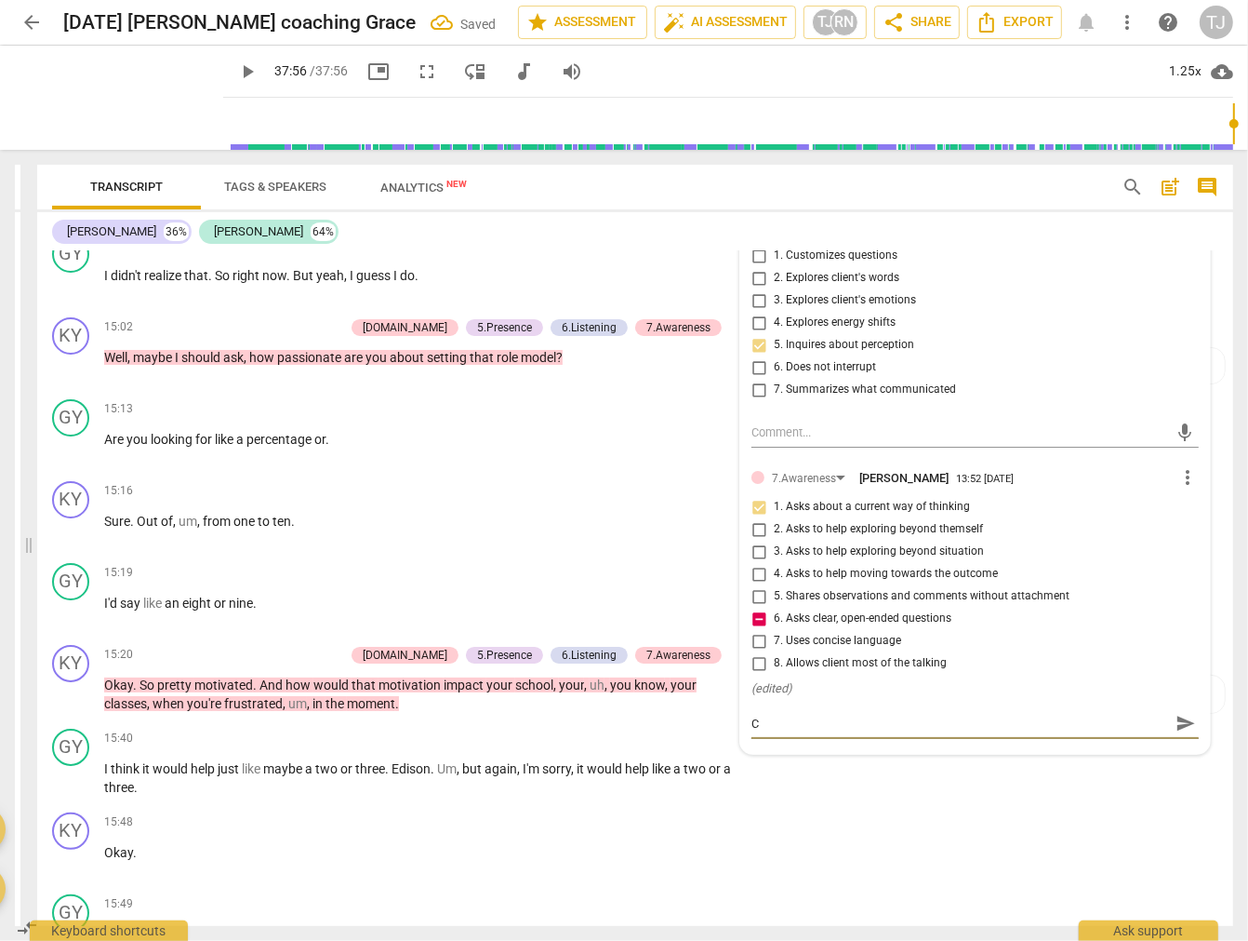
type textarea "CL"
type textarea "CLO"
type textarea "CLOS"
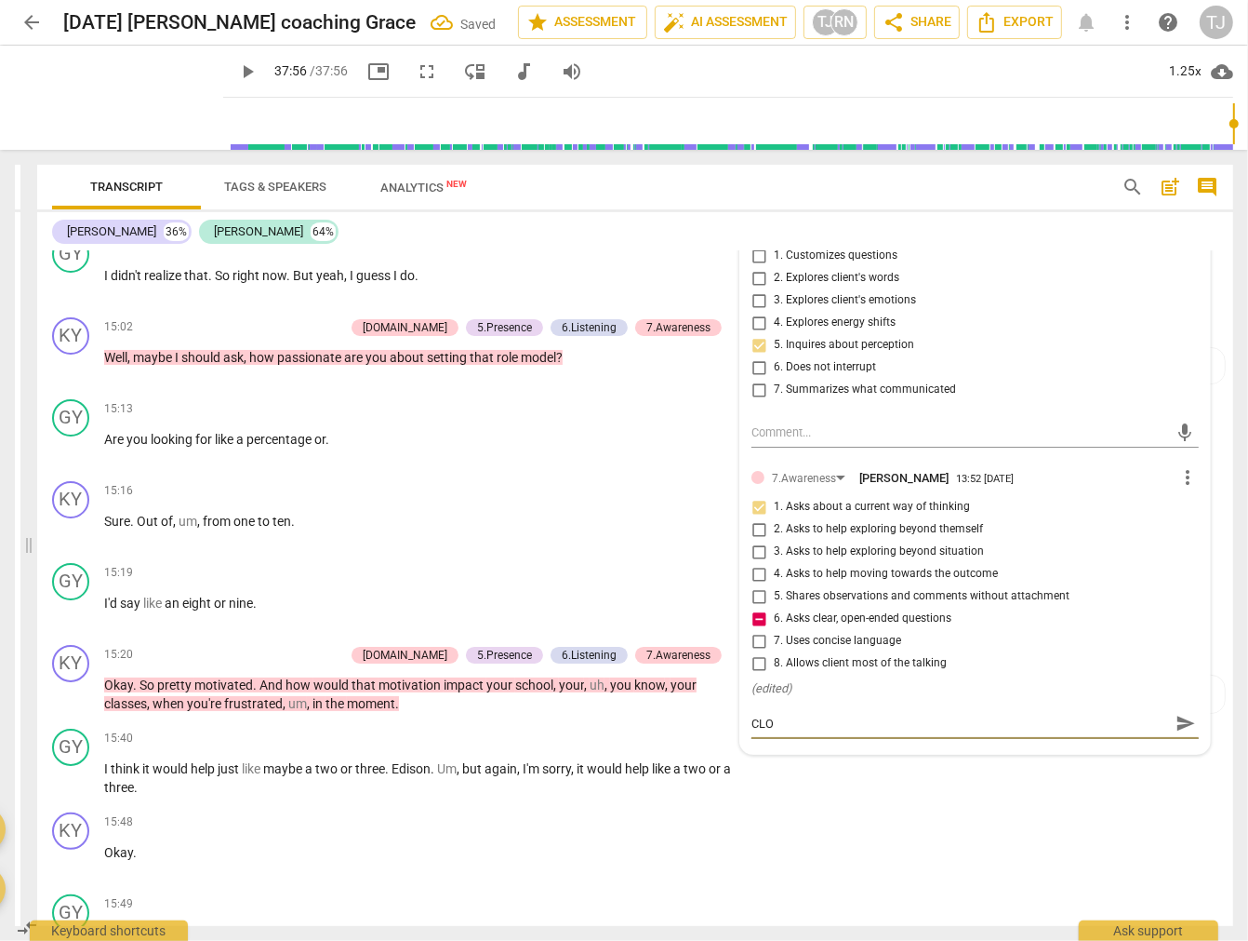
type textarea "CLOS"
type textarea "CLOSE"
type textarea "CLOSED"
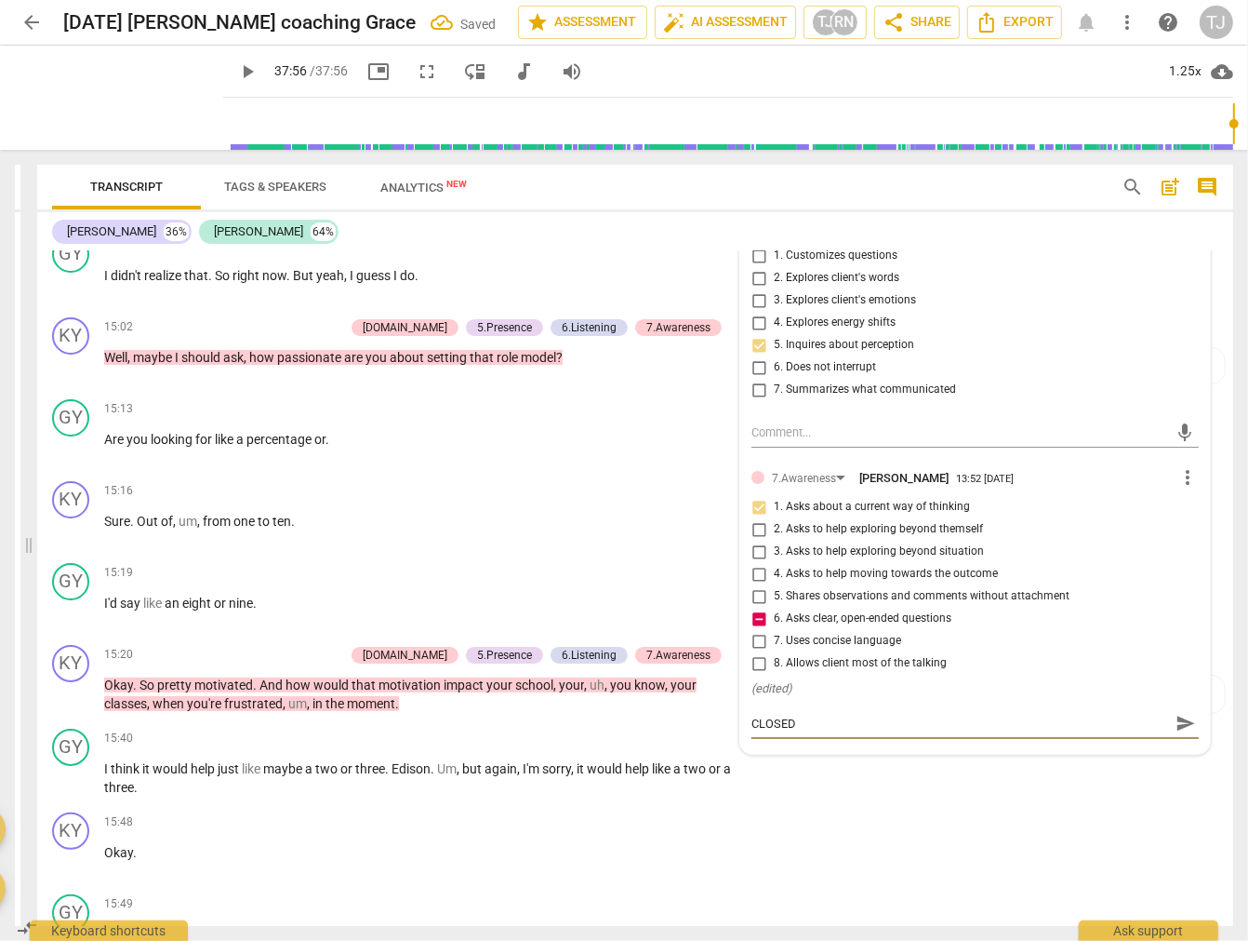
type textarea "CLOSE"
type textarea "CLOS"
type textarea "CLO"
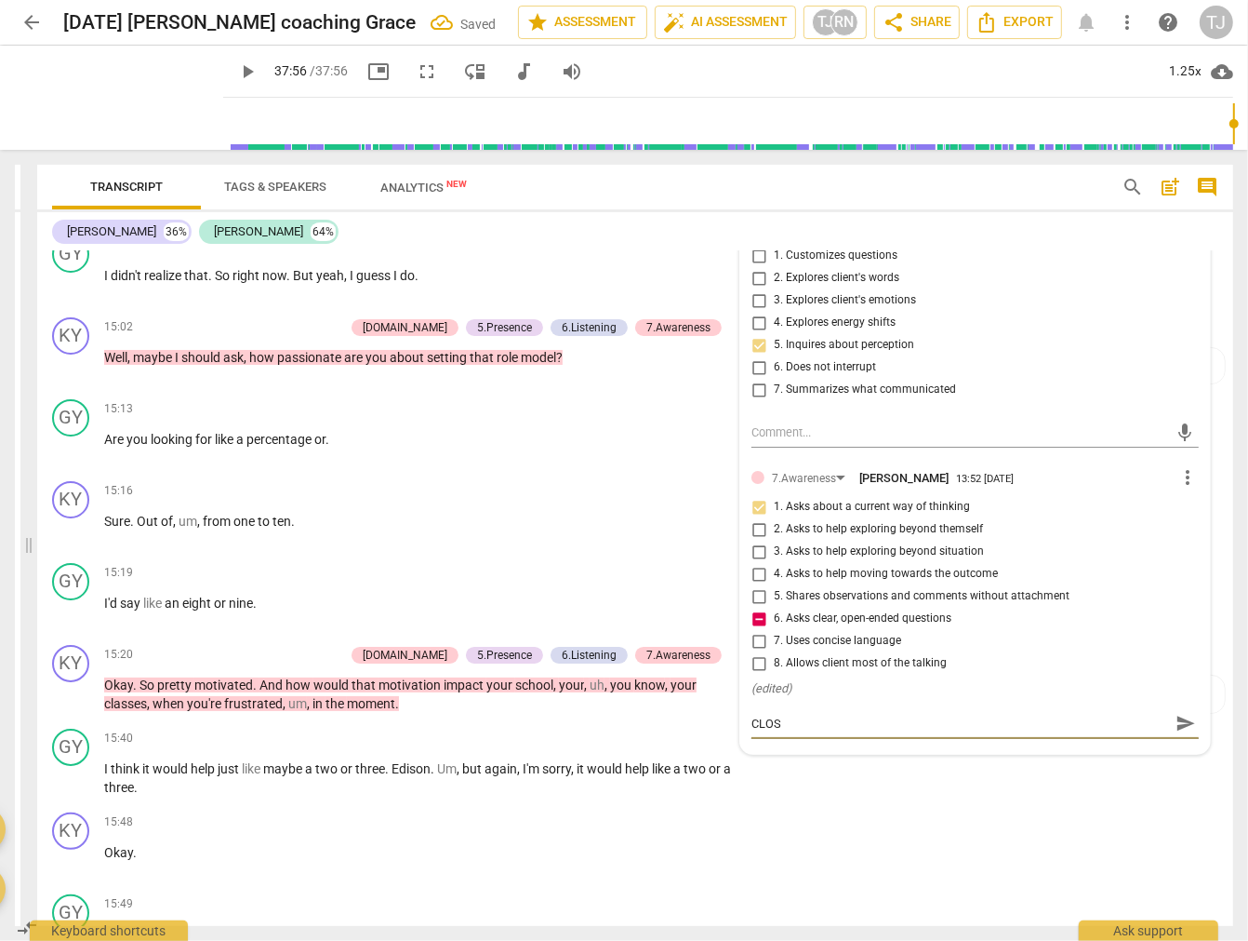
type textarea "CLO"
type textarea "CL"
type textarea "C"
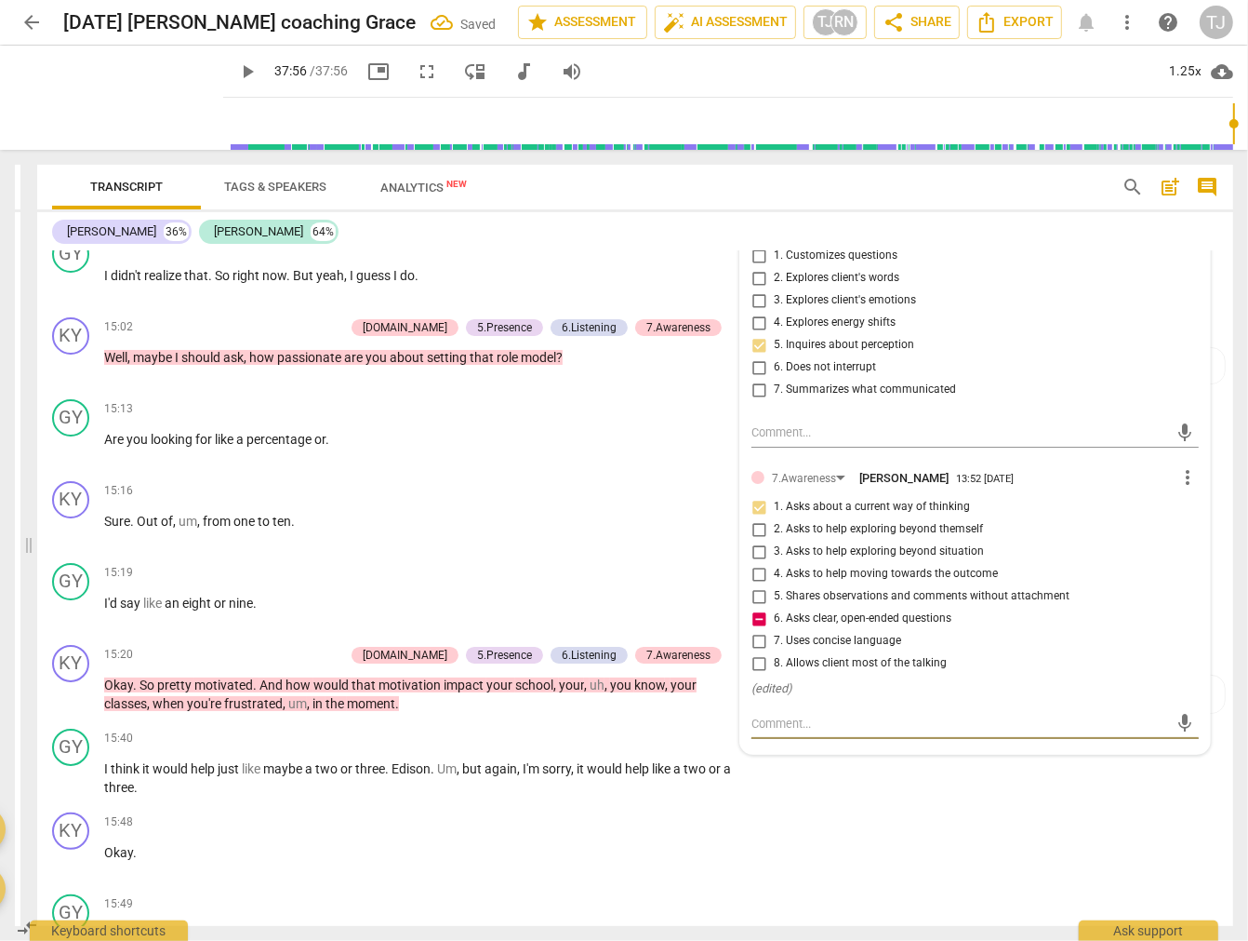
type textarea "c"
type textarea "cl"
type textarea "clo"
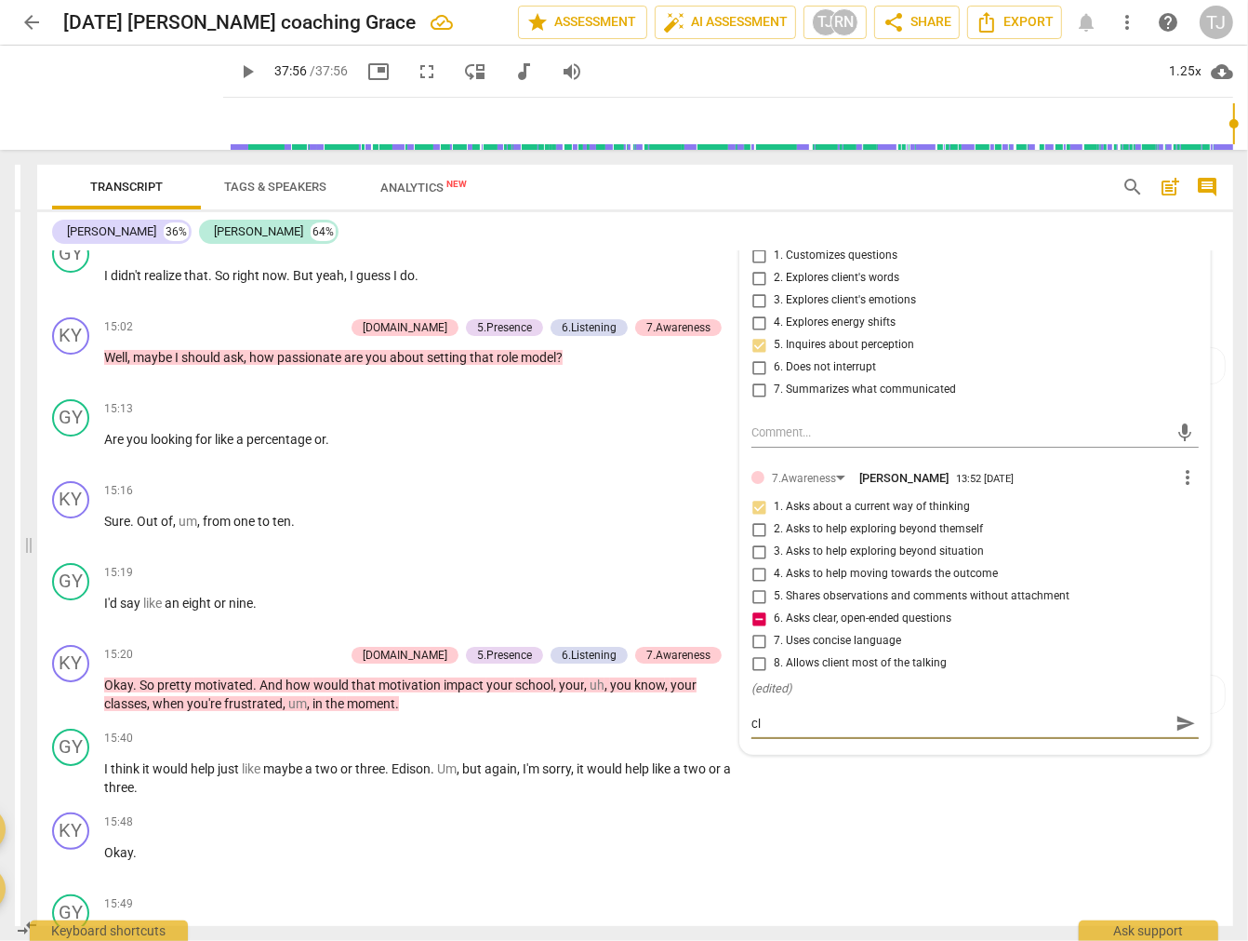
type textarea "clo"
type textarea "clos"
type textarea "close"
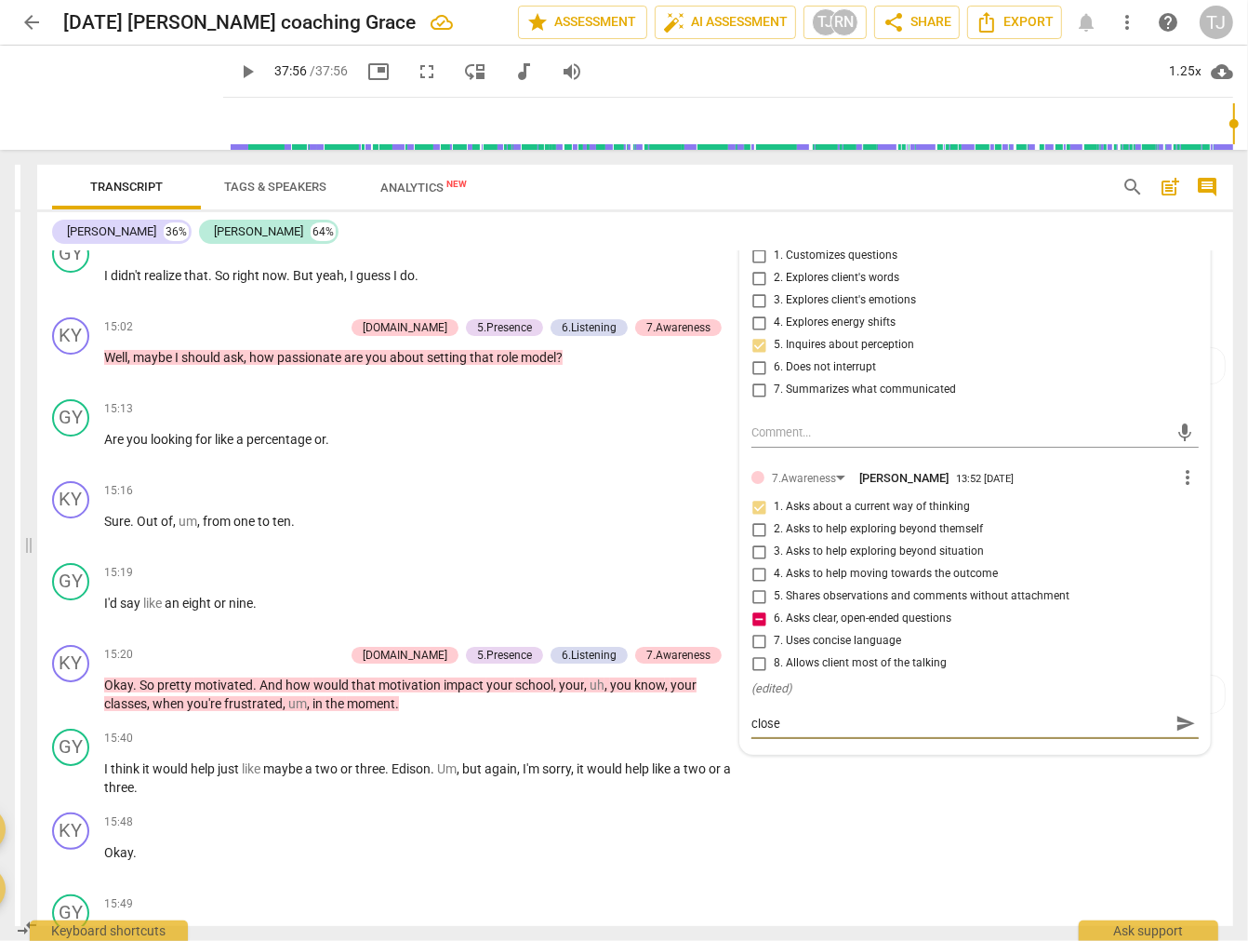
type textarea "closed"
type textarea "closed q"
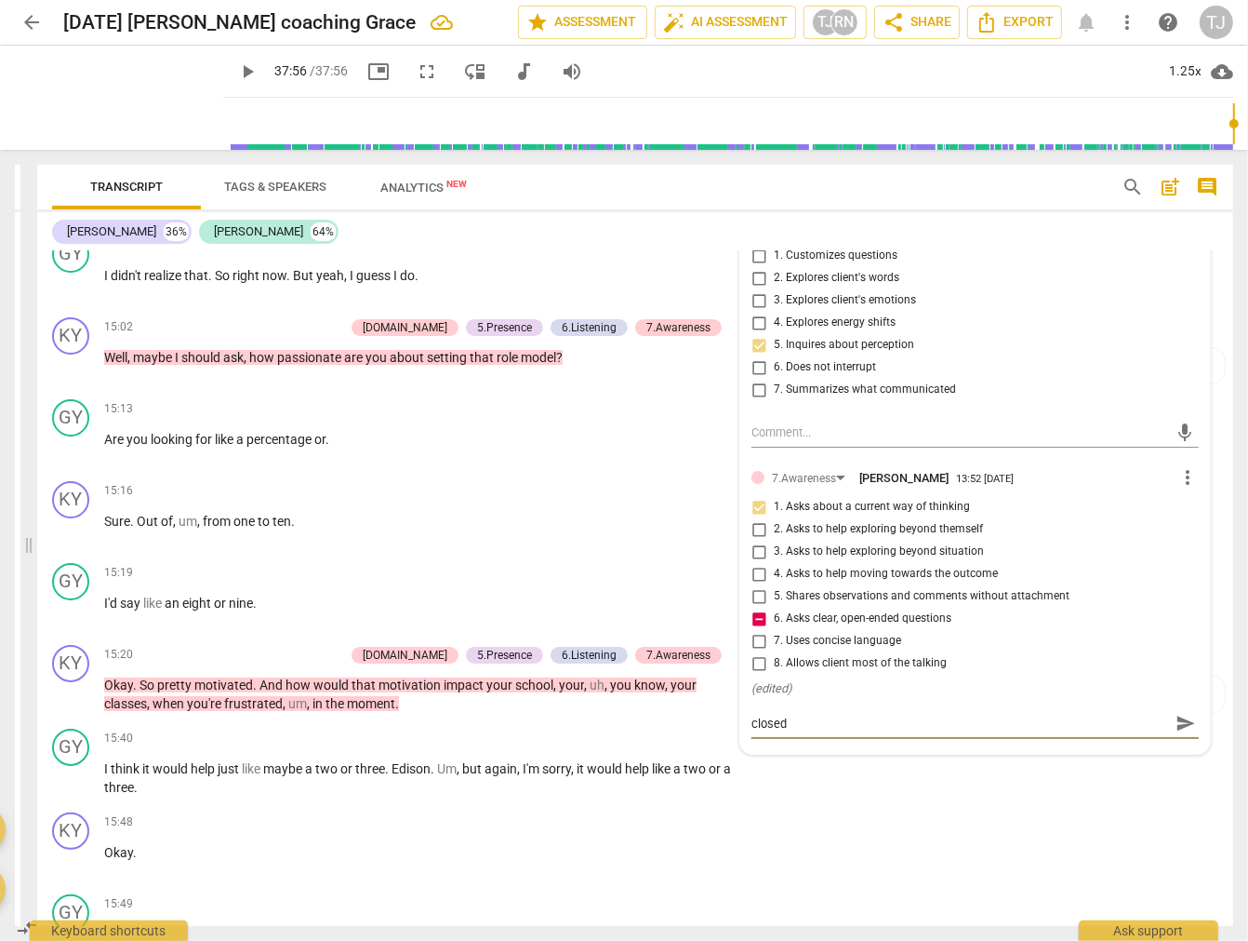
type textarea "closed q"
type textarea "closed qu"
type textarea "closed que"
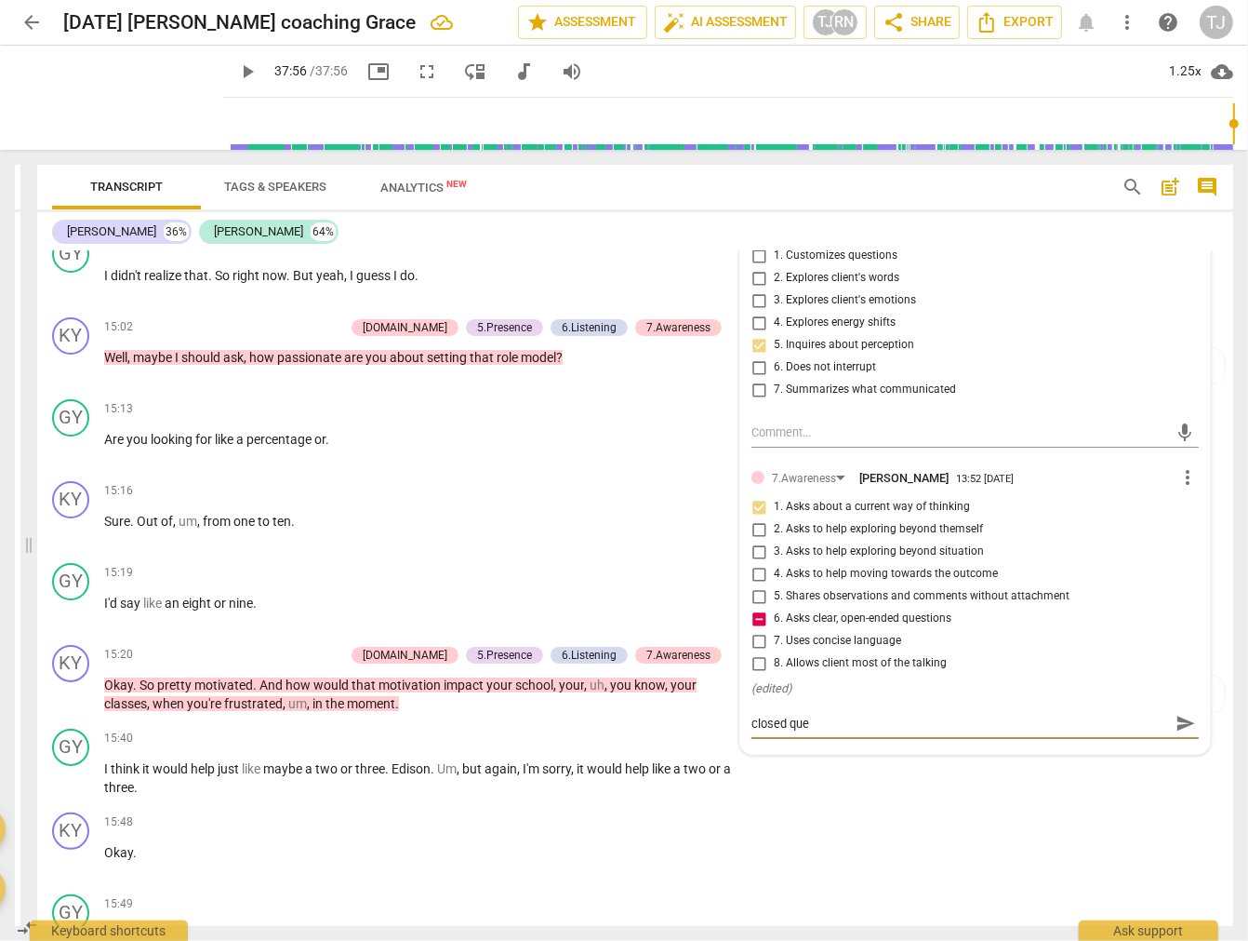
type textarea "closed ques"
type textarea "closed quest"
type textarea "closed questi"
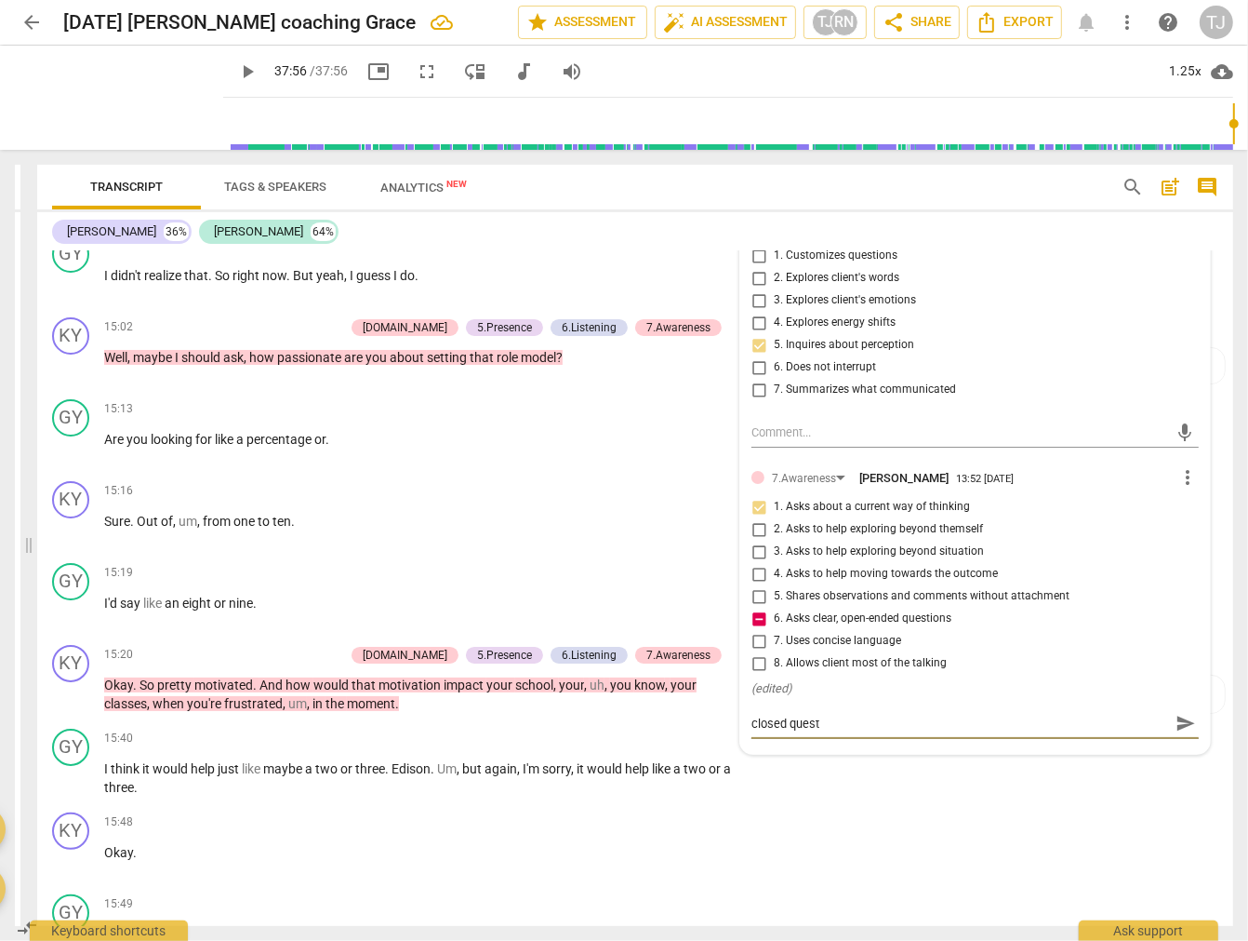
type textarea "closed questi"
type textarea "closed questio"
type textarea "closed question"
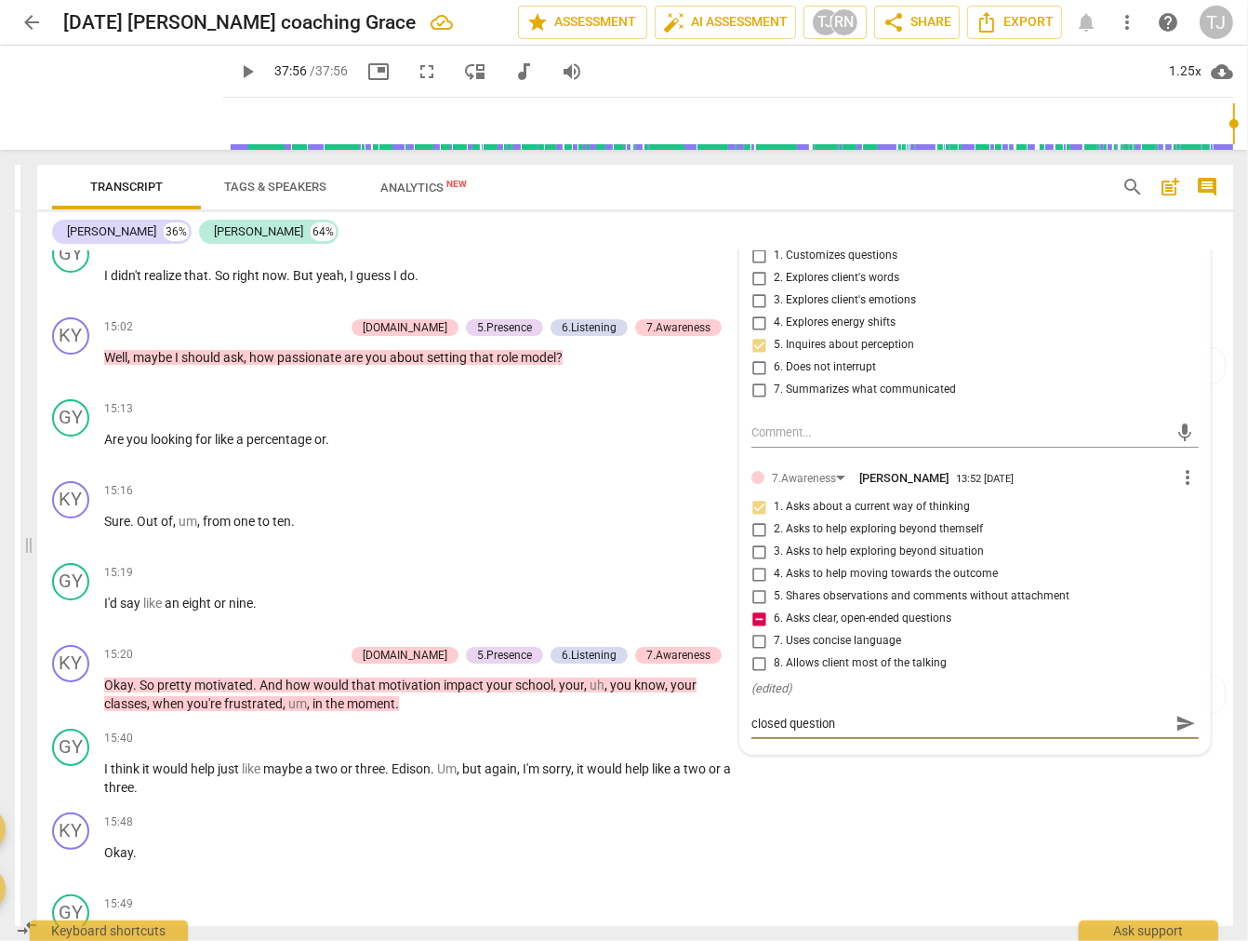
type textarea "closed question,"
type textarea "closed question, y"
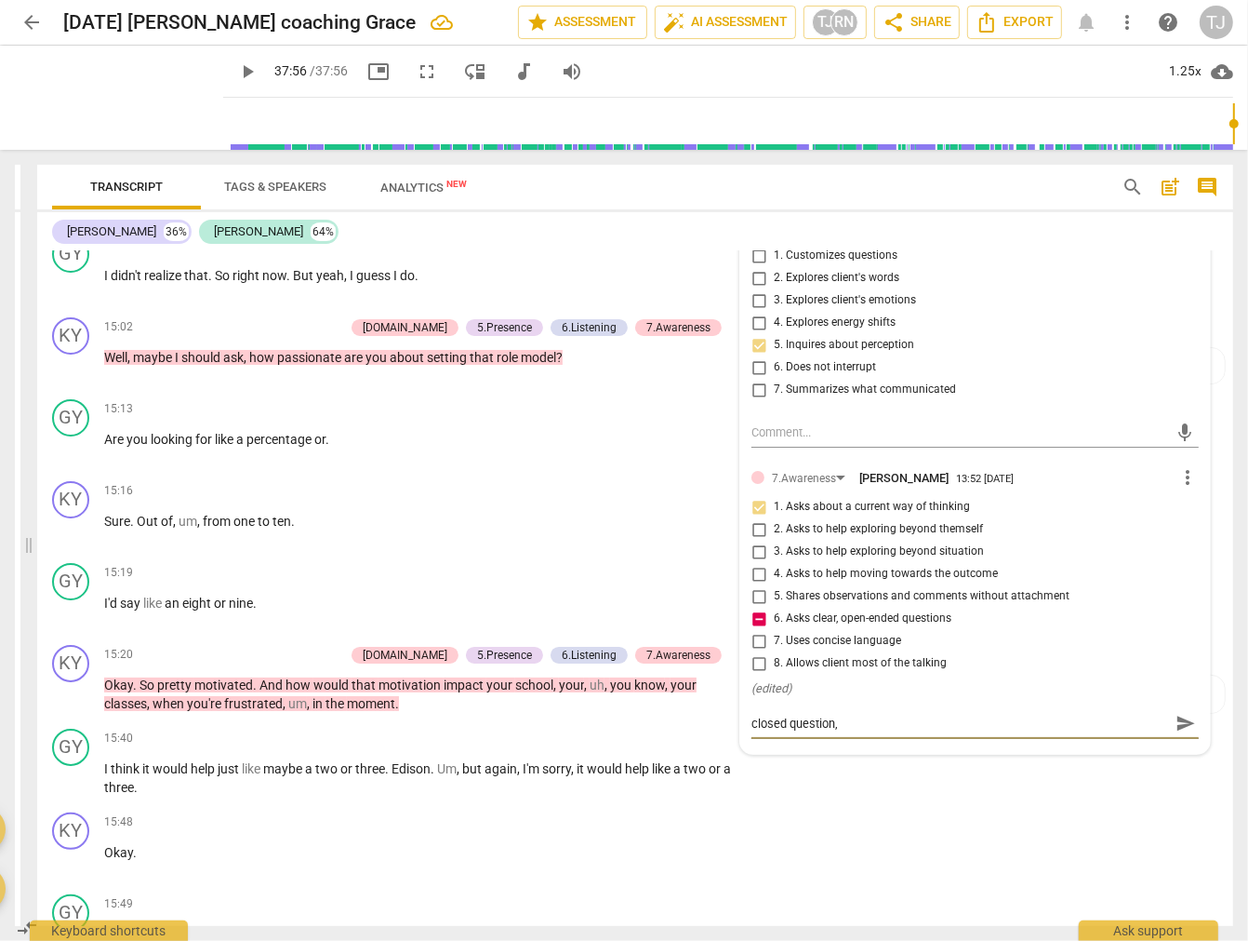
type textarea "closed question, y"
type textarea "closed question, ye"
type textarea "closed question, yet"
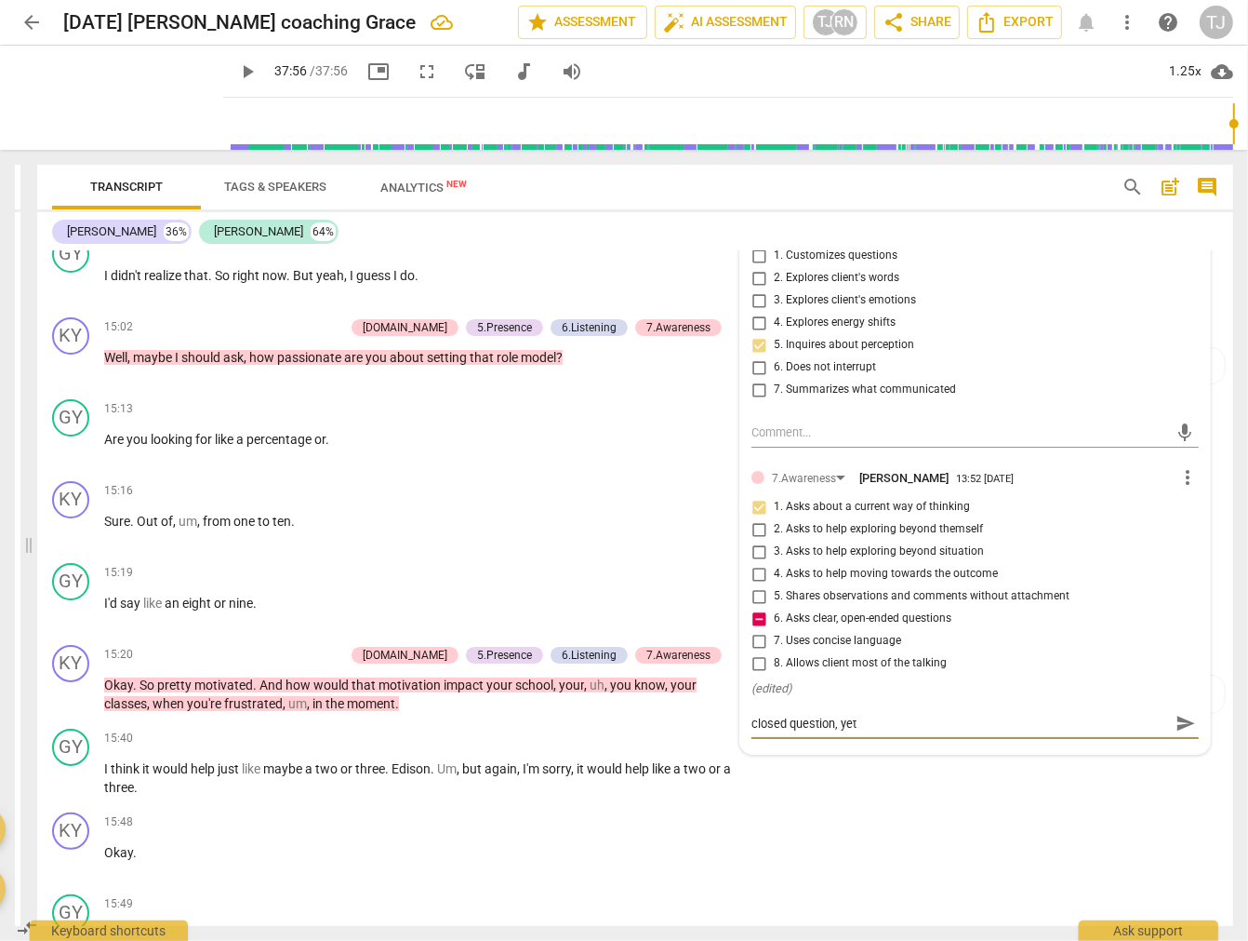
type textarea "closed question, yet"
type textarea "closed question, yet p"
type textarea "closed question, yet pr"
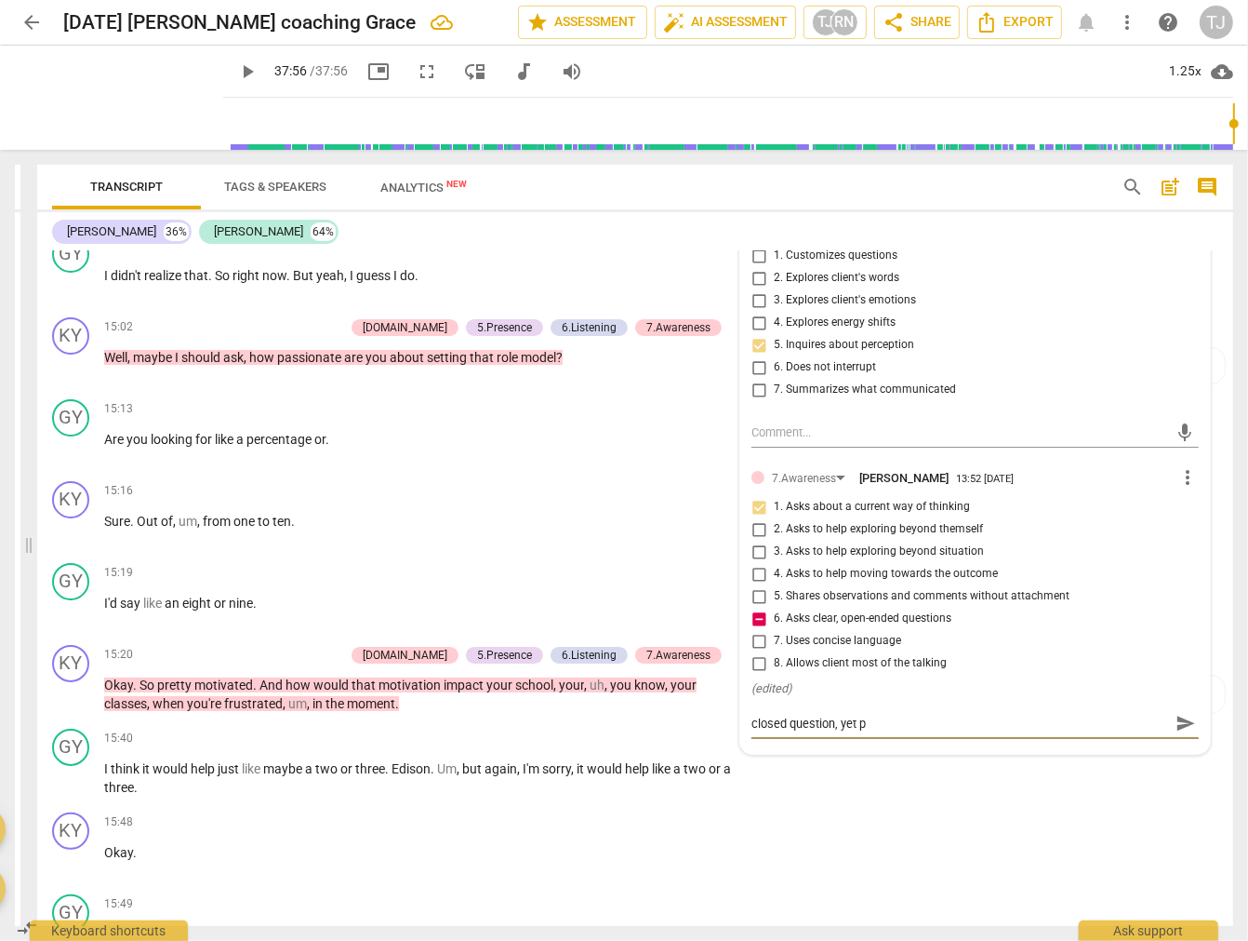
type textarea "closed question, yet pr"
type textarea "closed question, yet pro"
type textarea "closed question, yet prov"
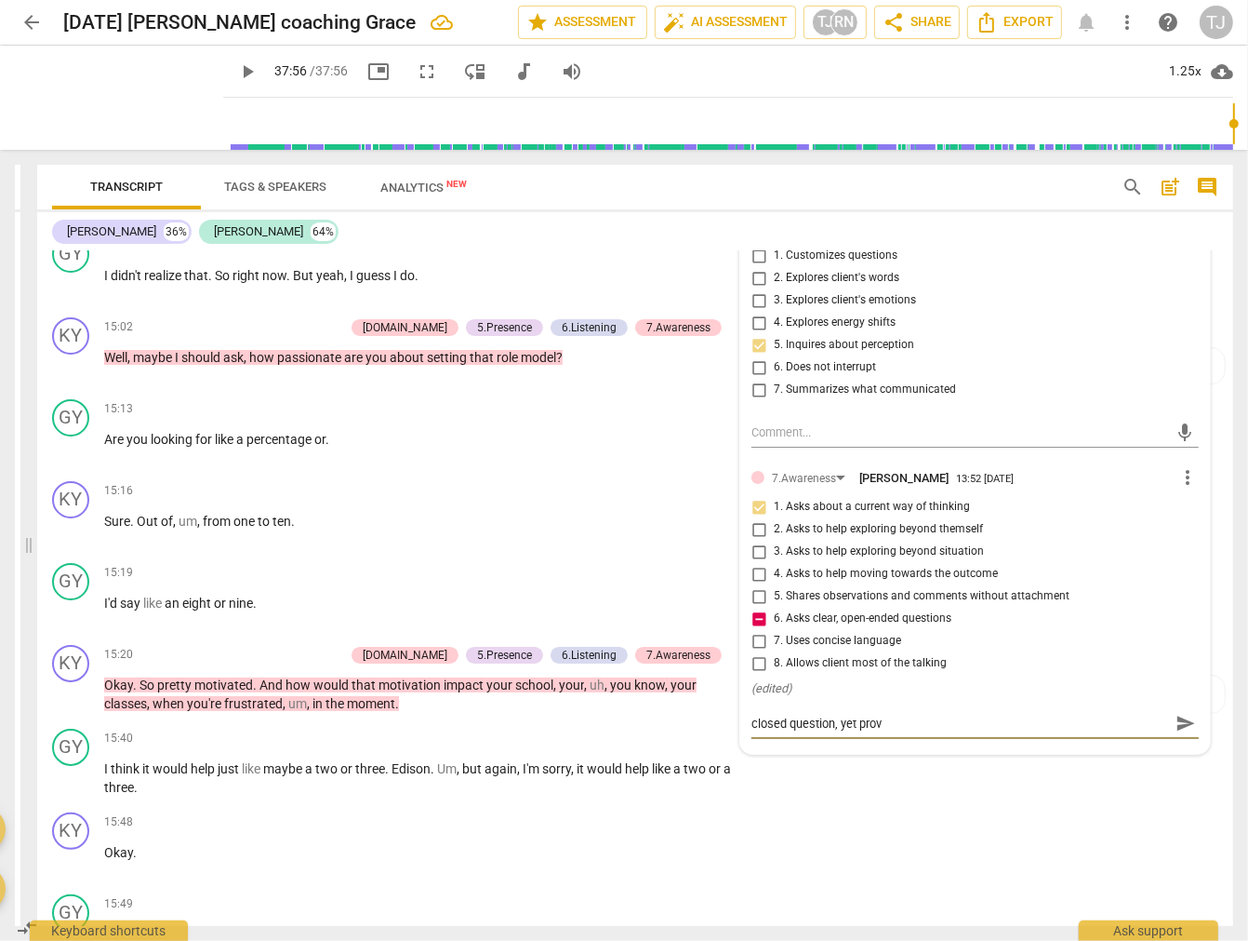
type textarea "closed question, yet provi"
type textarea "closed question, yet provid"
type textarea "closed question, yet provide"
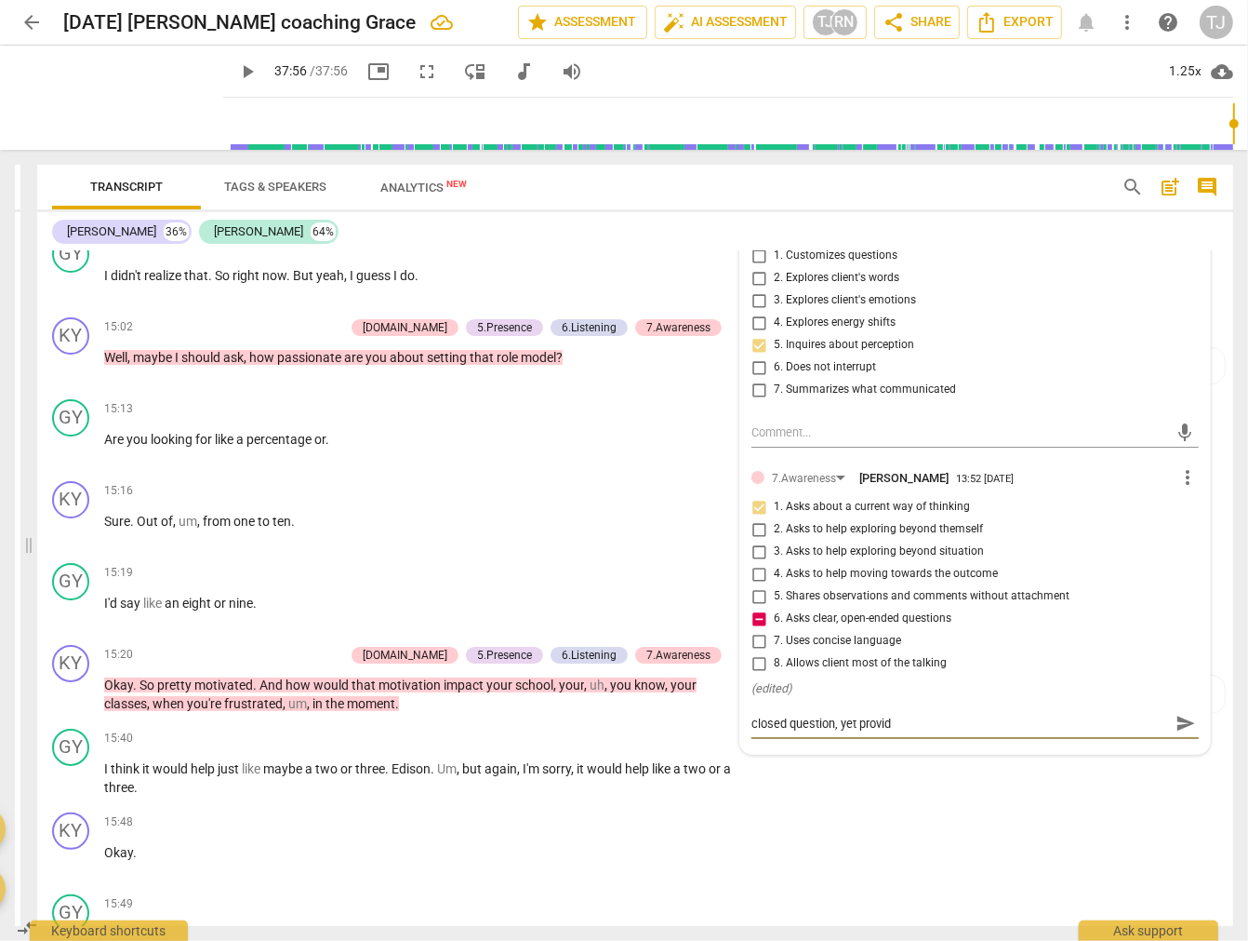
type textarea "closed question, yet provide"
type textarea "closed question, yet provided"
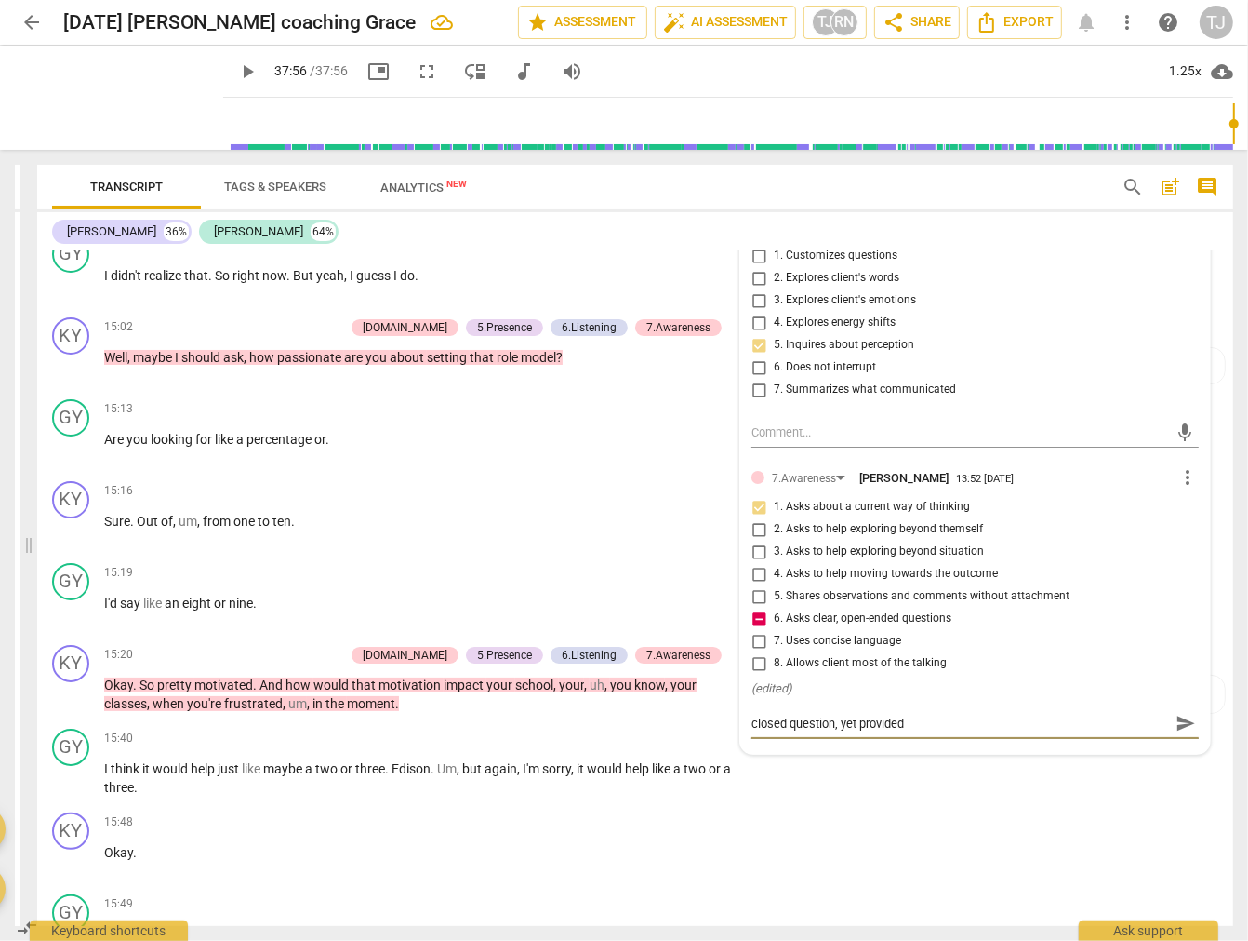
type textarea "closed question, yet provided a"
click at [923, 805] on div "KY play_arrow pause 15:48 + Add competency keyboard_arrow_right Okay ." at bounding box center [635, 846] width 1196 height 82
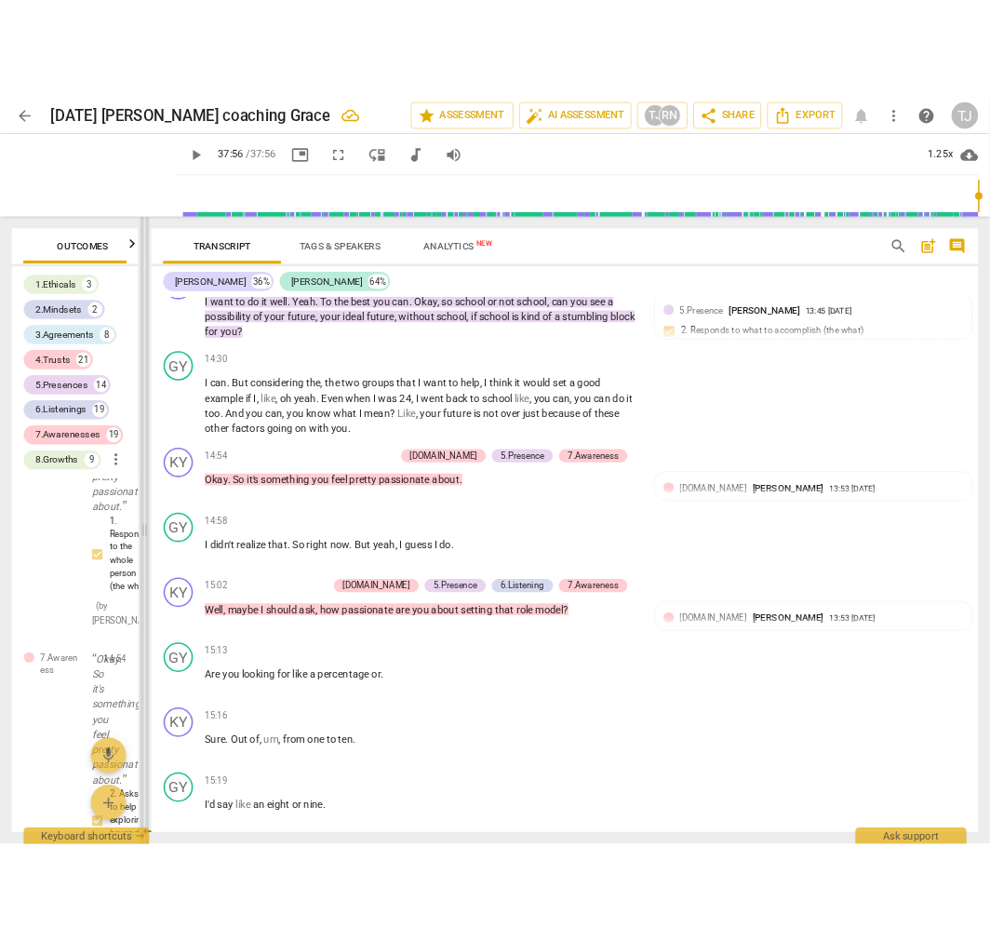
scroll to position [6097, 0]
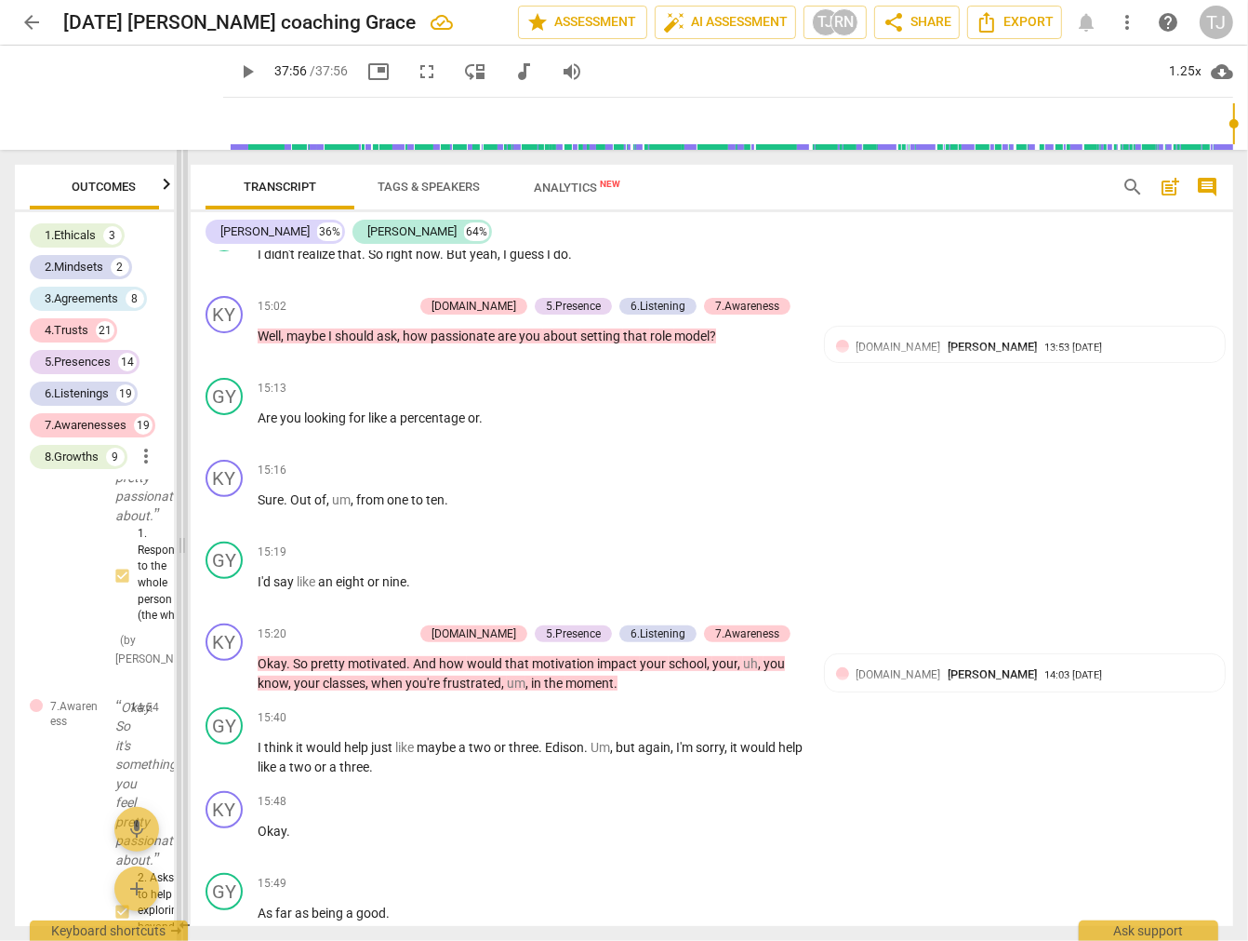
drag, startPoint x: 160, startPoint y: 549, endPoint x: 181, endPoint y: 549, distance: 21.4
click at [181, 549] on span at bounding box center [182, 545] width 11 height 791
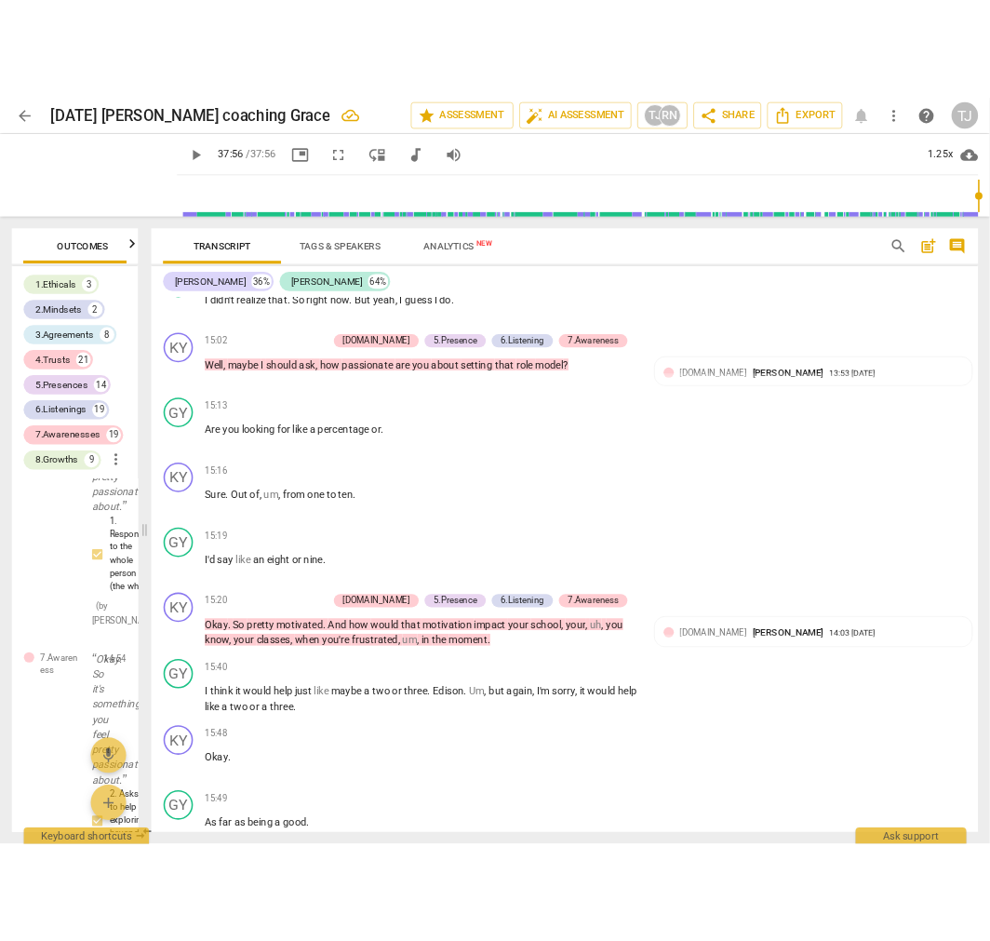
scroll to position [6820, 0]
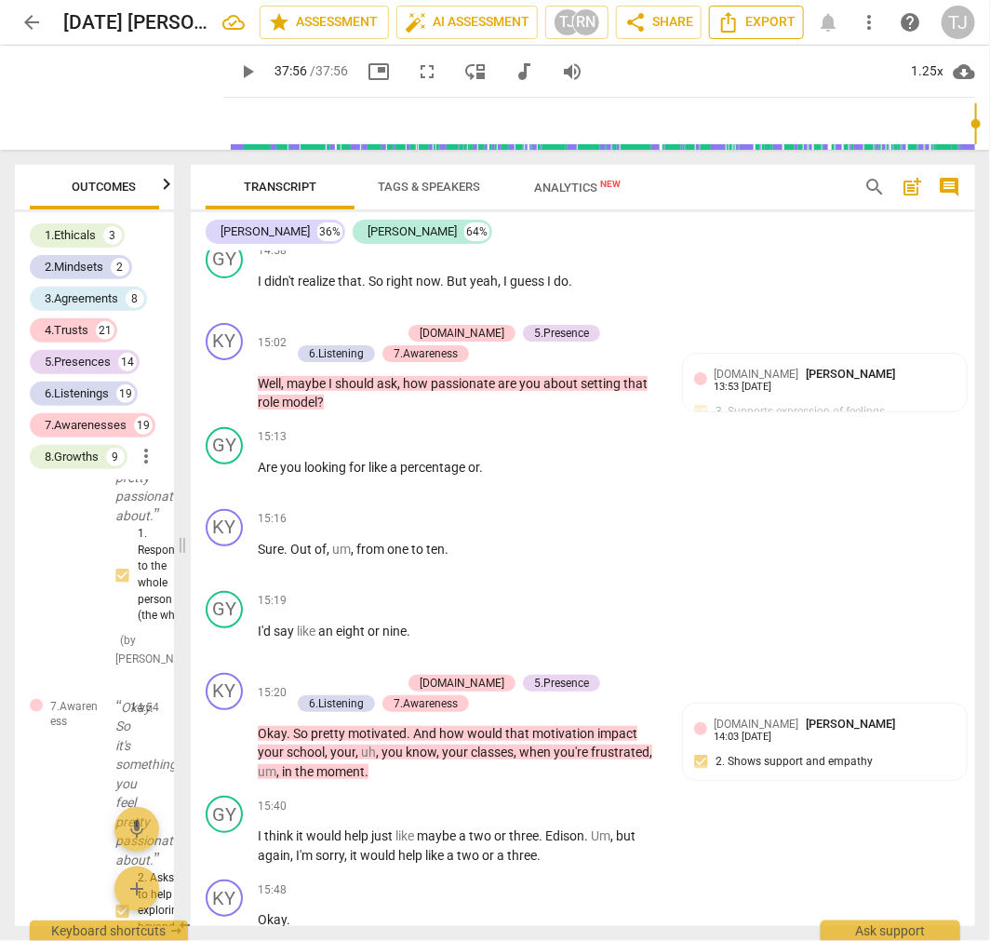
click at [760, 20] on span "Export" at bounding box center [756, 22] width 78 height 22
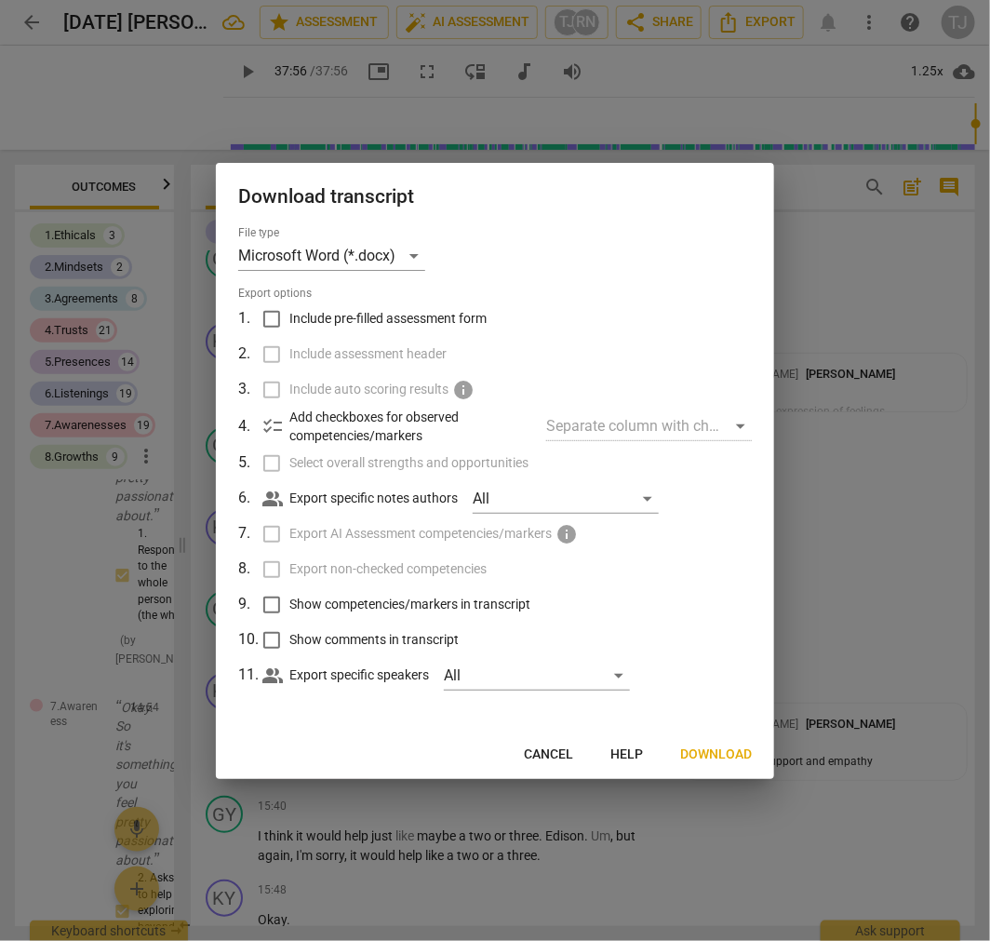
click at [274, 320] on input "Include pre-filled assessment form" at bounding box center [271, 318] width 35 height 35
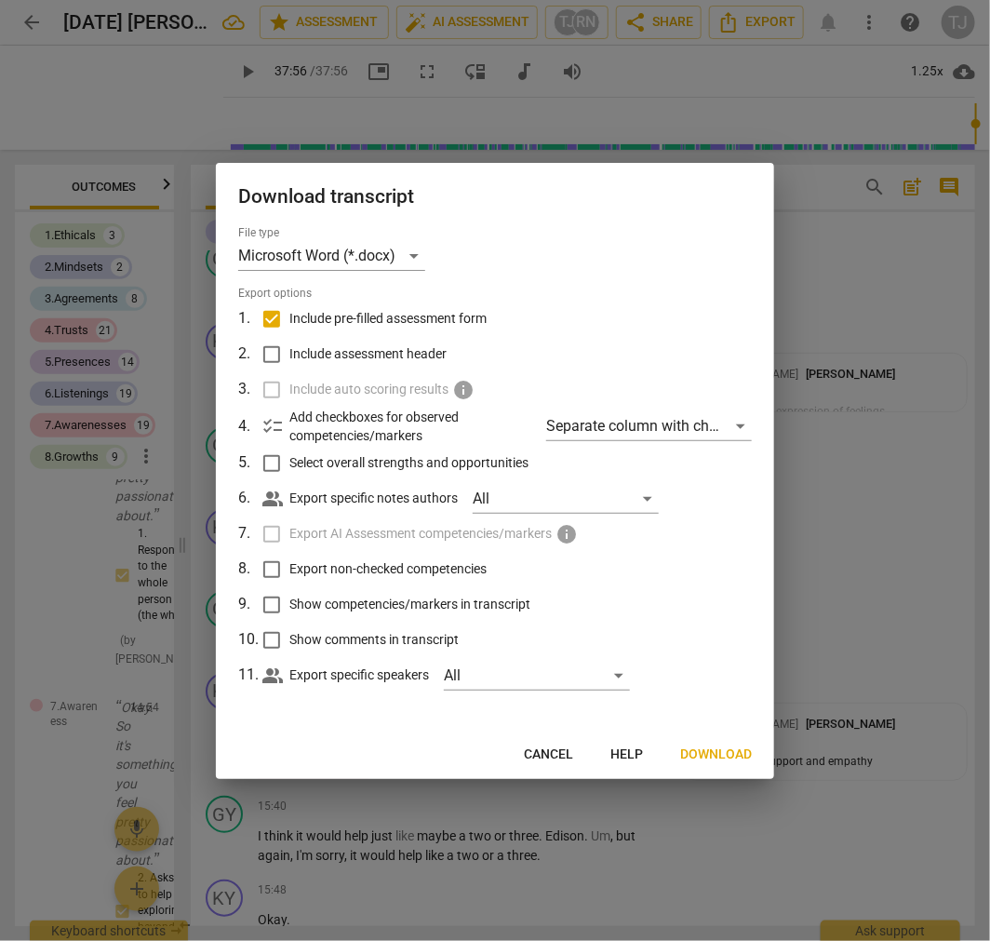
click at [272, 355] on input "Include assessment header" at bounding box center [271, 354] width 35 height 35
click at [267, 461] on input "Select overall strengths and opportunities" at bounding box center [271, 463] width 35 height 35
click at [275, 570] on input "Export non-checked competencies" at bounding box center [271, 569] width 35 height 35
click at [271, 602] on input "Show competencies/markers in transcript" at bounding box center [271, 604] width 35 height 35
click at [272, 631] on input "Show comments in transcript" at bounding box center [271, 639] width 35 height 35
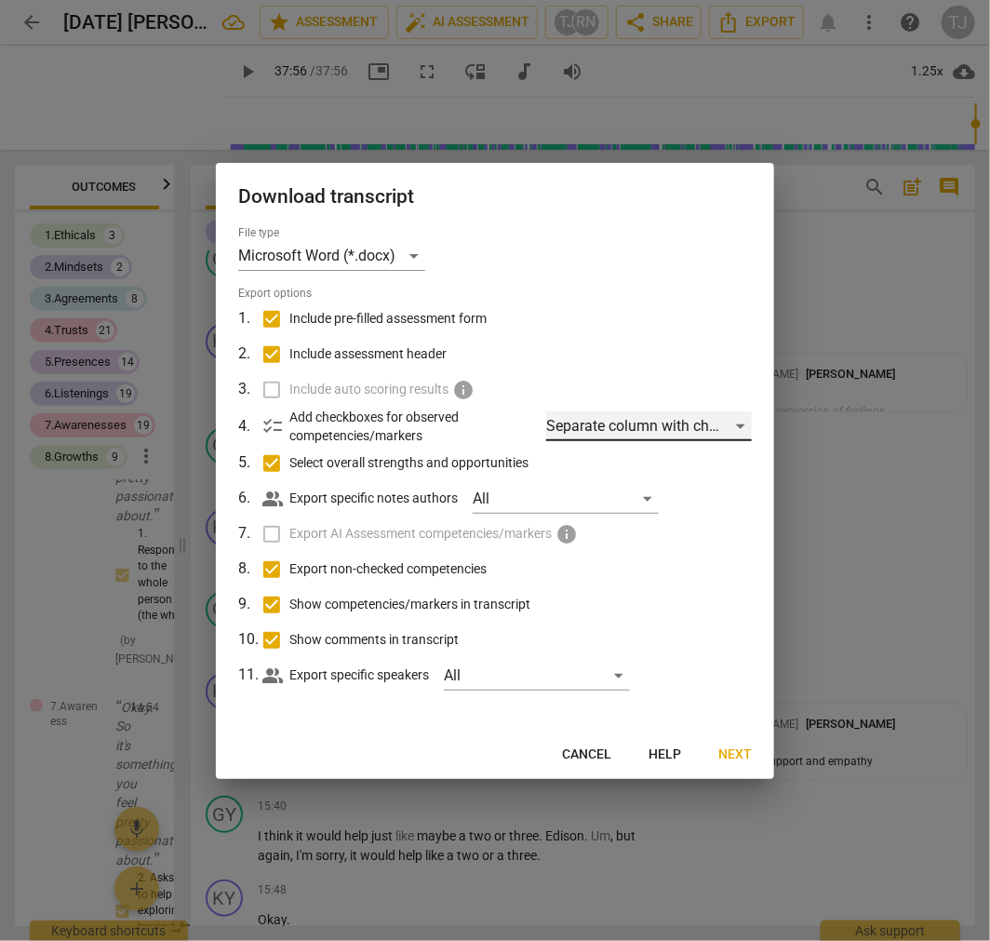
click at [695, 425] on div "Separate column with check marks" at bounding box center [649, 426] width 206 height 30
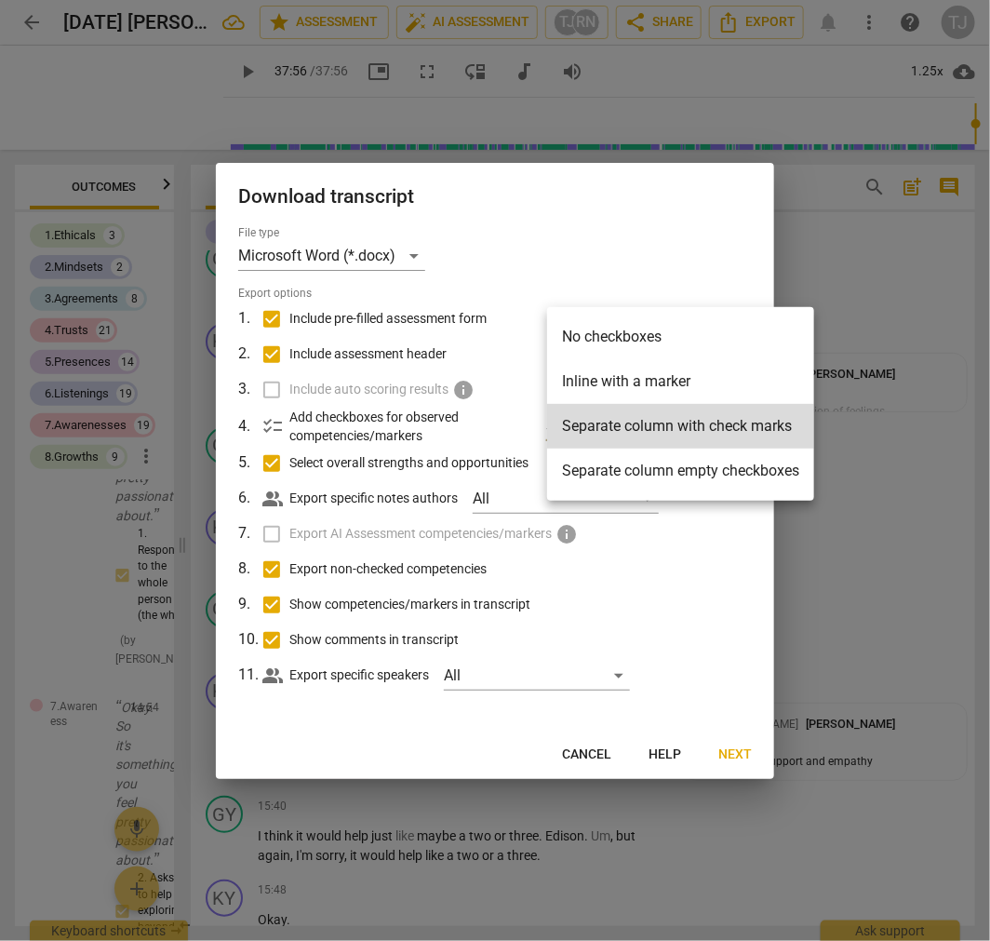
click at [708, 584] on div at bounding box center [495, 470] width 990 height 941
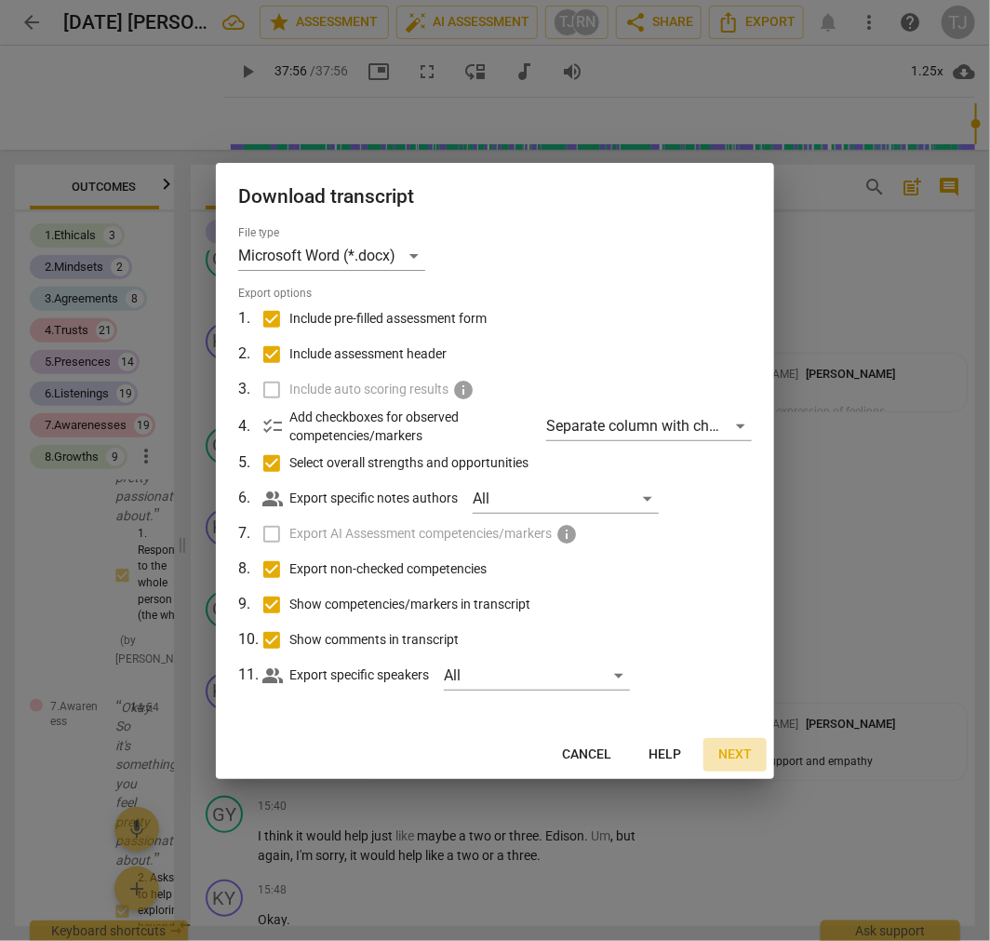
click at [740, 754] on span "Next" at bounding box center [734, 754] width 33 height 19
